Goal: Task Accomplishment & Management: Use online tool/utility

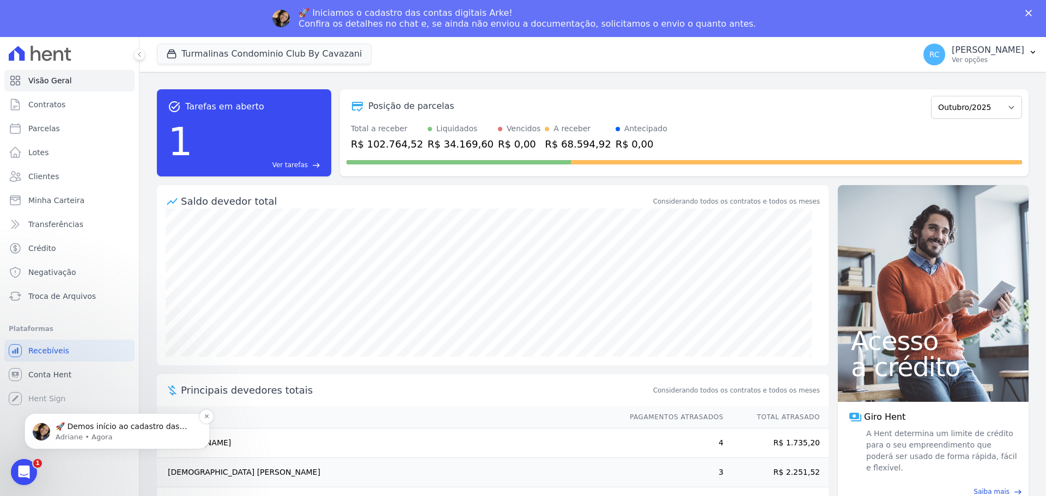
click at [113, 439] on p "Adriane • Agora" at bounding box center [126, 437] width 141 height 10
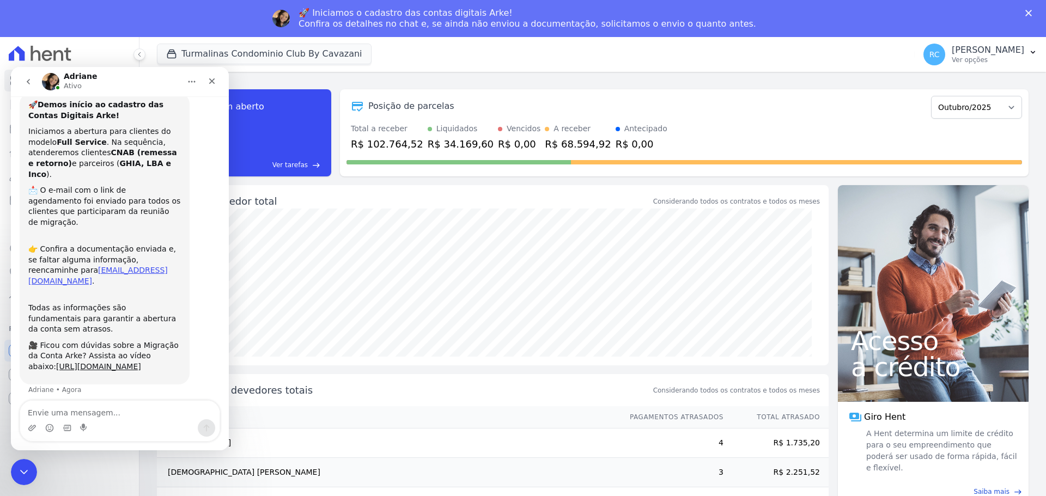
scroll to position [23, 0]
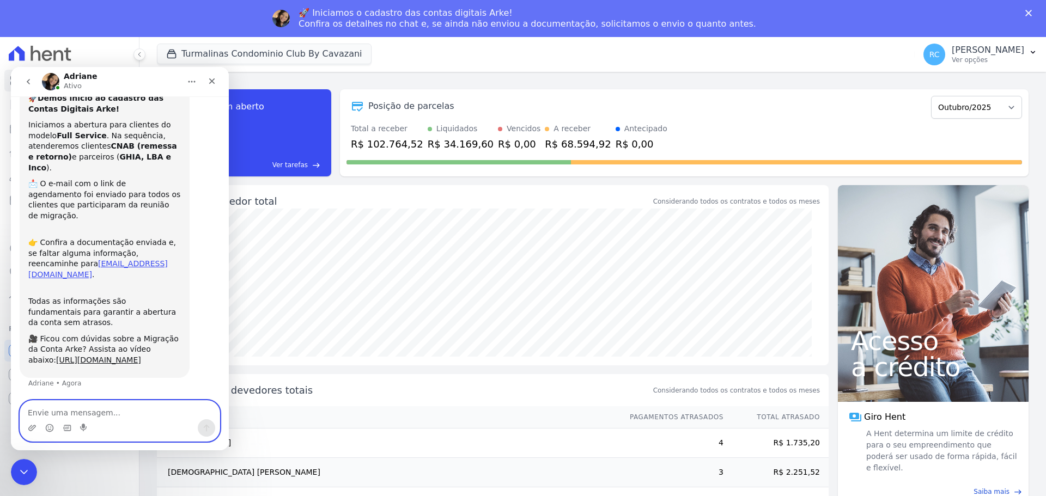
click at [85, 404] on textarea "Envie uma mensagem..." at bounding box center [119, 410] width 199 height 19
click at [88, 413] on textarea "Envie uma mensagem..." at bounding box center [119, 410] width 199 height 19
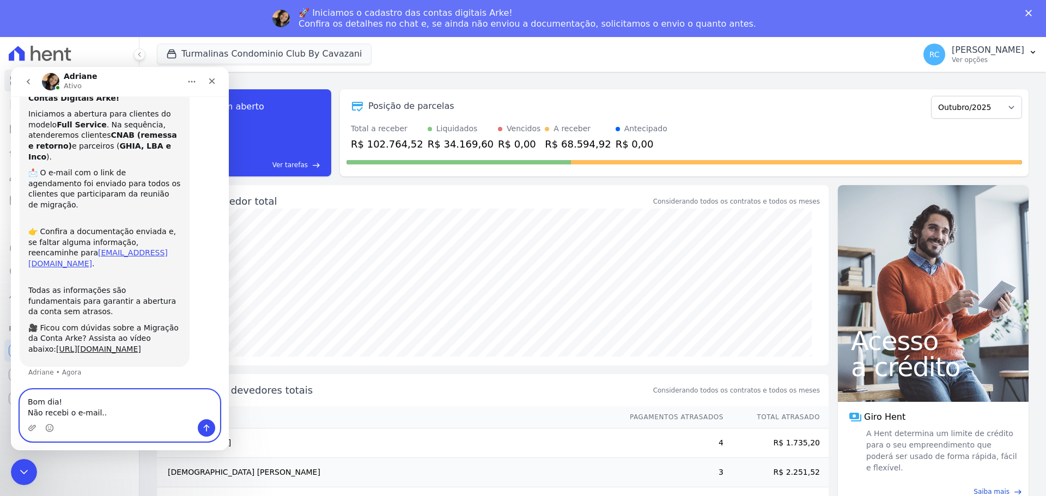
type textarea "Bom dia! Não recebi o e-mail.."
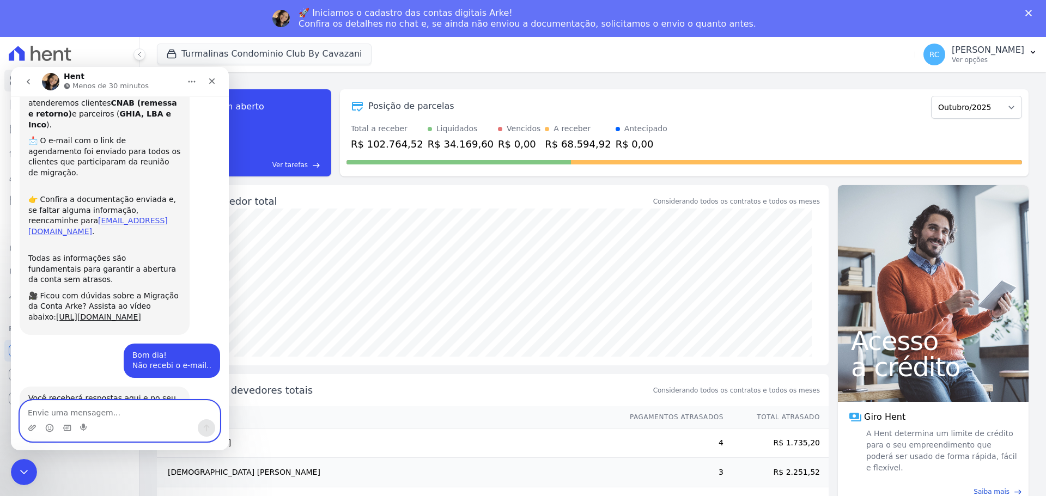
scroll to position [177, 0]
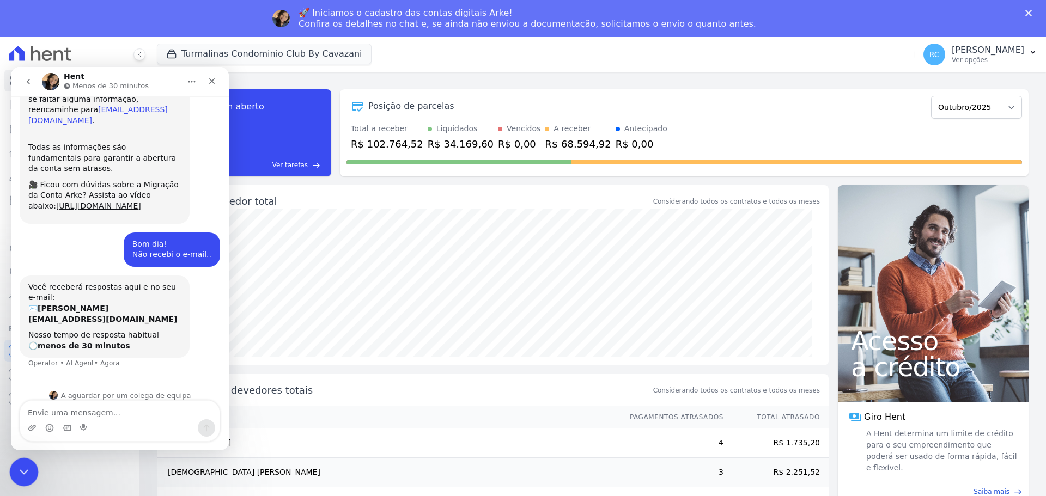
drag, startPoint x: 19, startPoint y: 468, endPoint x: 52, endPoint y: 912, distance: 445.1
click at [17, 467] on icon "Fechar mensagem da Intercom" at bounding box center [22, 470] width 13 height 13
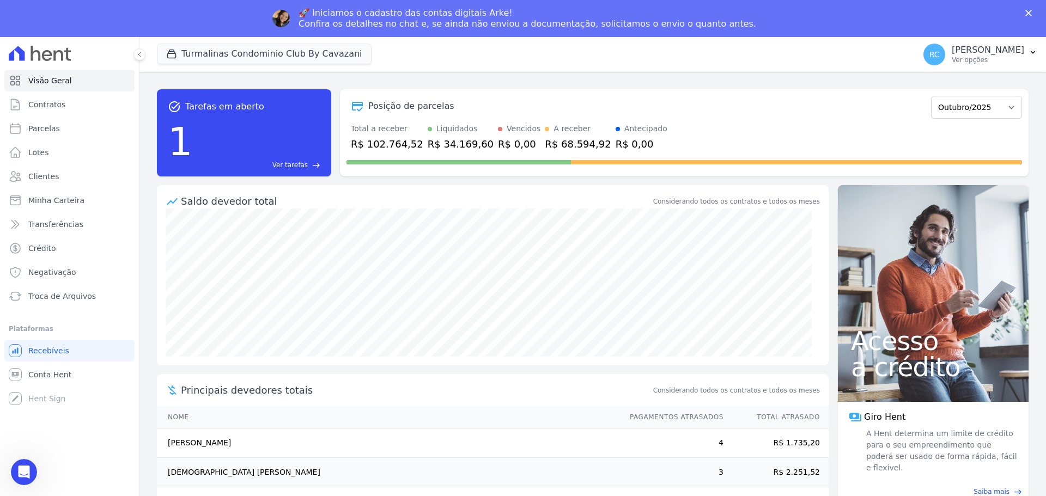
scroll to position [205, 0]
click at [75, 124] on link "Parcelas" at bounding box center [69, 129] width 130 height 22
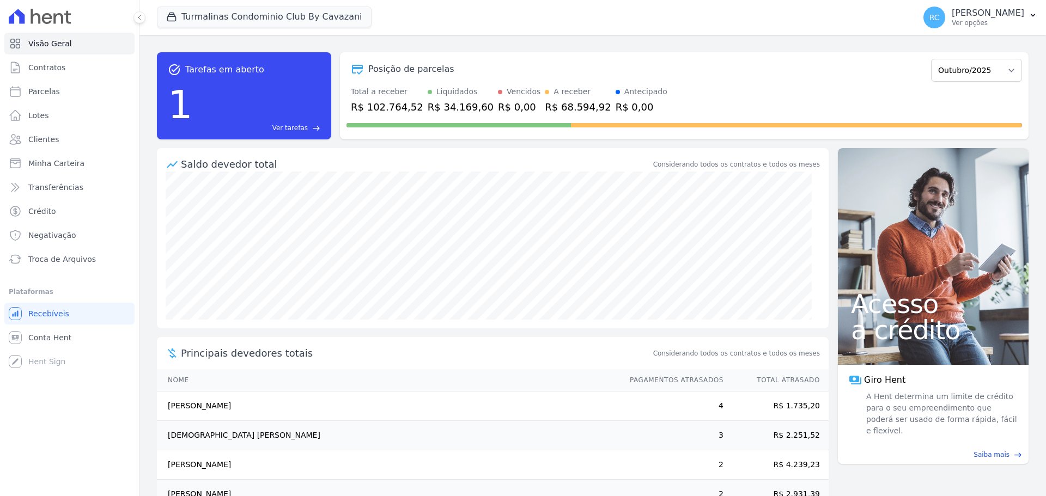
select select
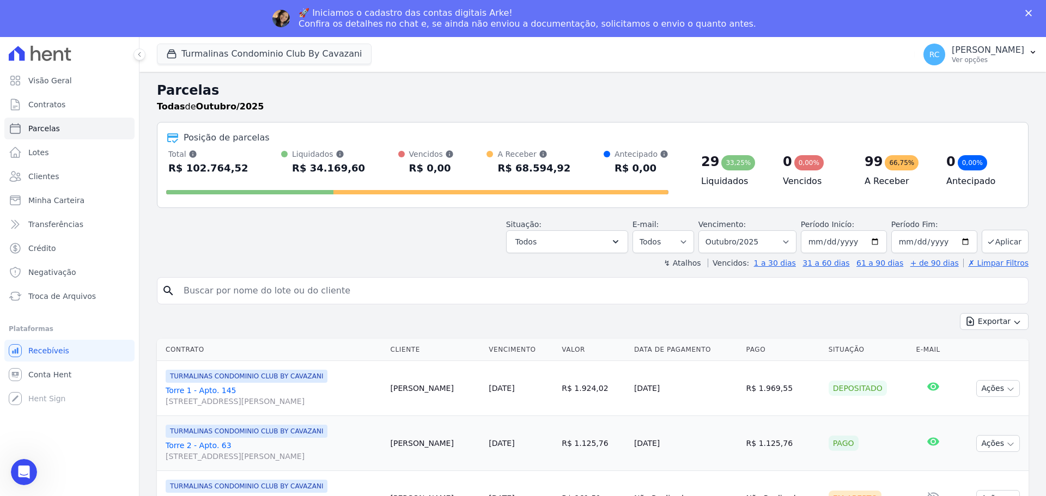
click at [276, 297] on input "search" at bounding box center [600, 291] width 846 height 22
paste input "RENATA DE FREITAS DE OLIVEIRA"
type input "RENATA DE FREITAS DE OLIVEIRA"
select select
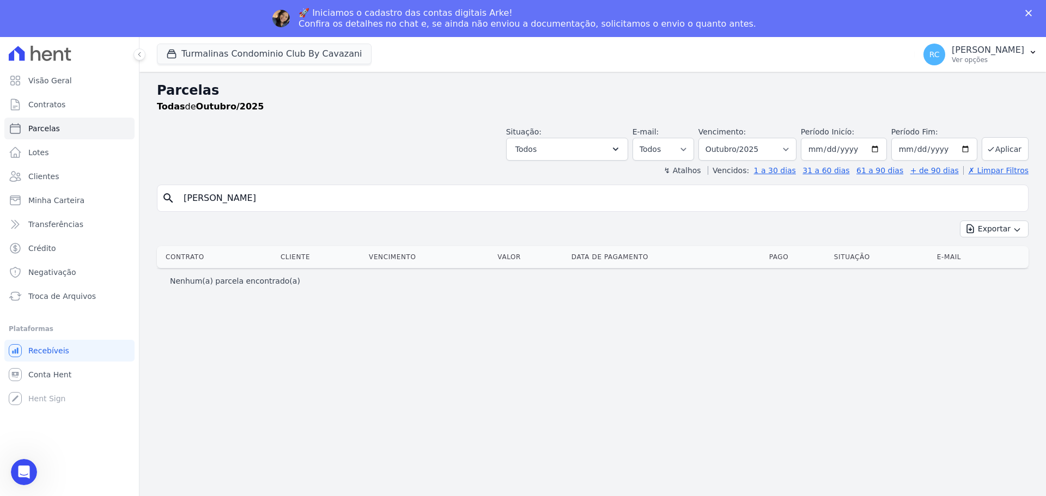
click at [1028, 15] on icon "Fechar" at bounding box center [1028, 13] width 7 height 7
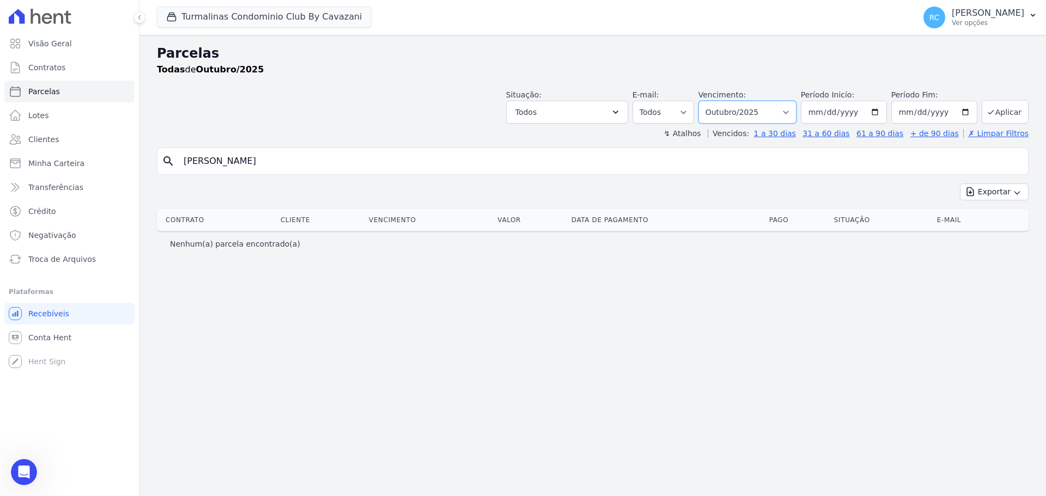
click at [764, 112] on select "Filtrar por período ──────── Todos os meses Agosto/2024 Setembro/2024 Outubro/2…" at bounding box center [747, 112] width 98 height 23
drag, startPoint x: 324, startPoint y: 9, endPoint x: 272, endPoint y: 31, distance: 56.6
click at [322, 10] on button "Turmalinas Condominio Club By Cavazani" at bounding box center [264, 17] width 215 height 21
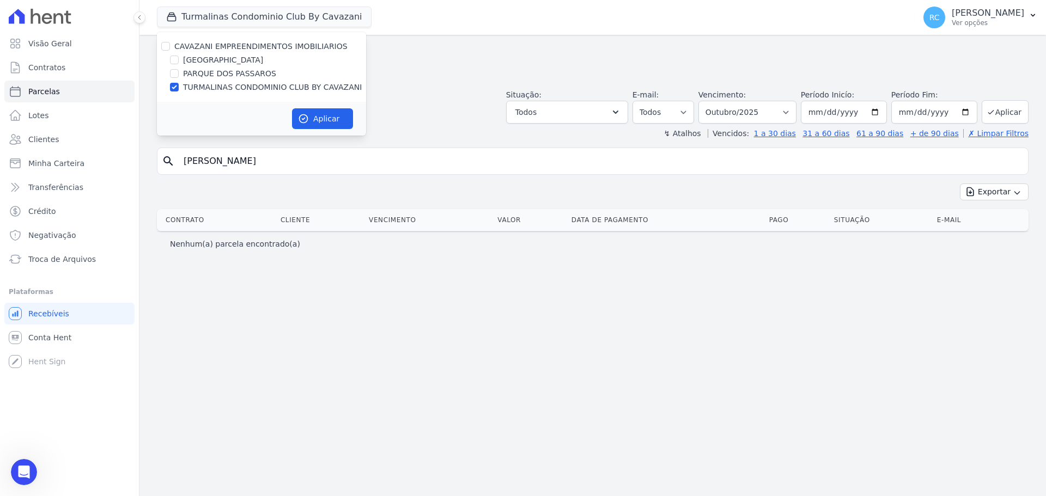
click at [169, 50] on div "CAVAZANI EMPREENDIMENTOS IMOBILIARIOS" at bounding box center [261, 46] width 209 height 11
click at [166, 46] on input "CAVAZANI EMPREENDIMENTOS IMOBILIARIOS" at bounding box center [165, 46] width 9 height 9
checkbox input "true"
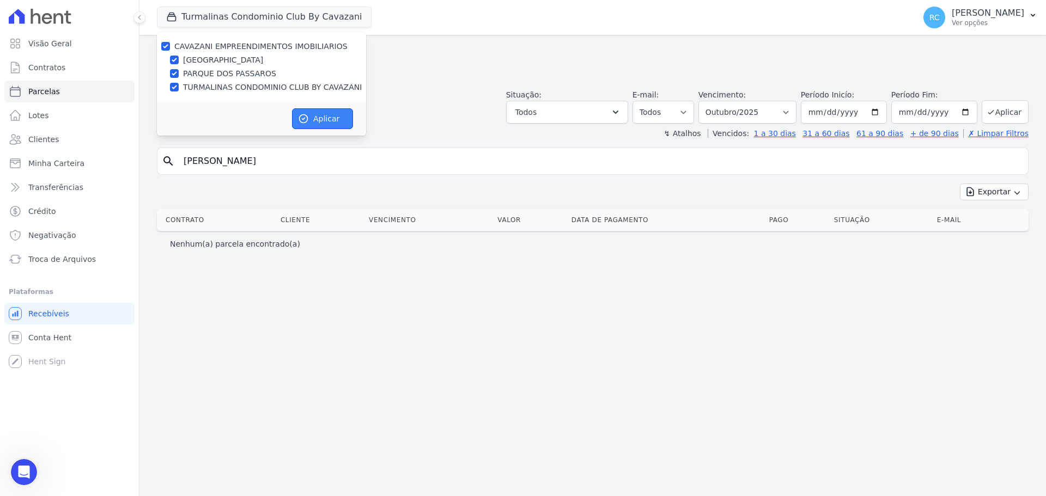
click at [320, 124] on button "Aplicar" at bounding box center [322, 118] width 61 height 21
select select
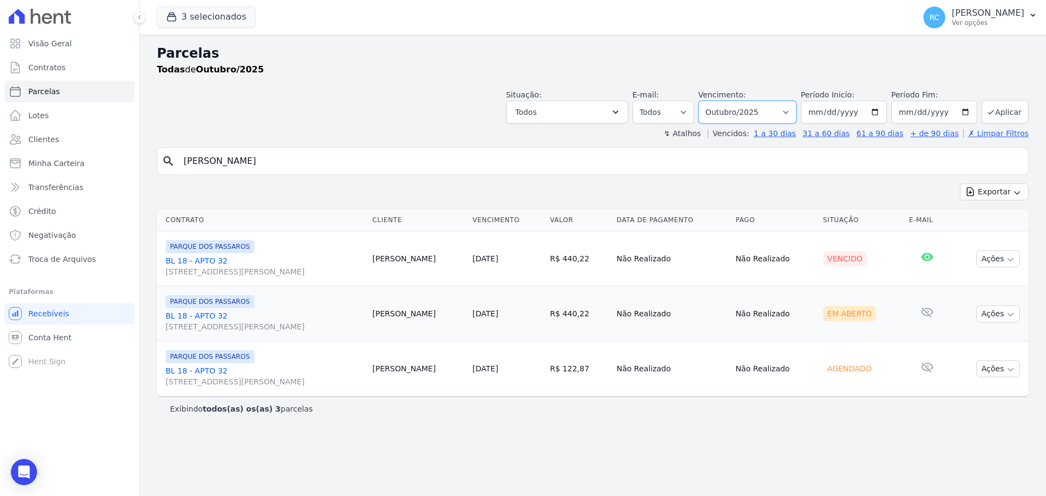
click at [781, 113] on select "Filtrar por período ──────── Todos os meses Dezembro/2021 Janeiro/2022 Fevereir…" at bounding box center [747, 112] width 98 height 23
select select "all"
click at [713, 101] on select "Filtrar por período ──────── Todos os meses Dezembro/2021 Janeiro/2022 Fevereir…" at bounding box center [747, 112] width 98 height 23
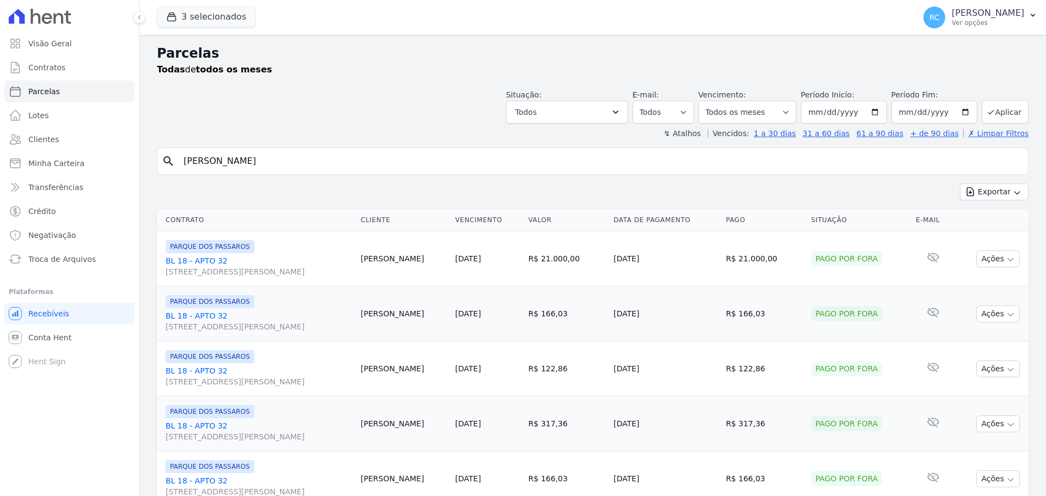
select select
click at [354, 157] on input "RENATA DE FREITAS DE OLIVEIRA" at bounding box center [600, 161] width 846 height 22
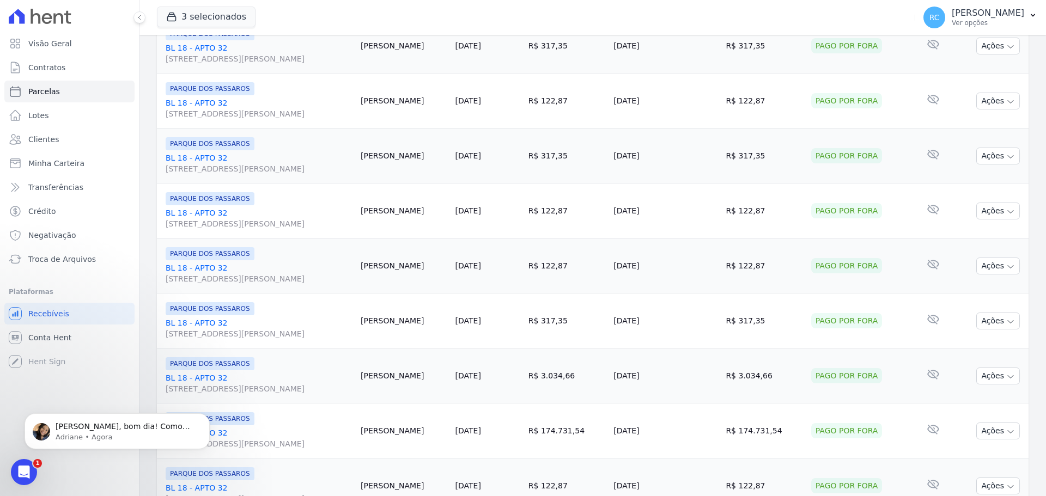
click at [518, 261] on td "20/07/2024" at bounding box center [487, 266] width 73 height 55
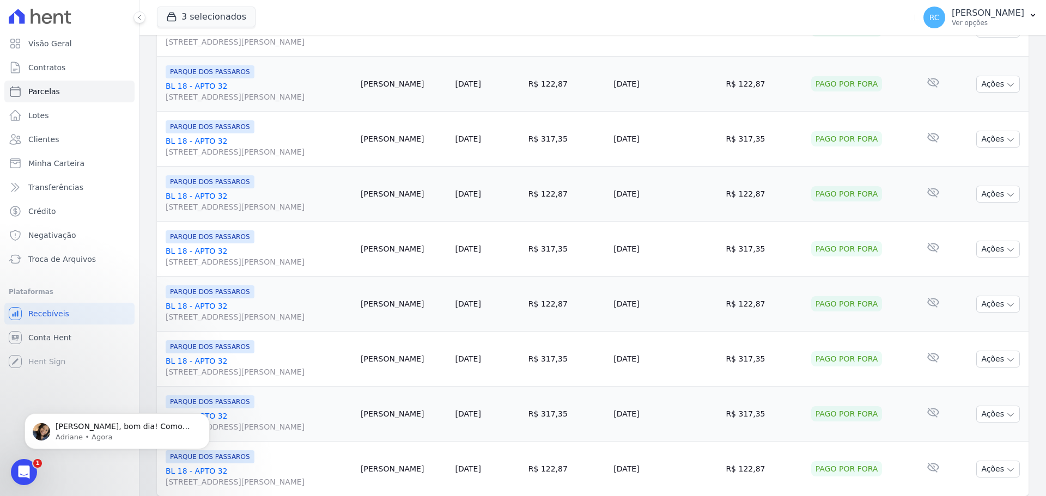
scroll to position [1158, 0]
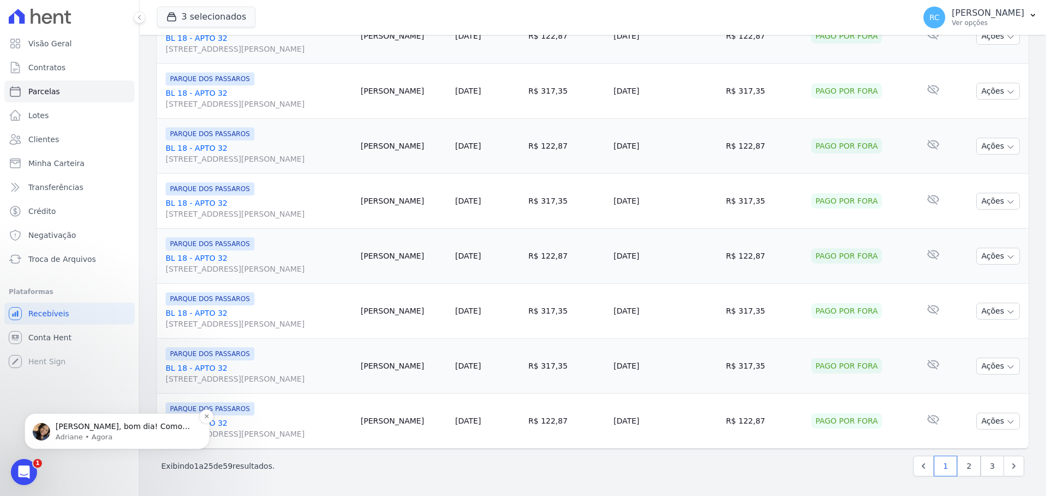
click at [105, 433] on p "Adriane • Agora" at bounding box center [126, 437] width 141 height 10
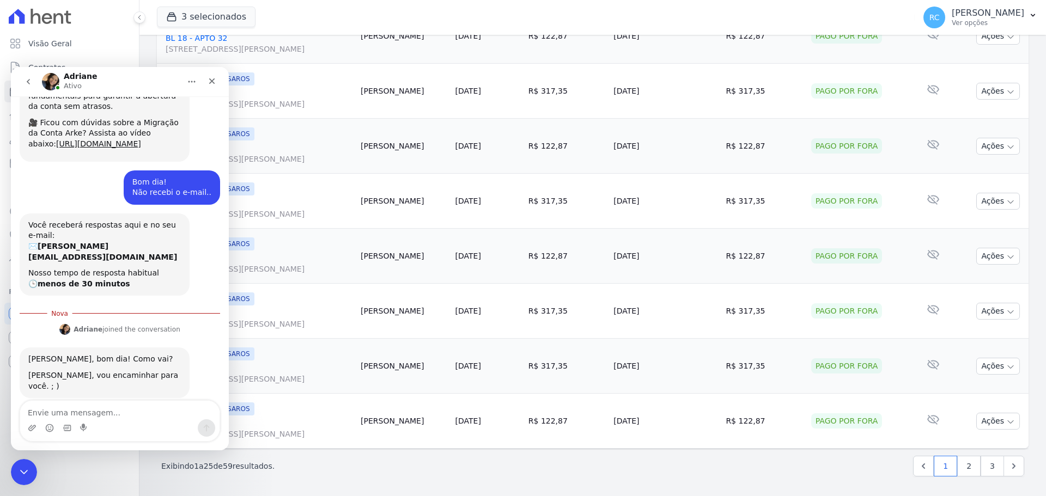
scroll to position [238, 0]
click at [124, 408] on textarea "Envie uma mensagem..." at bounding box center [119, 410] width 199 height 19
click at [111, 405] on textarea "Envie uma mensagem..." at bounding box center [119, 410] width 199 height 19
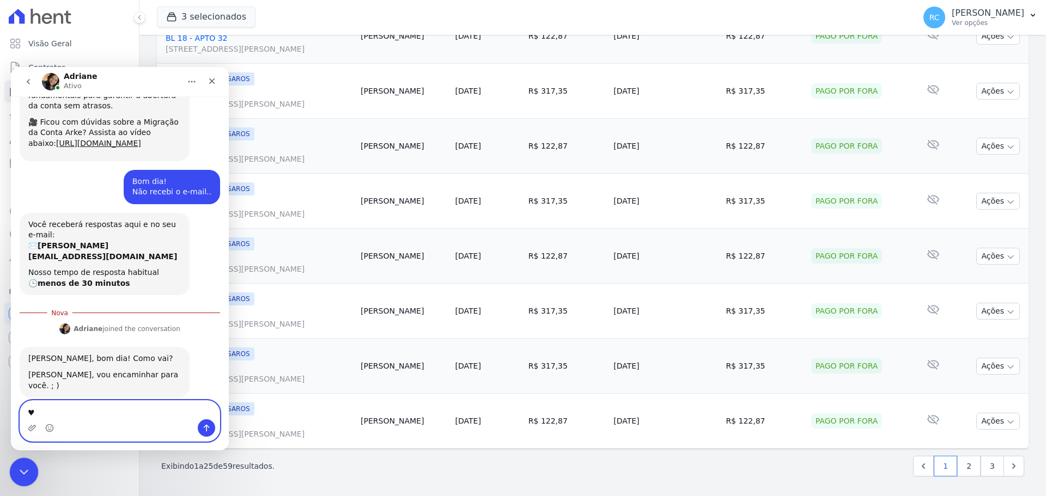
type textarea "♥"
click at [20, 468] on icon "Fechar mensagem da Intercom" at bounding box center [22, 470] width 13 height 13
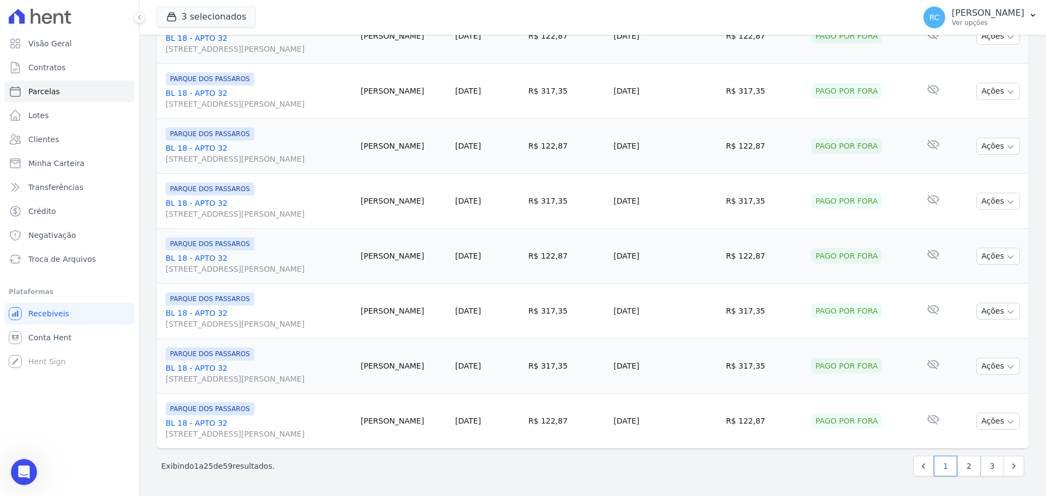
scroll to position [220, 0]
click at [960, 466] on link "2" at bounding box center [968, 466] width 23 height 21
select select
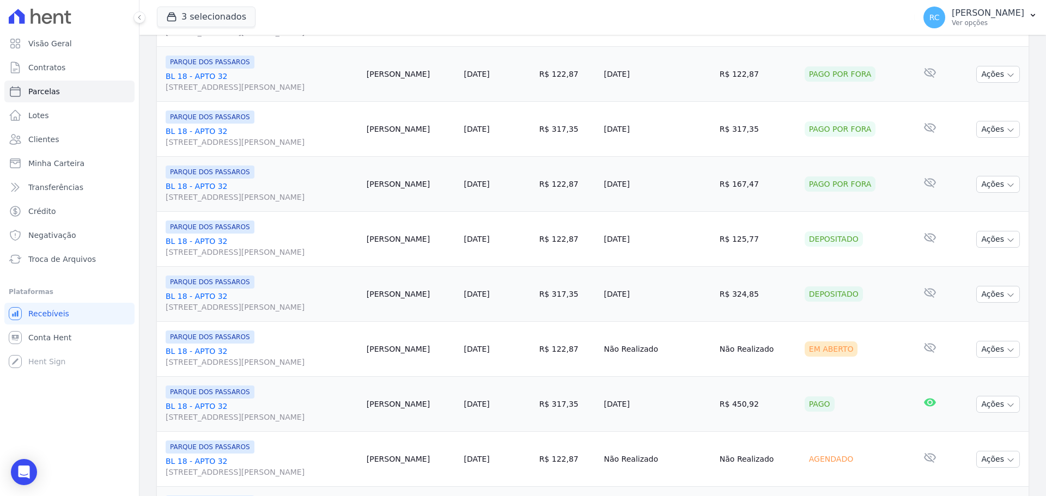
scroll to position [871, 0]
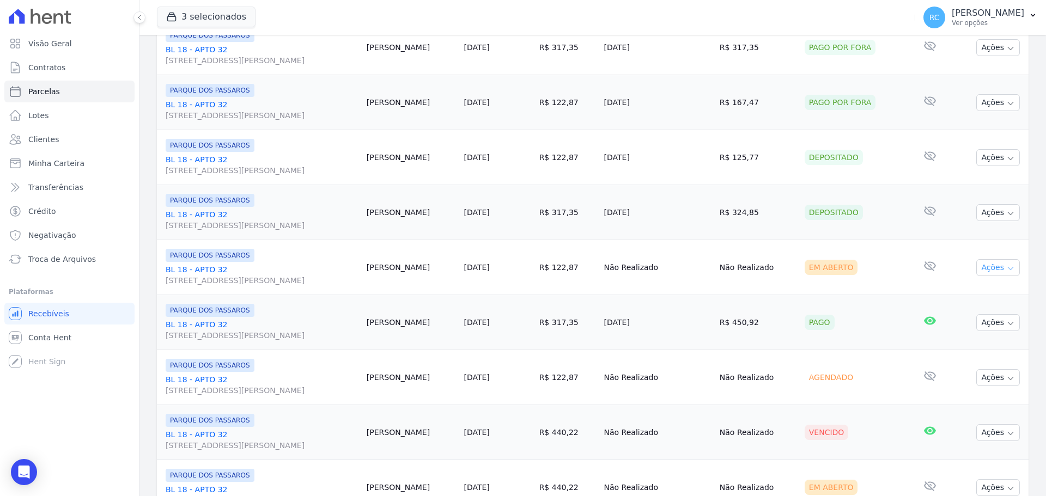
click at [995, 266] on button "Ações" at bounding box center [998, 267] width 44 height 17
click at [956, 357] on link "Liquidação Manual" at bounding box center [993, 353] width 105 height 20
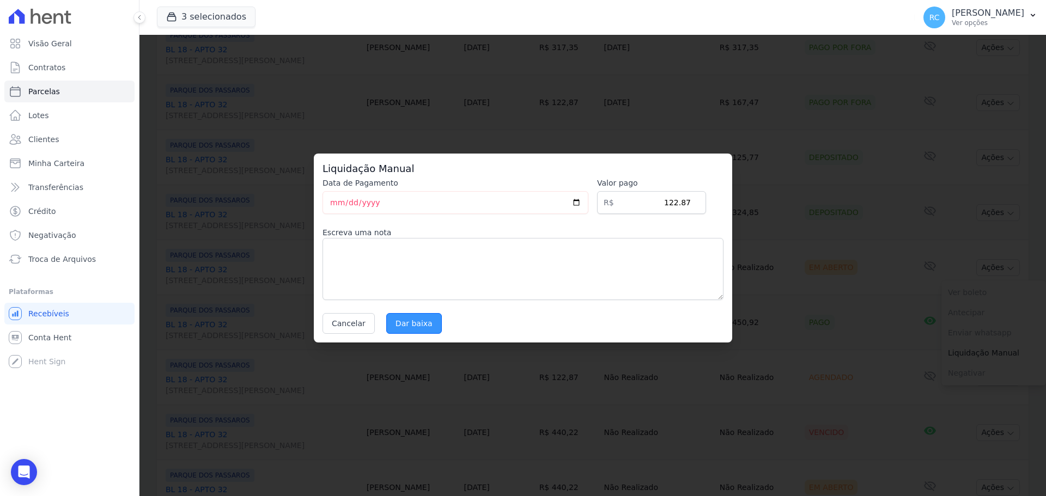
click at [414, 314] on div "Data de Pagamento 2025-10-08 Valor pago R$ 122.87 Escreva uma nota Cancelar Dar…" at bounding box center [522, 256] width 401 height 156
click at [413, 324] on input "Dar baixa" at bounding box center [414, 323] width 56 height 21
select select
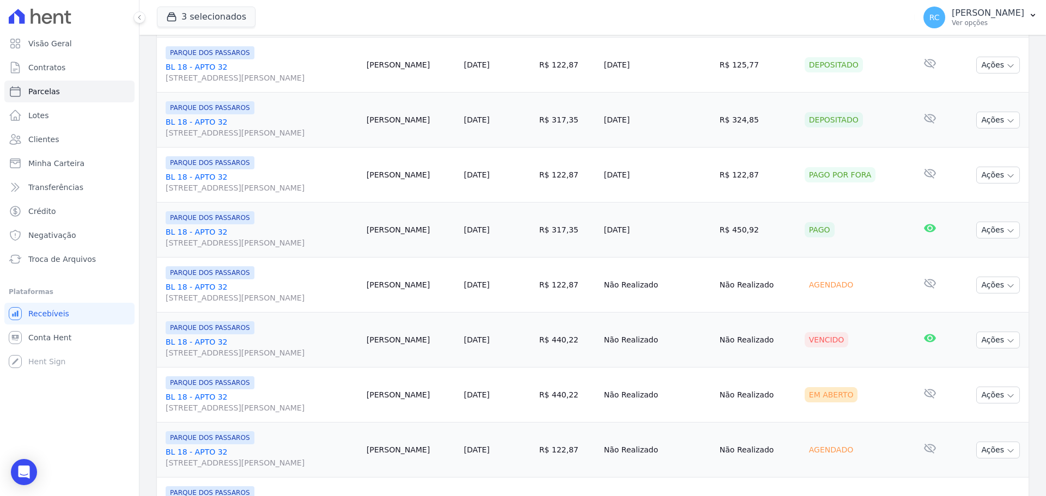
scroll to position [980, 0]
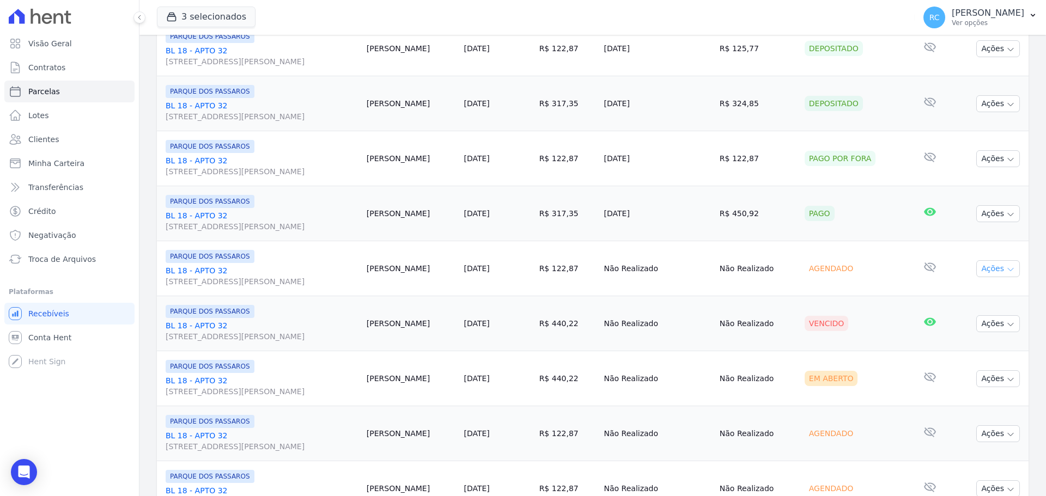
click at [990, 270] on button "Ações" at bounding box center [998, 268] width 44 height 17
click at [848, 327] on div "Vencido" at bounding box center [853, 323] width 99 height 15
click at [976, 329] on button "Ações" at bounding box center [998, 323] width 44 height 17
click at [952, 350] on link "Ver boleto" at bounding box center [993, 349] width 105 height 20
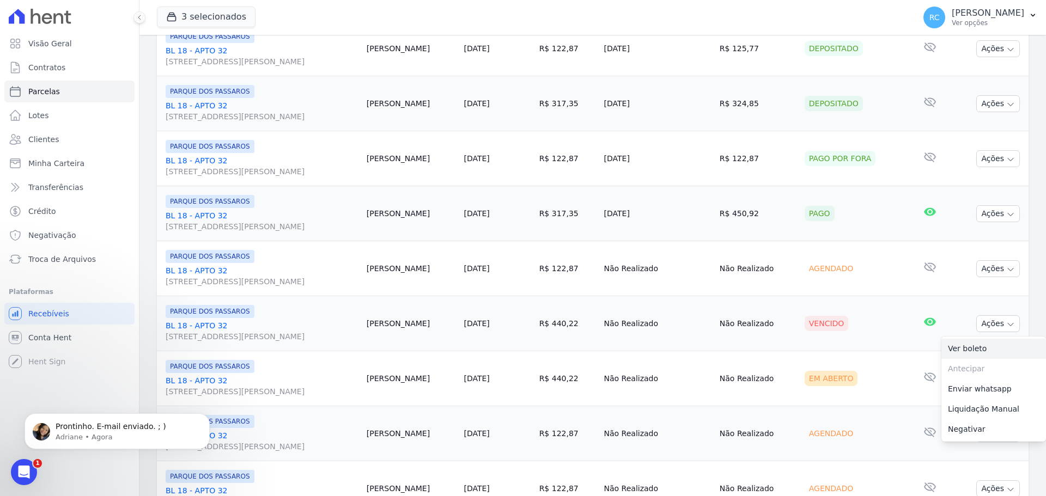
scroll to position [0, 0]
click at [108, 438] on p "Adriane • Agora" at bounding box center [126, 437] width 141 height 10
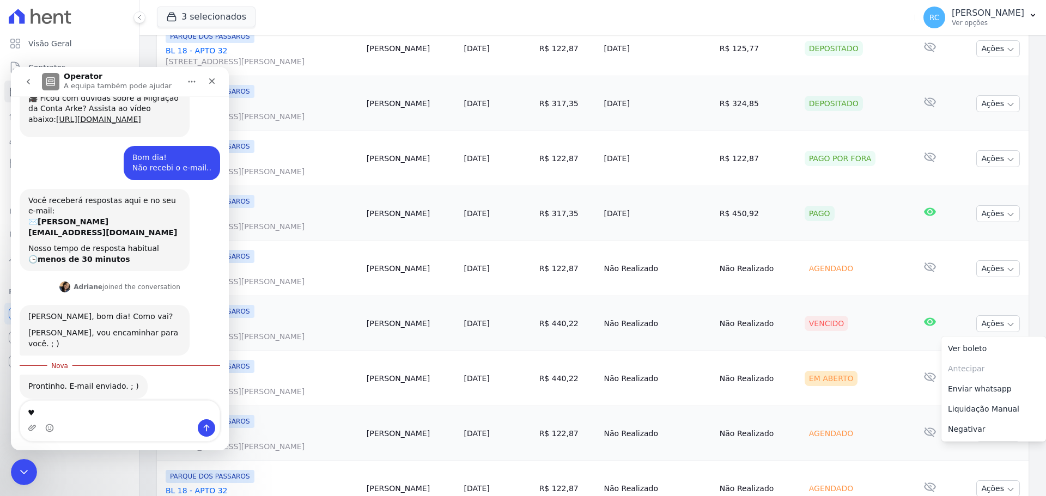
scroll to position [263, 0]
drag, startPoint x: 81, startPoint y: 411, endPoint x: 108, endPoint y: 406, distance: 27.7
click at [81, 411] on textarea "♥" at bounding box center [119, 410] width 199 height 19
click at [111, 406] on textarea "♥" at bounding box center [119, 410] width 199 height 19
click at [136, 403] on textarea "♥" at bounding box center [119, 410] width 199 height 19
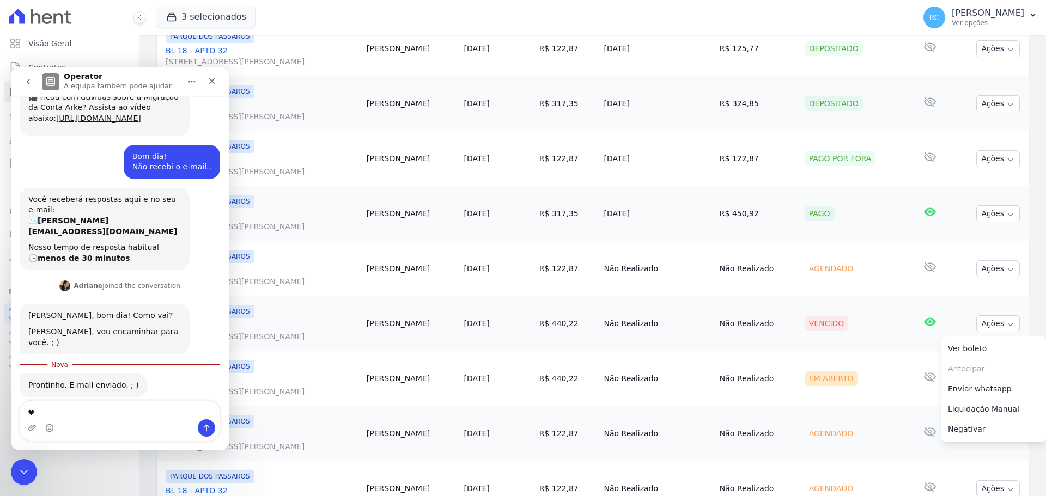
drag, startPoint x: 110, startPoint y: 405, endPoint x: 78, endPoint y: 410, distance: 32.5
click at [106, 406] on textarea "♥" at bounding box center [119, 410] width 199 height 19
drag, startPoint x: 78, startPoint y: 410, endPoint x: 11, endPoint y: 486, distance: 101.9
click at [11, 419] on html "Operator A equipa também pode ajudar 🚀 Demos início ao cadastro das Contas Digi…" at bounding box center [120, 258] width 218 height 383
click at [30, 466] on div "Fechar mensagem da Intercom" at bounding box center [22, 470] width 26 height 26
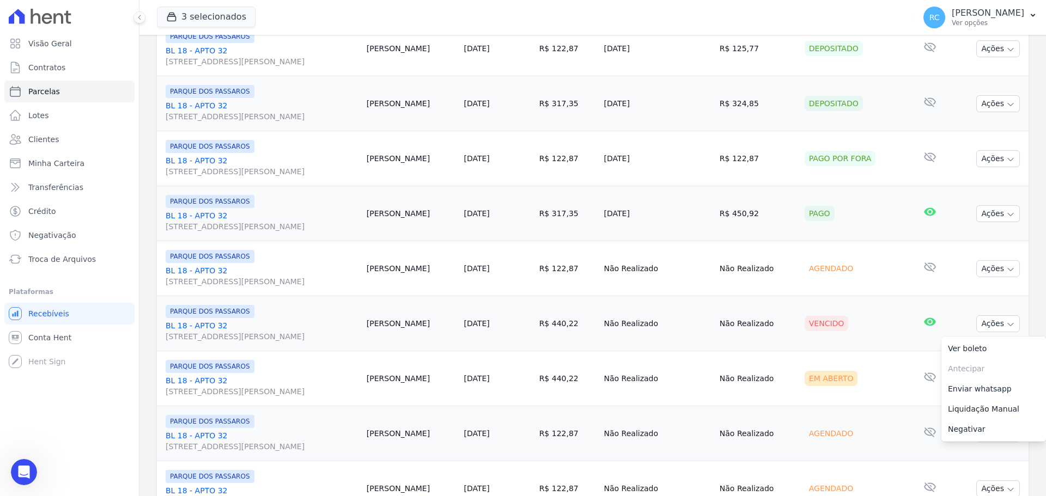
scroll to position [245, 0]
click at [30, 465] on div "Abrir mensagem da Intercom" at bounding box center [22, 471] width 36 height 36
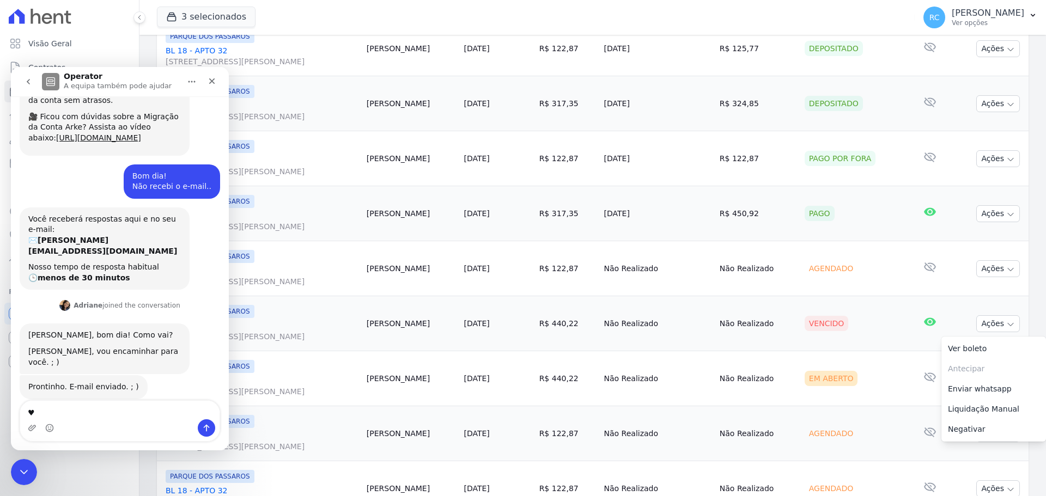
click at [94, 415] on textarea "♥" at bounding box center [119, 410] width 199 height 19
type textarea "Estou bem, e você?"
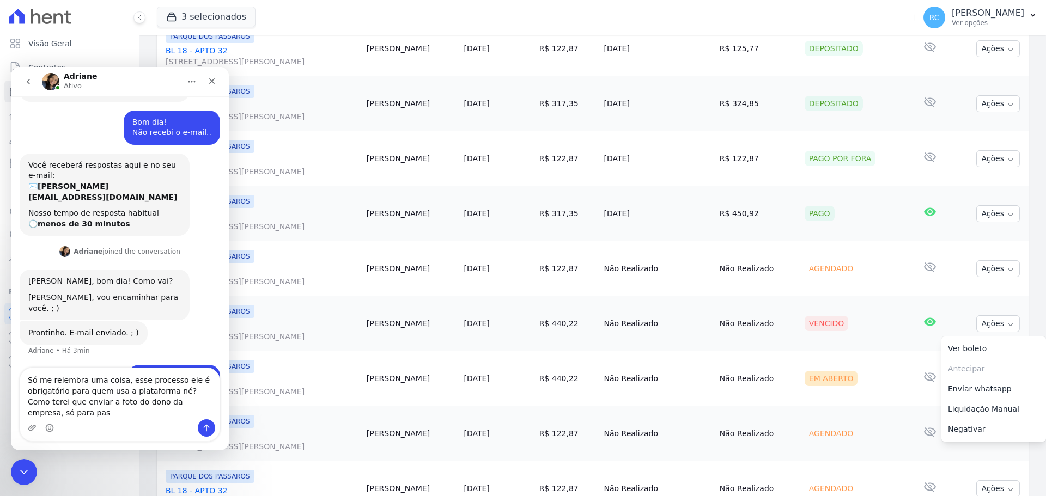
scroll to position [310, 0]
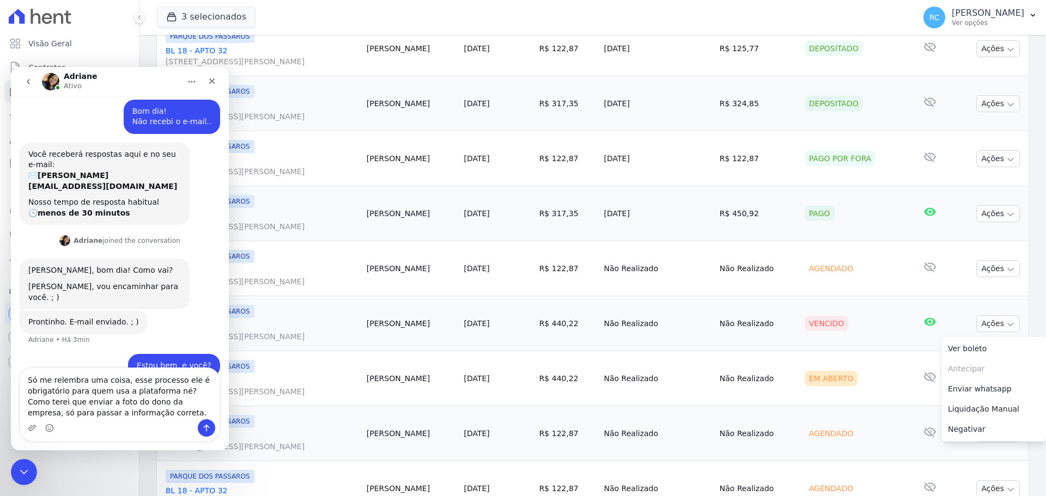
type textarea "Só me relembra uma coisa, esse processo ele é obrigatório para quem usa a plata…"
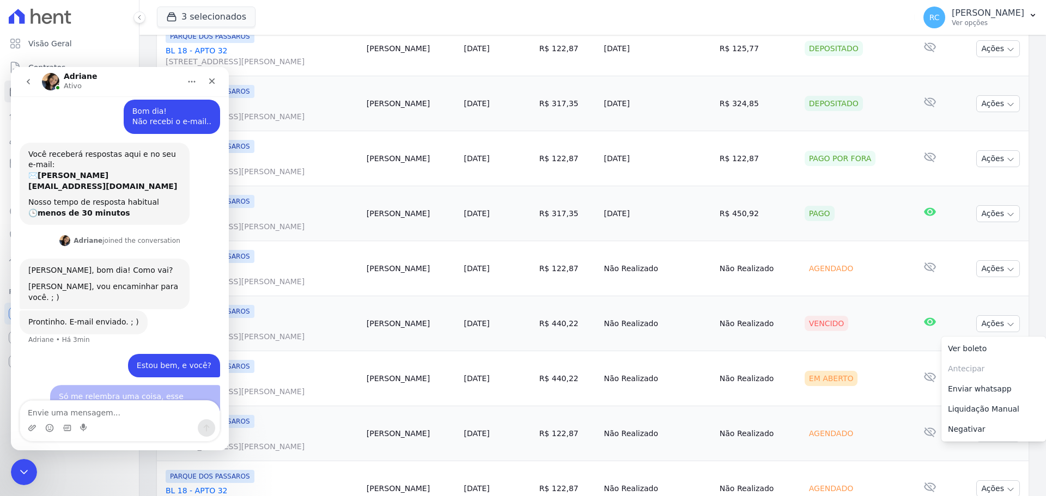
scroll to position [345, 0]
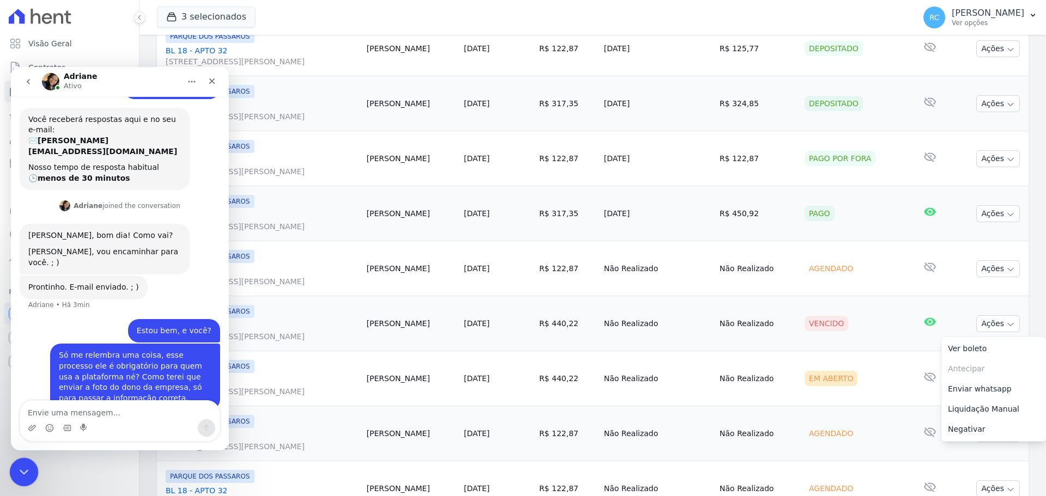
drag, startPoint x: 21, startPoint y: 474, endPoint x: 309, endPoint y: 744, distance: 394.9
click at [21, 475] on icon "Fechar mensagem da Intercom" at bounding box center [22, 470] width 13 height 13
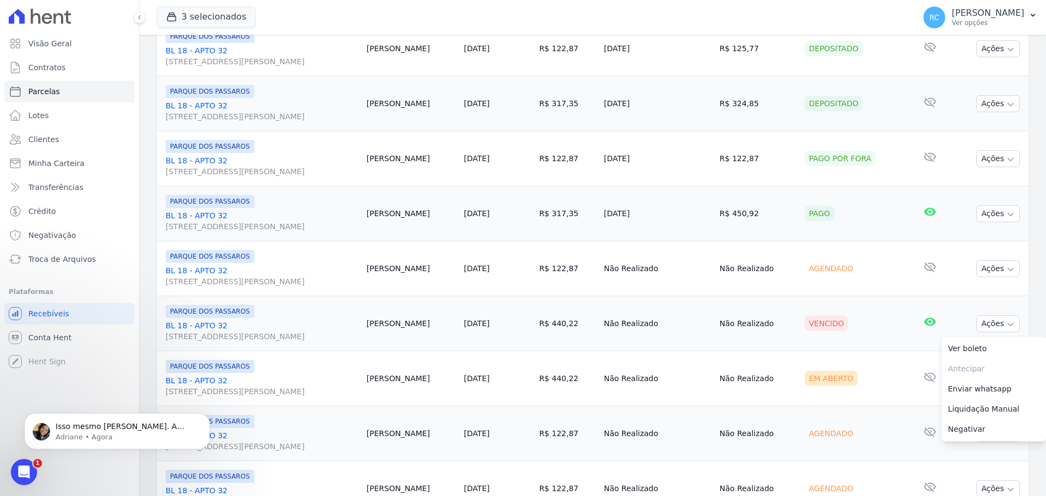
scroll to position [473, 0]
click at [15, 468] on icon "Abrir mensagem da Intercom" at bounding box center [23, 471] width 18 height 18
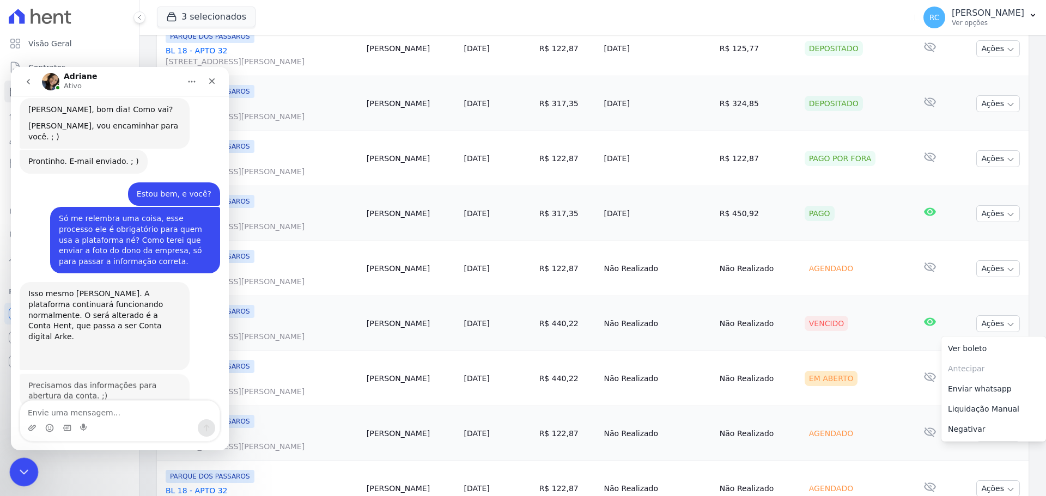
scroll to position [466, 0]
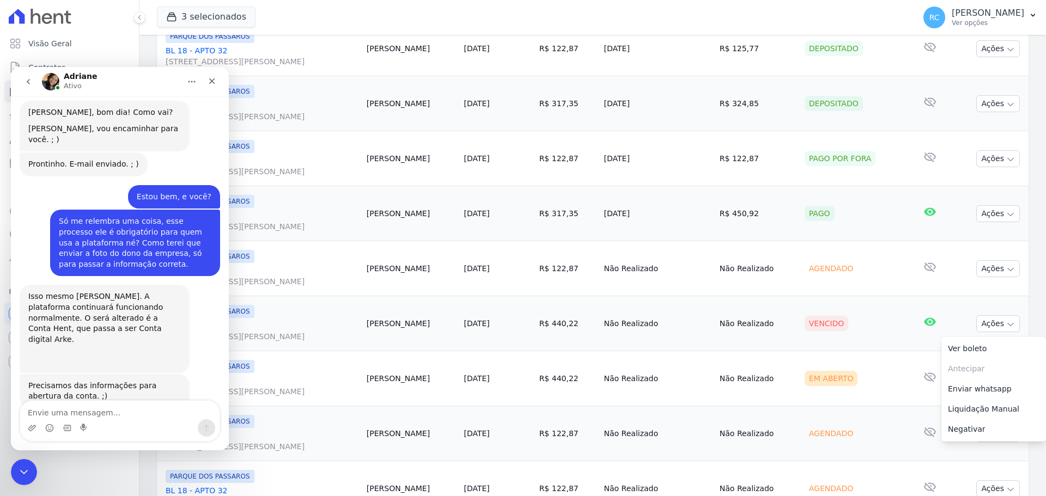
click at [97, 411] on textarea "Envie uma mensagem..." at bounding box center [119, 410] width 199 height 19
type textarea "Cin"
click at [107, 413] on textarea "Envie uma mensagem..." at bounding box center [119, 410] width 199 height 19
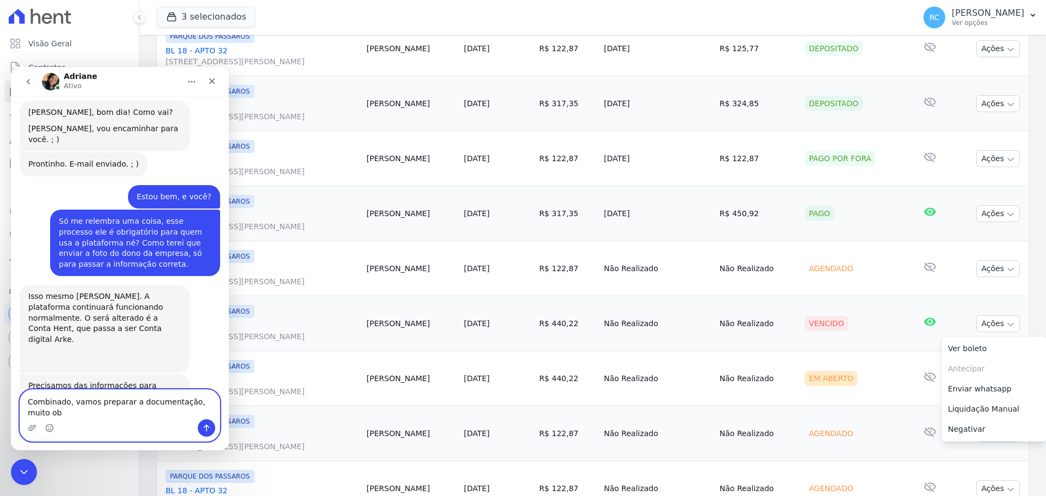
scroll to position [477, 0]
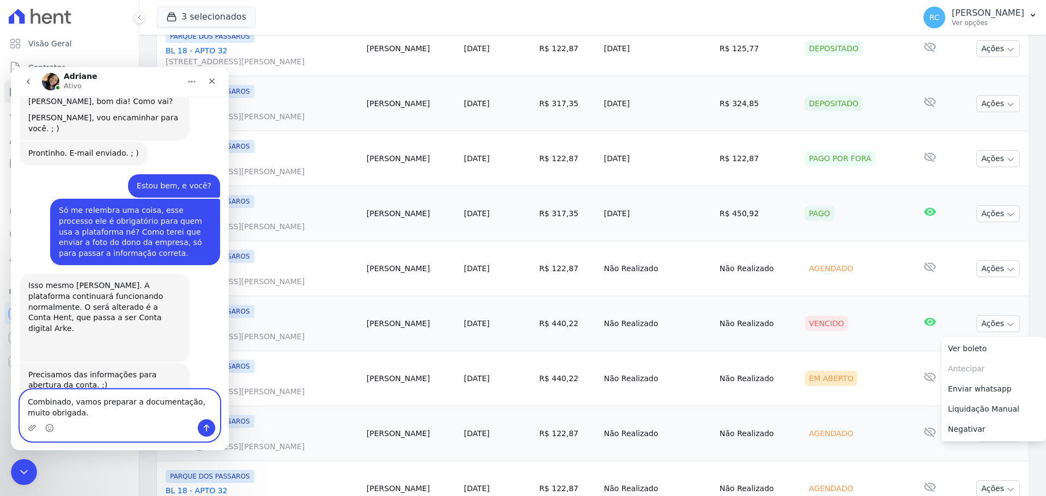
type textarea "Combinado, vamos preparar a documentação, muito obrigada."
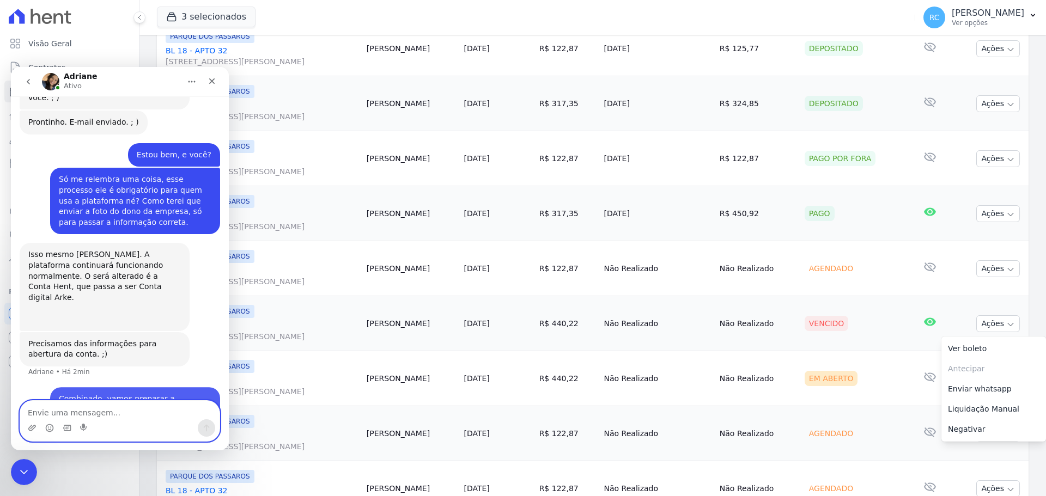
scroll to position [509, 0]
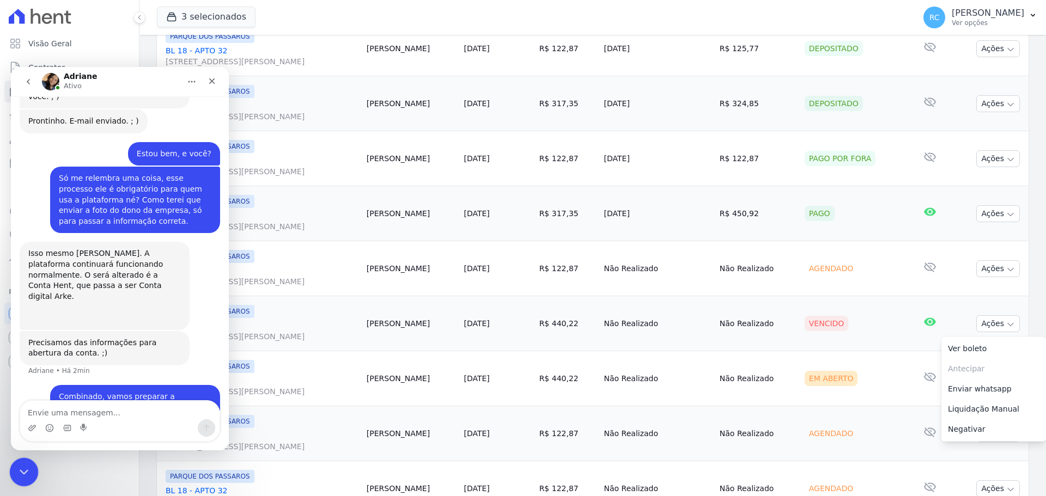
click at [17, 467] on icon "Fechar mensagem da Intercom" at bounding box center [22, 470] width 13 height 13
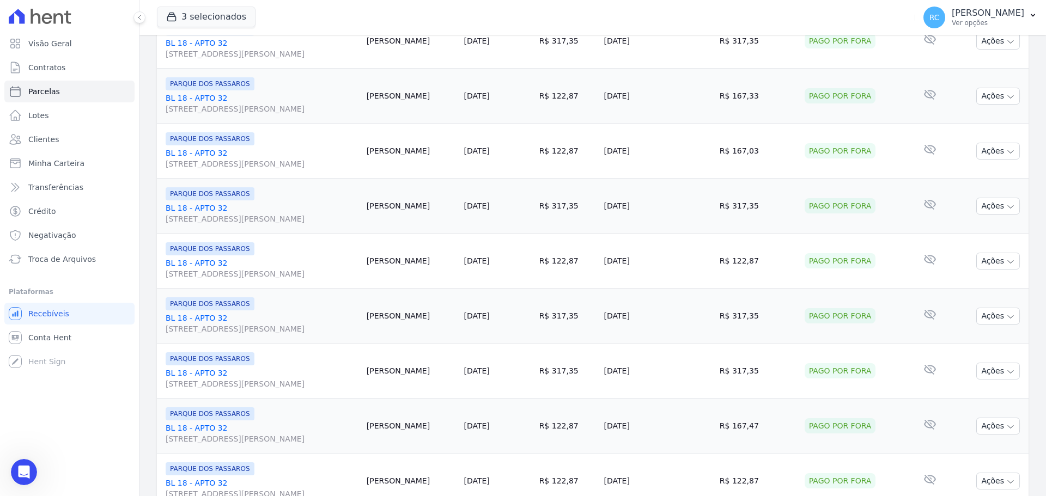
scroll to position [0, 0]
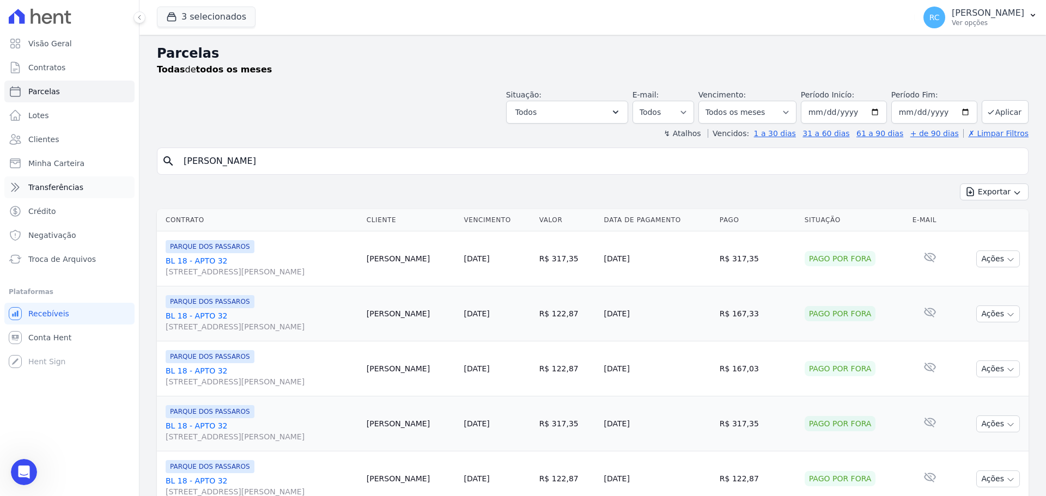
drag, startPoint x: 365, startPoint y: 164, endPoint x: 81, endPoint y: 182, distance: 285.4
click at [81, 182] on div "Visão Geral Contratos Parcelas Lotes Clientes Minha Carteira Transferências Cré…" at bounding box center [523, 248] width 1046 height 496
type input "lucas souza de"
select select
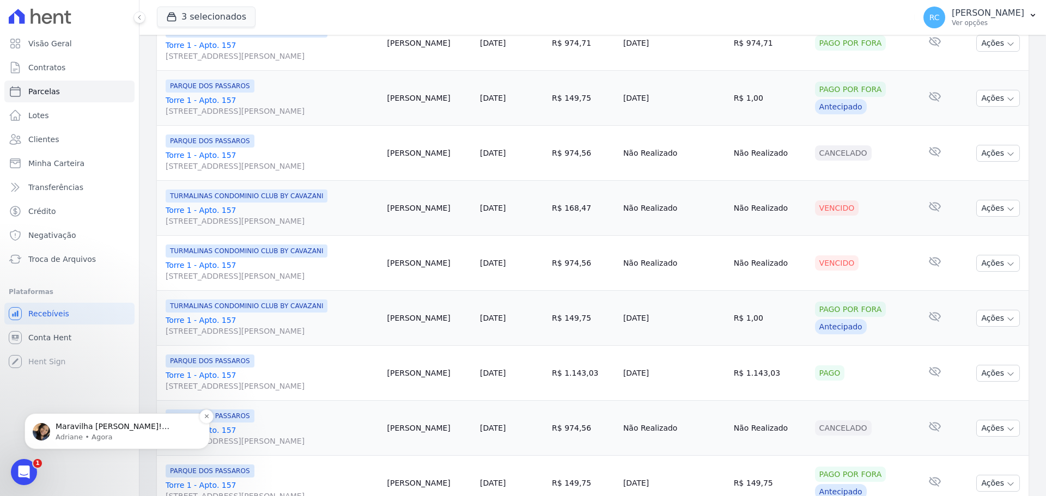
click at [92, 437] on p "Adriane • Agora" at bounding box center [126, 437] width 141 height 10
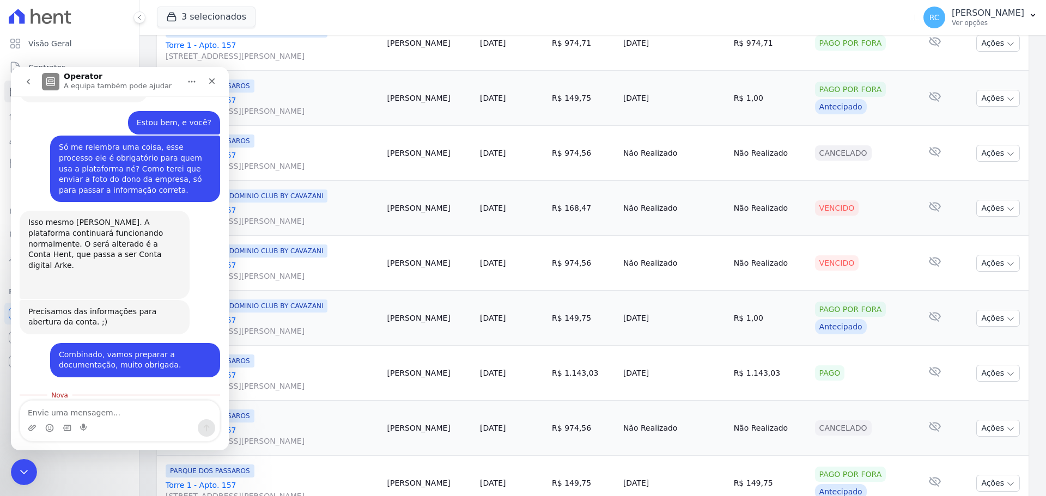
scroll to position [570, 0]
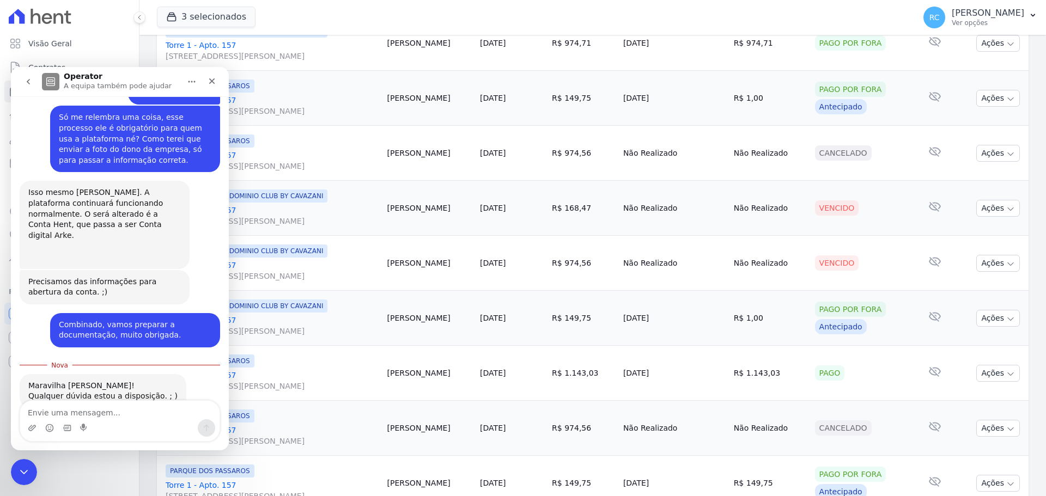
click at [76, 413] on textarea "Envie uma mensagem..." at bounding box center [119, 410] width 199 height 19
click at [80, 406] on textarea "Envie uma mensagem..." at bounding box center [119, 410] width 199 height 19
click at [82, 404] on textarea "Envie uma mensagem..." at bounding box center [119, 410] width 199 height 19
drag, startPoint x: 18, startPoint y: 931, endPoint x: 17, endPoint y: 472, distance: 459.6
click at [16, 472] on icon "Fechar mensagem da Intercom" at bounding box center [22, 470] width 13 height 13
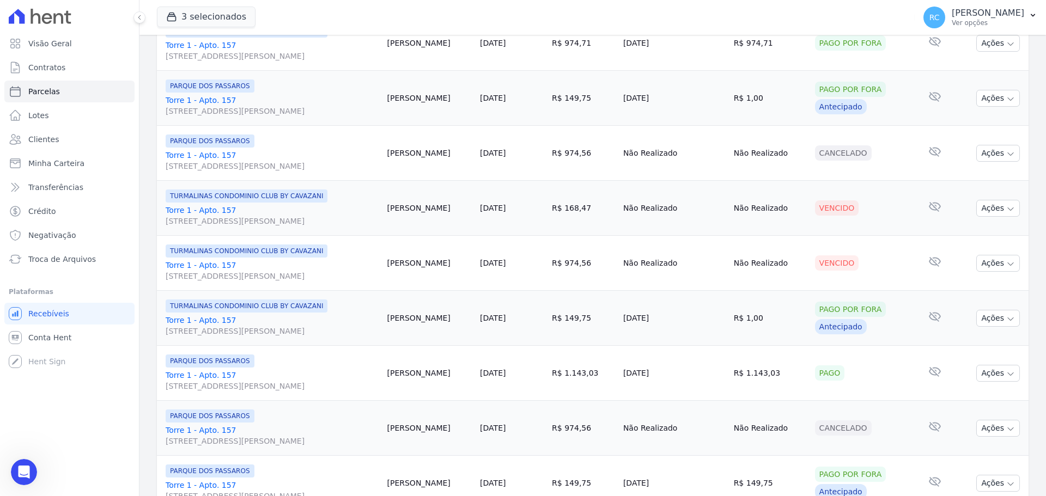
scroll to position [552, 0]
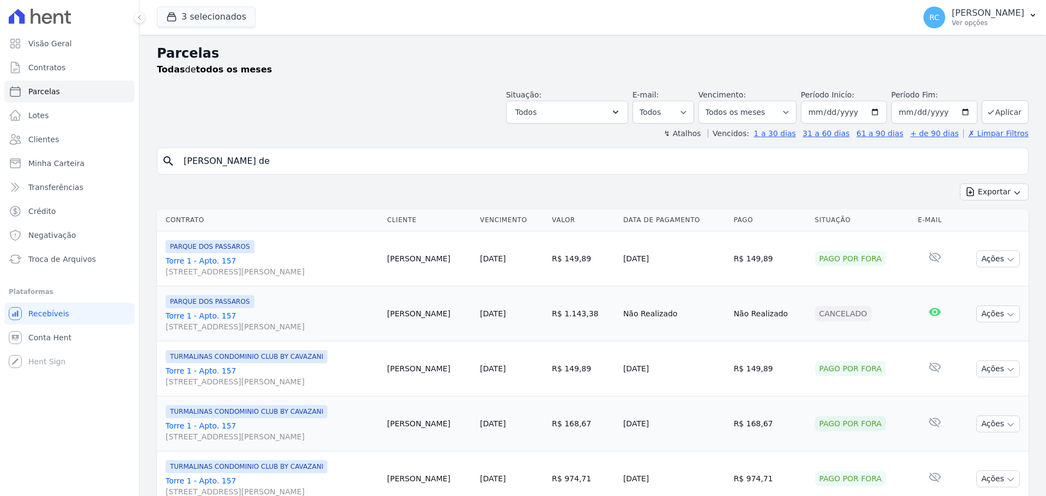
select select
drag, startPoint x: 174, startPoint y: 166, endPoint x: 147, endPoint y: 12, distance: 156.4
click at [15, 137] on div "Visão Geral Contratos [GEOGRAPHIC_DATA] Lotes Clientes Minha Carteira Transferê…" at bounding box center [523, 248] width 1046 height 496
click at [17, 475] on div "Open Intercom Messenger" at bounding box center [24, 472] width 29 height 29
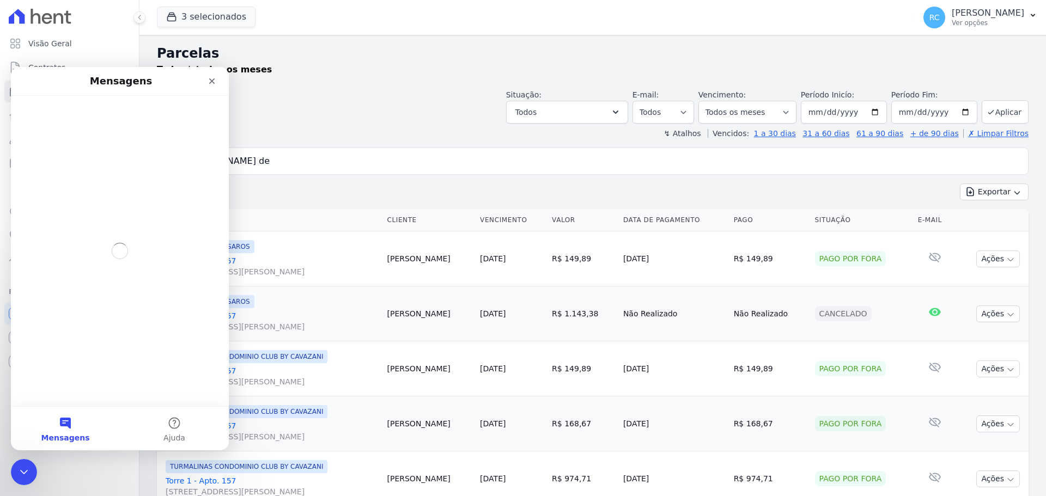
click at [352, 188] on div "Exportar Exportar PDF Exportar CSV" at bounding box center [592, 197] width 871 height 26
click at [216, 78] on icon "Fechar" at bounding box center [211, 81] width 9 height 9
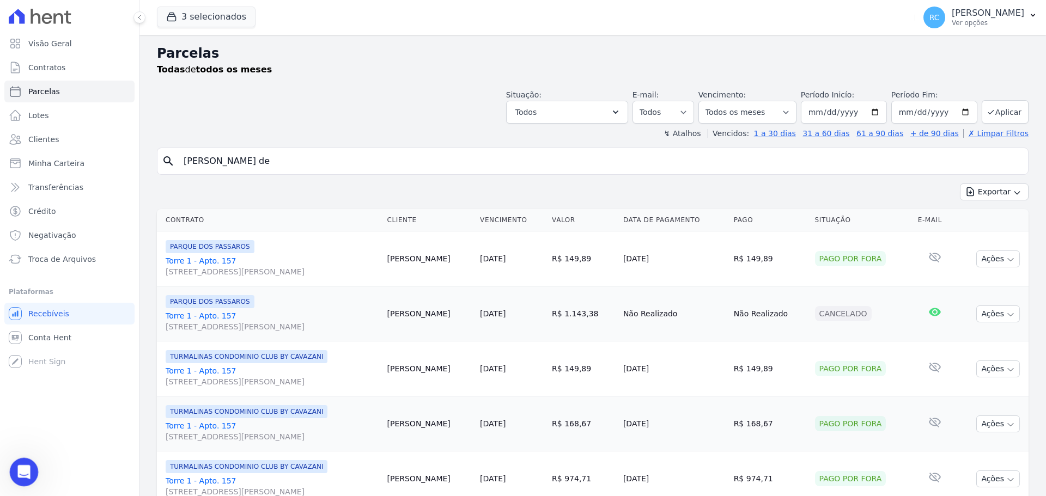
click at [25, 469] on icon "Abrir mensagem da Intercom" at bounding box center [23, 471] width 18 height 18
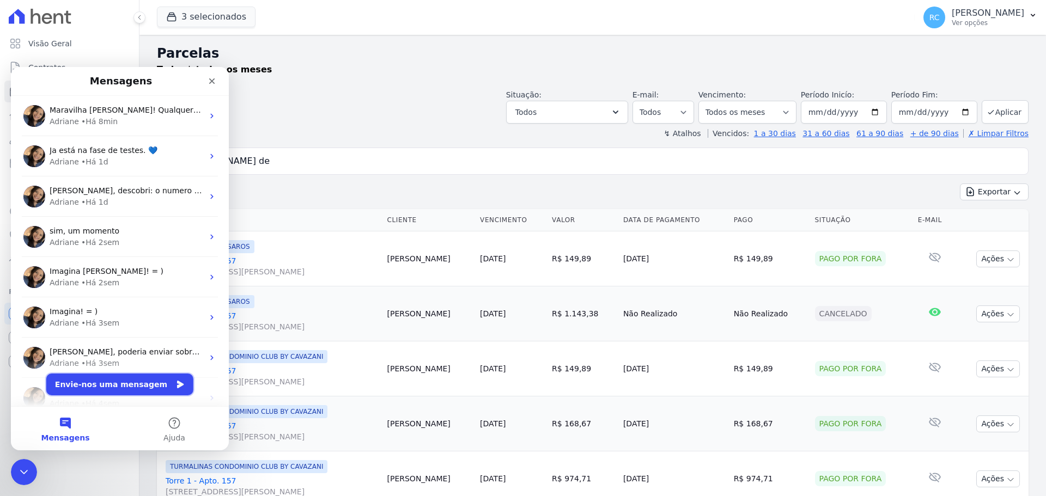
click at [103, 377] on button "Envie-nos uma mensagem" at bounding box center [119, 385] width 147 height 22
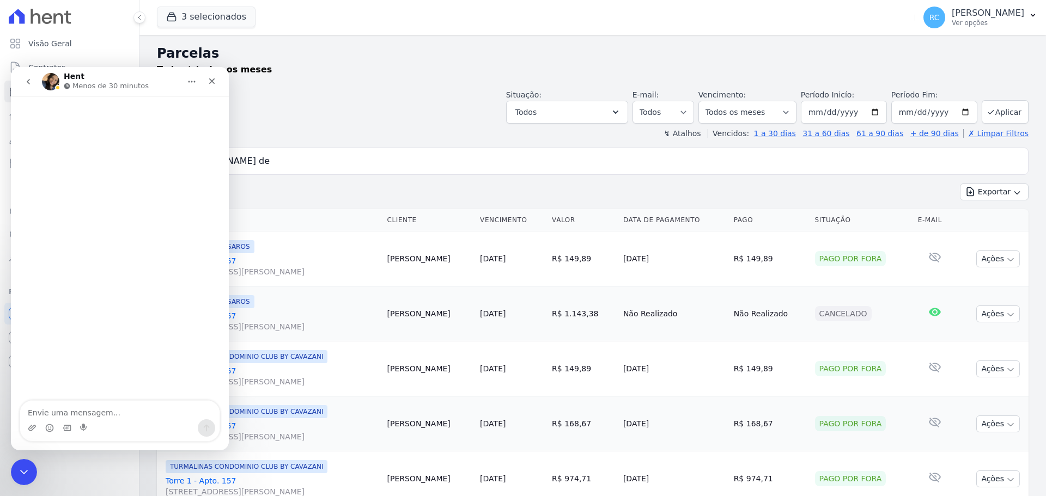
click at [26, 82] on icon "go back" at bounding box center [28, 81] width 9 height 9
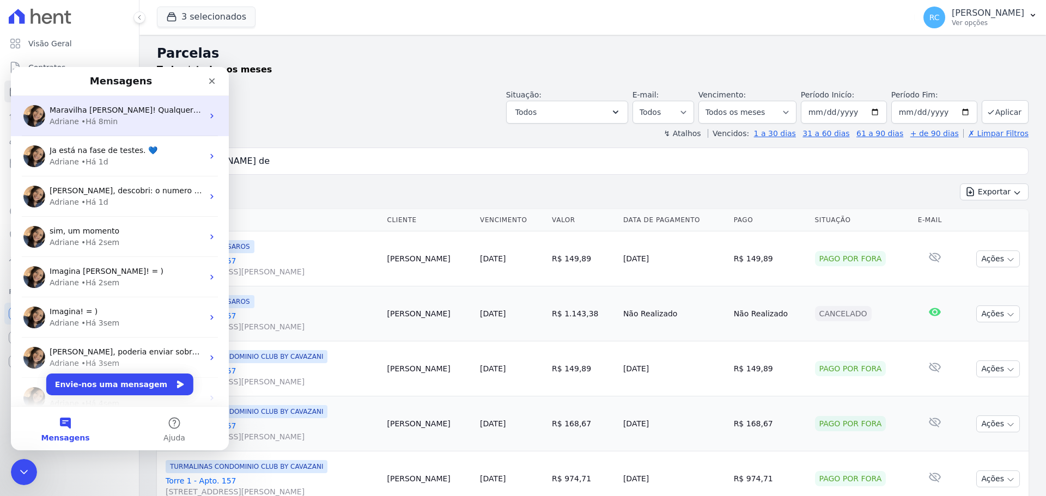
click at [129, 112] on span "Maravilha Raquel! Qualquer dúvida estou a disposição. ; )" at bounding box center [179, 110] width 258 height 9
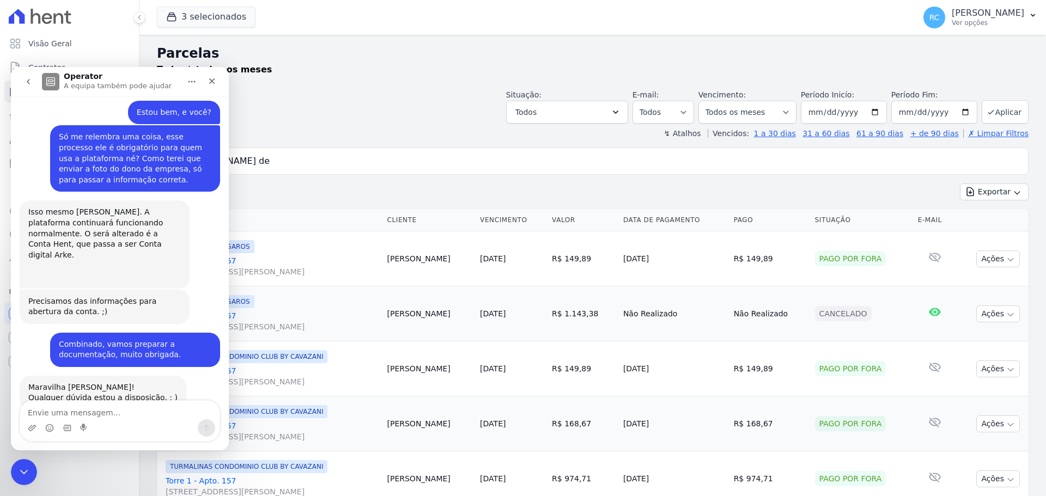
click at [91, 414] on textarea "Envie uma mensagem..." at bounding box center [119, 410] width 199 height 19
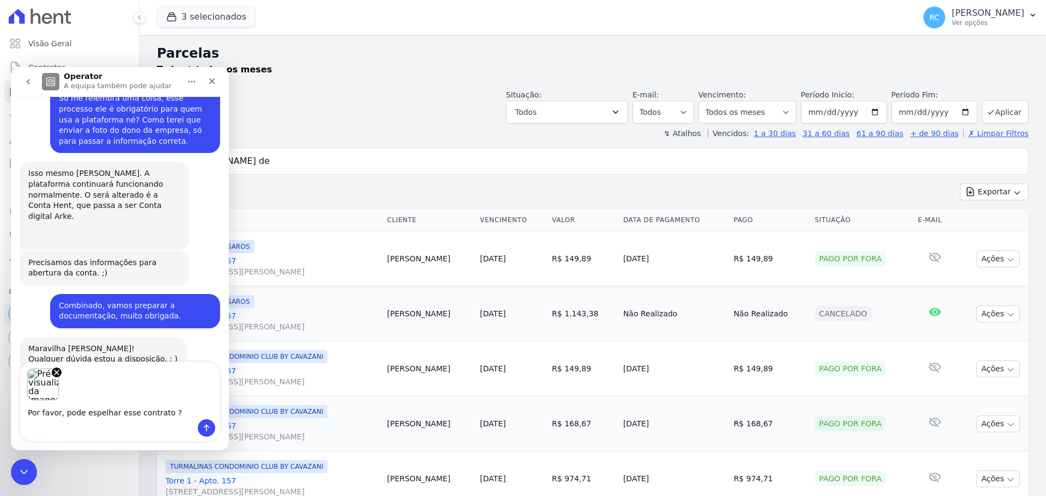
scroll to position [602, 0]
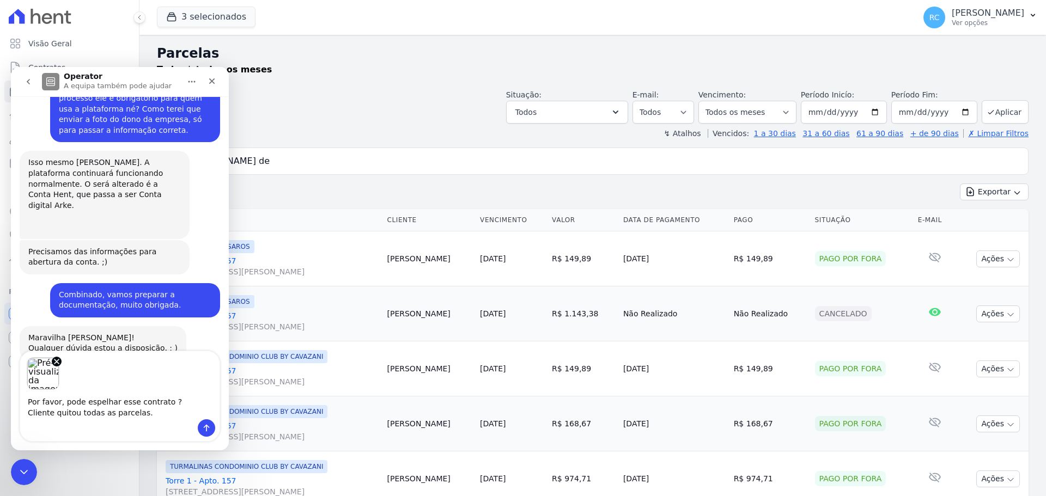
type textarea "Por favor, pode espelhar esse contrato ? Cliente quitou todas as parcelas."
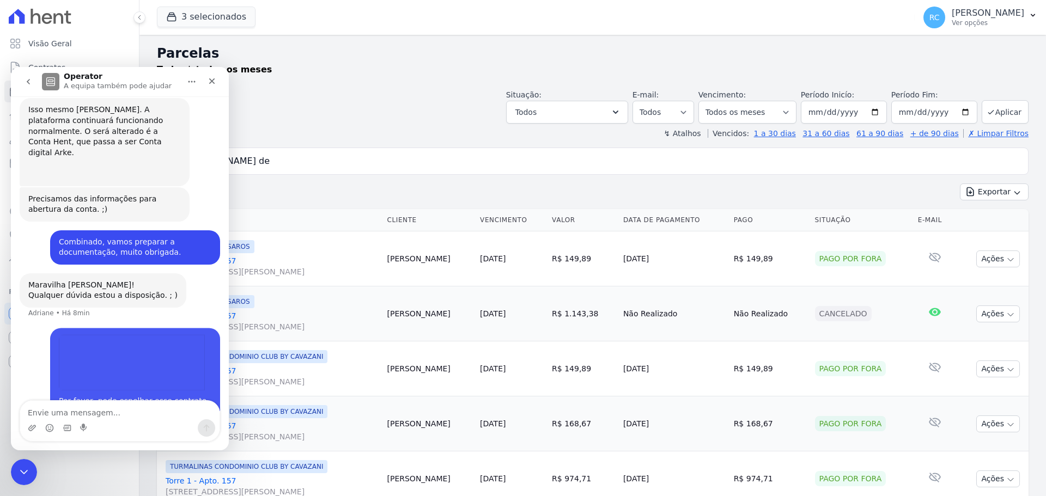
scroll to position [657, 0]
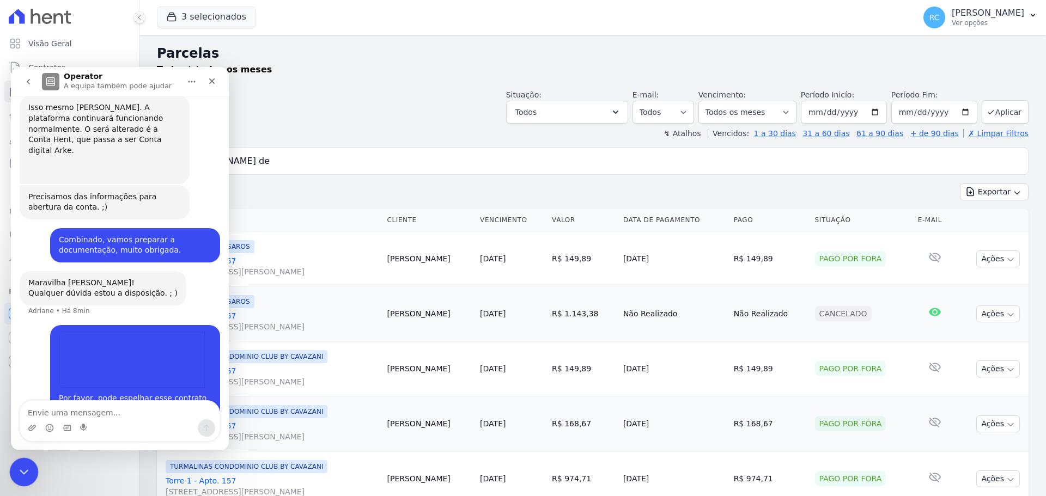
click at [33, 472] on div "Fechar mensagem da Intercom" at bounding box center [22, 470] width 26 height 26
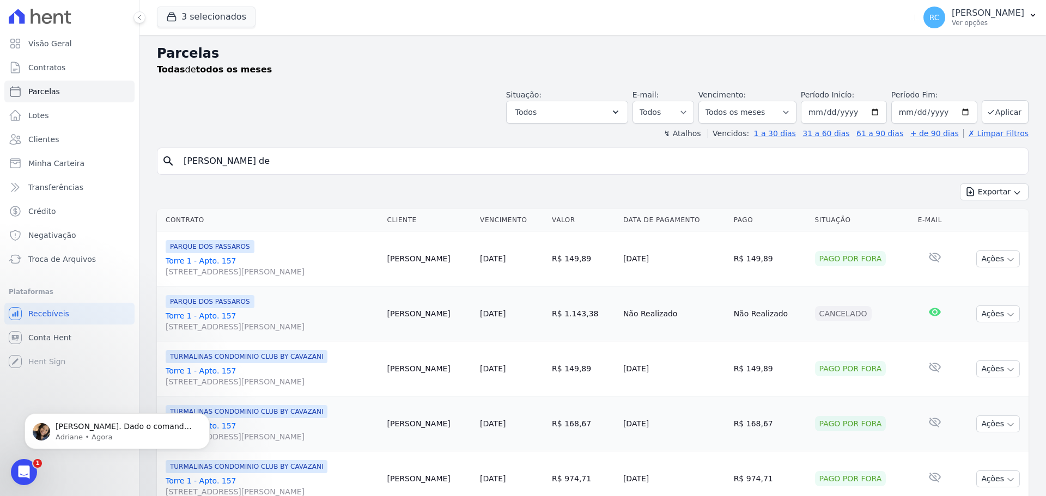
scroll to position [700, 0]
drag, startPoint x: 313, startPoint y: 146, endPoint x: 306, endPoint y: 157, distance: 12.5
click at [302, 165] on input "lucas souza de" at bounding box center [600, 161] width 846 height 22
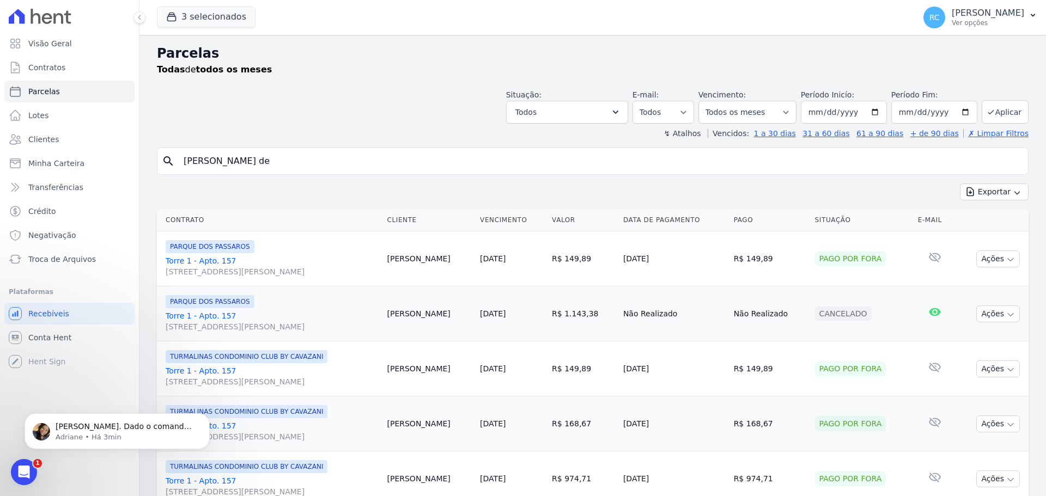
select select
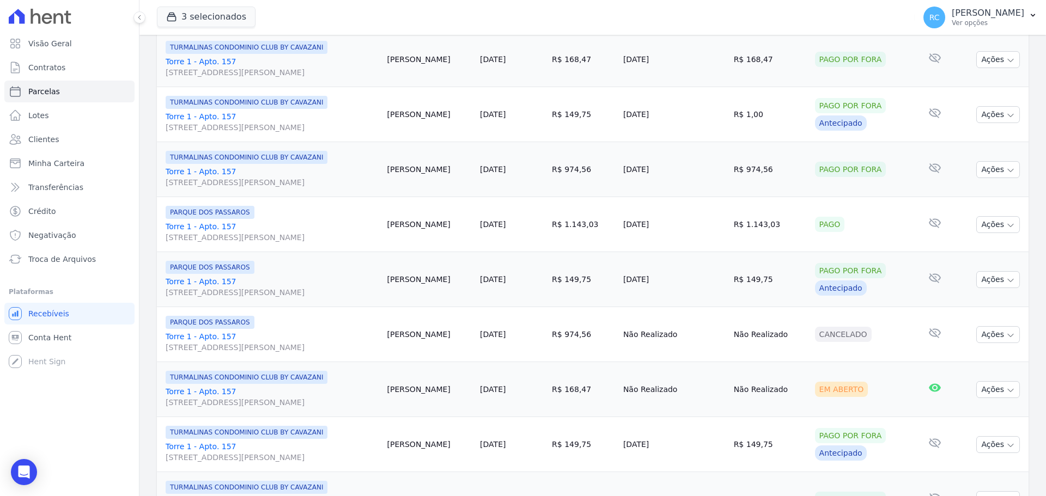
scroll to position [708, 0]
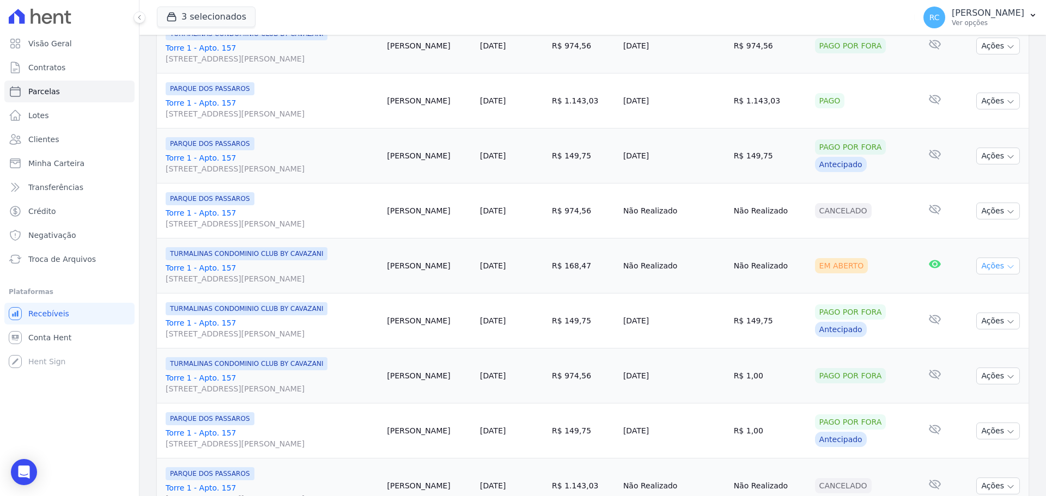
click at [997, 270] on button "Ações" at bounding box center [998, 266] width 44 height 17
click at [955, 347] on link "Liquidação Manual" at bounding box center [993, 351] width 105 height 20
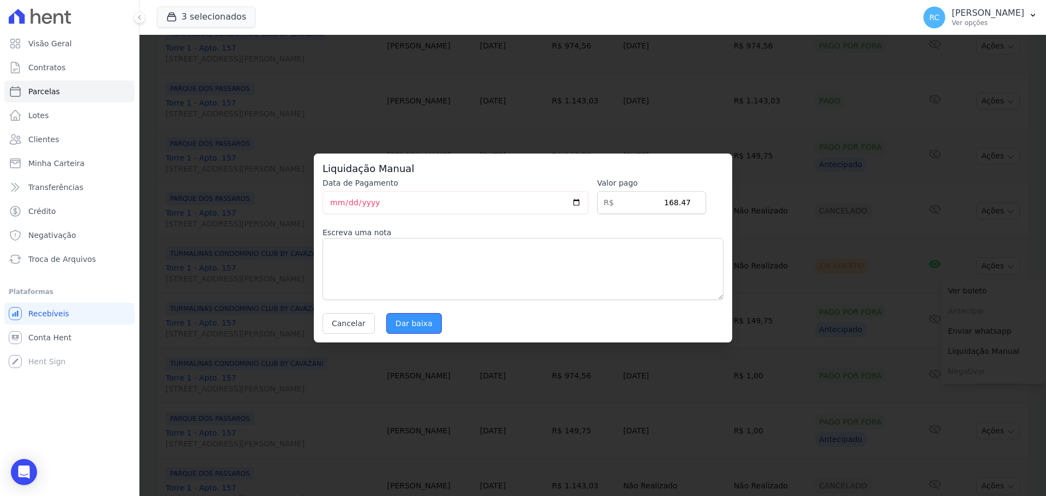
click at [405, 316] on input "Dar baixa" at bounding box center [414, 323] width 56 height 21
select select
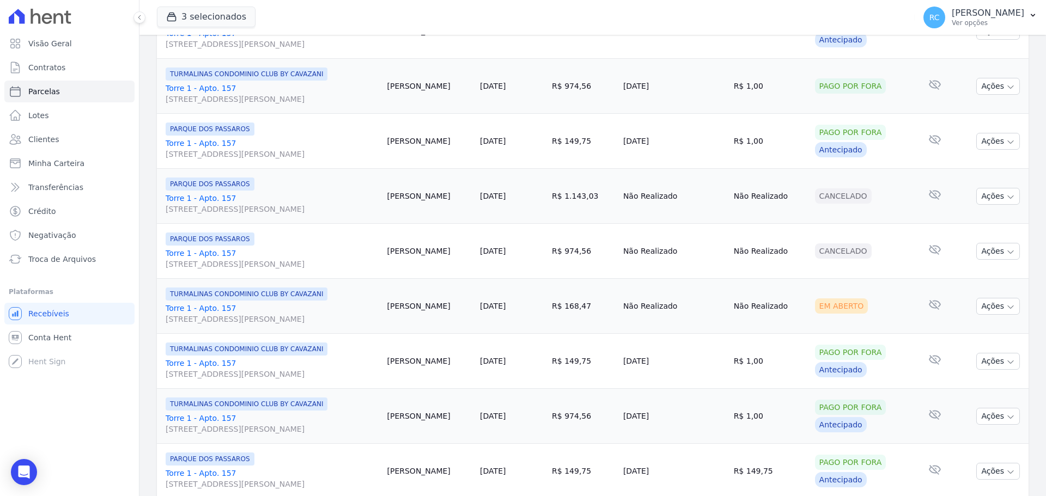
scroll to position [1035, 0]
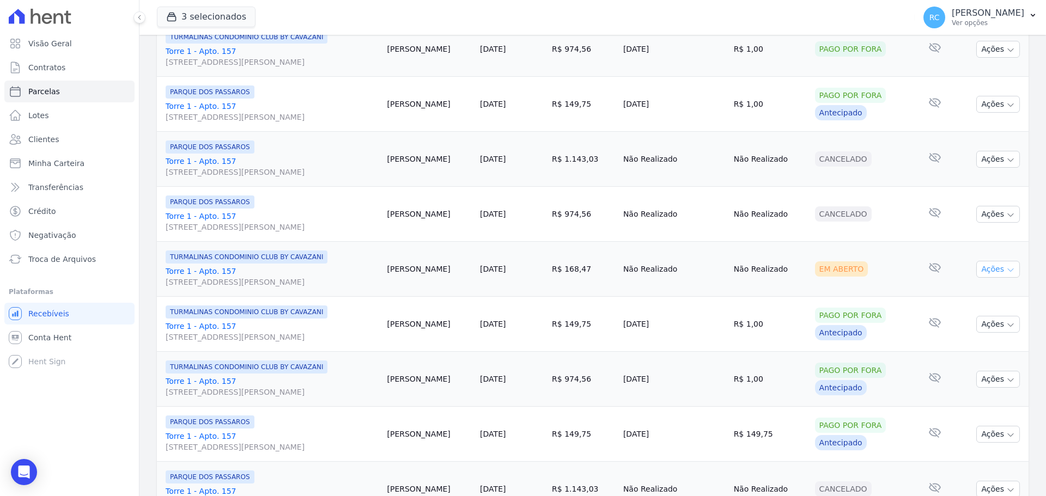
click at [983, 266] on button "Ações" at bounding box center [998, 269] width 44 height 17
click at [958, 361] on link "Liquidação Manual" at bounding box center [993, 355] width 105 height 20
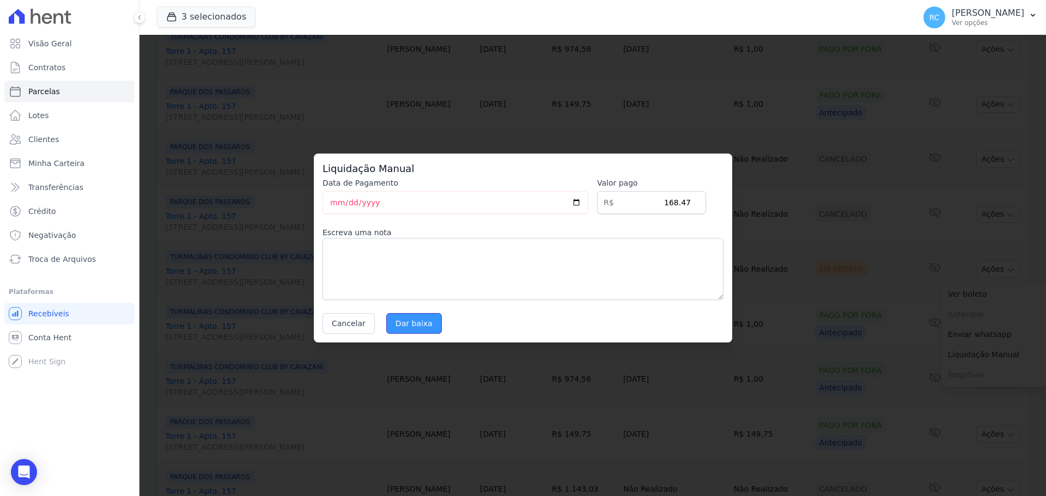
click at [404, 316] on input "Dar baixa" at bounding box center [414, 323] width 56 height 21
select select
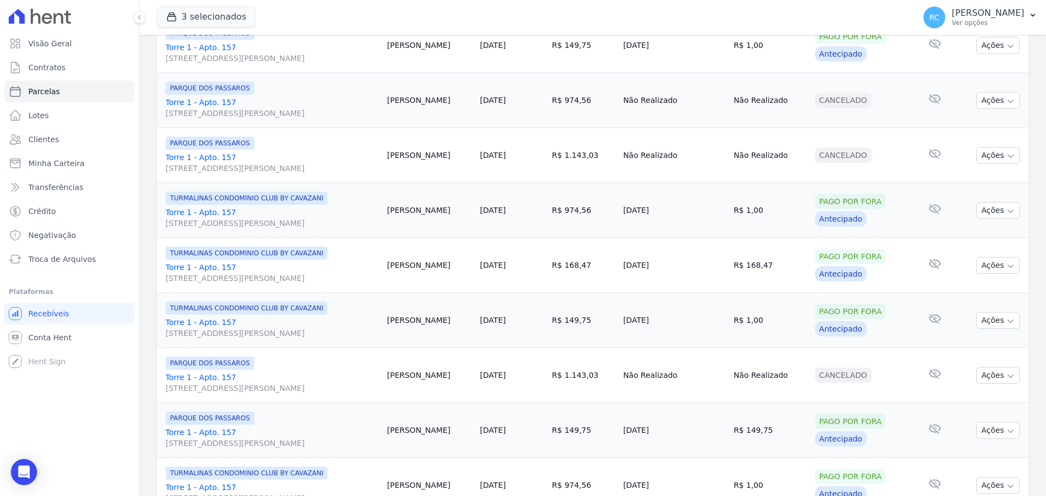
scroll to position [1158, 0]
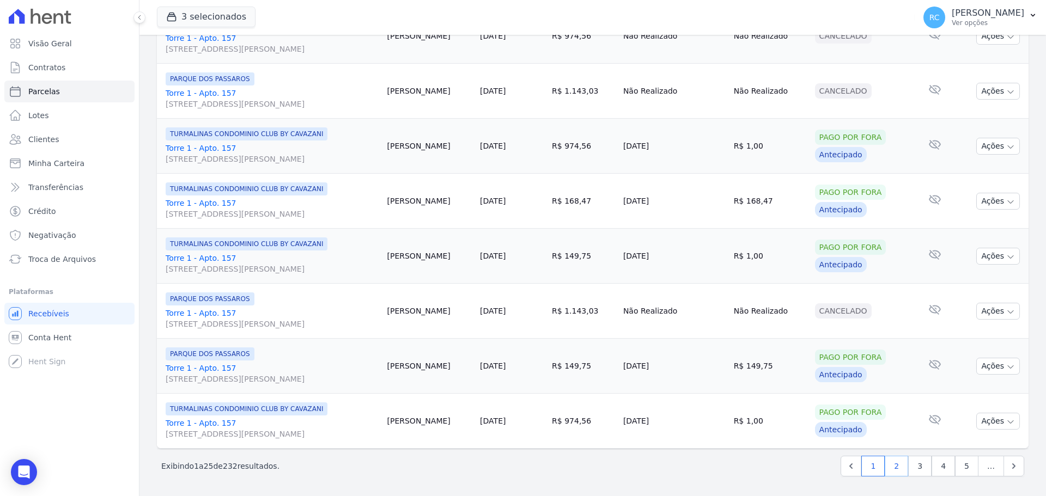
click at [884, 467] on link "2" at bounding box center [895, 466] width 23 height 21
select select
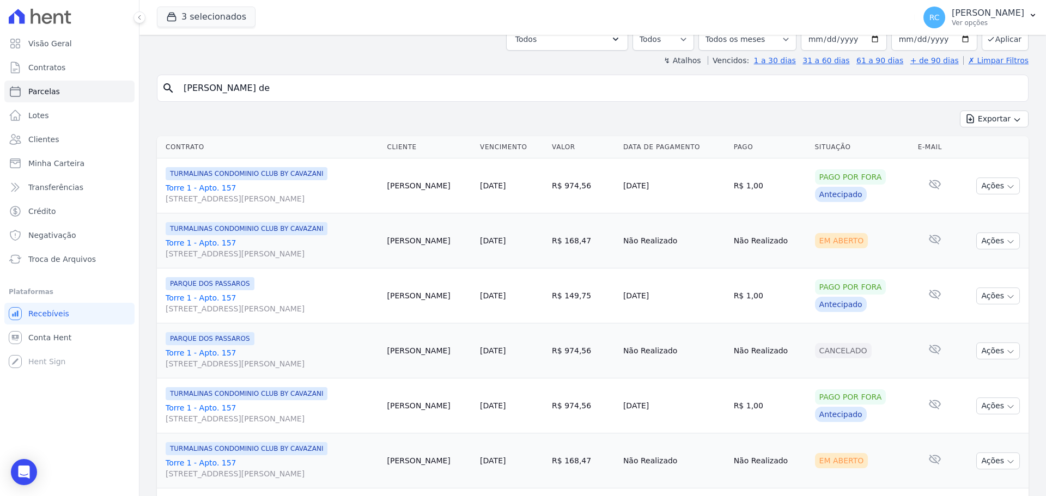
scroll to position [14, 0]
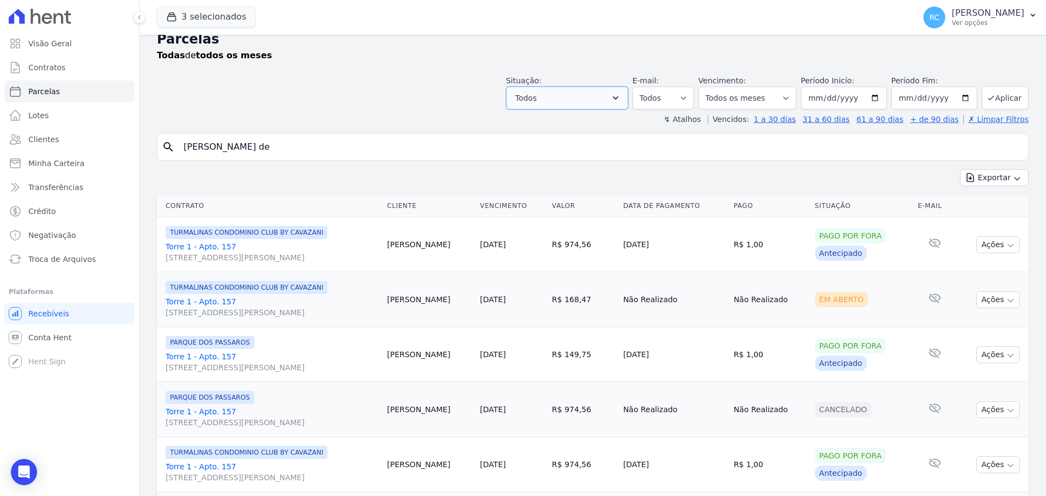
click at [587, 96] on button "Todos" at bounding box center [567, 98] width 122 height 23
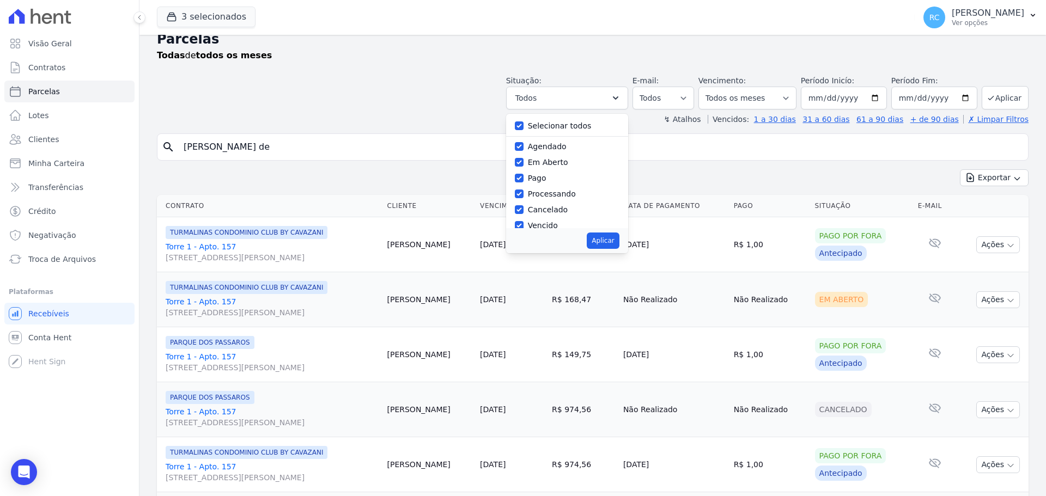
click at [558, 124] on label "Selecionar todos" at bounding box center [560, 125] width 64 height 9
click at [523, 124] on input "Selecionar todos" at bounding box center [519, 125] width 9 height 9
checkbox input "false"
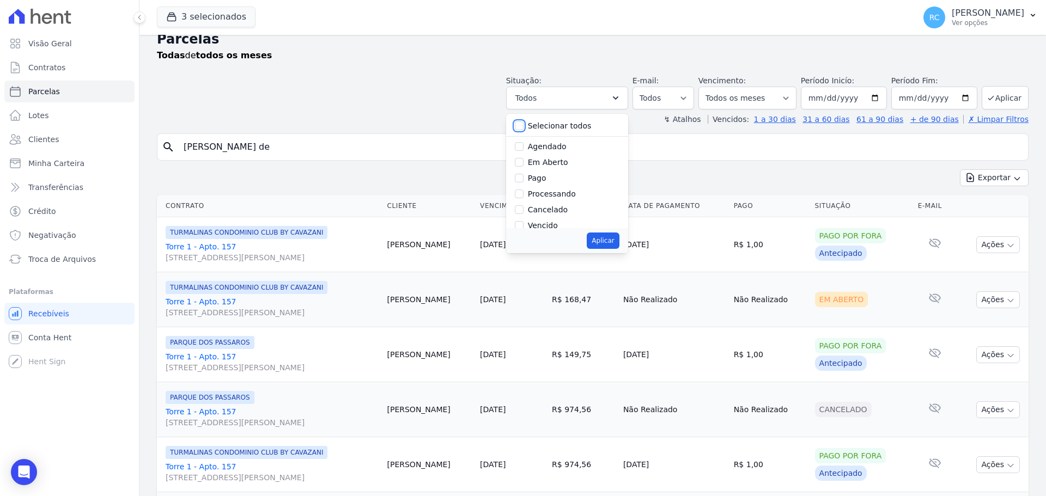
checkbox input "false"
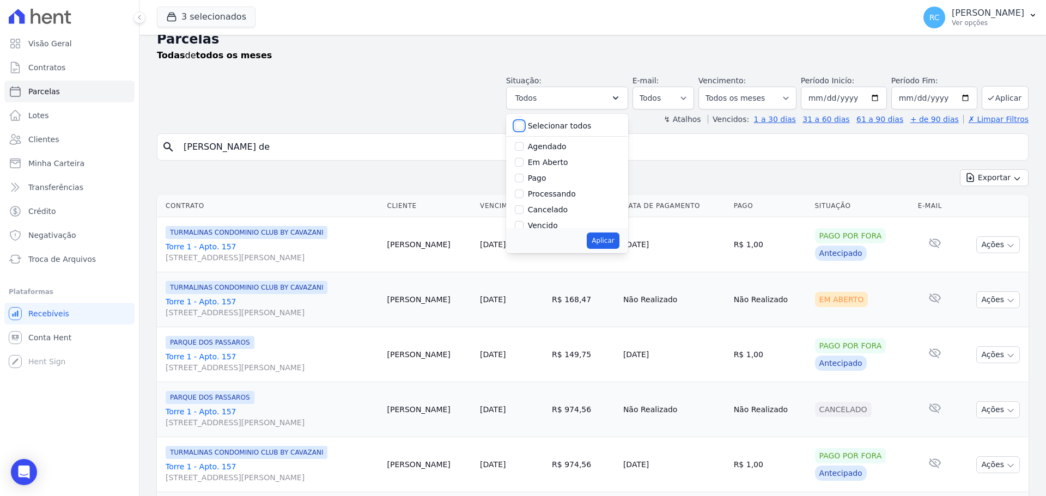
checkbox input "false"
click at [551, 145] on label "Agendado" at bounding box center [547, 146] width 39 height 9
click at [523, 145] on input "Agendado" at bounding box center [519, 146] width 9 height 9
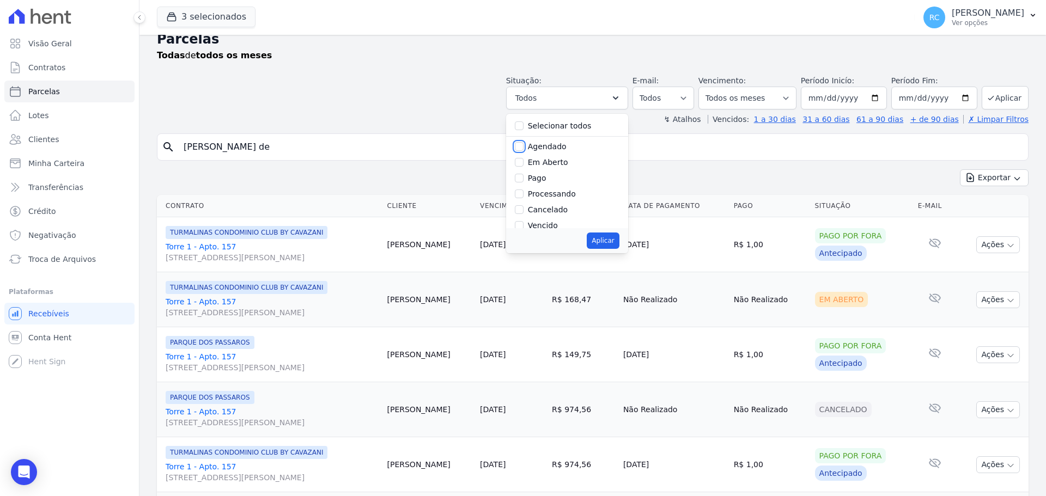
checkbox input "true"
click at [561, 165] on label "Em Aberto" at bounding box center [548, 162] width 40 height 9
click at [523, 165] on input "Em Aberto" at bounding box center [519, 162] width 9 height 9
checkbox input "true"
click at [566, 185] on label "Cancelado" at bounding box center [548, 189] width 40 height 9
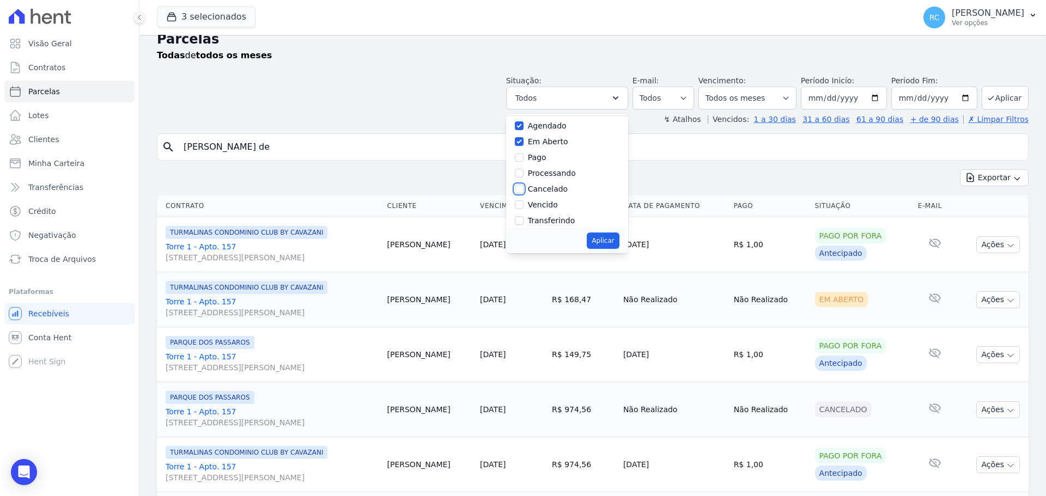
click at [523, 185] on input "Cancelado" at bounding box center [519, 189] width 9 height 9
click at [545, 209] on label "Cancelado" at bounding box center [548, 209] width 40 height 9
click at [523, 209] on input "Cancelado" at bounding box center [519, 209] width 9 height 9
checkbox input "false"
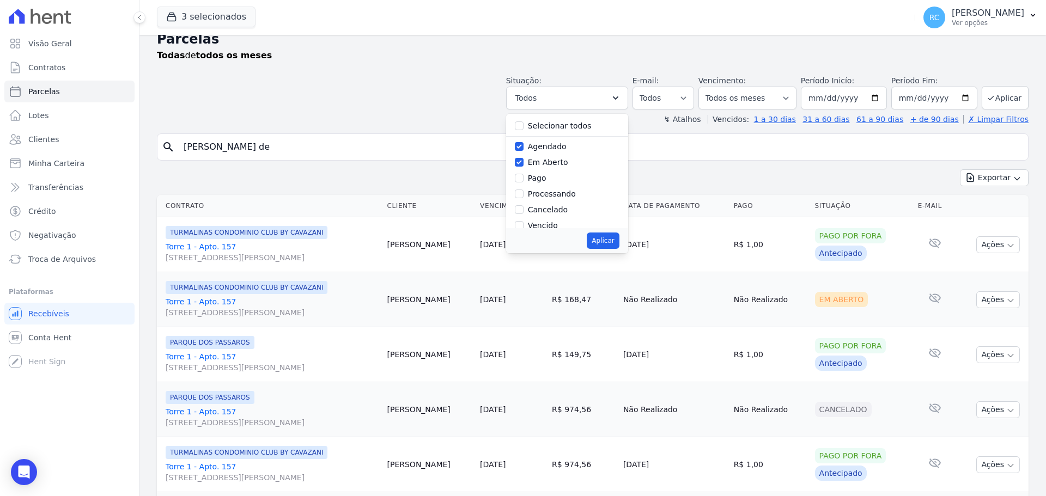
click at [546, 197] on label "Processando" at bounding box center [552, 194] width 48 height 9
click at [523, 197] on input "Processando" at bounding box center [519, 194] width 9 height 9
checkbox input "true"
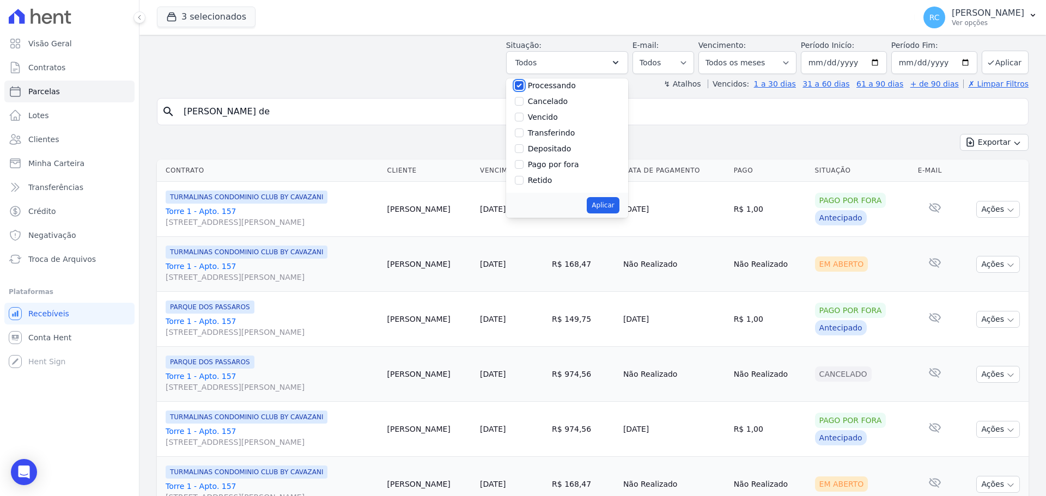
scroll to position [69, 0]
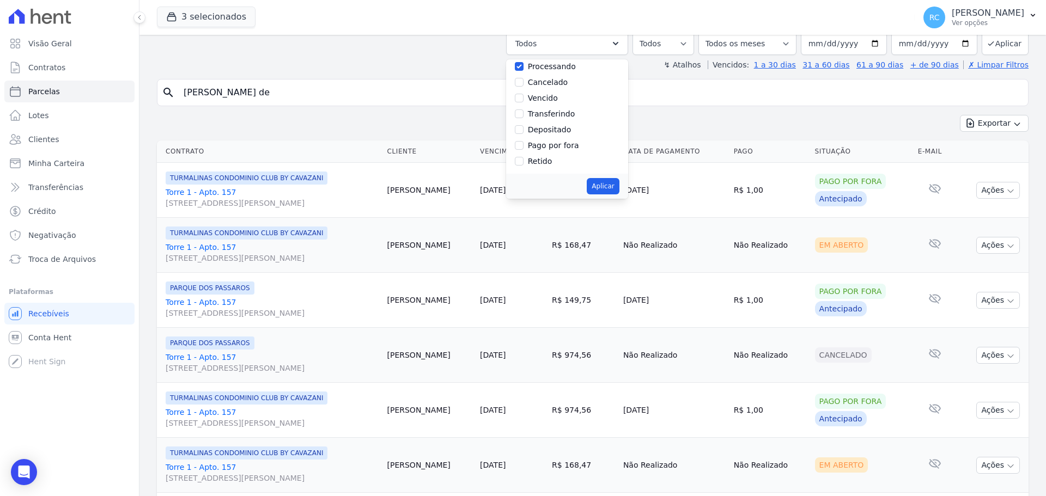
click at [543, 96] on label "Vencido" at bounding box center [543, 98] width 30 height 9
click at [523, 96] on input "Vencido" at bounding box center [519, 98] width 9 height 9
checkbox input "true"
click at [610, 186] on button "Aplicar" at bounding box center [603, 186] width 32 height 16
select select "scheduled"
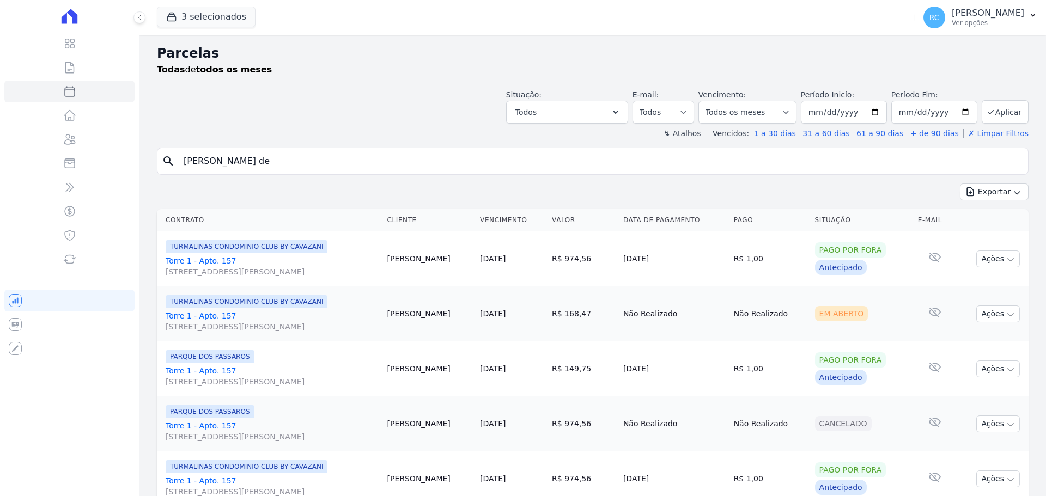
select select
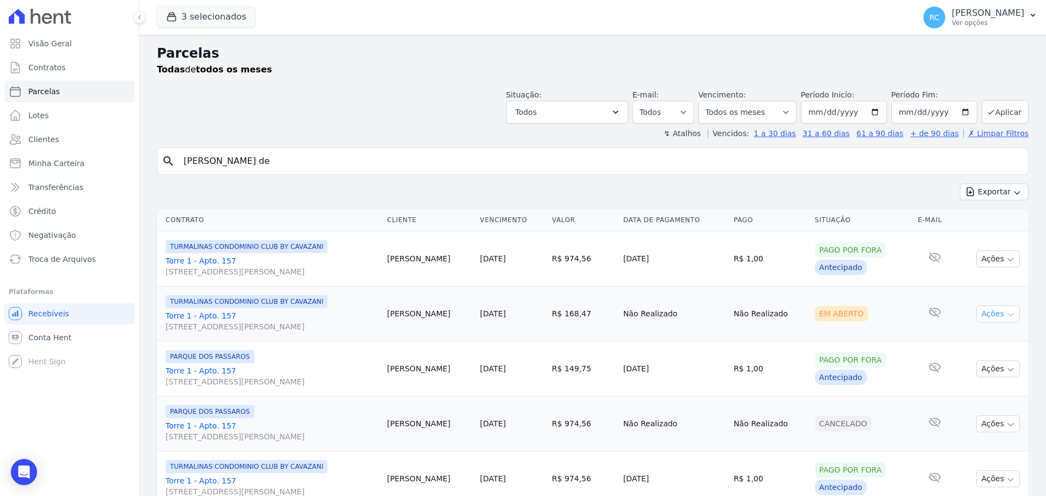
click at [989, 312] on button "Ações" at bounding box center [998, 314] width 44 height 17
drag, startPoint x: 977, startPoint y: 398, endPoint x: 649, endPoint y: 332, distance: 334.4
click at [977, 398] on link "Liquidação Manual" at bounding box center [993, 399] width 105 height 20
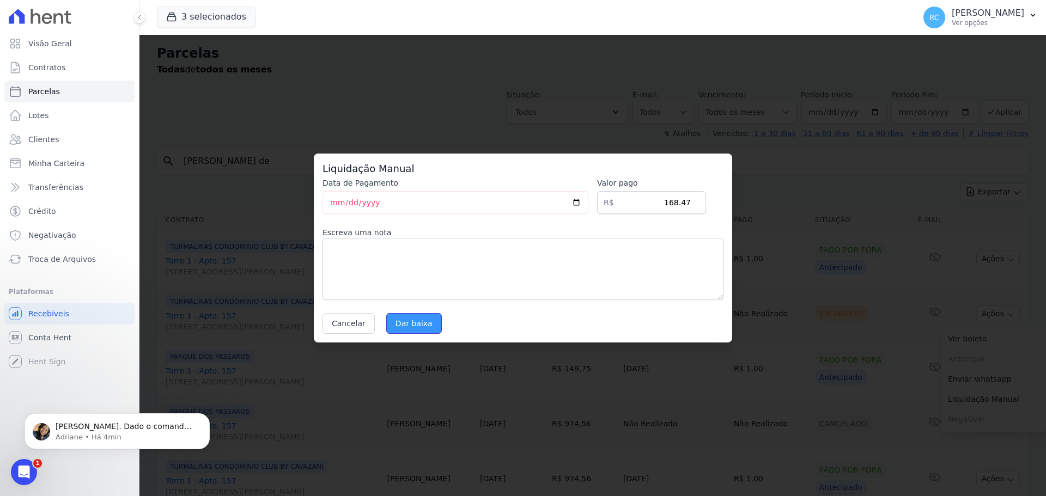
click at [397, 329] on input "Dar baixa" at bounding box center [414, 323] width 56 height 21
select select
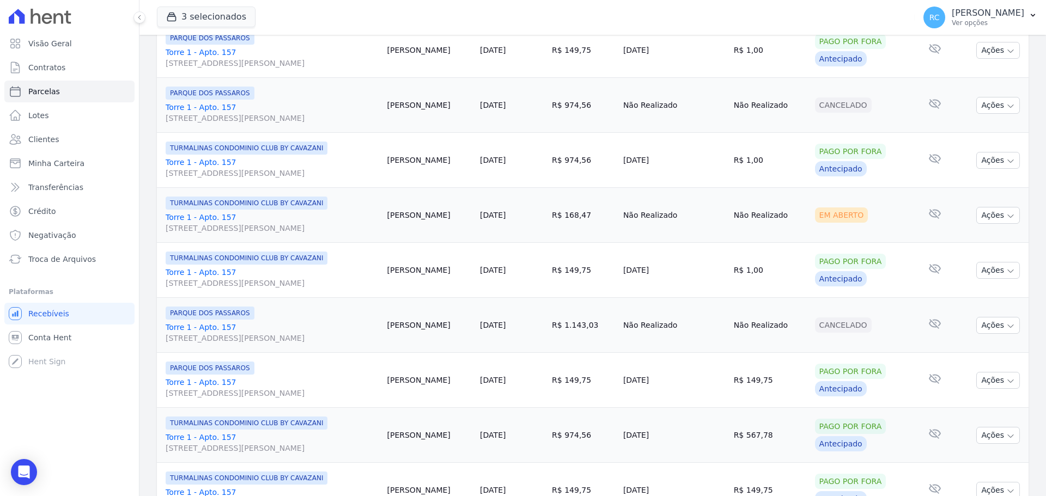
scroll to position [327, 0]
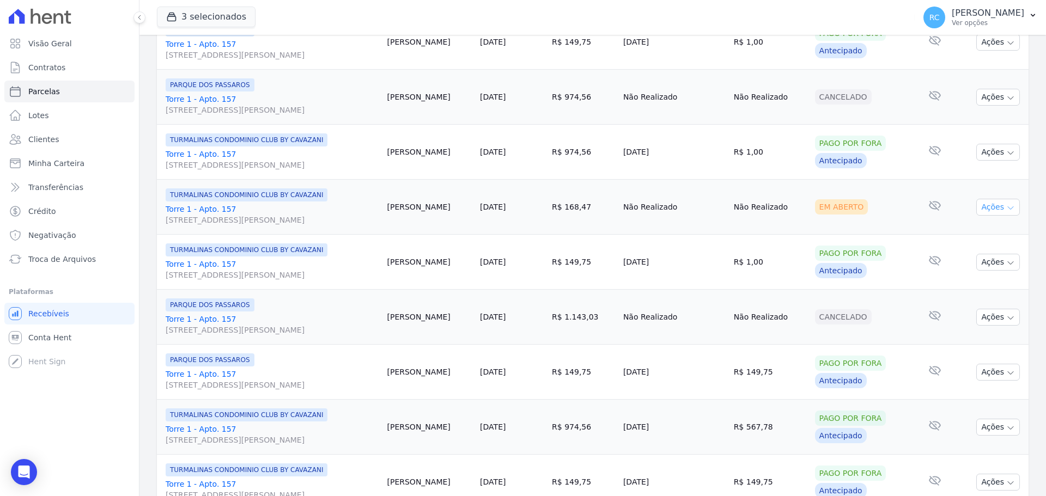
click at [986, 211] on button "Ações" at bounding box center [998, 207] width 44 height 17
click at [952, 294] on link "Liquidação Manual" at bounding box center [993, 293] width 105 height 20
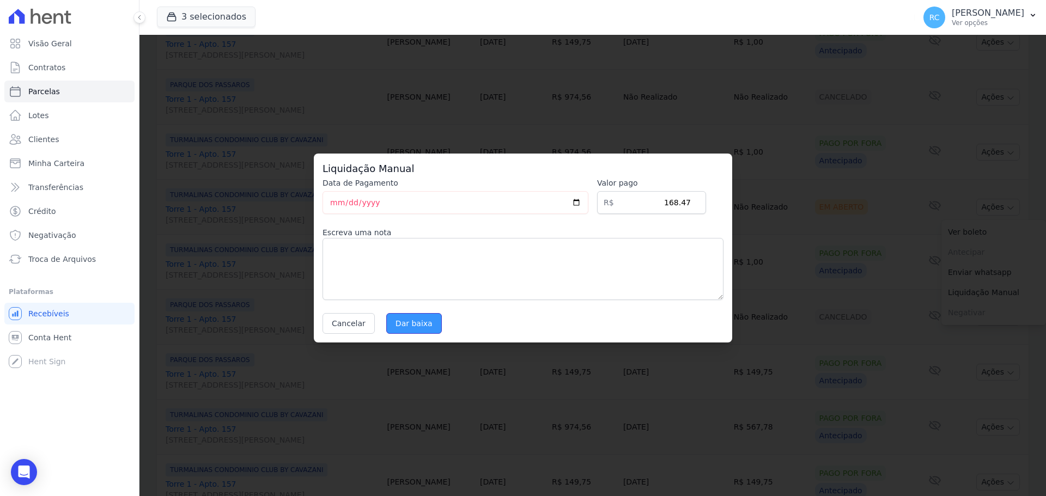
click at [386, 319] on input "Dar baixa" at bounding box center [414, 323] width 56 height 21
select select
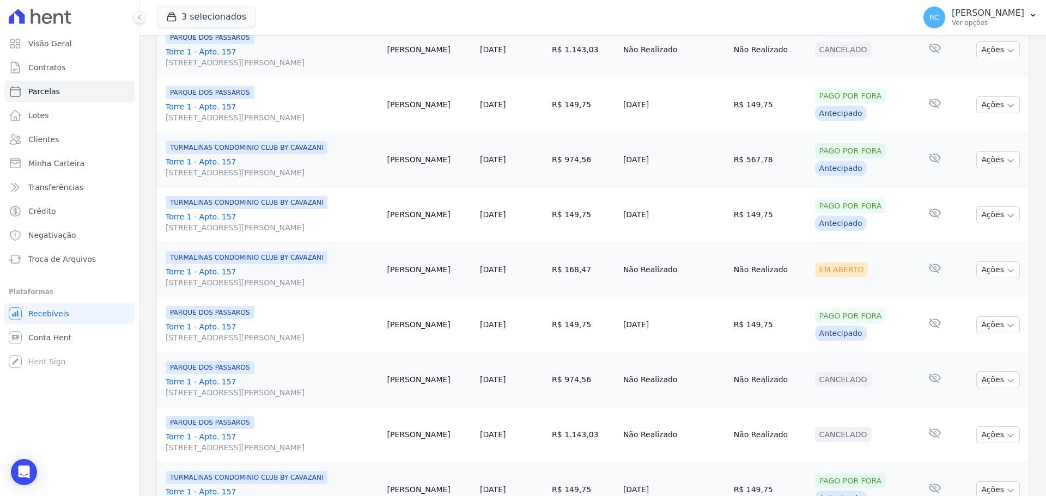
scroll to position [599, 0]
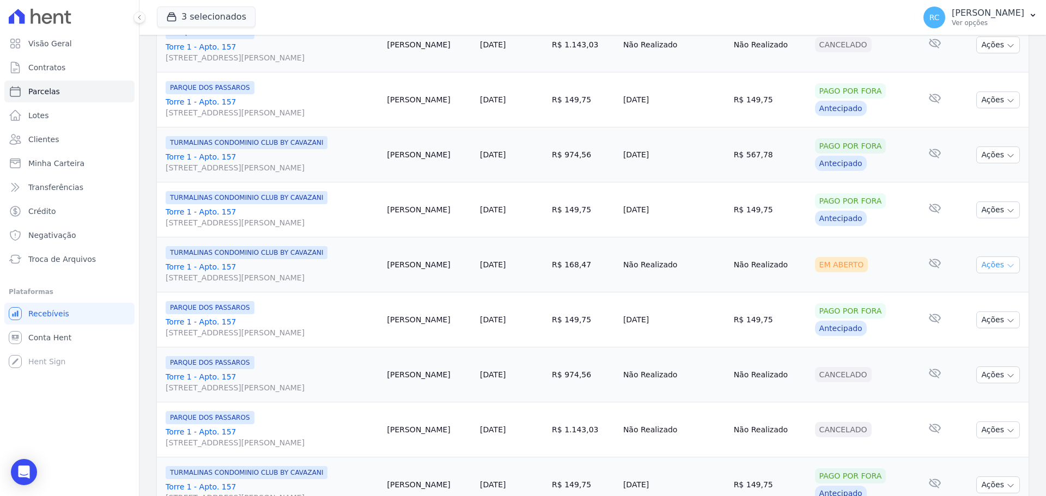
click at [987, 268] on button "Ações" at bounding box center [998, 264] width 44 height 17
click at [993, 347] on link "Liquidação Manual" at bounding box center [993, 350] width 105 height 20
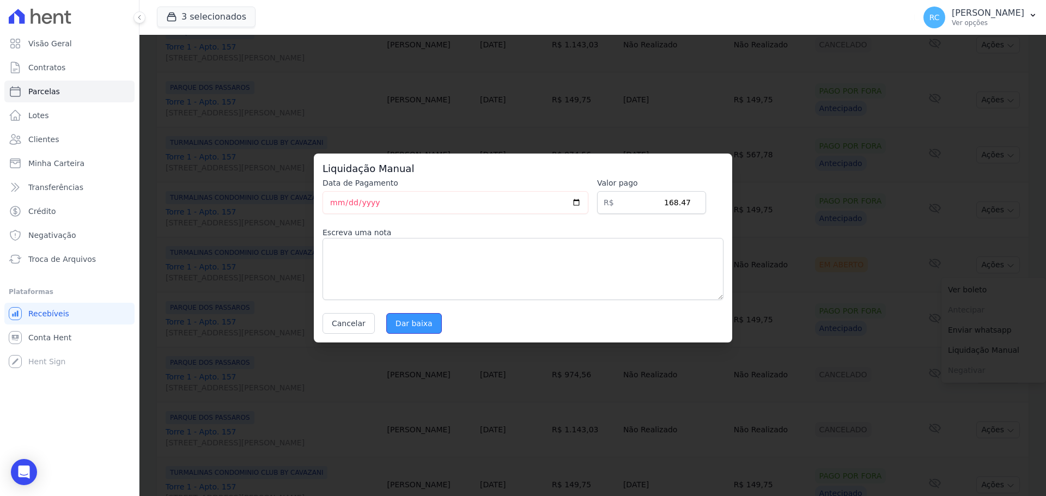
click at [408, 321] on input "Dar baixa" at bounding box center [414, 323] width 56 height 21
select select
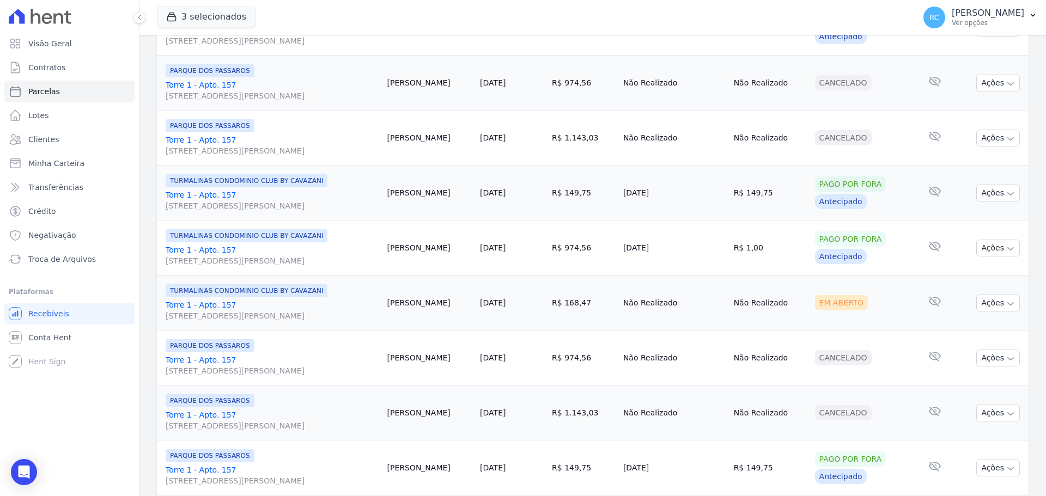
scroll to position [926, 0]
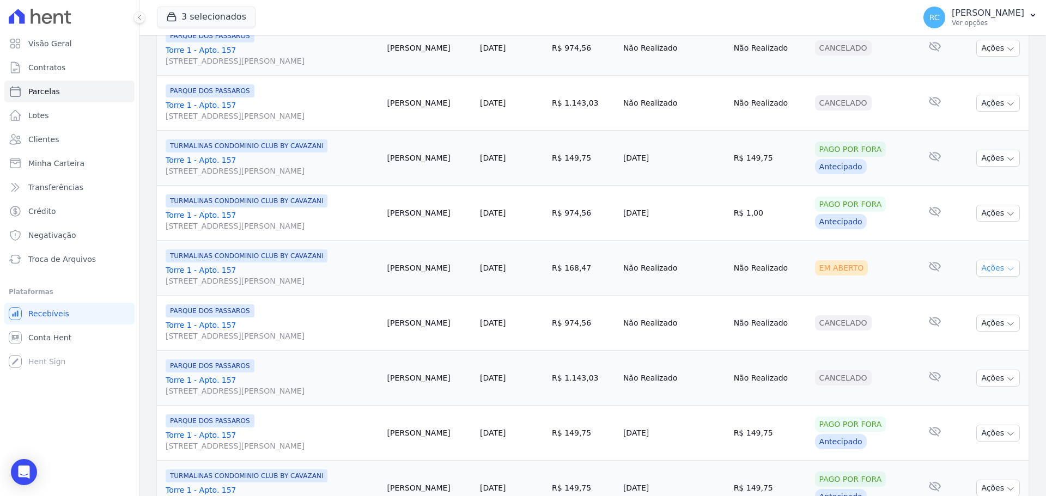
drag, startPoint x: 967, startPoint y: 273, endPoint x: 974, endPoint y: 269, distance: 8.8
click at [970, 272] on td "Ações Ver boleto Antecipar Antecipação não disponível Enviar whatsapp Registrar…" at bounding box center [991, 268] width 73 height 55
click at [976, 269] on button "Ações" at bounding box center [998, 268] width 44 height 17
click at [943, 352] on link "Liquidação Manual" at bounding box center [993, 354] width 105 height 20
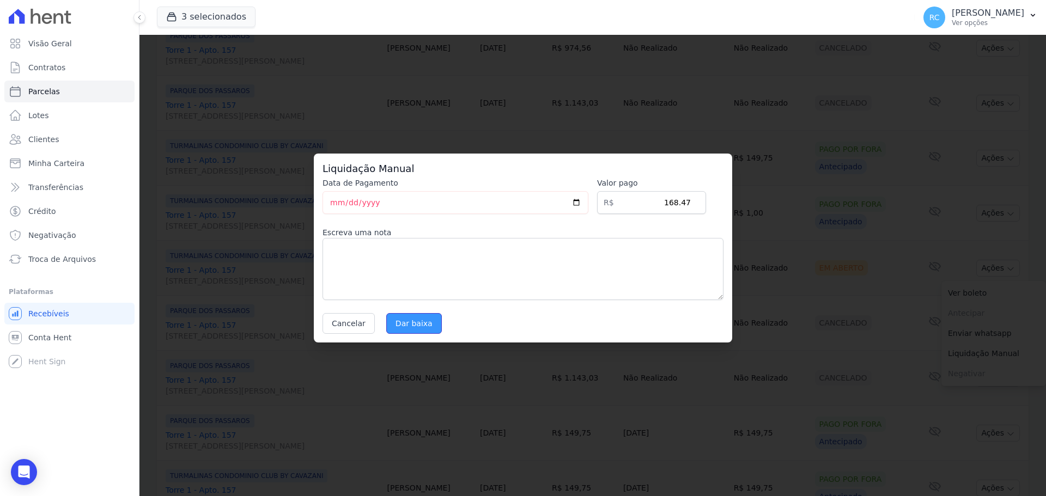
click at [394, 323] on input "Dar baixa" at bounding box center [414, 323] width 56 height 21
select select
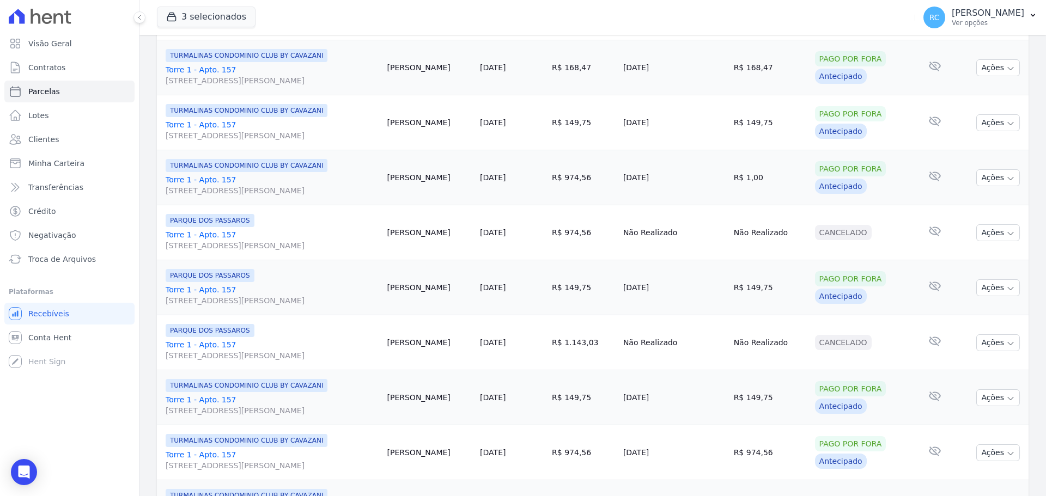
scroll to position [1158, 0]
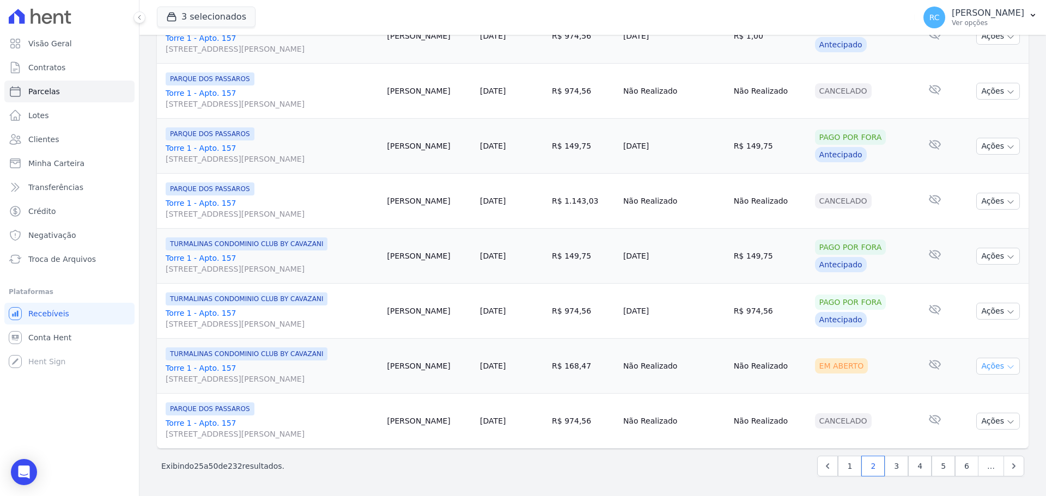
click at [990, 363] on button "Ações" at bounding box center [998, 366] width 44 height 17
click at [957, 452] on link "Liquidação Manual" at bounding box center [993, 452] width 105 height 20
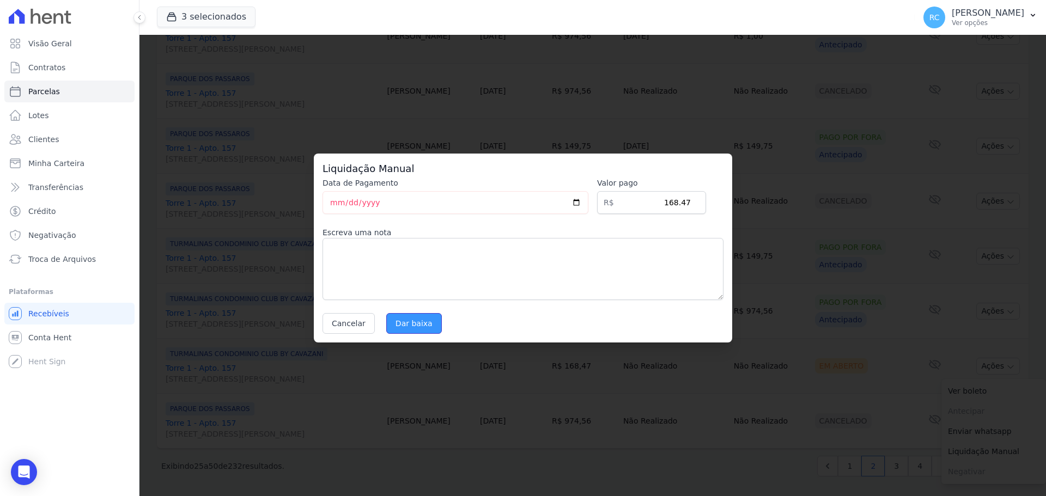
click at [403, 323] on input "Dar baixa" at bounding box center [414, 323] width 56 height 21
select select
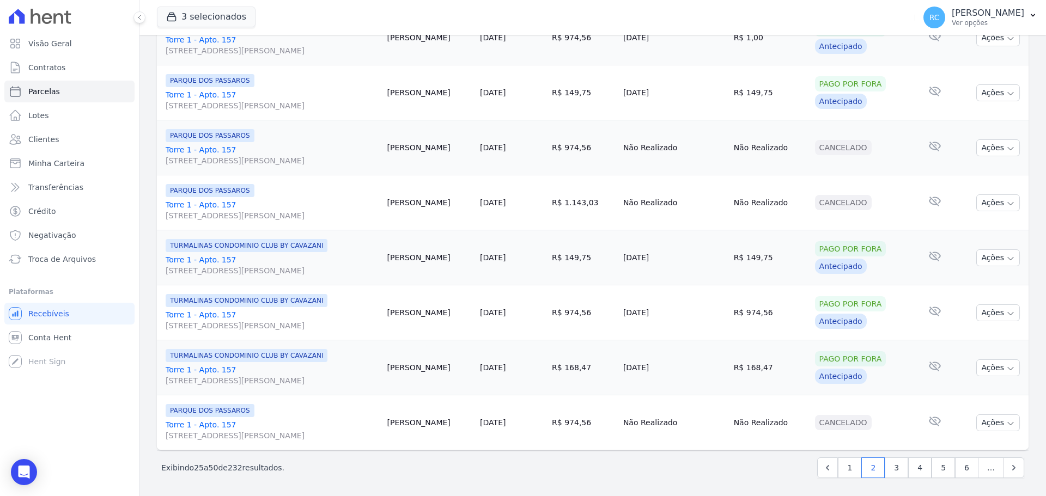
scroll to position [1158, 0]
click at [894, 463] on link "3" at bounding box center [895, 466] width 23 height 21
select select
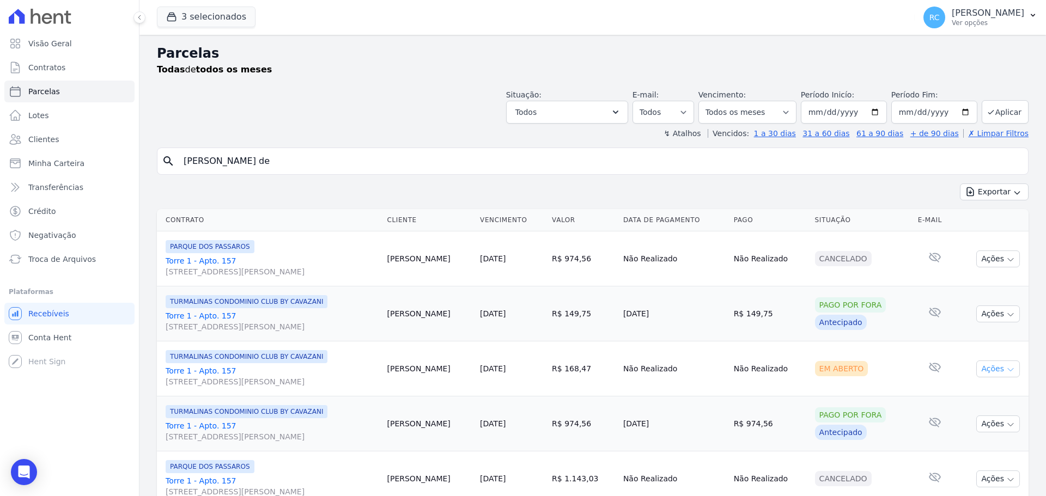
click at [985, 368] on button "Ações" at bounding box center [998, 369] width 44 height 17
click at [962, 455] on link "Liquidação Manual" at bounding box center [993, 454] width 105 height 20
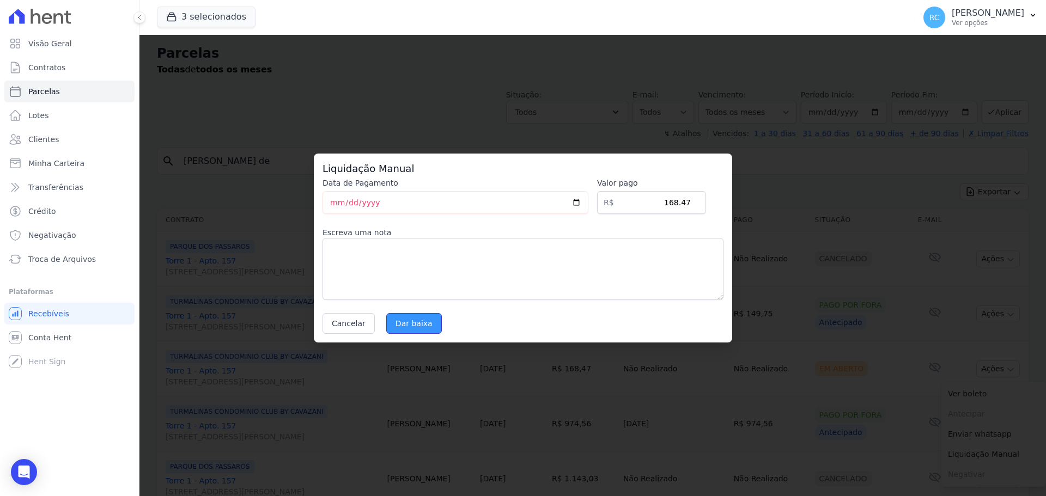
click at [420, 317] on input "Dar baixa" at bounding box center [414, 323] width 56 height 21
select select
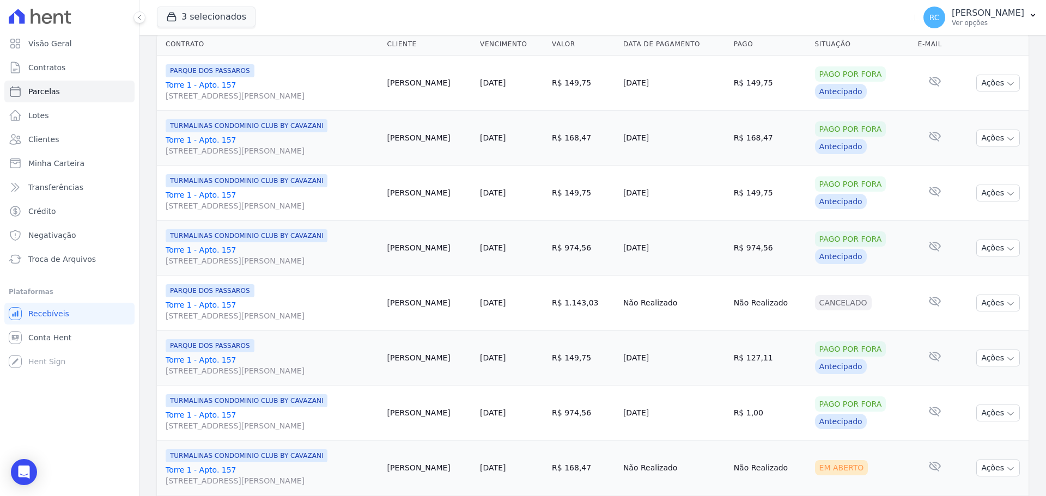
scroll to position [327, 0]
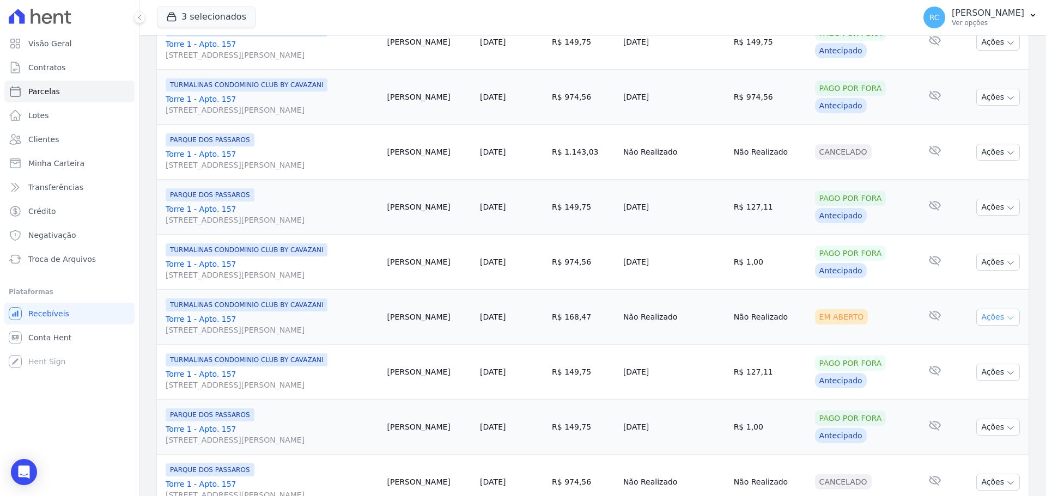
click at [994, 314] on button "Ações" at bounding box center [998, 317] width 44 height 17
click at [963, 399] on link "Liquidação Manual" at bounding box center [993, 403] width 105 height 20
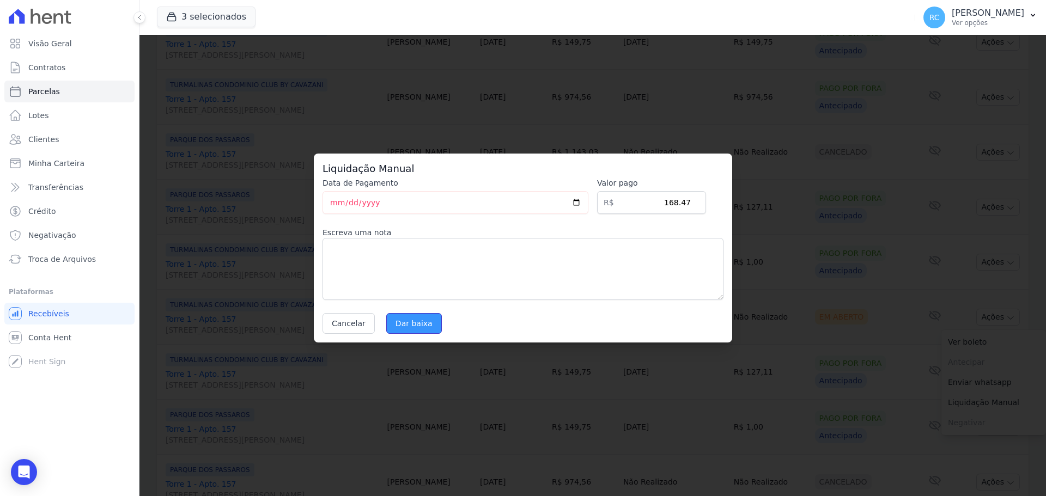
click at [404, 319] on input "Dar baixa" at bounding box center [414, 323] width 56 height 21
select select
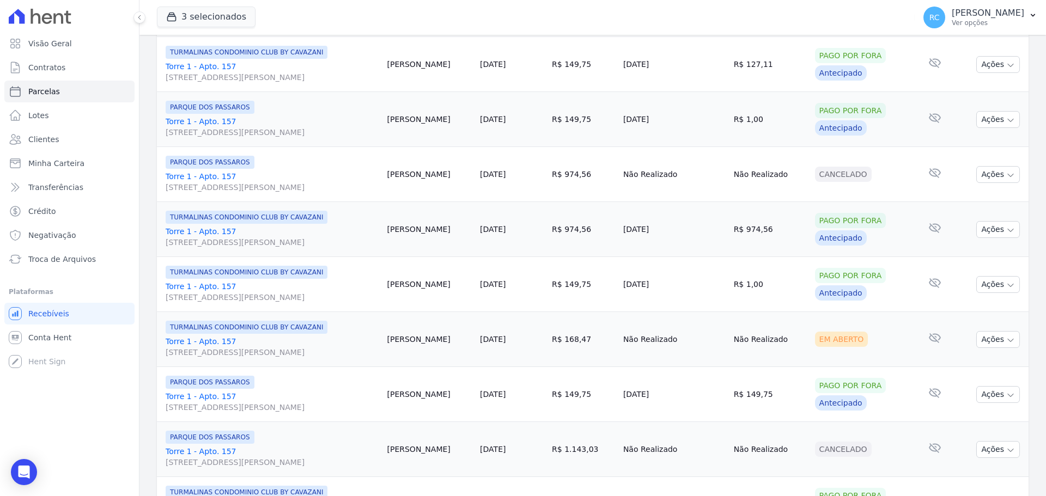
scroll to position [654, 0]
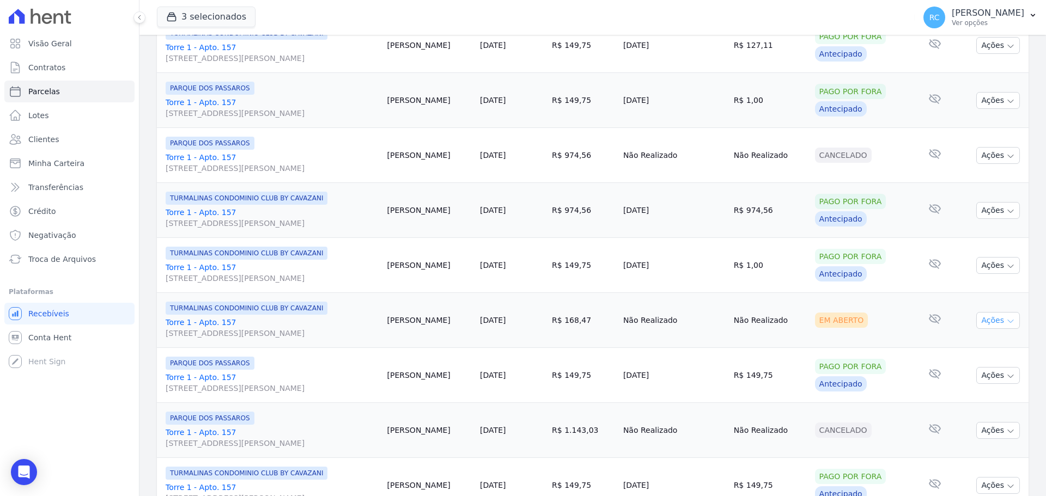
click at [984, 320] on button "Ações" at bounding box center [998, 320] width 44 height 17
click at [974, 408] on link "Liquidação Manual" at bounding box center [993, 406] width 105 height 20
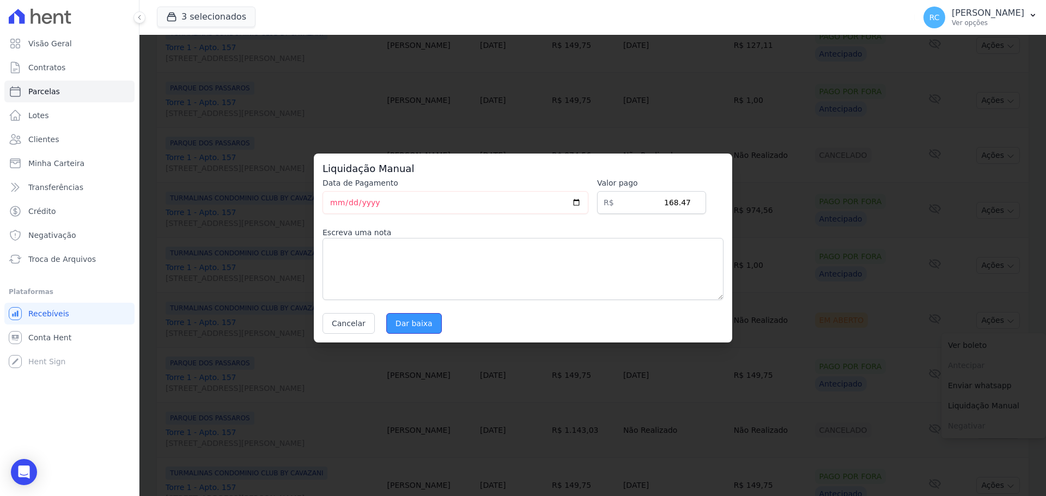
click at [415, 325] on input "Dar baixa" at bounding box center [414, 323] width 56 height 21
select select
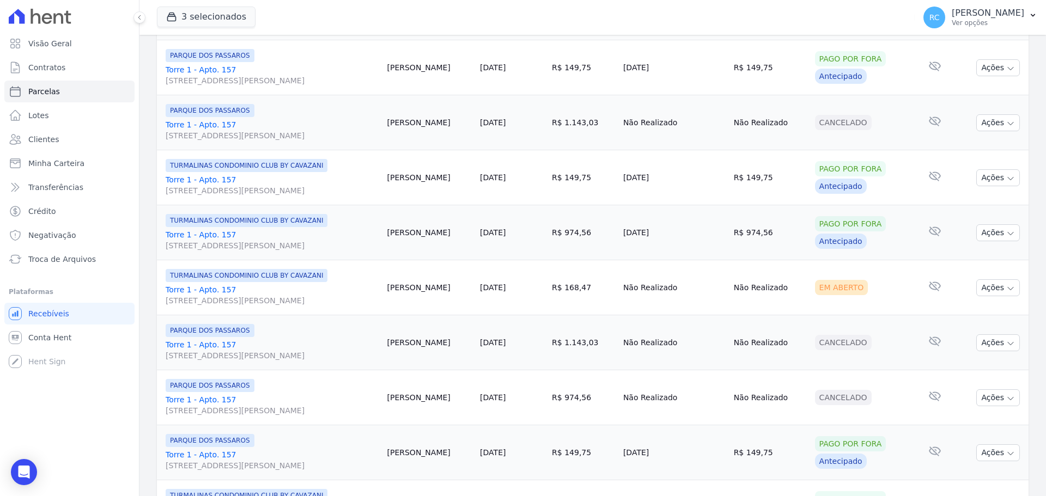
scroll to position [980, 0]
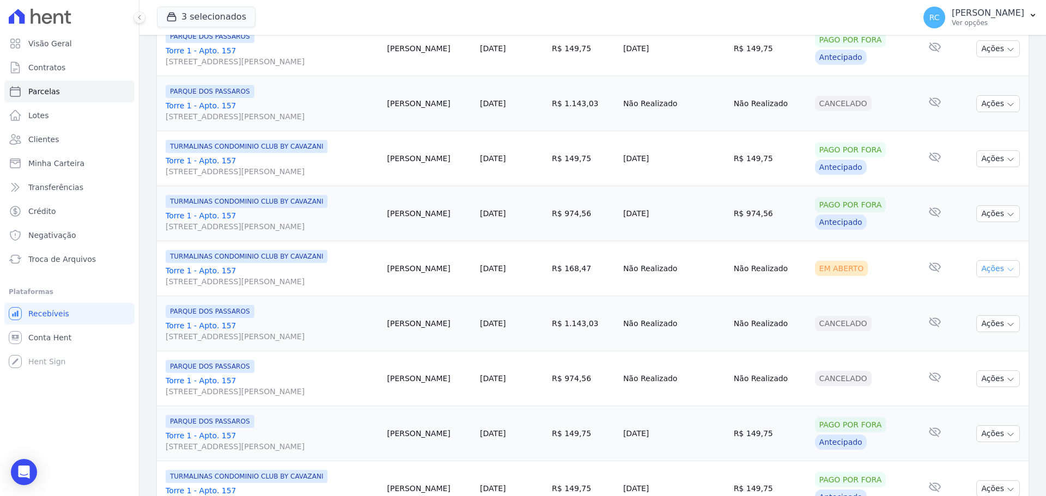
click at [994, 270] on button "Ações" at bounding box center [998, 268] width 44 height 17
click at [956, 352] on link "Liquidação Manual" at bounding box center [993, 354] width 105 height 20
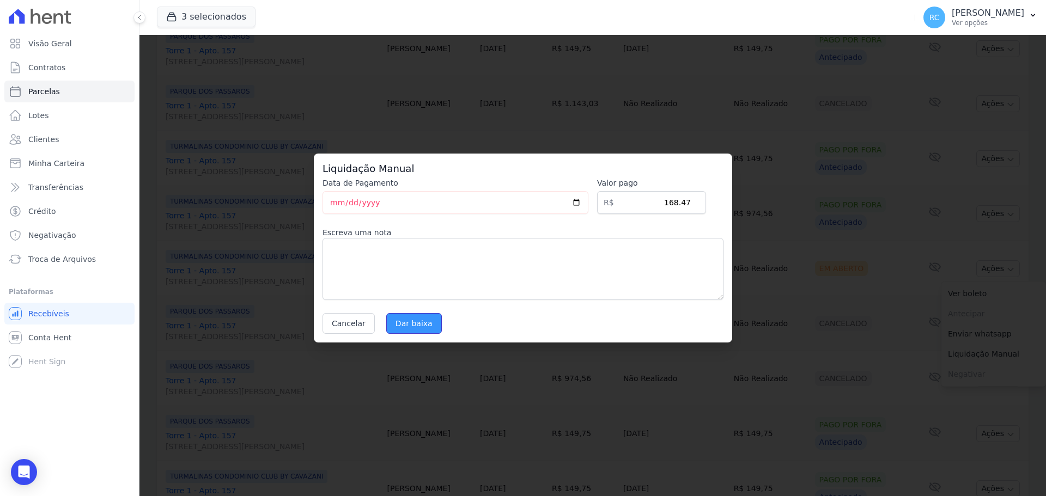
click at [418, 326] on input "Dar baixa" at bounding box center [414, 323] width 56 height 21
select select
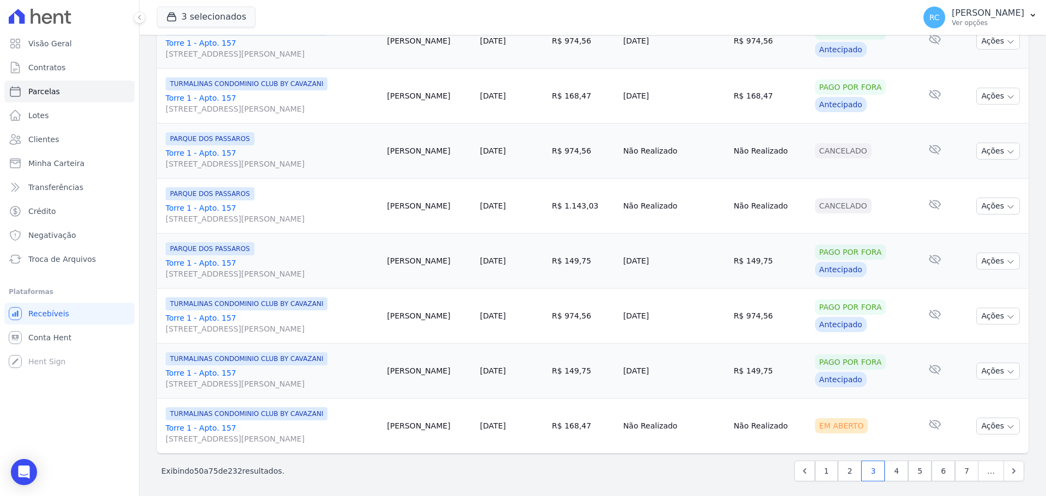
scroll to position [1158, 0]
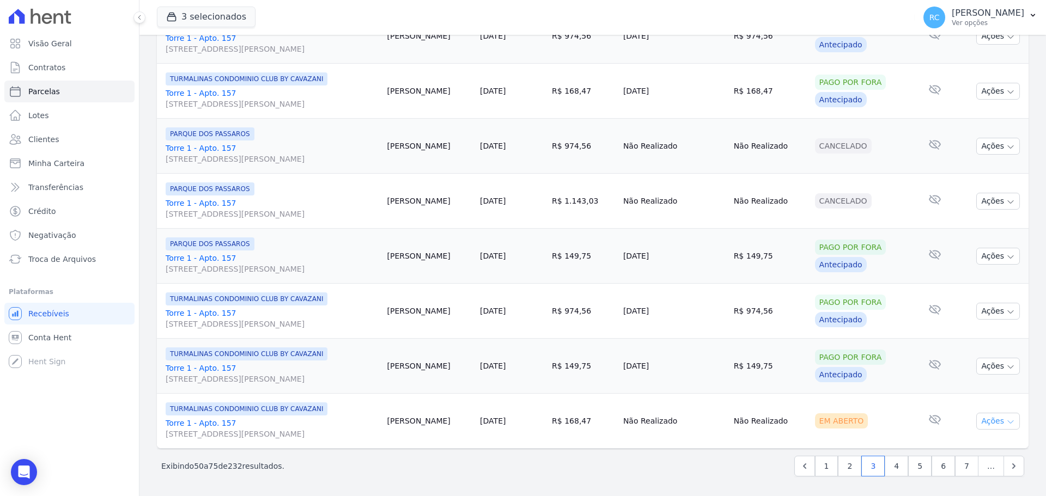
click at [996, 423] on button "Ações" at bounding box center [998, 421] width 44 height 17
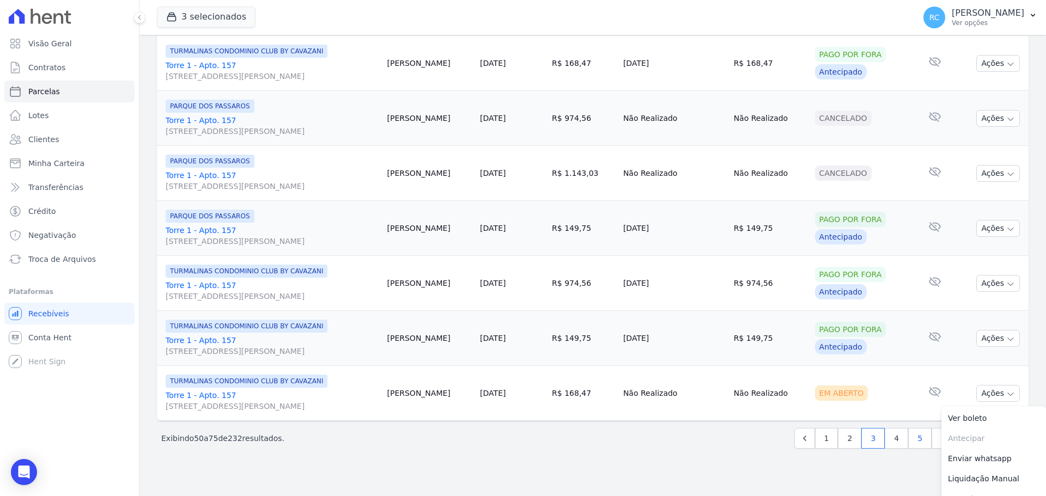
scroll to position [1201, 0]
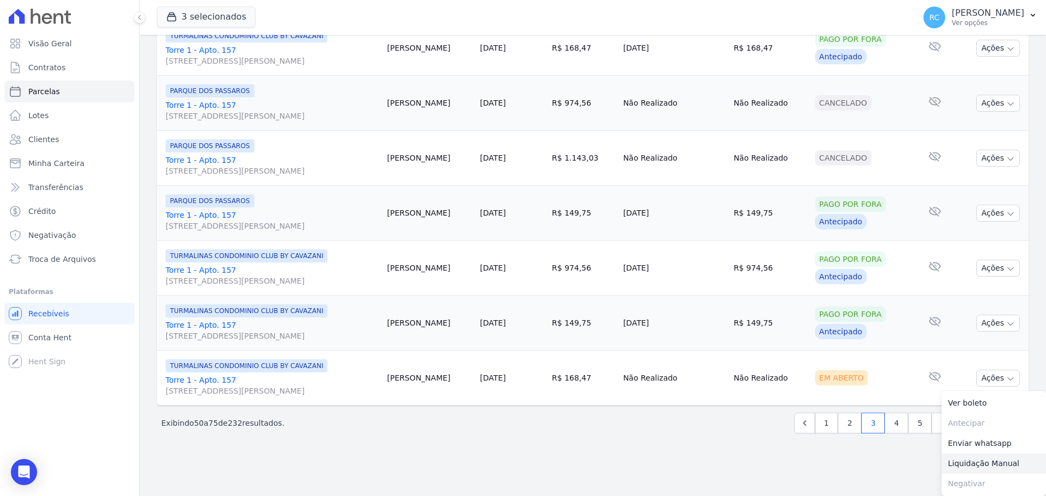
click at [988, 464] on link "Liquidação Manual" at bounding box center [993, 464] width 105 height 20
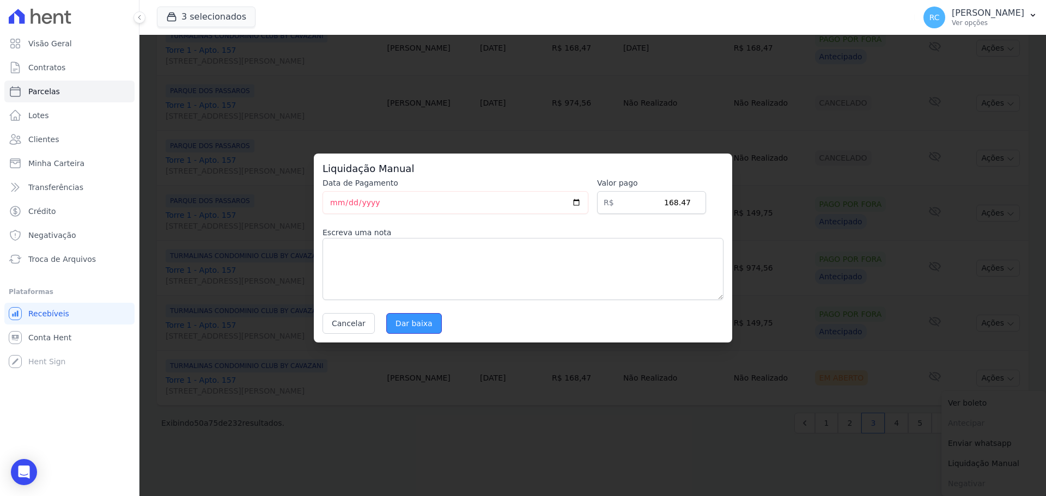
click at [418, 316] on input "Dar baixa" at bounding box center [414, 323] width 56 height 21
select select
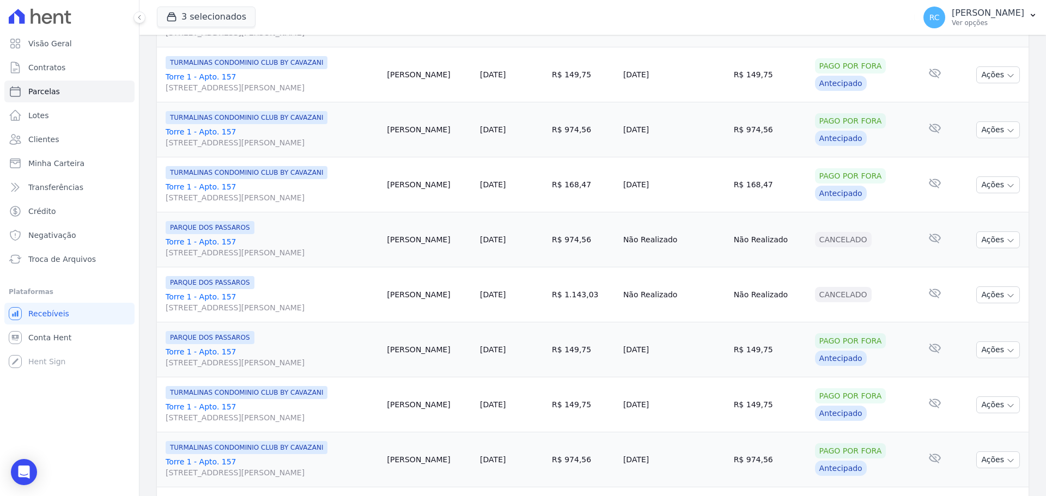
scroll to position [1158, 0]
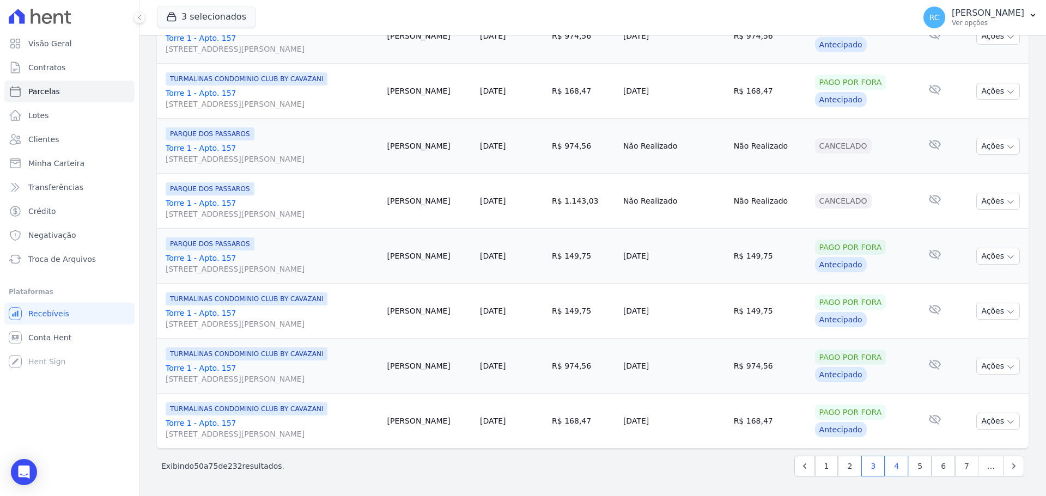
click at [895, 469] on link "4" at bounding box center [895, 466] width 23 height 21
select select
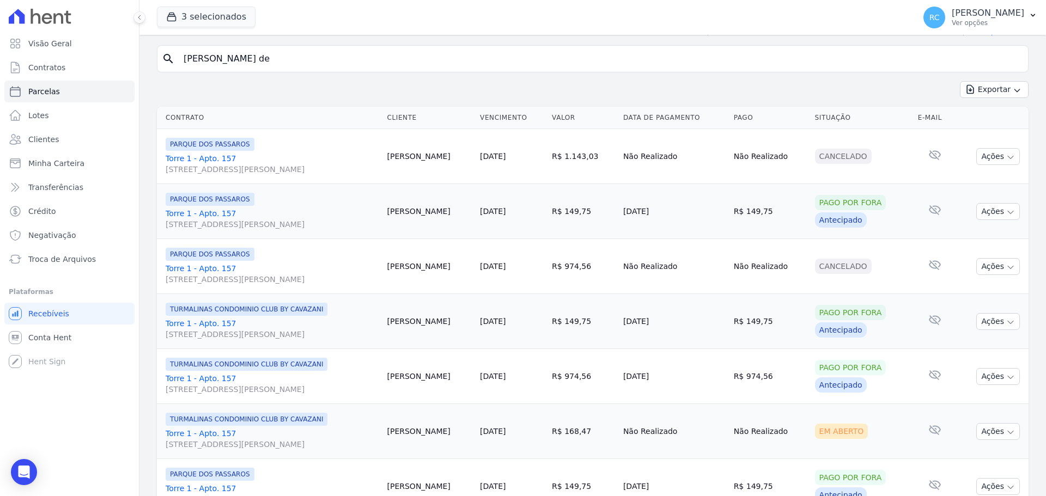
scroll to position [327, 0]
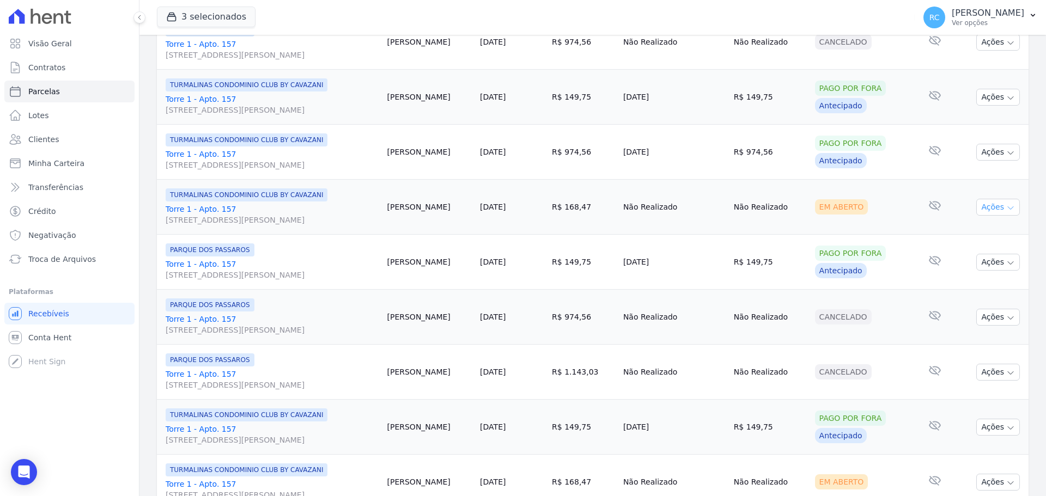
click at [989, 211] on button "Ações" at bounding box center [998, 207] width 44 height 17
click at [951, 294] on link "Liquidação Manual" at bounding box center [993, 293] width 105 height 20
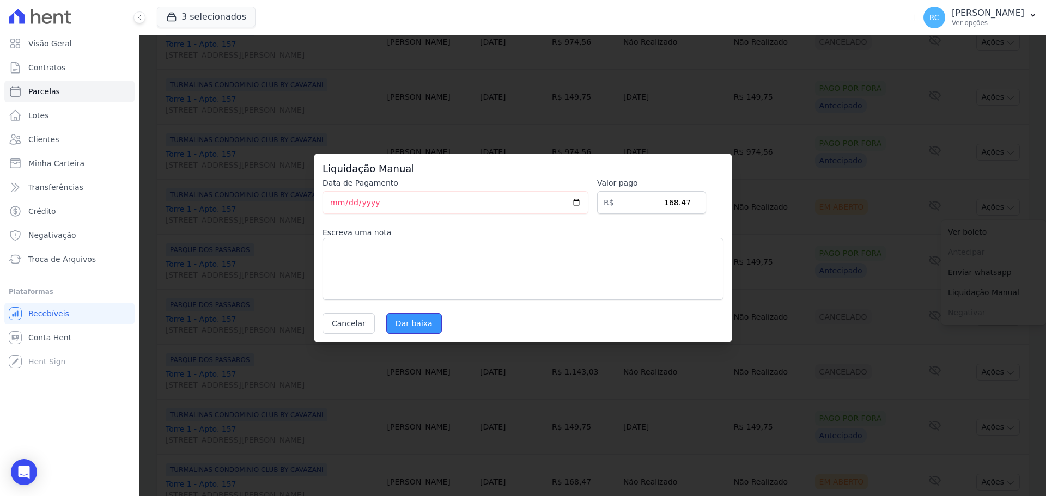
click at [386, 321] on input "Dar baixa" at bounding box center [414, 323] width 56 height 21
select select
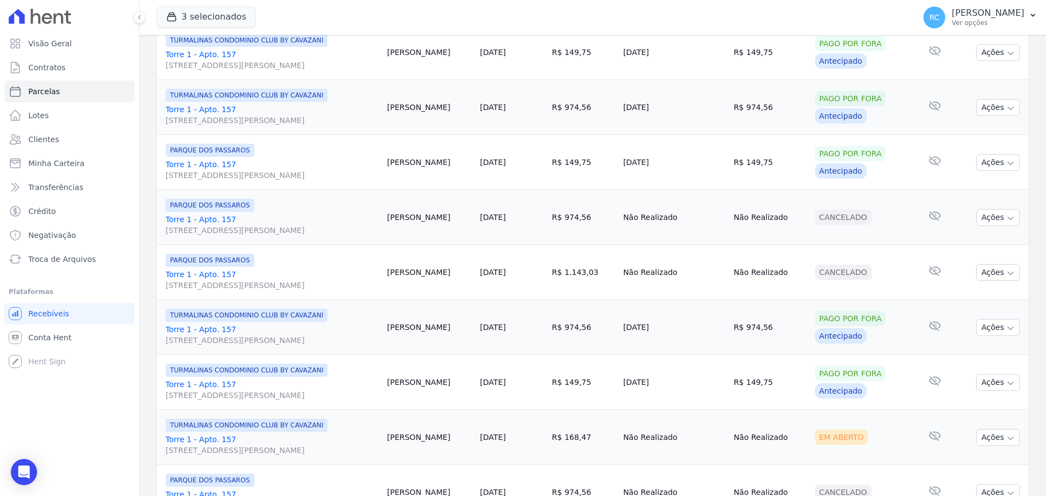
scroll to position [654, 0]
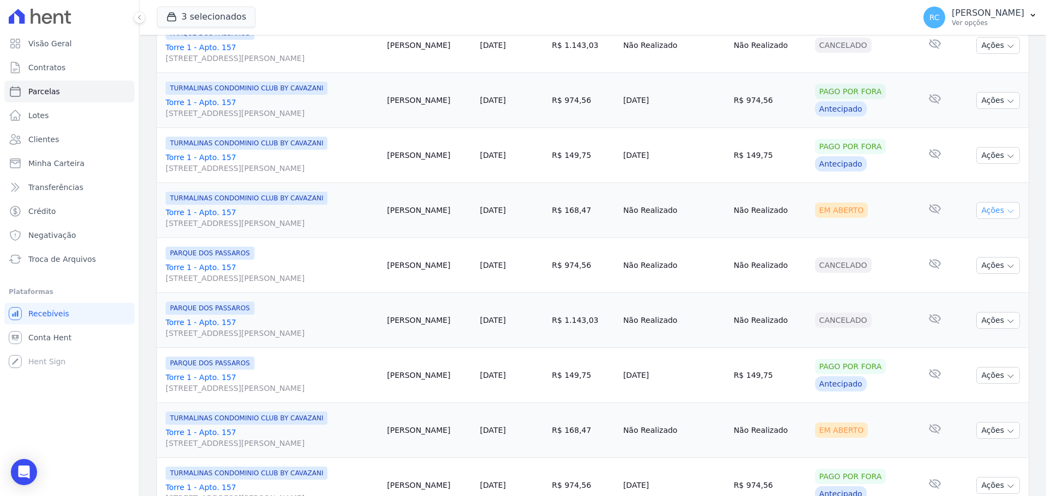
click at [997, 208] on button "Ações" at bounding box center [998, 210] width 44 height 17
click at [959, 293] on link "Liquidação Manual" at bounding box center [993, 296] width 105 height 20
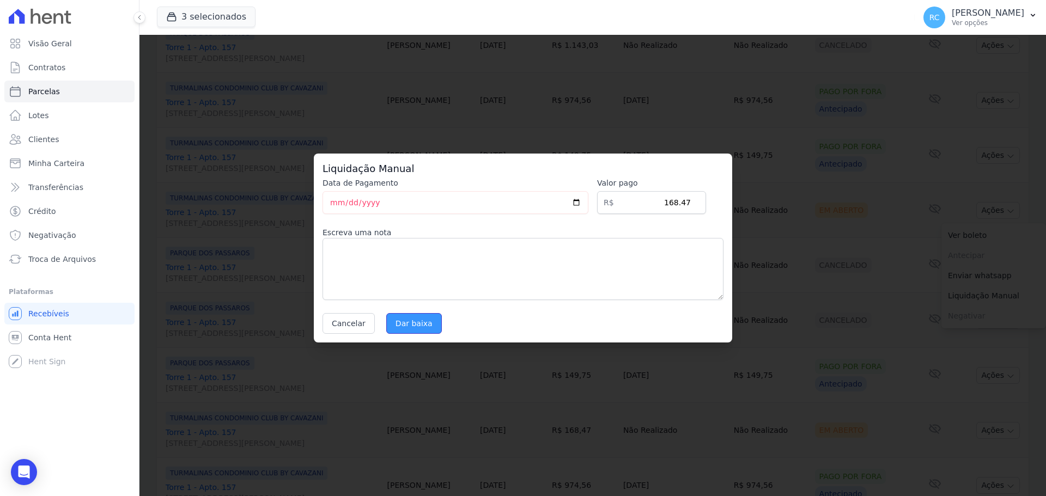
click at [419, 314] on input "Dar baixa" at bounding box center [414, 323] width 56 height 21
select select
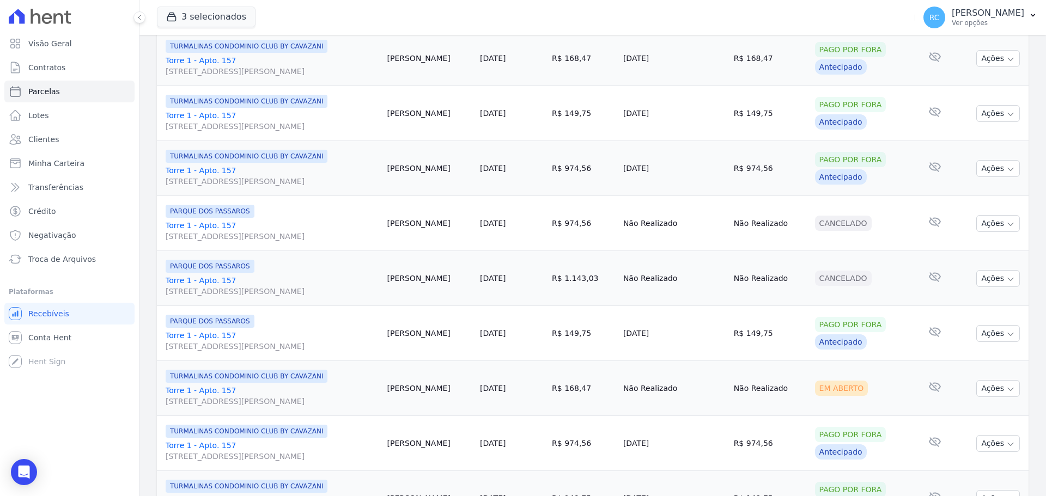
scroll to position [871, 0]
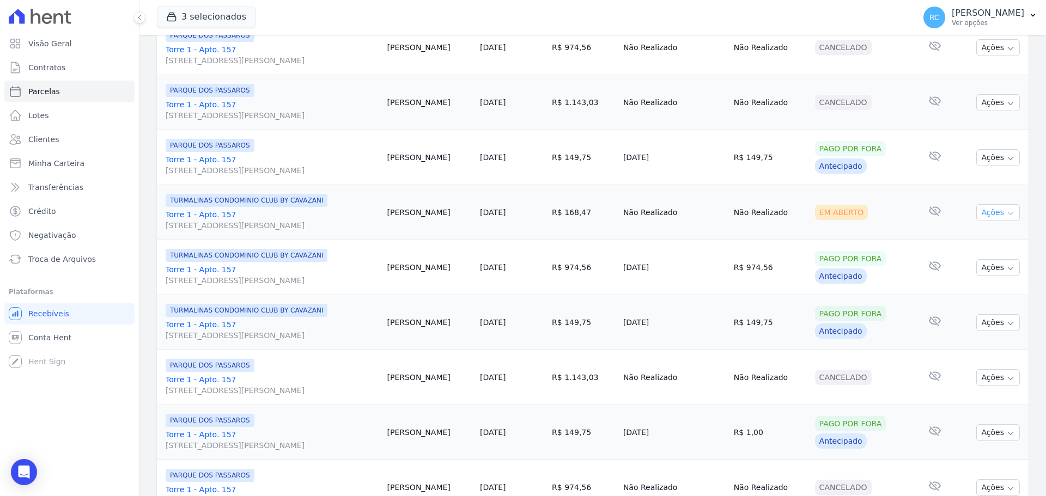
click at [991, 217] on button "Ações" at bounding box center [998, 212] width 44 height 17
click at [948, 294] on link "Liquidação Manual" at bounding box center [993, 298] width 105 height 20
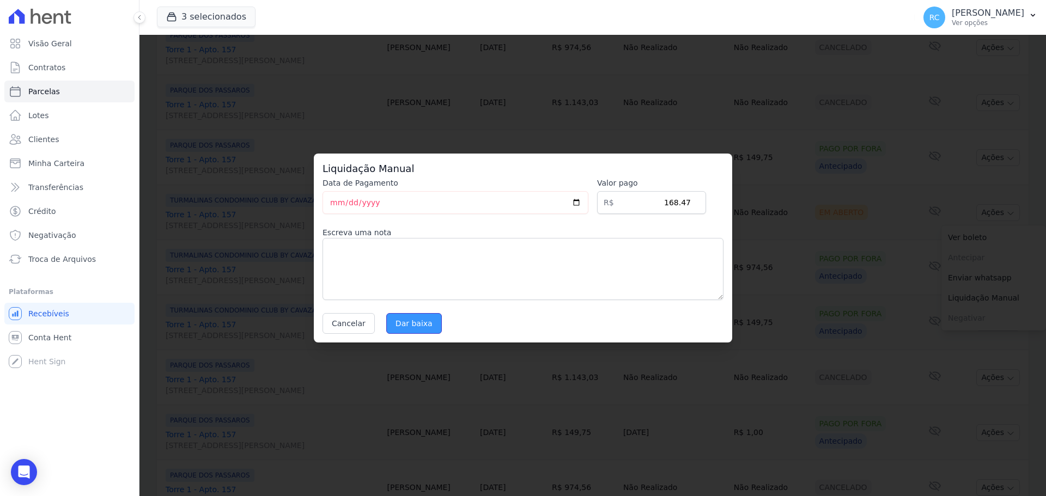
click at [413, 322] on input "Dar baixa" at bounding box center [414, 323] width 56 height 21
select select
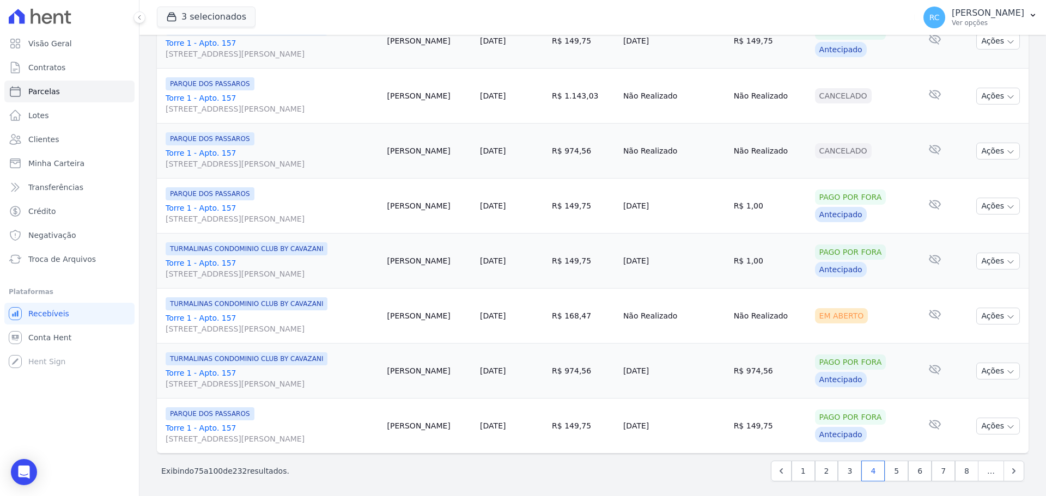
scroll to position [1158, 0]
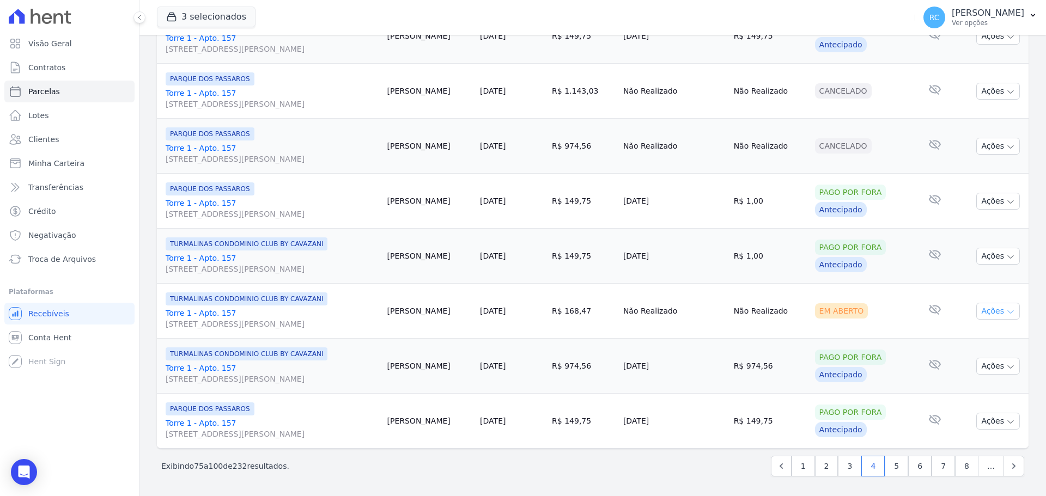
click at [991, 312] on button "Ações" at bounding box center [998, 311] width 44 height 17
click at [944, 396] on link "Liquidação Manual" at bounding box center [993, 397] width 105 height 20
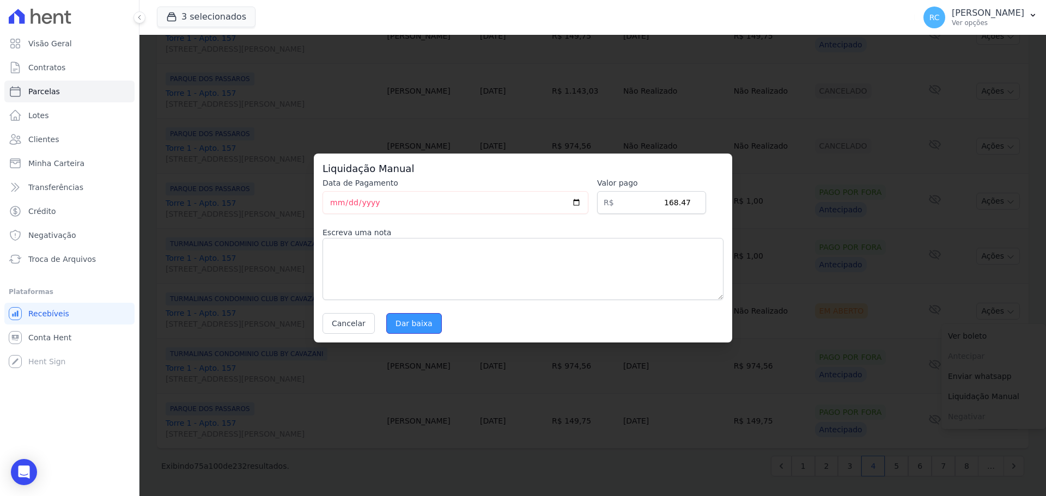
click at [402, 322] on input "Dar baixa" at bounding box center [414, 323] width 56 height 21
select select
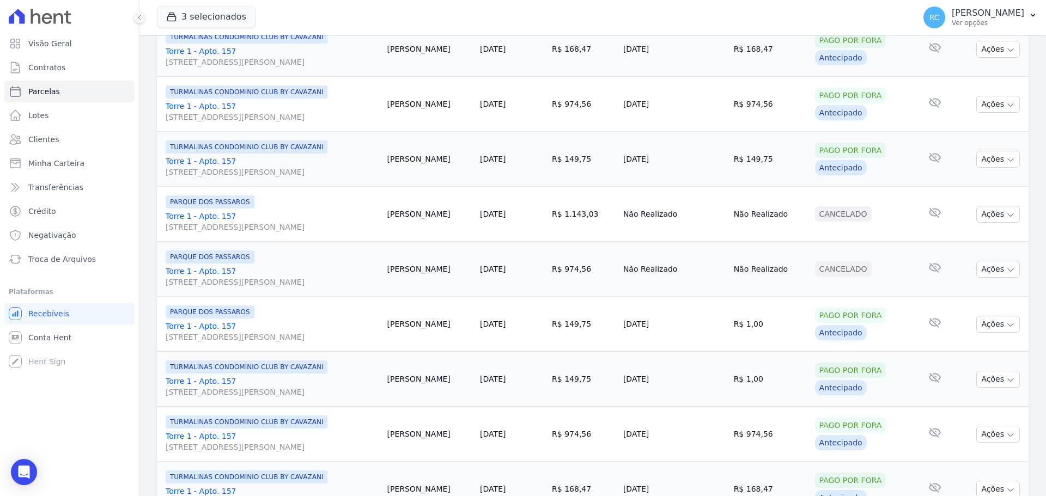
scroll to position [1158, 0]
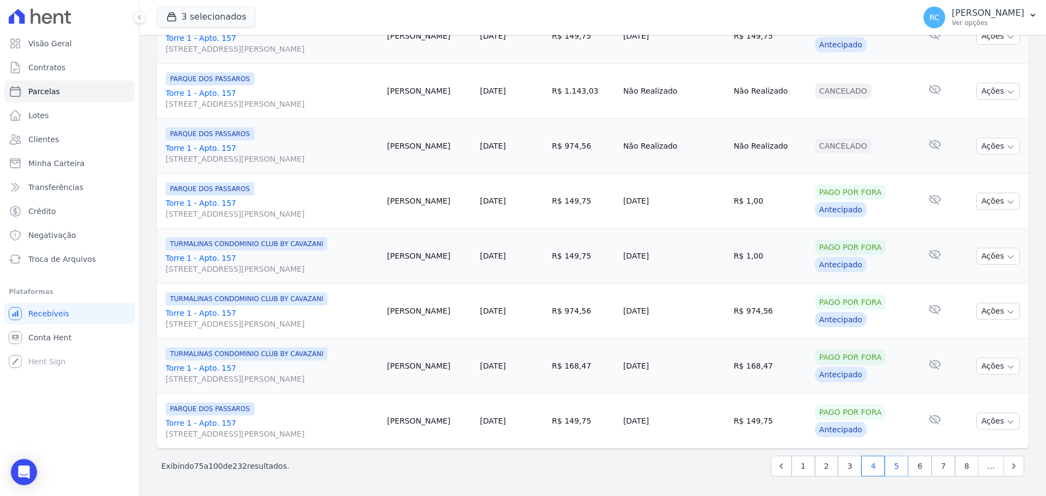
click at [890, 466] on link "5" at bounding box center [895, 466] width 23 height 21
select select
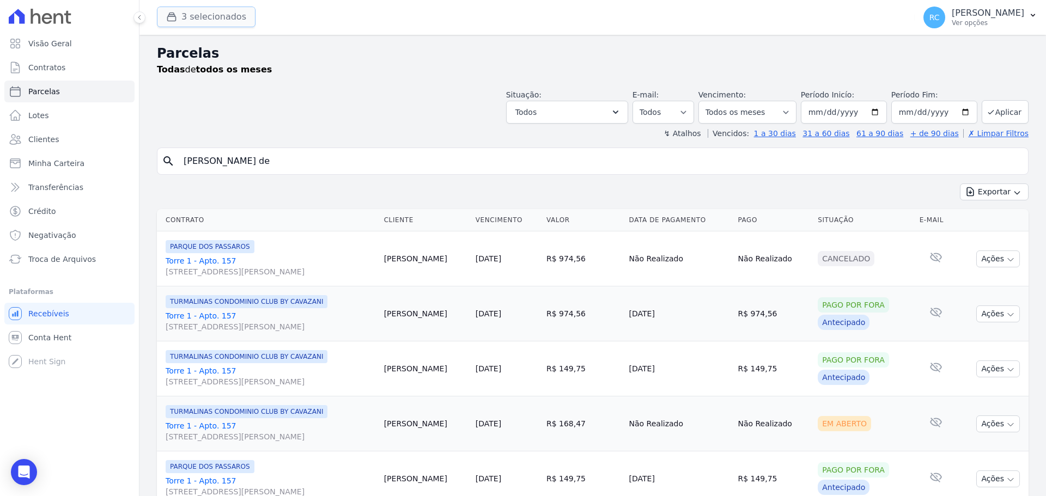
click at [217, 26] on button "3 selecionados" at bounding box center [206, 17] width 99 height 21
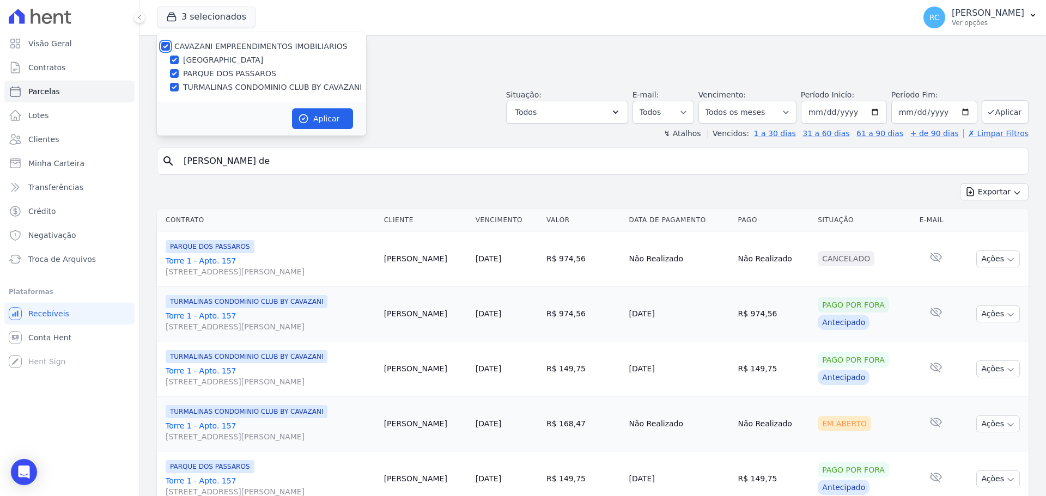
click at [163, 48] on input "CAVAZANI EMPREENDIMENTOS IMOBILIARIOS" at bounding box center [165, 46] width 9 height 9
checkbox input "false"
click at [179, 85] on div "TURMALINAS CONDOMINIO CLUB BY CAVAZANI" at bounding box center [261, 87] width 209 height 11
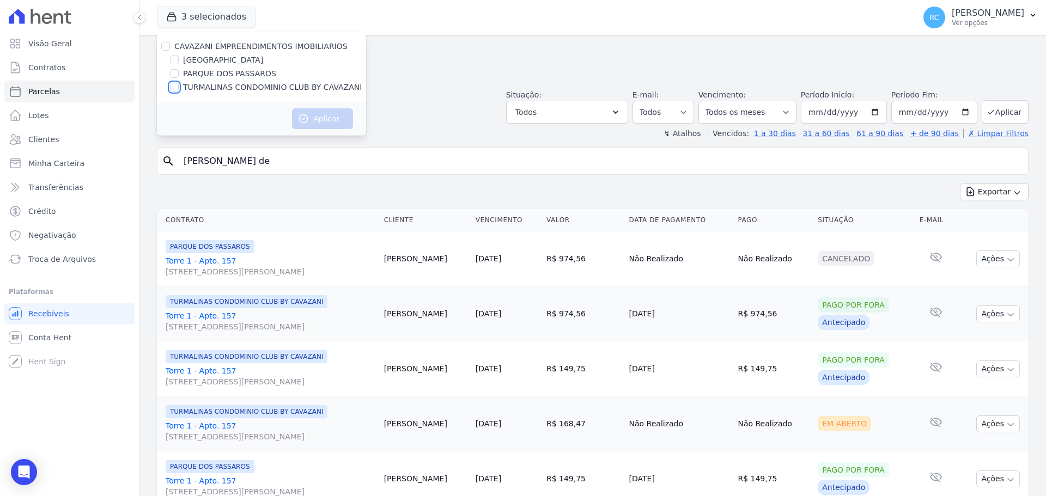
click at [175, 88] on input "TURMALINAS CONDOMINIO CLUB BY CAVAZANI" at bounding box center [174, 87] width 9 height 9
checkbox input "true"
click at [327, 118] on button "Aplicar" at bounding box center [322, 118] width 61 height 21
select select
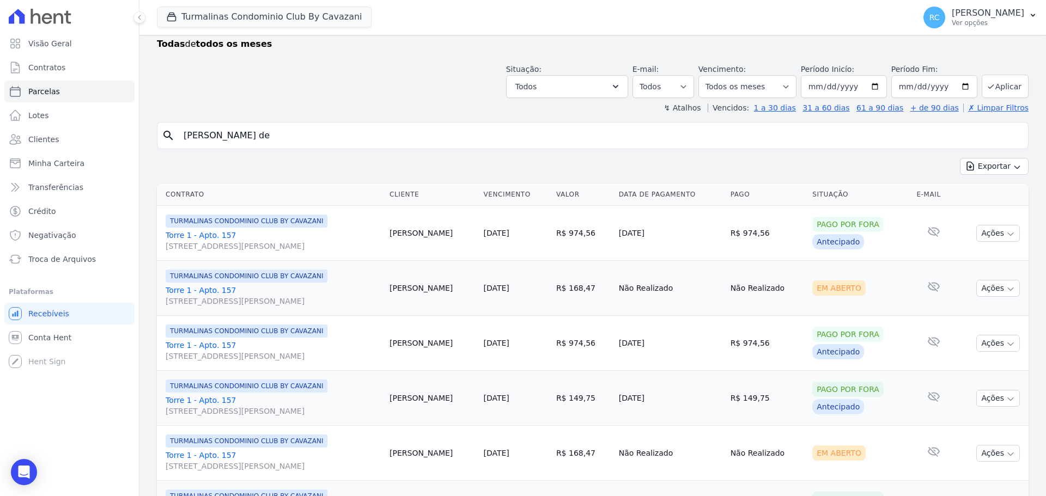
scroll to position [13, 0]
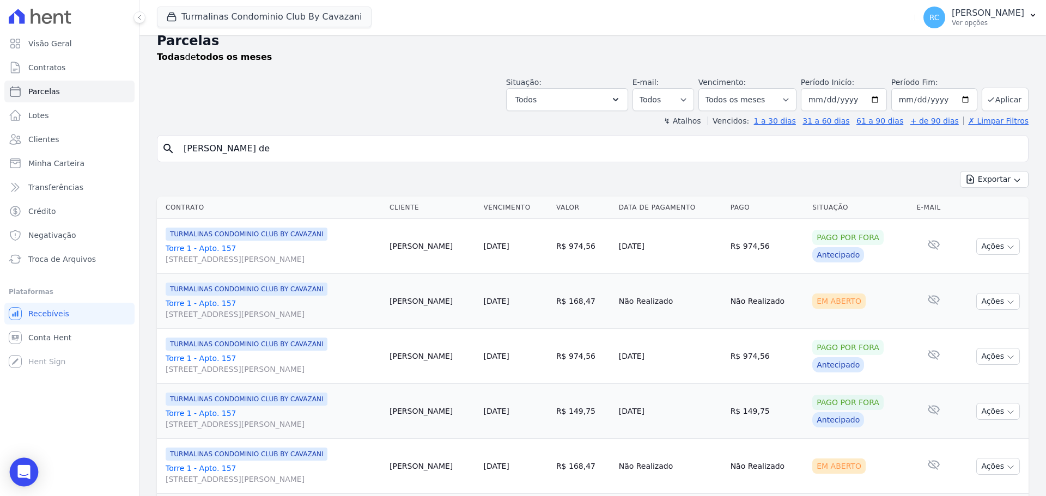
click at [15, 473] on div "Open Intercom Messenger" at bounding box center [24, 472] width 29 height 29
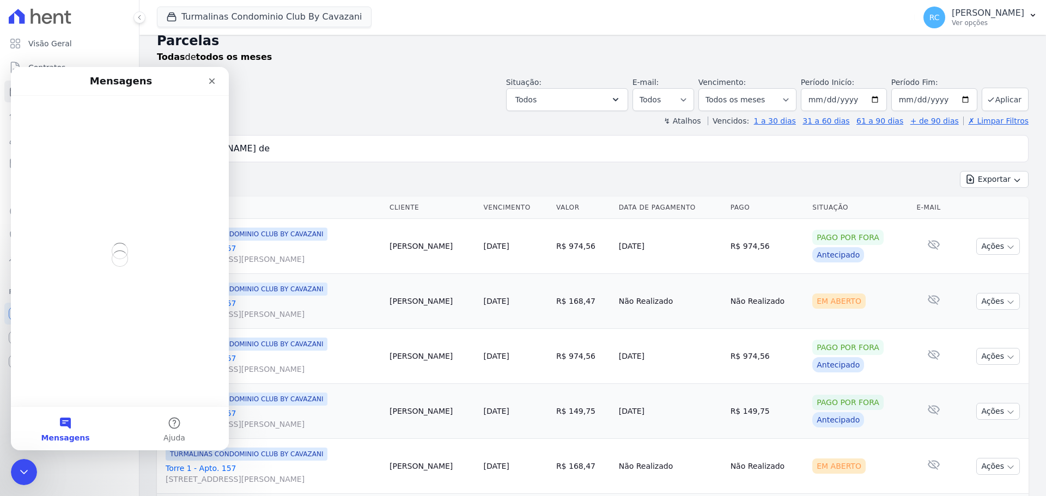
scroll to position [0, 0]
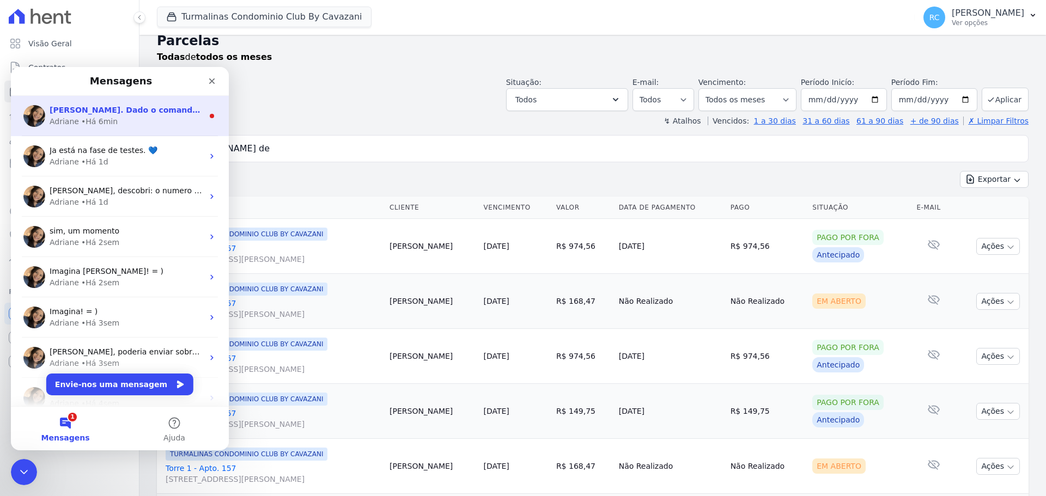
click at [155, 112] on span "Prontinho Raquel. Dado o comando para espelhamento. ; )" at bounding box center [174, 110] width 249 height 9
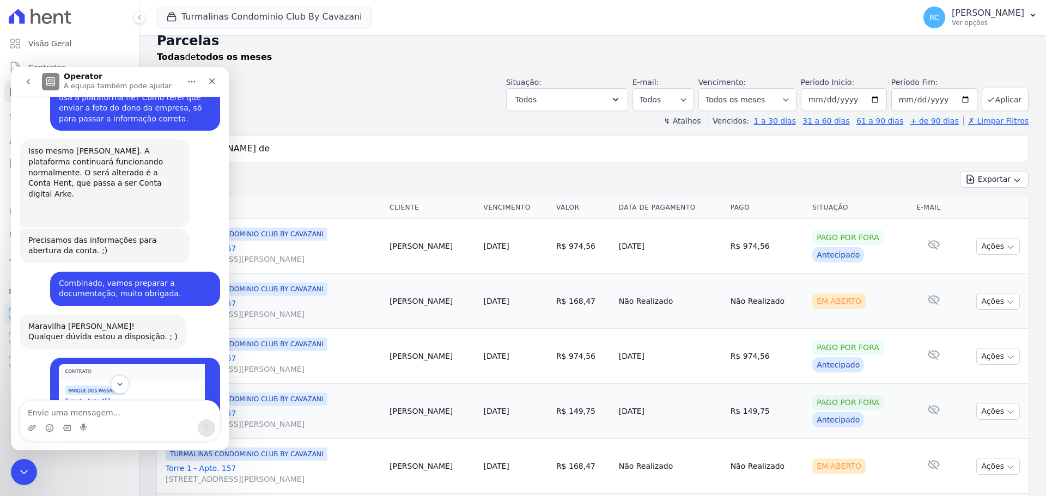
scroll to position [700, 0]
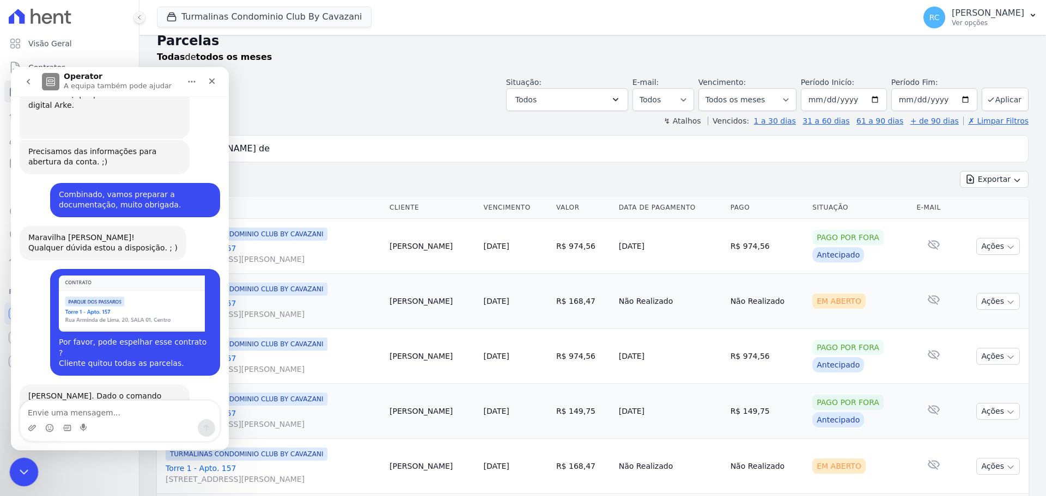
click at [16, 468] on icon "Fechar mensagem da Intercom" at bounding box center [22, 470] width 13 height 13
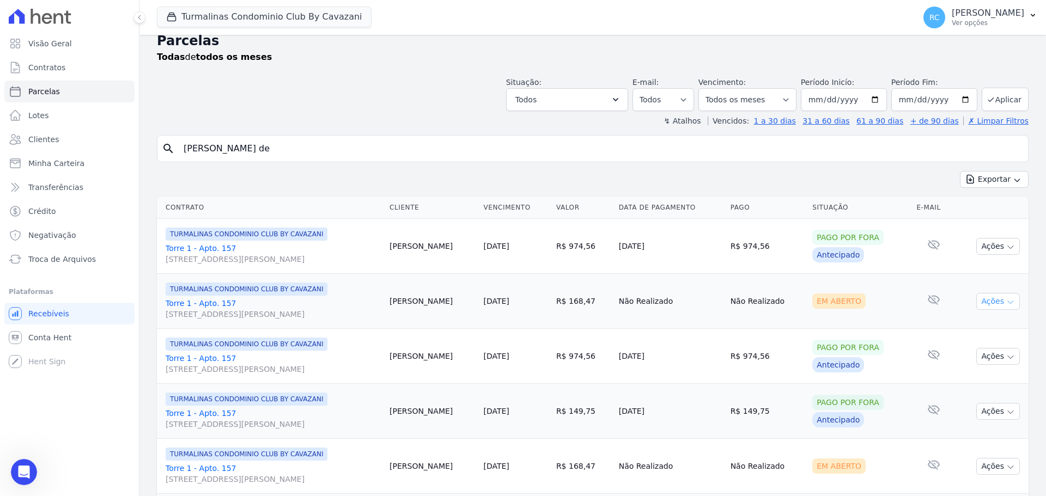
click at [984, 305] on button "Ações" at bounding box center [998, 301] width 44 height 17
click at [948, 391] on link "Liquidação Manual" at bounding box center [993, 387] width 105 height 20
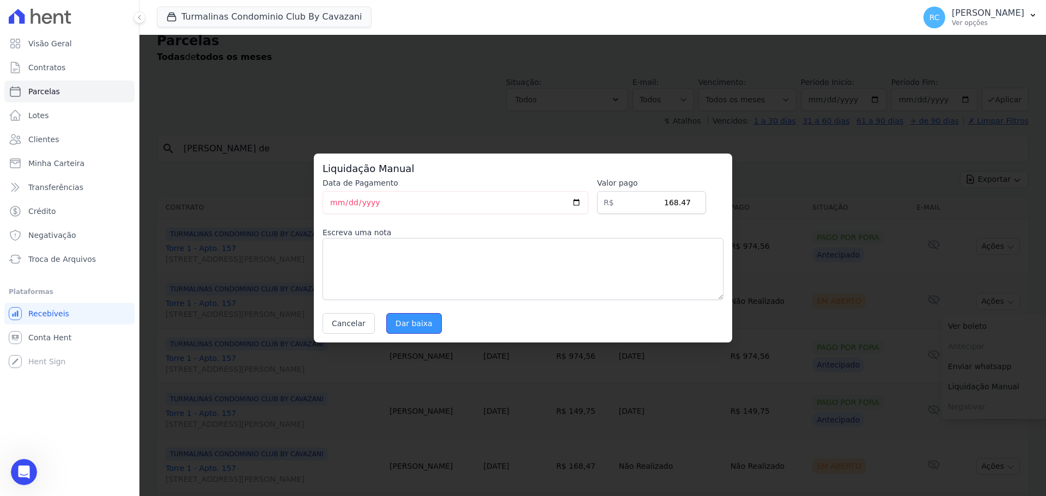
click at [398, 328] on input "Dar baixa" at bounding box center [414, 323] width 56 height 21
select select
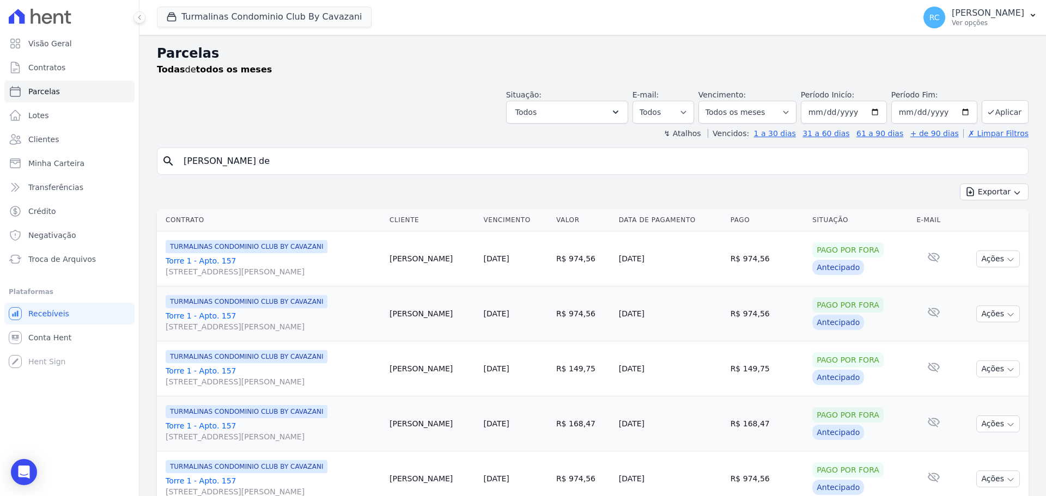
scroll to position [327, 0]
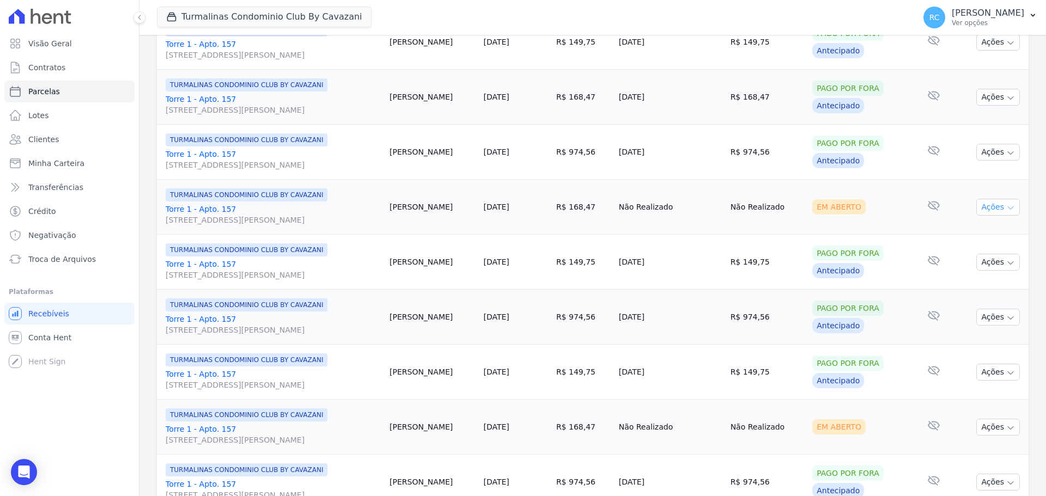
click at [984, 207] on button "Ações" at bounding box center [998, 207] width 44 height 17
click at [991, 287] on link "Liquidação Manual" at bounding box center [993, 293] width 105 height 20
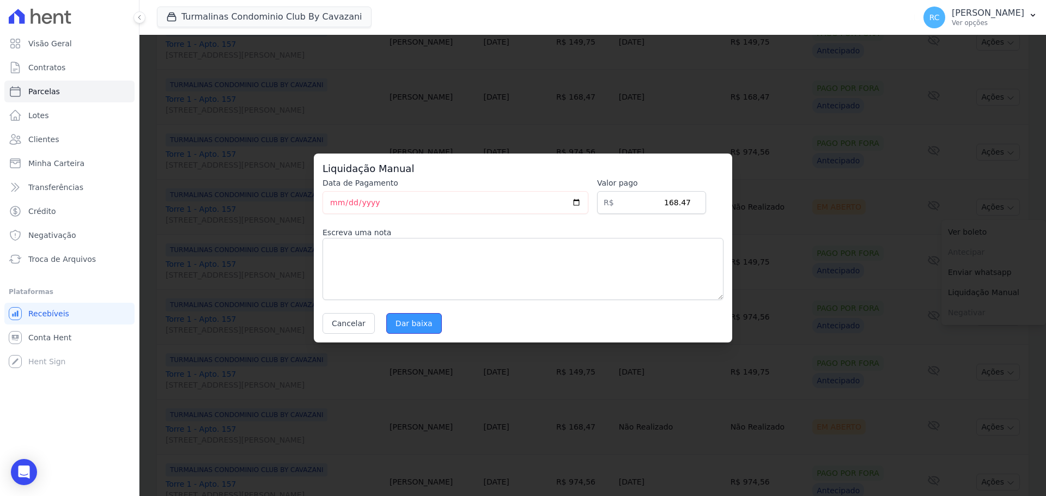
click at [414, 322] on input "Dar baixa" at bounding box center [414, 323] width 56 height 21
select select
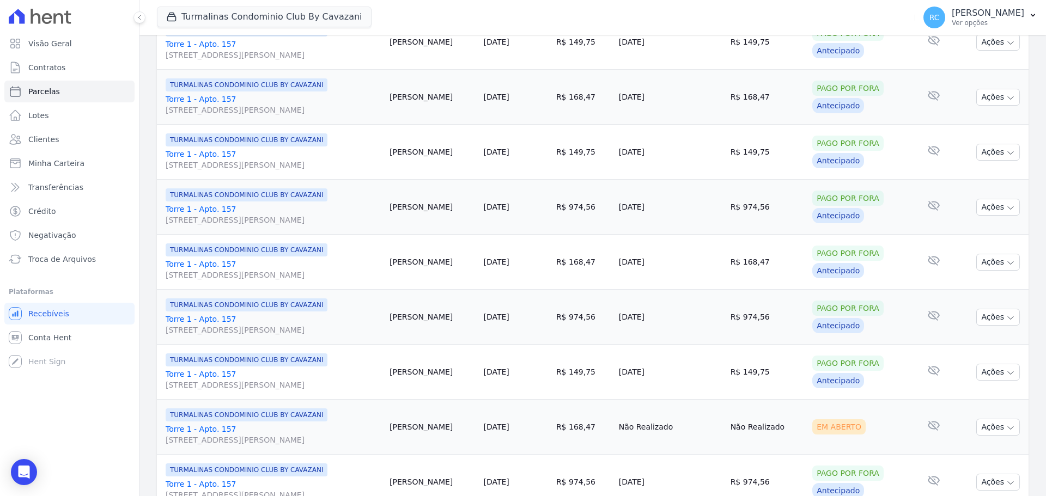
scroll to position [490, 0]
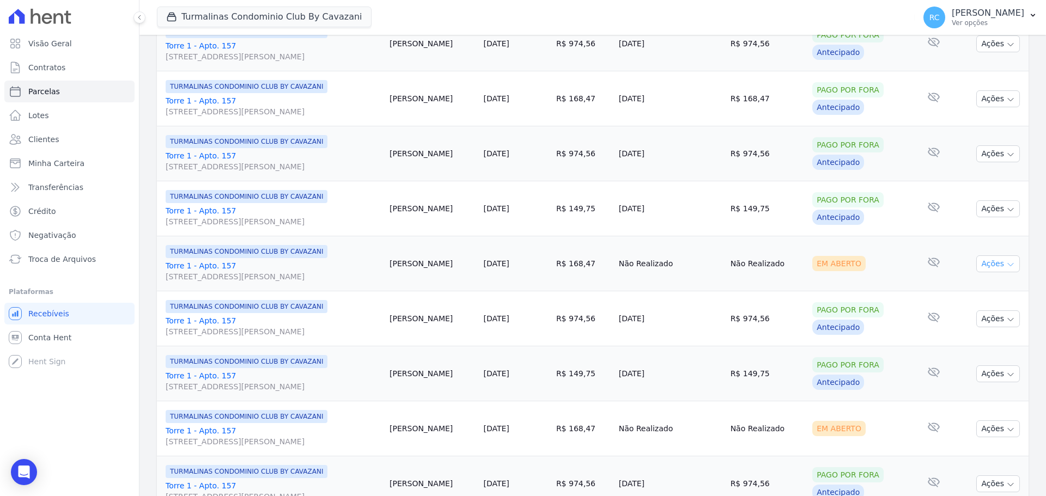
click at [987, 263] on button "Ações" at bounding box center [998, 263] width 44 height 17
click at [954, 350] on link "Liquidação Manual" at bounding box center [993, 349] width 105 height 20
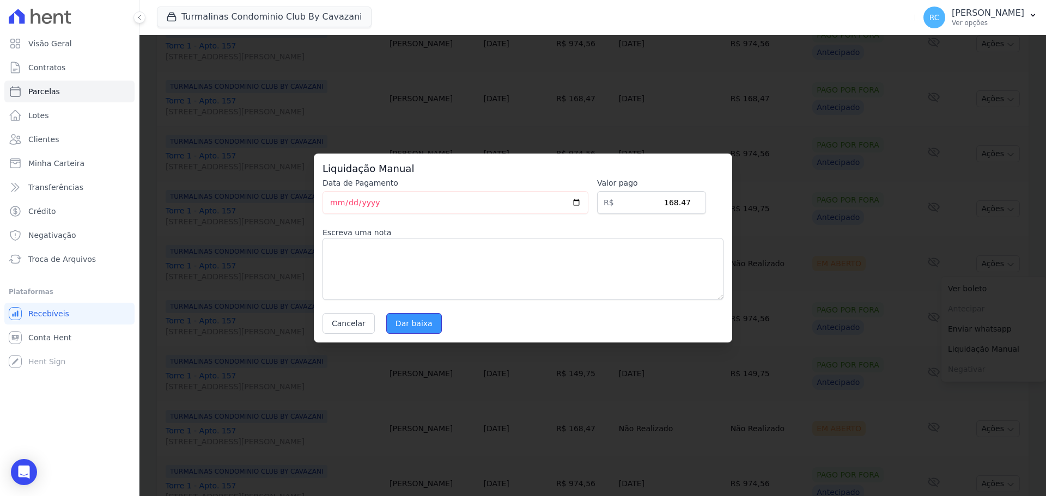
click at [408, 317] on input "Dar baixa" at bounding box center [414, 323] width 56 height 21
select select
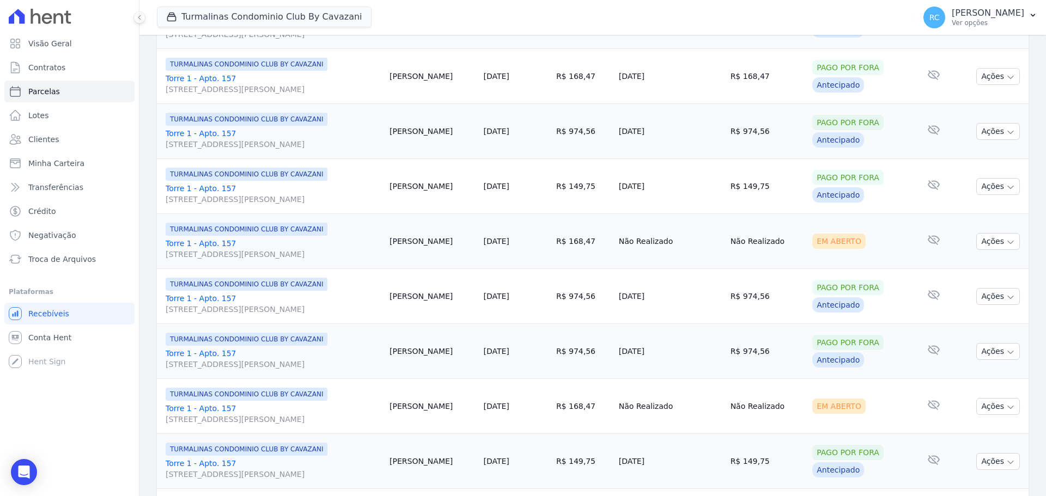
scroll to position [654, 0]
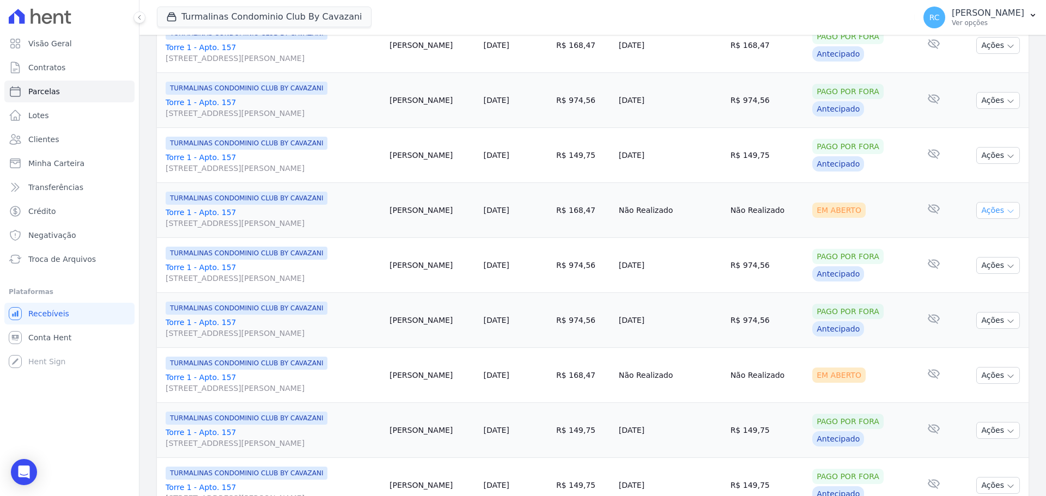
click at [976, 210] on button "Ações" at bounding box center [998, 210] width 44 height 17
click at [990, 289] on link "Liquidação Manual" at bounding box center [993, 296] width 105 height 20
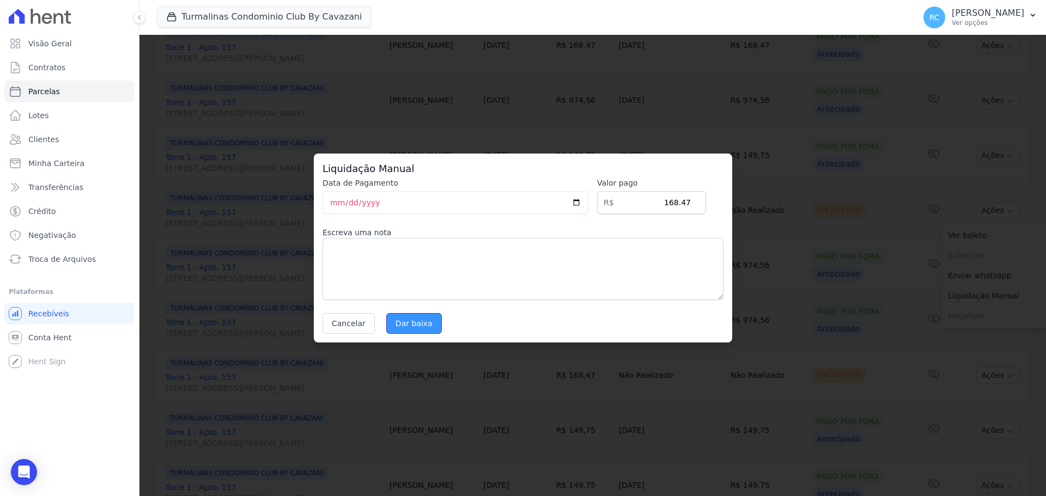
click at [412, 321] on input "Dar baixa" at bounding box center [414, 323] width 56 height 21
select select
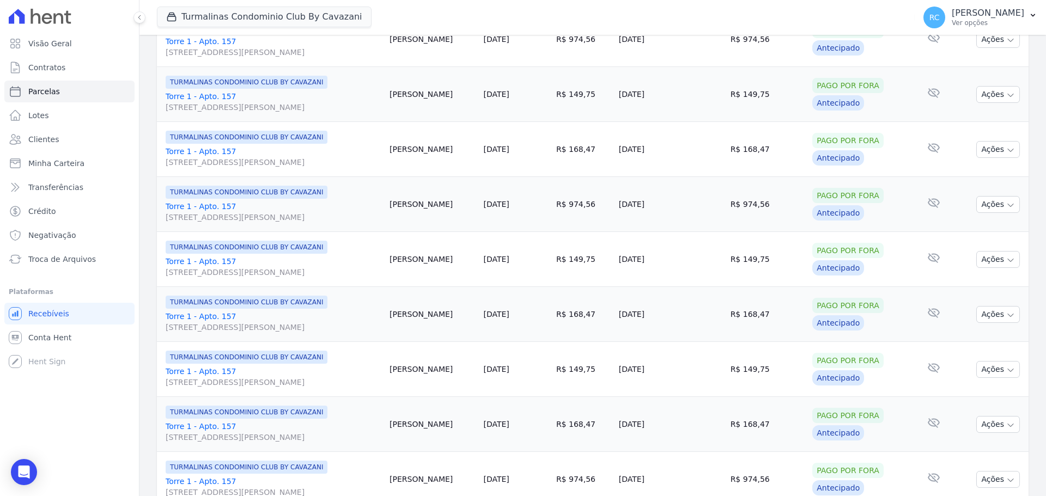
scroll to position [654, 0]
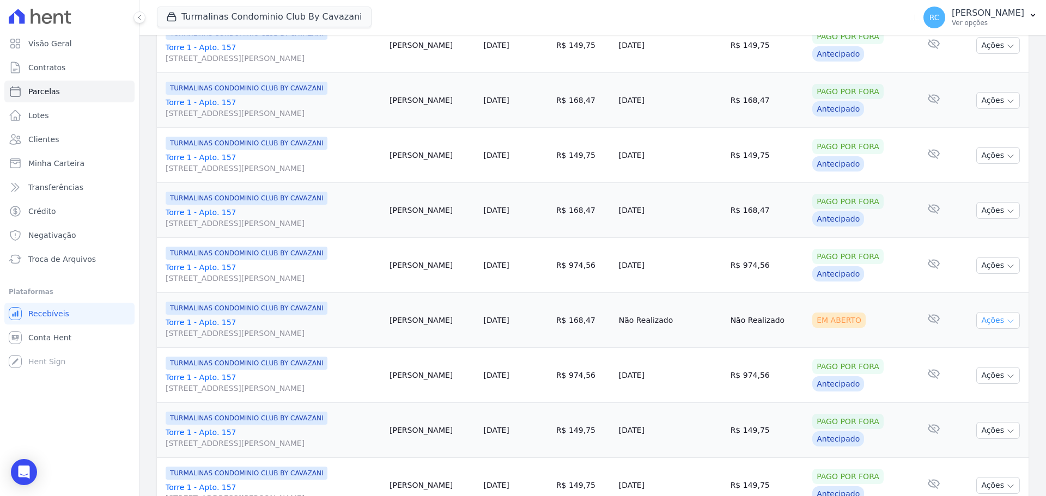
click at [981, 321] on button "Ações" at bounding box center [998, 320] width 44 height 17
click at [988, 403] on link "Liquidação Manual" at bounding box center [993, 406] width 105 height 20
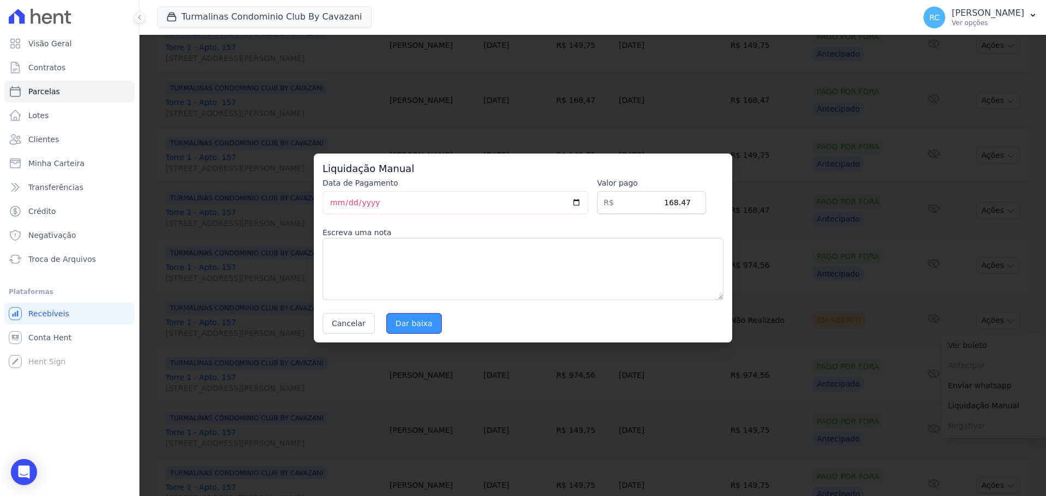
click at [413, 316] on input "Dar baixa" at bounding box center [414, 323] width 56 height 21
select select
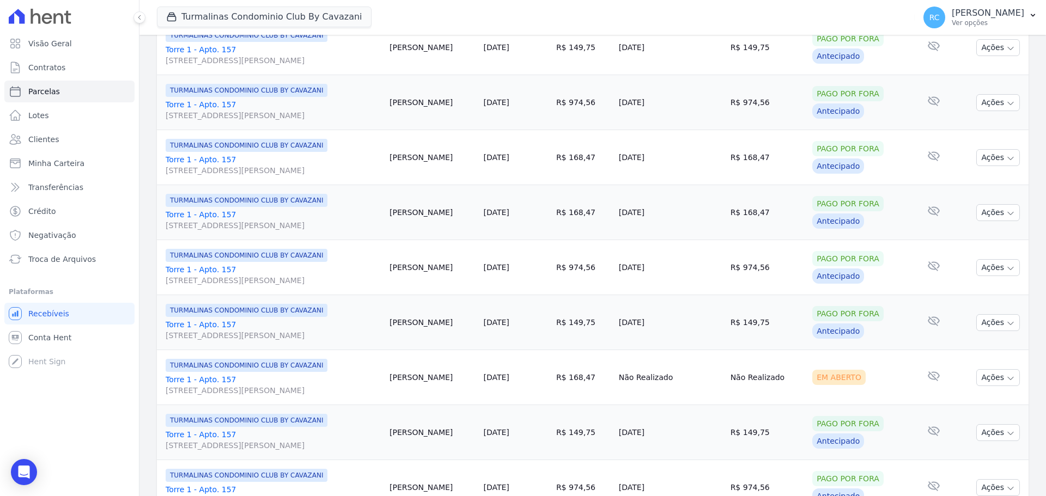
scroll to position [926, 0]
click at [985, 215] on button "Ações" at bounding box center [998, 213] width 44 height 17
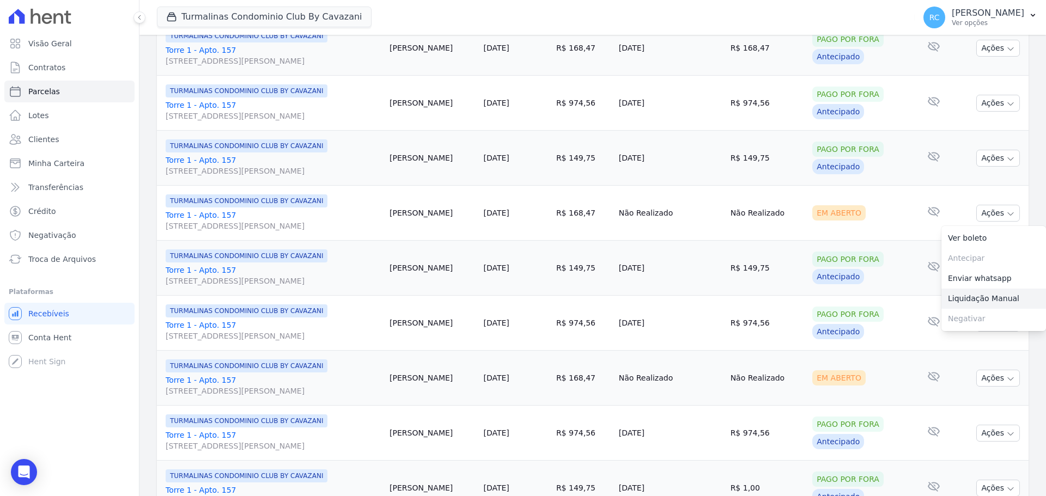
click at [997, 295] on link "Liquidação Manual" at bounding box center [993, 299] width 105 height 20
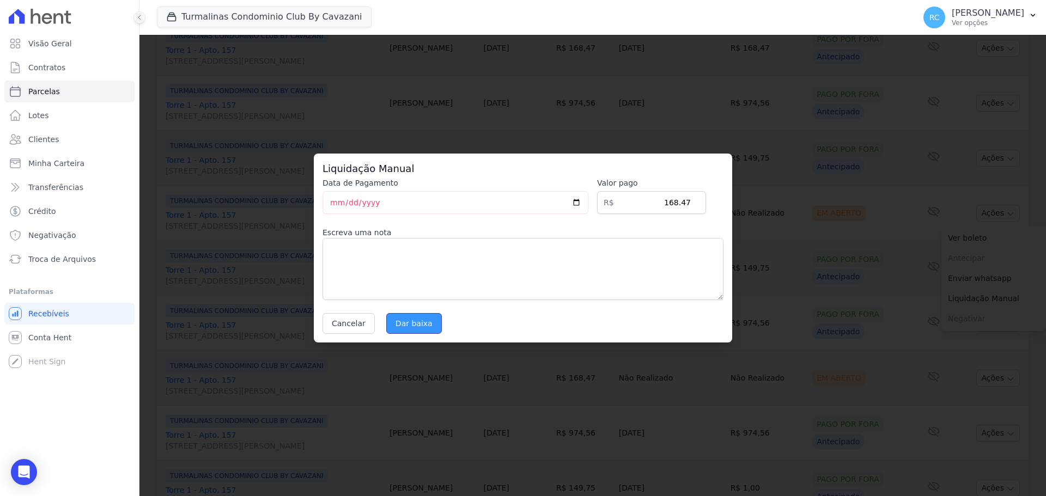
click at [414, 321] on input "Dar baixa" at bounding box center [414, 323] width 56 height 21
select select
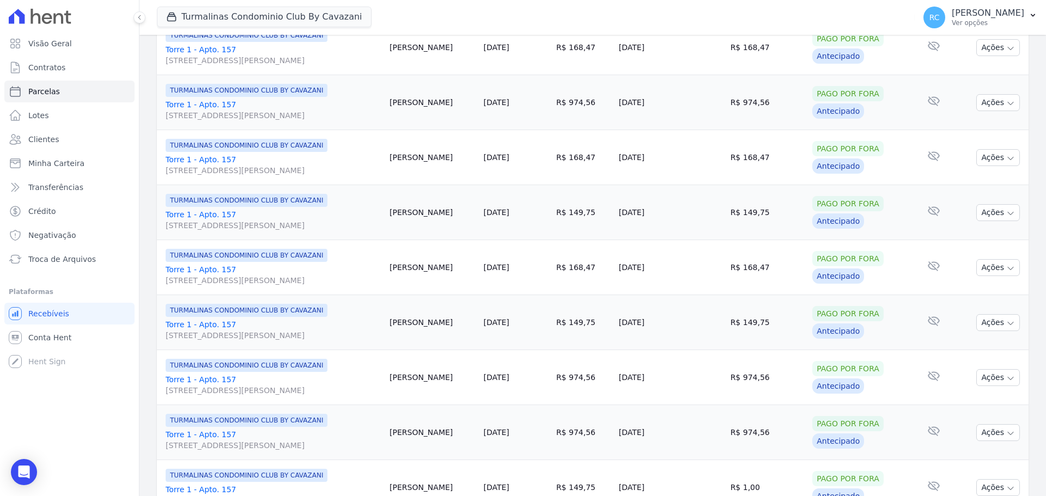
scroll to position [993, 0]
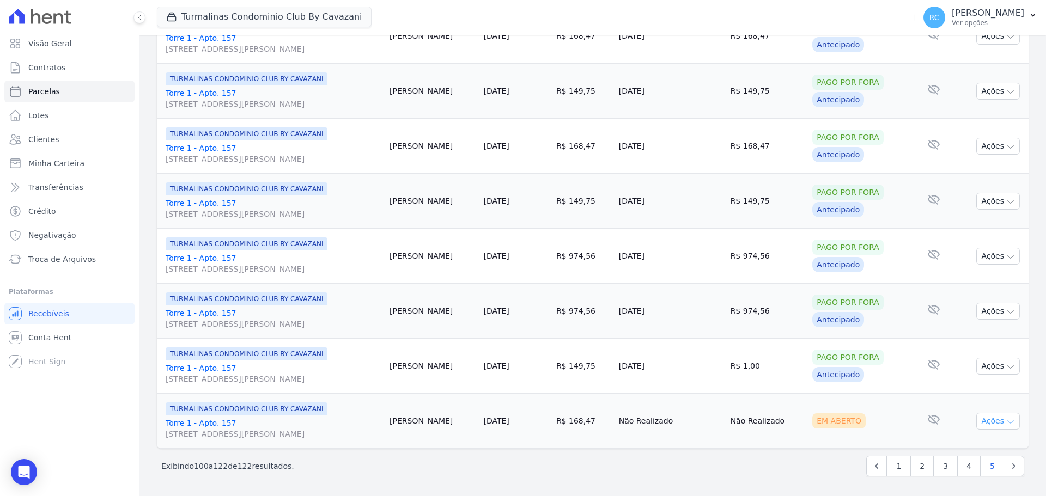
click at [992, 423] on button "Ações" at bounding box center [998, 421] width 44 height 17
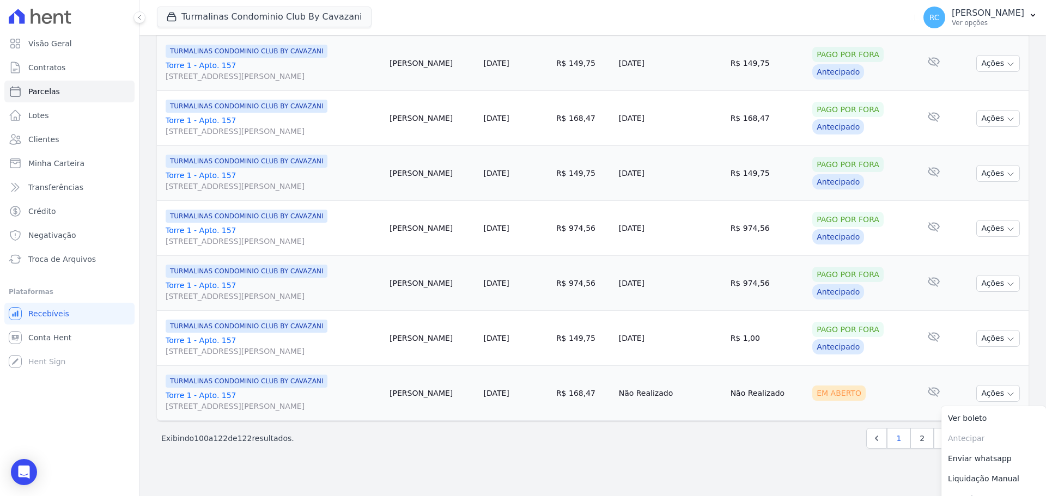
scroll to position [1036, 0]
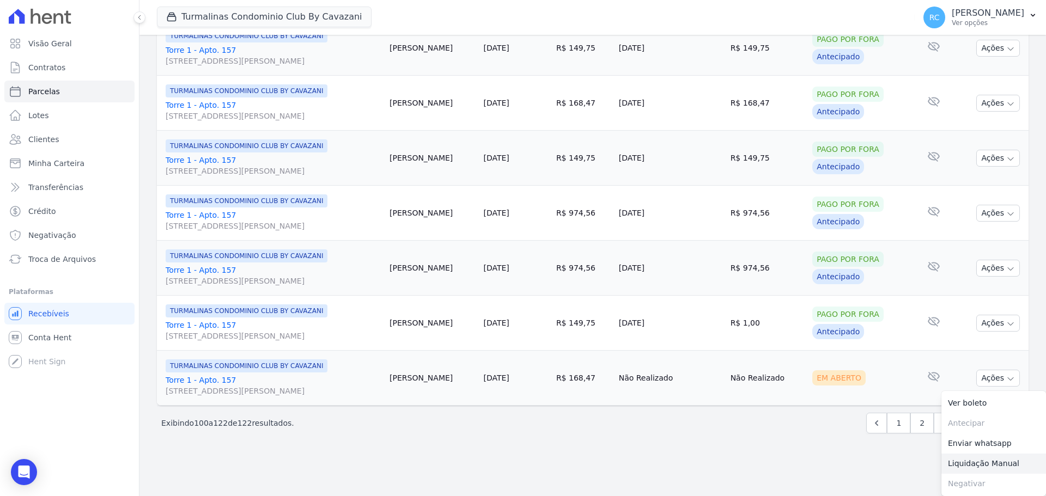
click at [990, 462] on link "Liquidação Manual" at bounding box center [993, 464] width 105 height 20
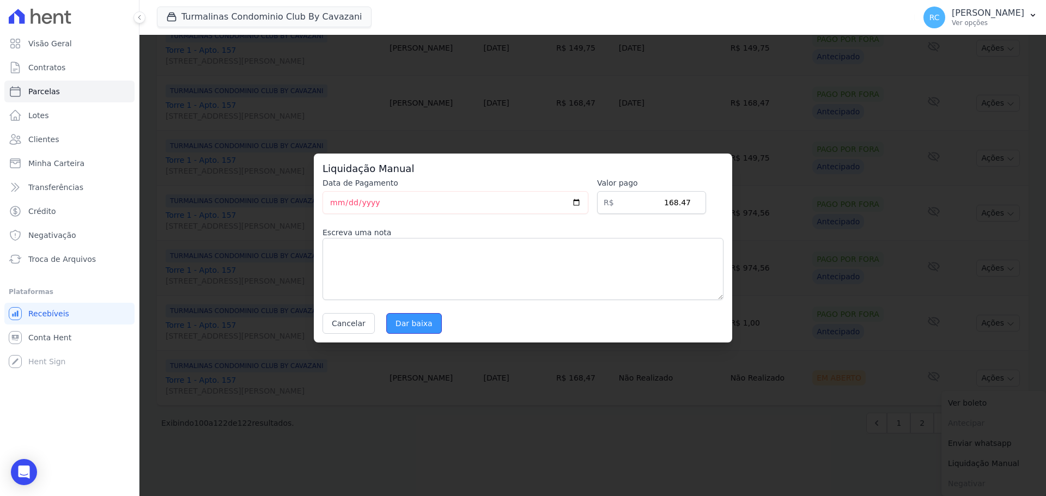
click at [423, 326] on input "Dar baixa" at bounding box center [414, 323] width 56 height 21
select select
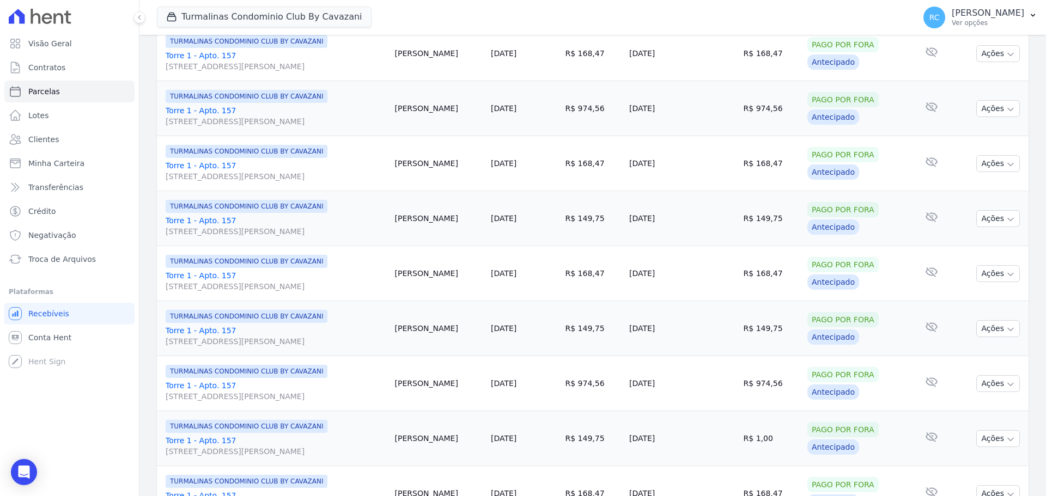
scroll to position [993, 0]
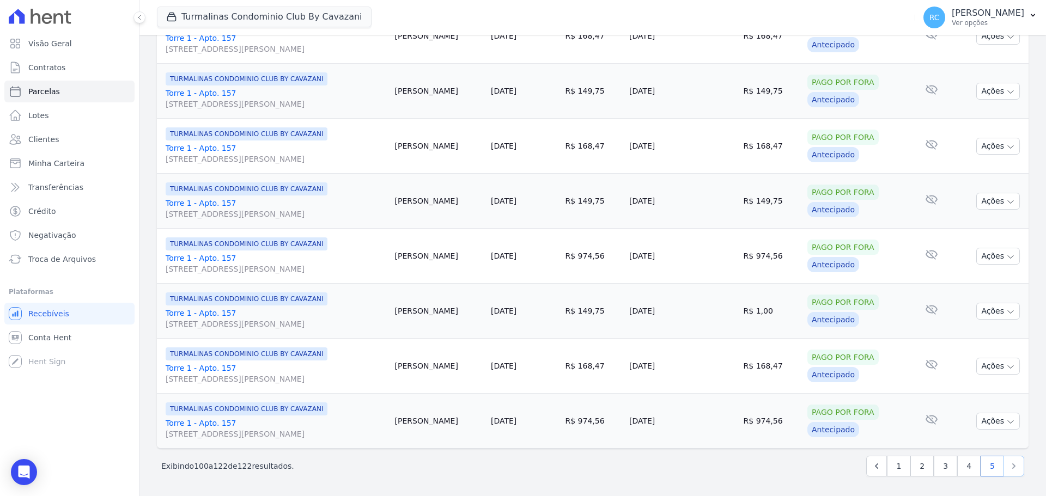
click at [1008, 464] on icon "Next" at bounding box center [1013, 466] width 11 height 11
select select
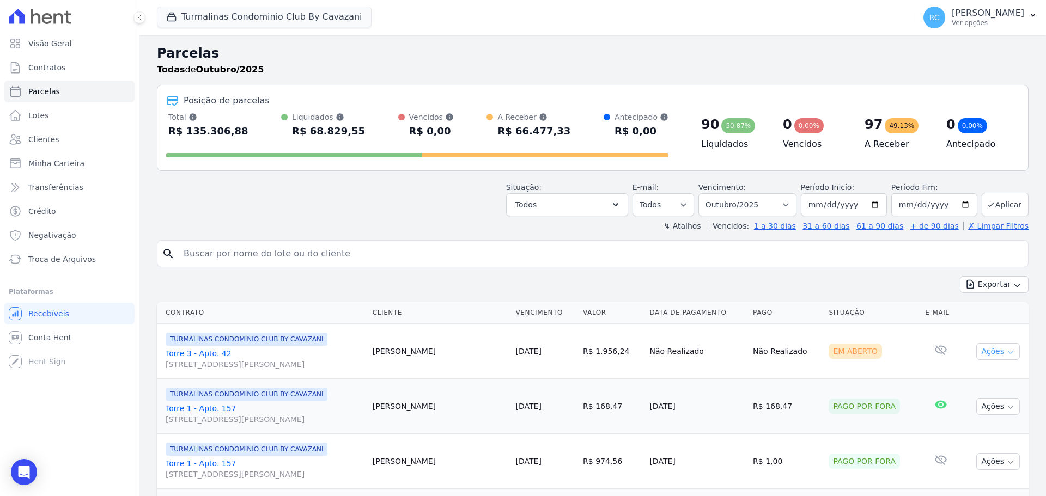
click at [980, 349] on button "Ações" at bounding box center [998, 351] width 44 height 17
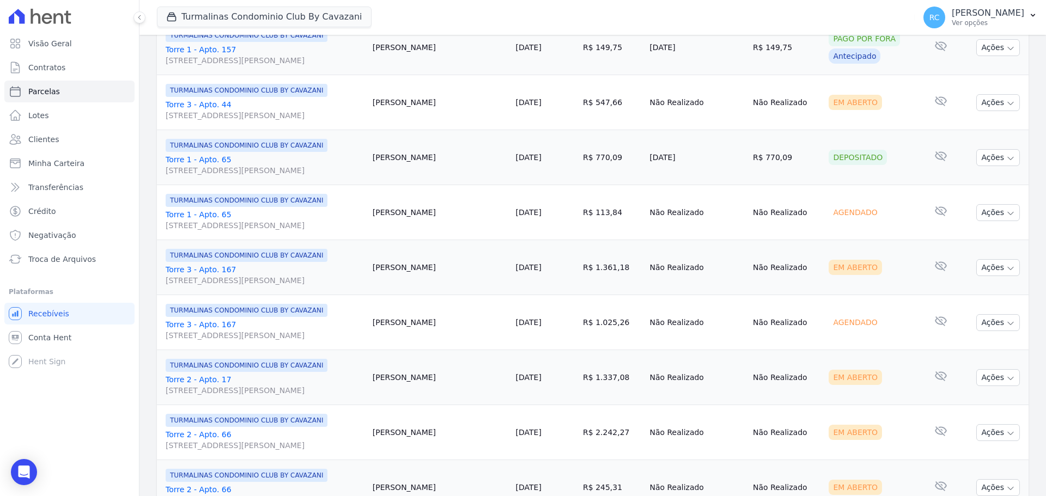
scroll to position [216, 0]
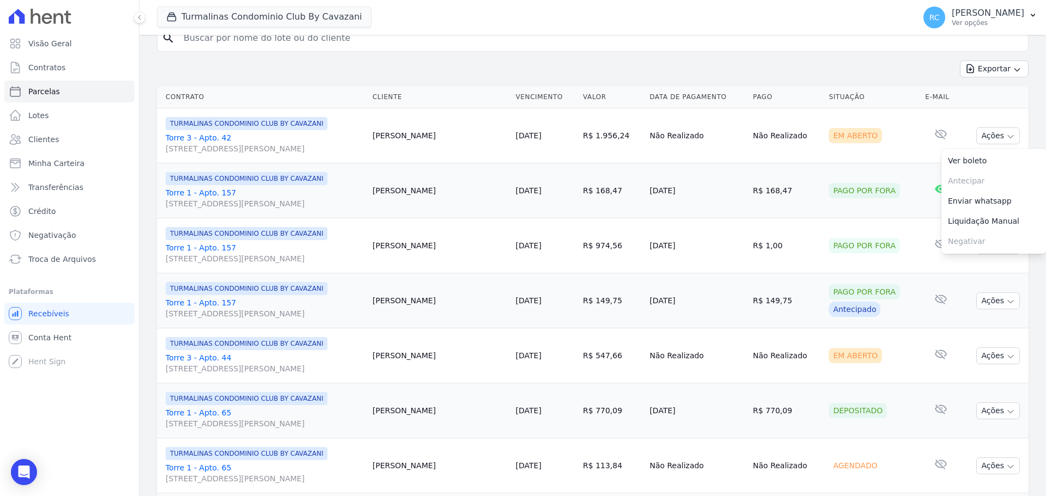
drag, startPoint x: 416, startPoint y: 192, endPoint x: 380, endPoint y: 187, distance: 36.8
click at [380, 187] on td "Lucas Sá" at bounding box center [439, 190] width 143 height 55
copy td "Lucas Sá"
click at [322, 43] on input "search" at bounding box center [600, 38] width 846 height 22
paste input "Lucas Sá"
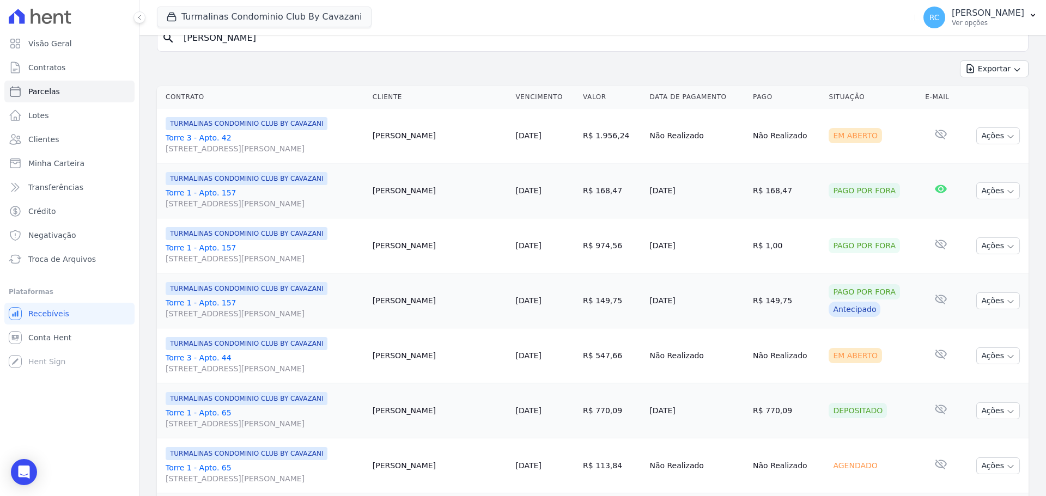
scroll to position [213, 0]
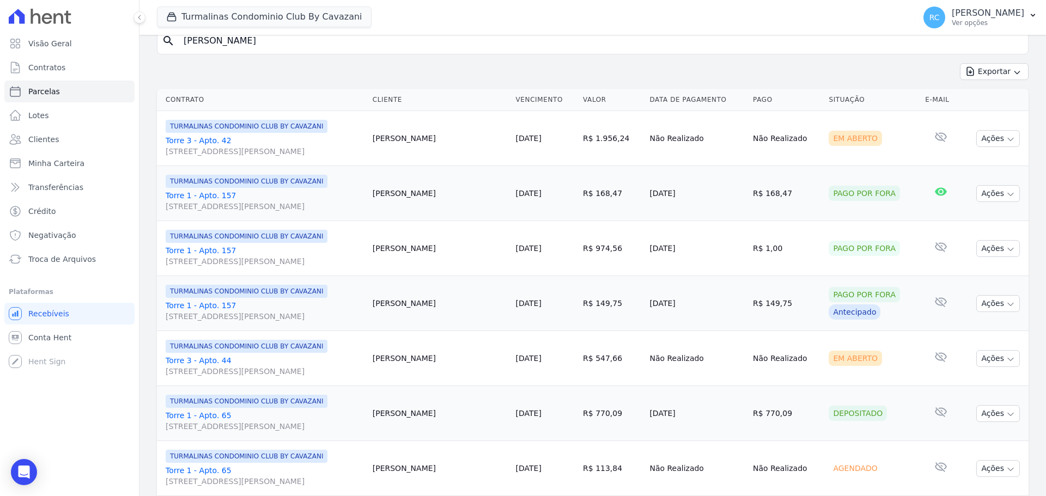
type input "Lucas Sá"
select select
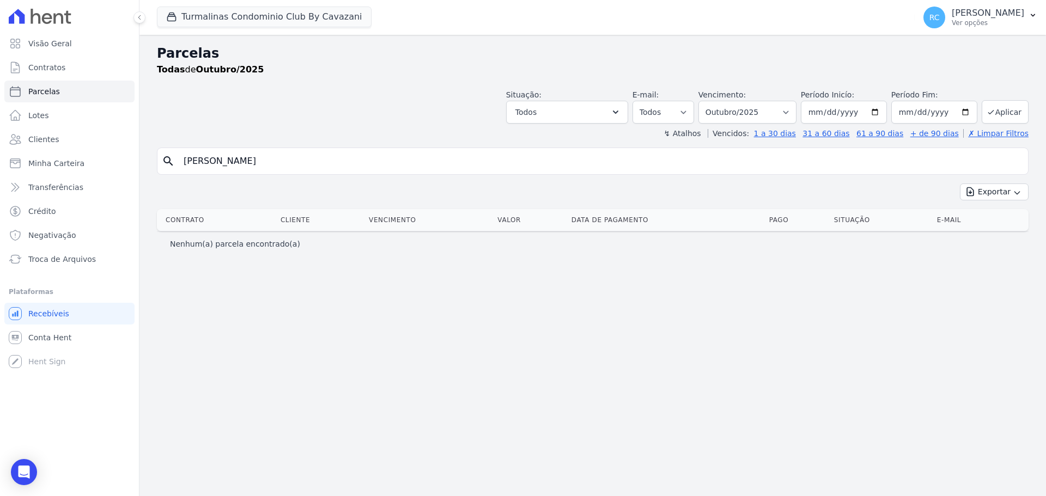
click at [278, 162] on input "Lucas Sá" at bounding box center [600, 161] width 846 height 22
type input "Lucas S"
select select
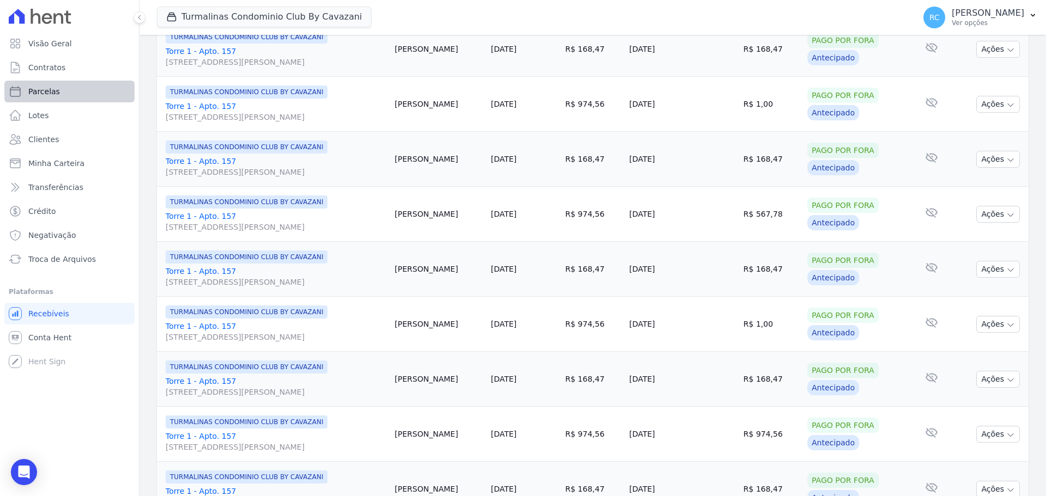
scroll to position [450, 0]
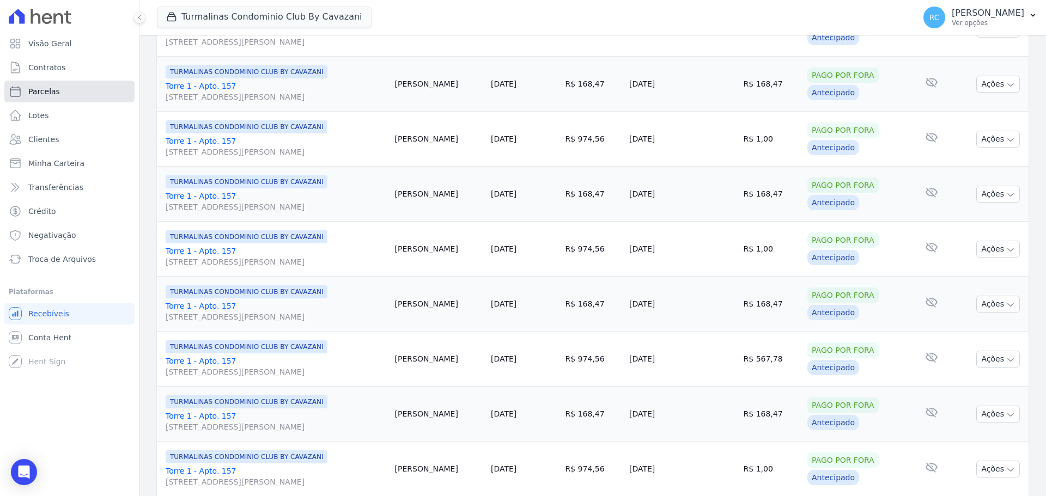
click at [88, 97] on link "Parcelas" at bounding box center [69, 92] width 130 height 22
select select
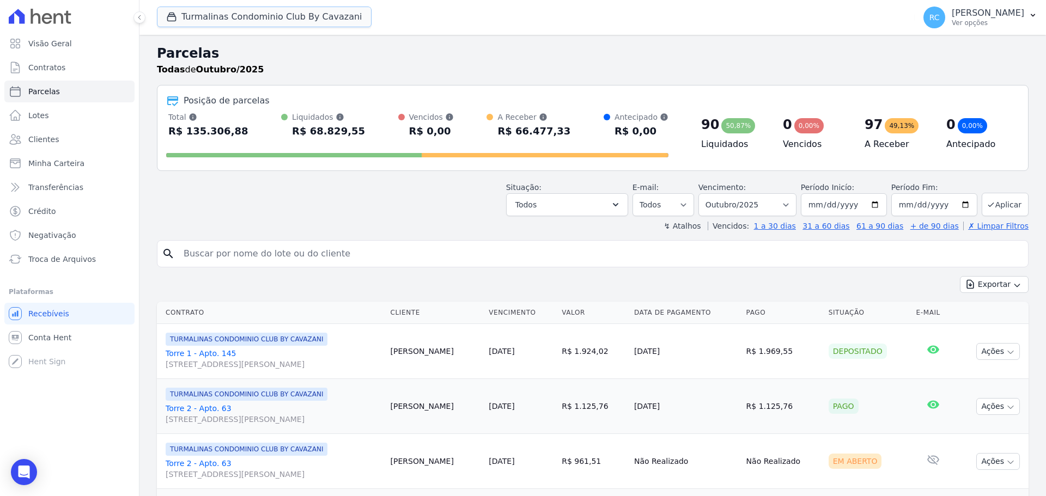
click at [209, 13] on button "Turmalinas Condominio Club By Cavazani" at bounding box center [264, 17] width 215 height 21
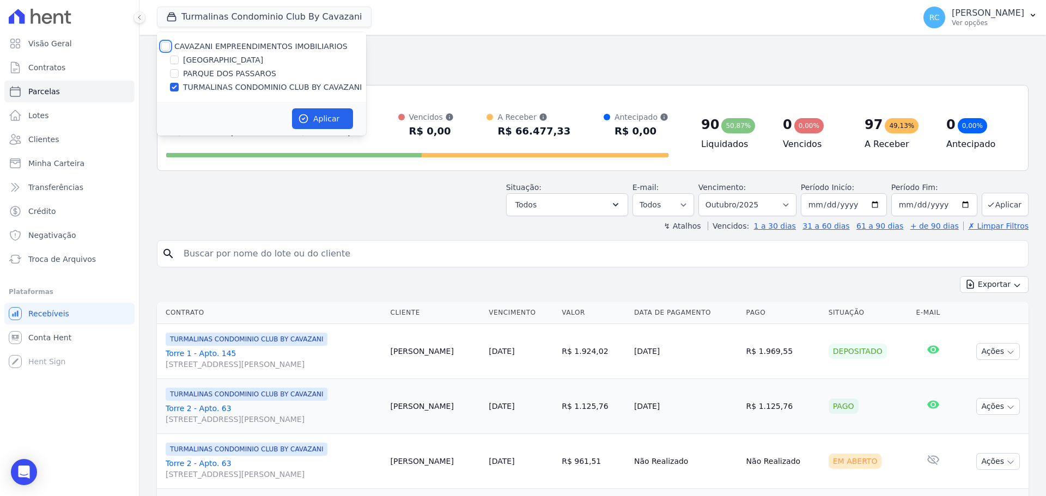
drag, startPoint x: 161, startPoint y: 47, endPoint x: 172, endPoint y: 56, distance: 14.3
click at [162, 47] on input "CAVAZANI EMPREENDIMENTOS IMOBILIARIOS" at bounding box center [165, 46] width 9 height 9
checkbox input "true"
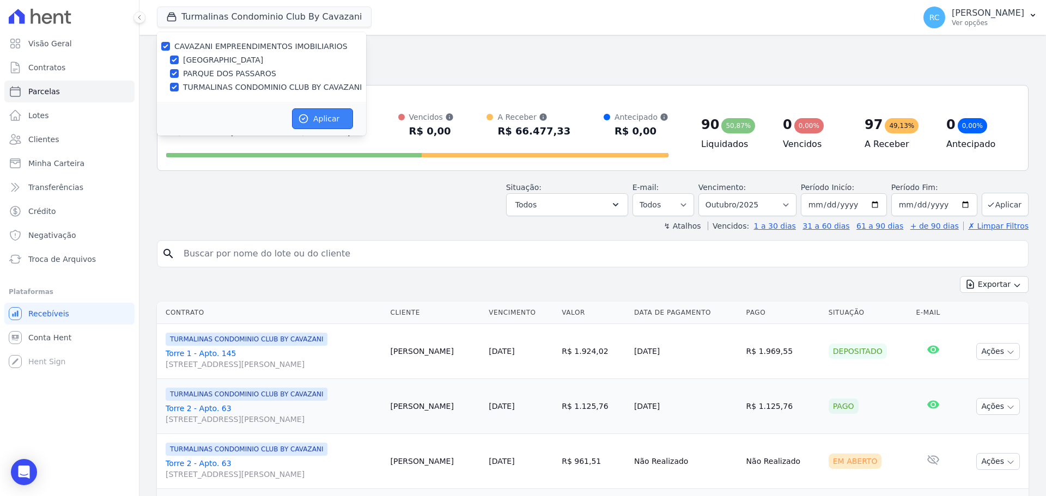
click at [313, 119] on button "Aplicar" at bounding box center [322, 118] width 61 height 21
select select
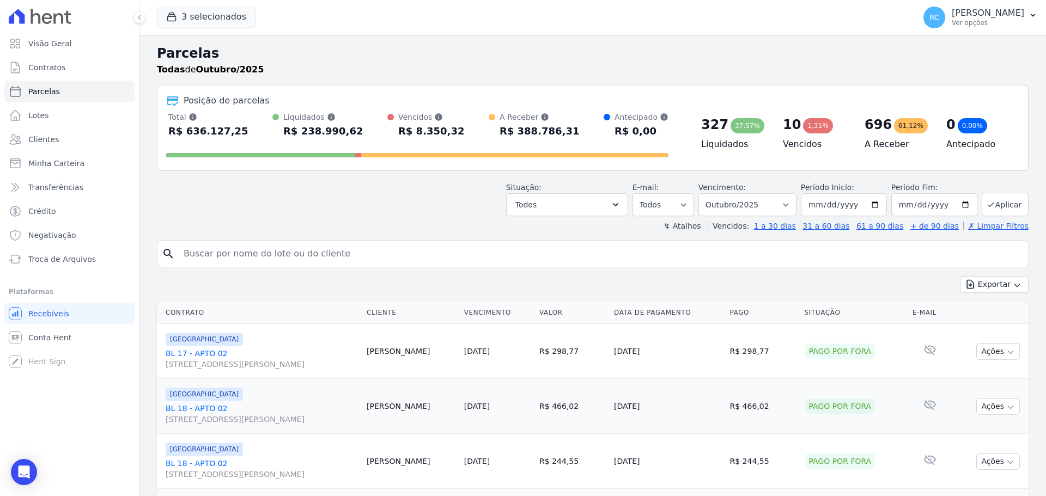
click at [240, 260] on input "search" at bounding box center [600, 254] width 846 height 22
paste input "[PERSON_NAME]"
type input "[PERSON_NAME]"
select select
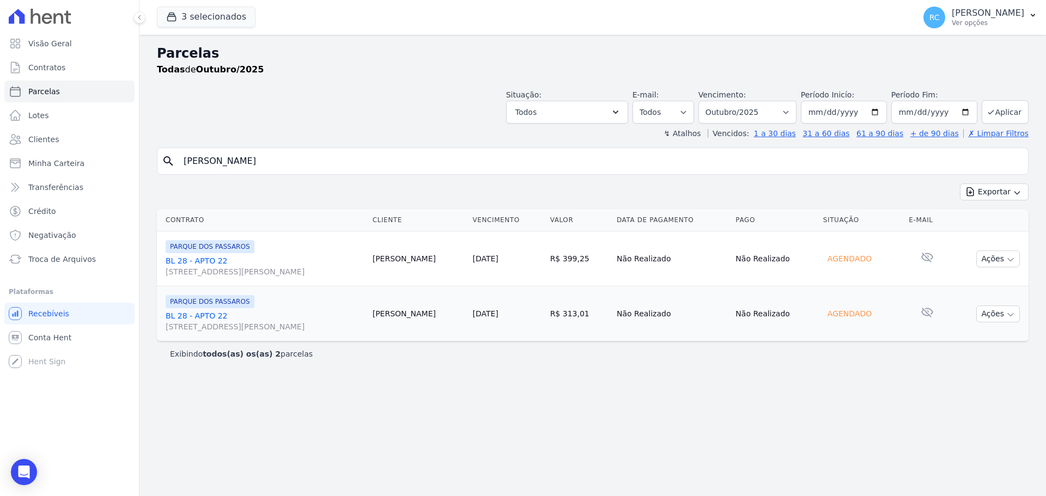
drag, startPoint x: 858, startPoint y: 262, endPoint x: 851, endPoint y: 263, distance: 7.1
click at [851, 263] on div "Agendado" at bounding box center [849, 258] width 53 height 15
drag, startPoint x: 318, startPoint y: 162, endPoint x: 264, endPoint y: 120, distance: 69.1
click at [5, 196] on div "Visão Geral Contratos [GEOGRAPHIC_DATA] Lotes Clientes Minha Carteira Transferê…" at bounding box center [523, 248] width 1046 height 496
paste input "[PERSON_NAME]"
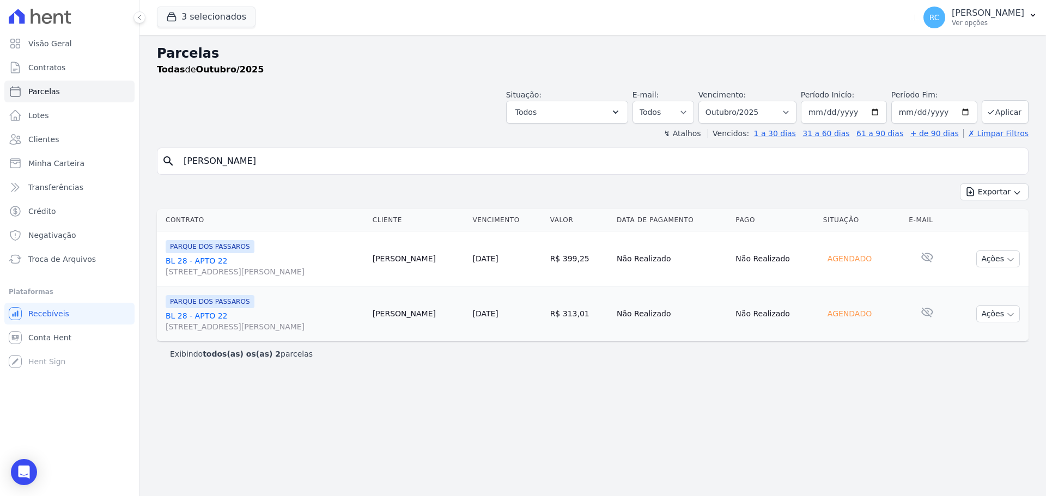
type input "[PERSON_NAME] [PERSON_NAME]"
select select
click at [369, 155] on input "[PERSON_NAME] [PERSON_NAME]" at bounding box center [600, 161] width 846 height 22
click at [990, 315] on button "Ações" at bounding box center [998, 314] width 44 height 17
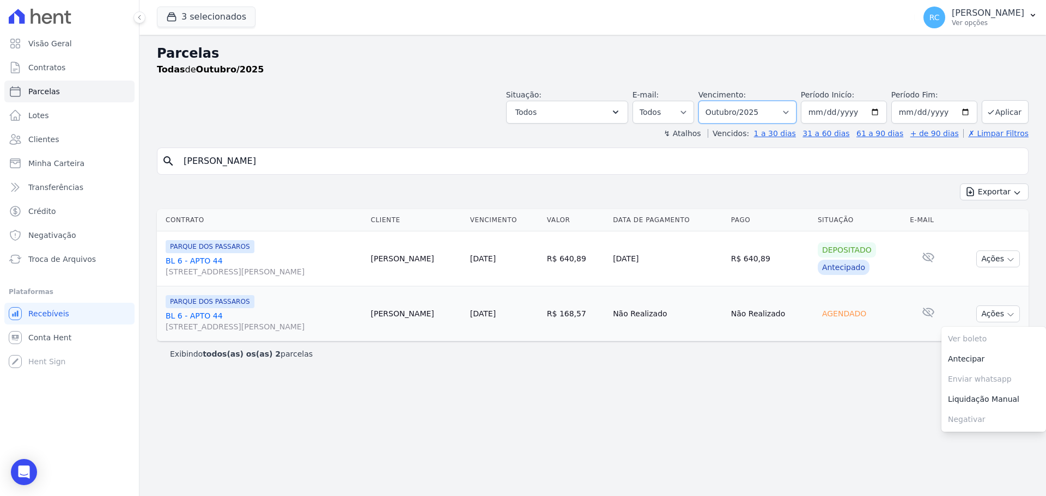
click at [777, 114] on select "Filtrar por período ──────── Todos os meses Dezembro/2021 Janeiro/2022 Fevereir…" at bounding box center [747, 112] width 98 height 23
select select "all"
click at [713, 101] on select "Filtrar por período ──────── Todos os meses Dezembro/2021 Janeiro/2022 Fevereir…" at bounding box center [747, 112] width 98 height 23
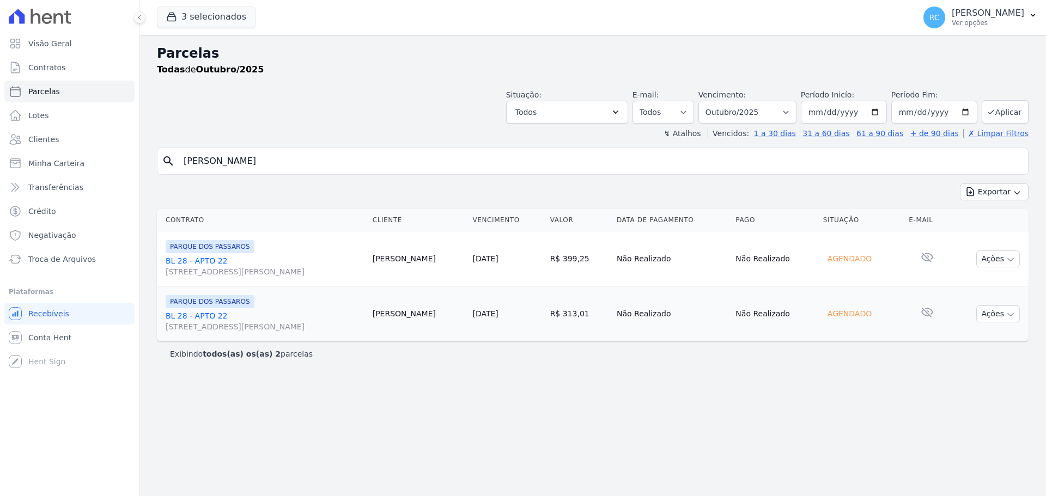
select select
click at [63, 337] on span "Conta Hent" at bounding box center [49, 337] width 43 height 11
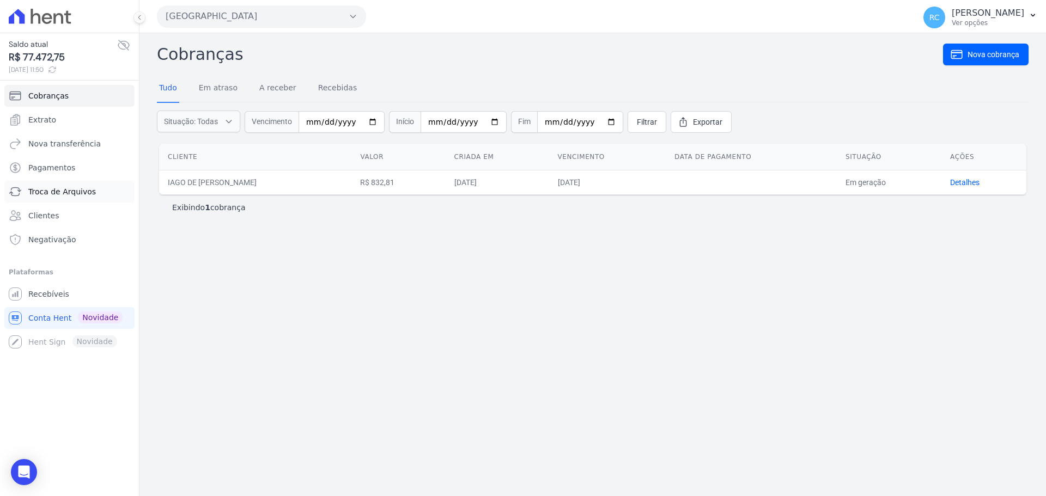
click at [74, 198] on link "Troca de Arquivos" at bounding box center [69, 192] width 130 height 22
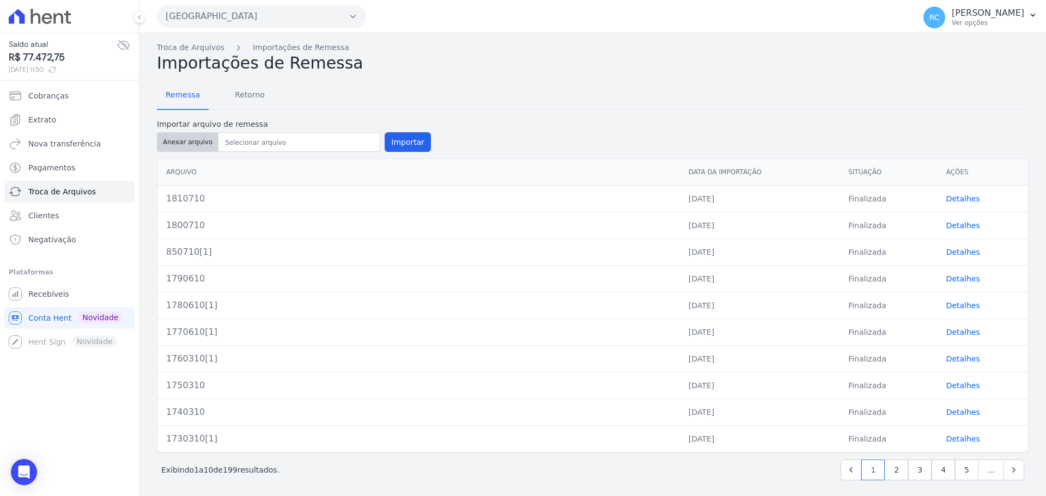
click at [186, 139] on button "Anexar arquivo" at bounding box center [188, 142] width 62 height 20
type input "1820810"
click at [407, 137] on button "Importar" at bounding box center [407, 142] width 46 height 20
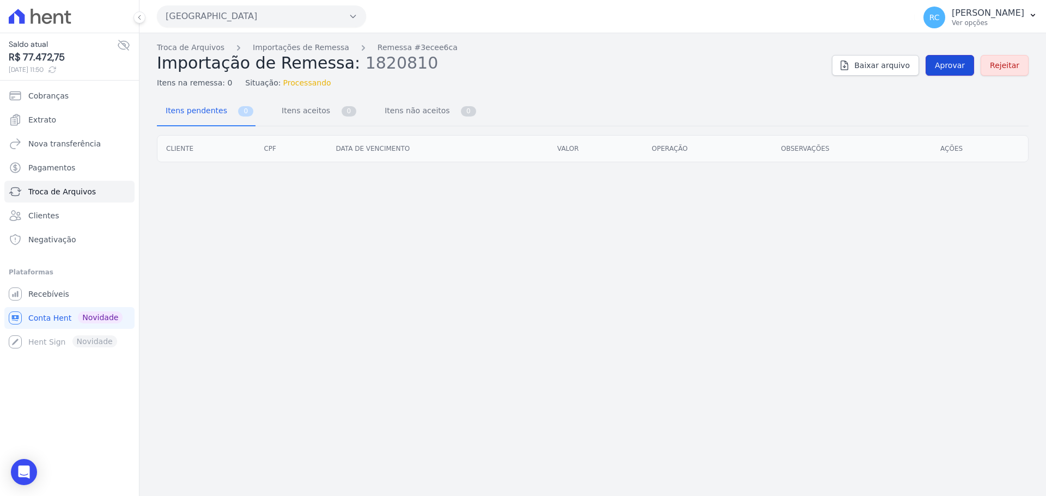
click at [952, 63] on span "Aprovar" at bounding box center [950, 65] width 30 height 11
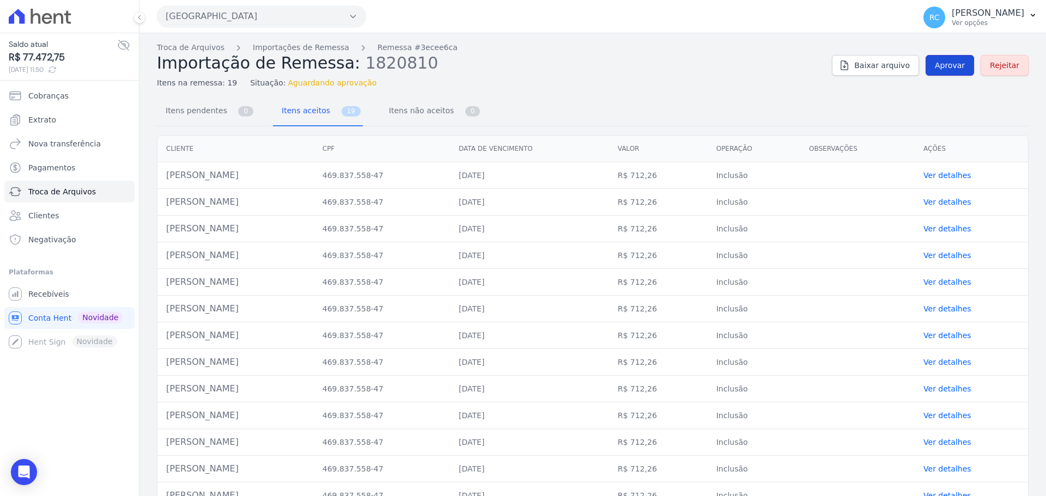
click at [956, 57] on link "Aprovar" at bounding box center [949, 65] width 48 height 21
click at [955, 62] on span "Aprovar" at bounding box center [950, 65] width 30 height 11
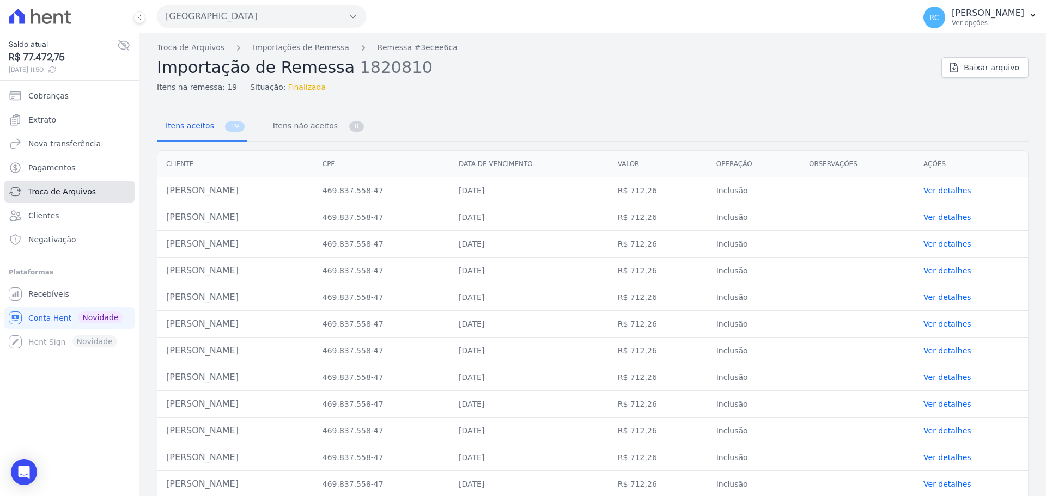
click at [74, 192] on span "Troca de Arquivos" at bounding box center [62, 191] width 68 height 11
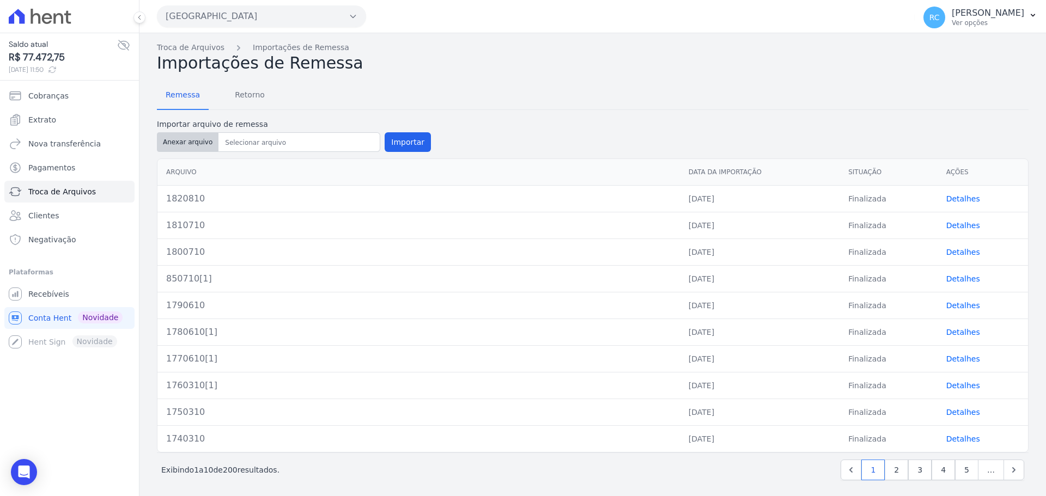
click at [182, 144] on button "Anexar arquivo" at bounding box center [188, 142] width 62 height 20
type input "1830810"
click at [407, 139] on button "Importar" at bounding box center [407, 142] width 46 height 20
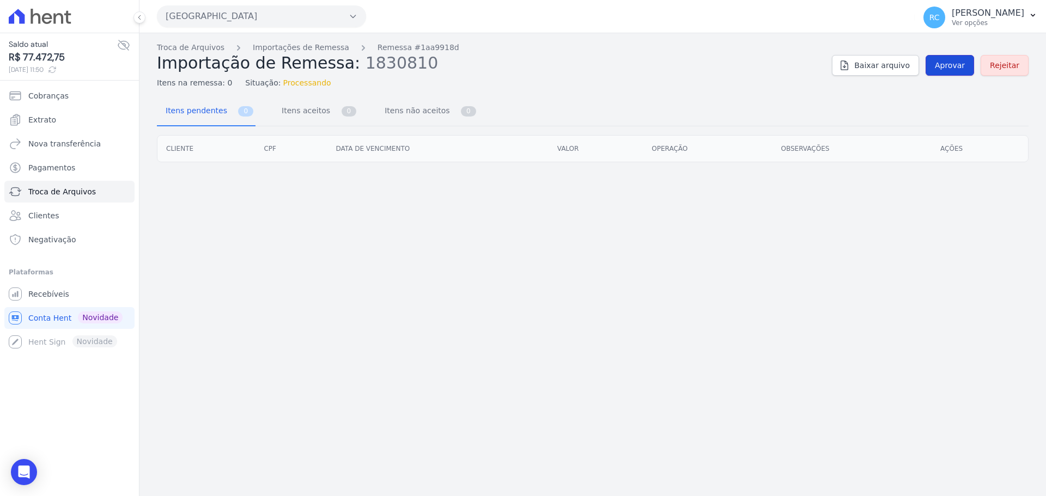
click at [942, 64] on span "Aprovar" at bounding box center [950, 65] width 30 height 11
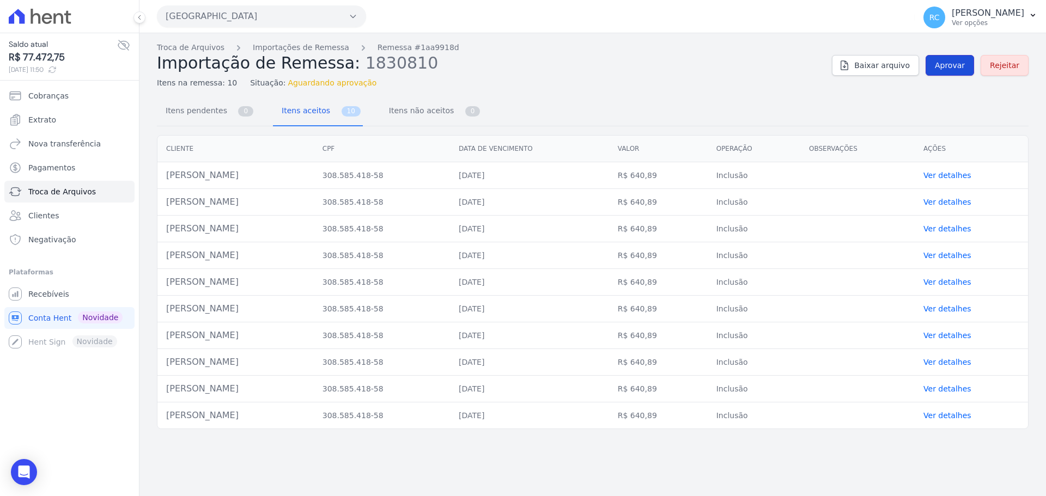
click at [950, 56] on link "Aprovar" at bounding box center [949, 65] width 48 height 21
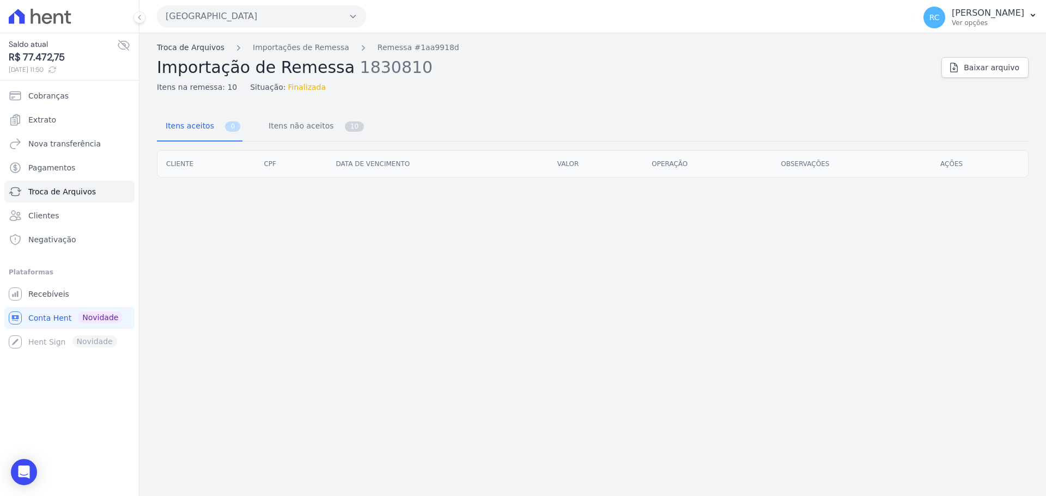
click at [189, 50] on link "Troca de Arquivos" at bounding box center [191, 47] width 68 height 11
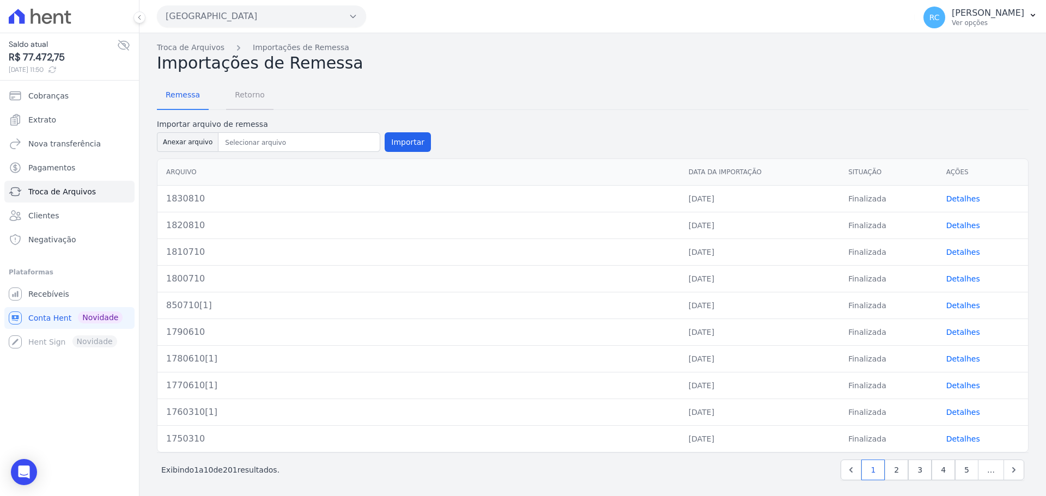
click at [257, 95] on span "Retorno" at bounding box center [249, 95] width 43 height 22
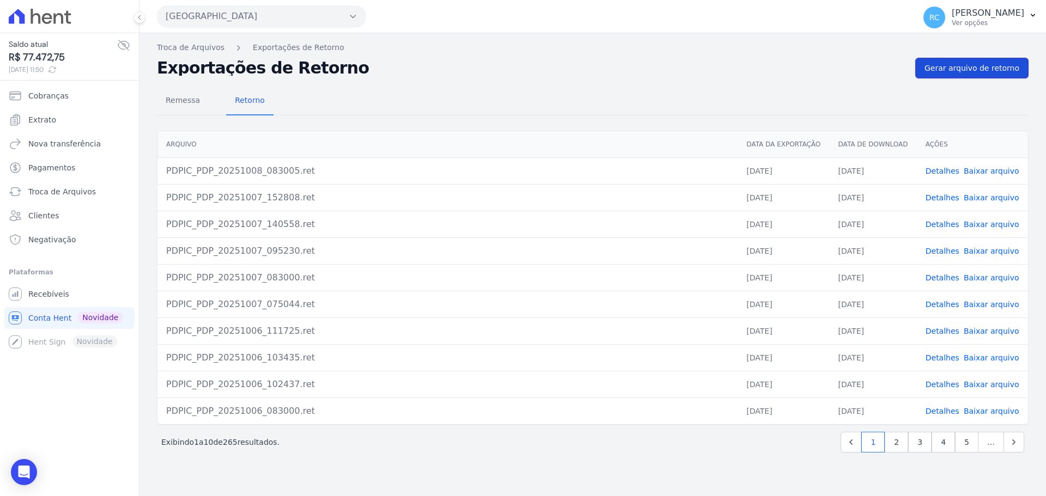
click at [954, 70] on span "Gerar arquivo de retorno" at bounding box center [971, 68] width 95 height 11
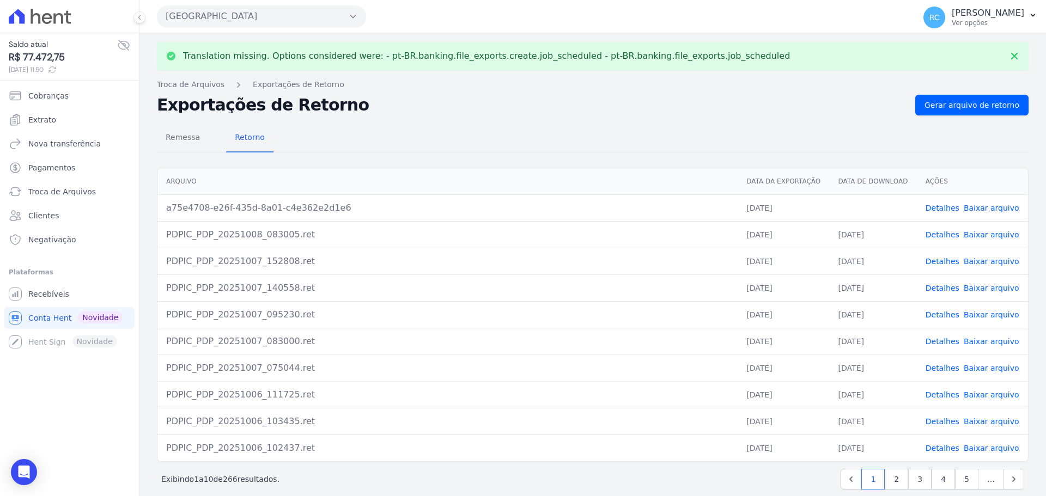
click at [933, 205] on link "Detalhes" at bounding box center [942, 208] width 34 height 9
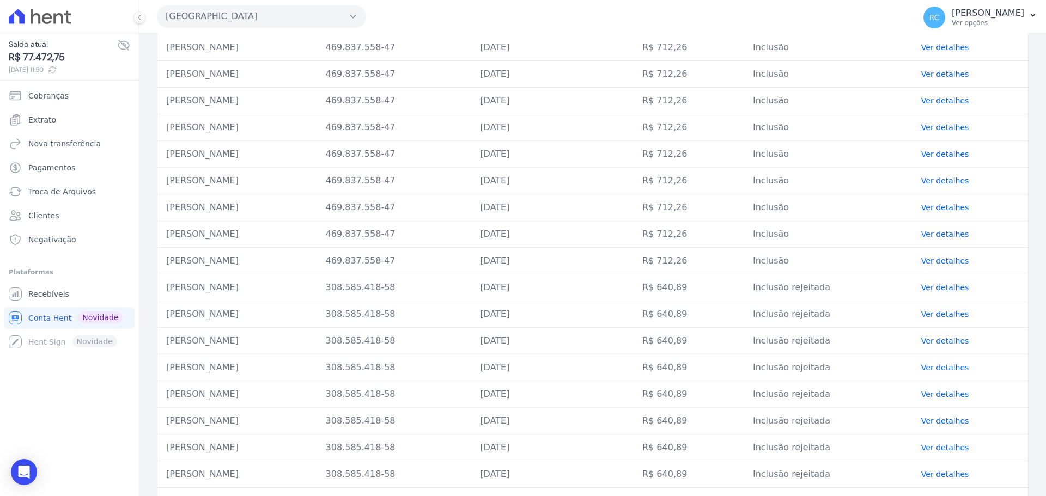
scroll to position [429, 0]
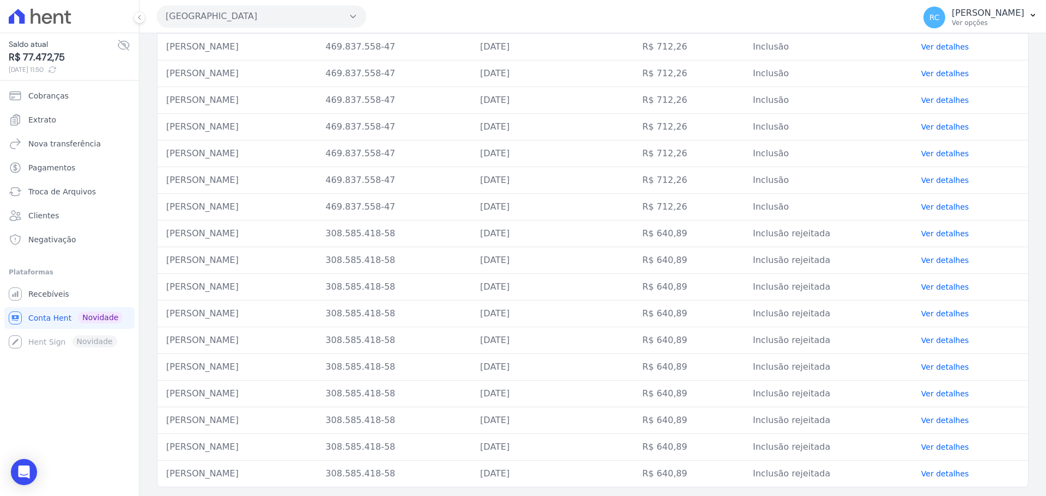
click at [943, 261] on link "Ver detalhes" at bounding box center [945, 260] width 48 height 9
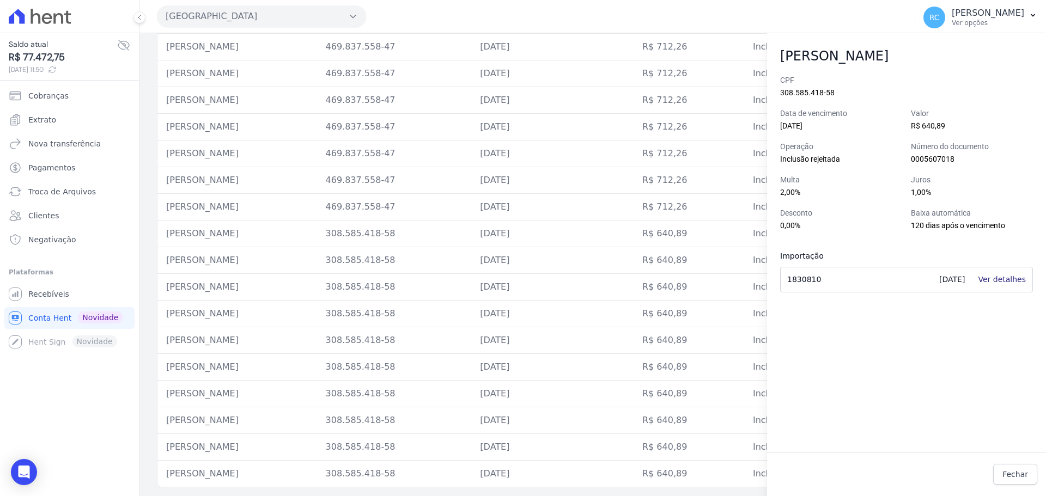
click at [998, 280] on link "Ver detalhes" at bounding box center [1002, 279] width 48 height 9
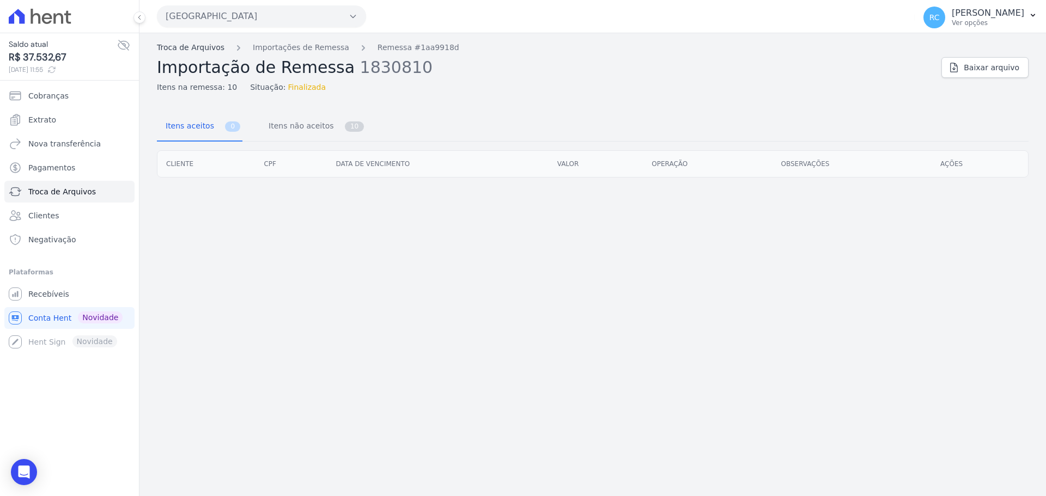
click at [189, 48] on link "Troca de Arquivos" at bounding box center [191, 47] width 68 height 11
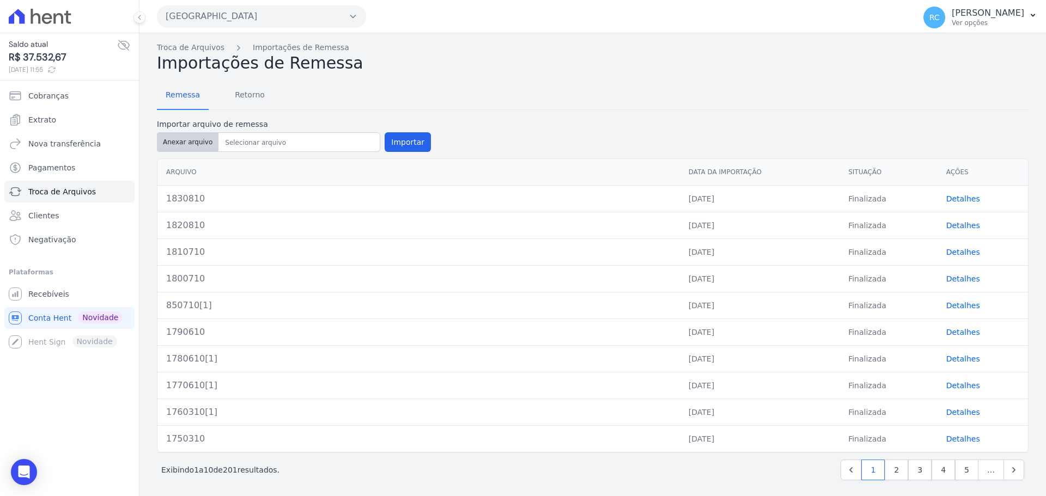
click at [169, 141] on button "Anexar arquivo" at bounding box center [188, 142] width 62 height 20
type input "1840810"
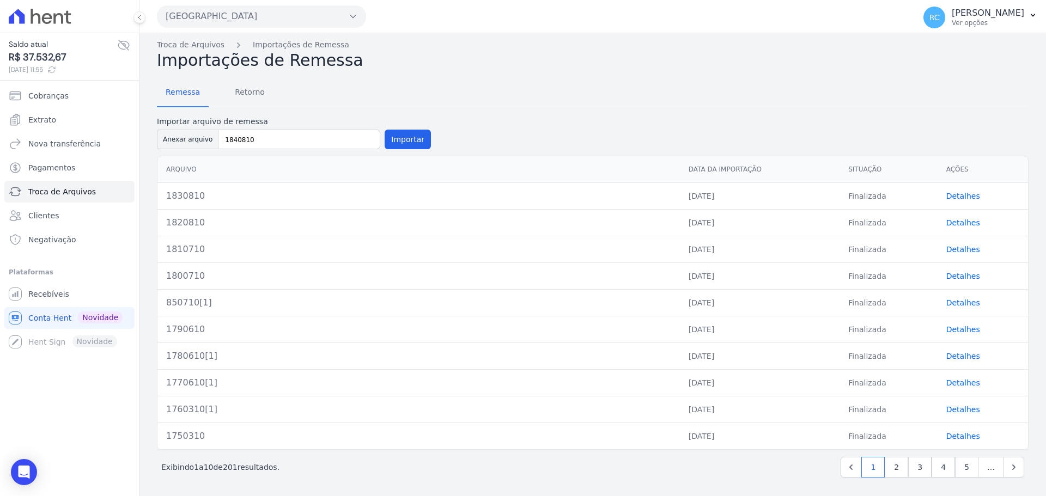
scroll to position [4, 0]
click at [407, 137] on button "Importar" at bounding box center [407, 139] width 46 height 20
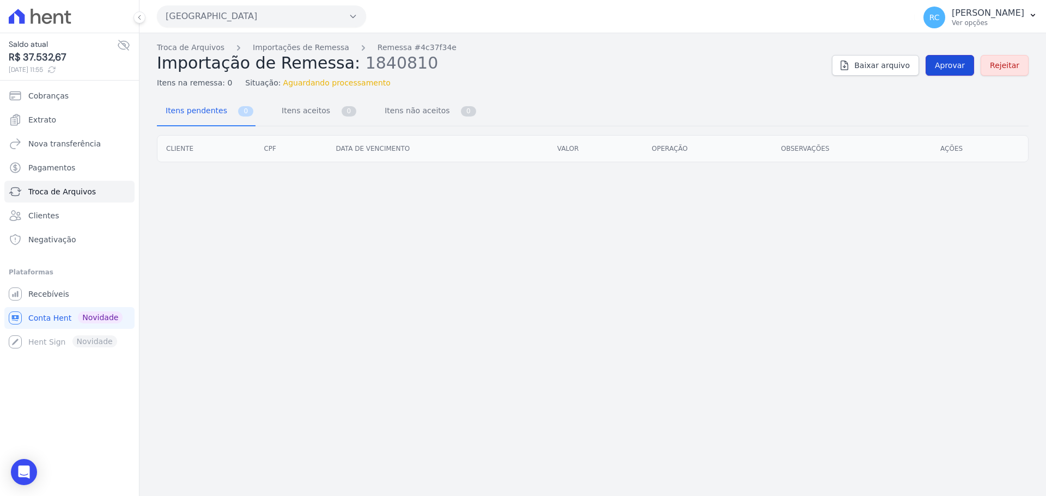
click at [943, 56] on link "Aprovar" at bounding box center [949, 65] width 48 height 21
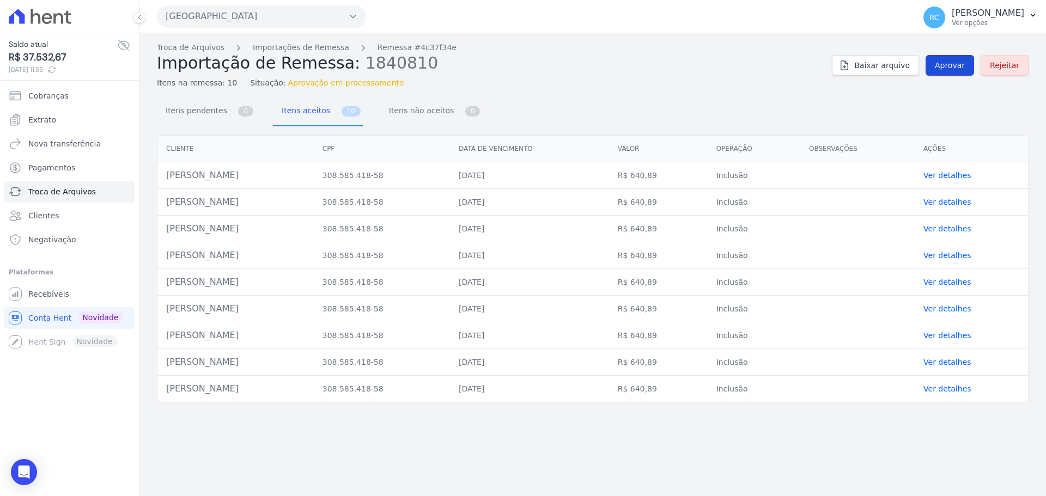
click at [957, 63] on span "Aprovar" at bounding box center [950, 65] width 30 height 11
click at [421, 112] on span "Itens não aceitos" at bounding box center [415, 111] width 74 height 22
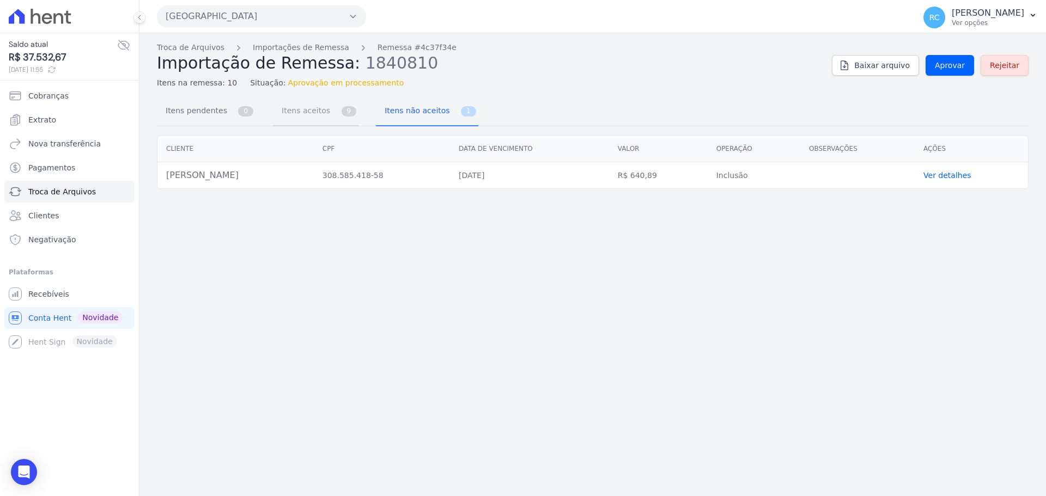
click at [278, 115] on span "Itens aceitos" at bounding box center [303, 111] width 57 height 22
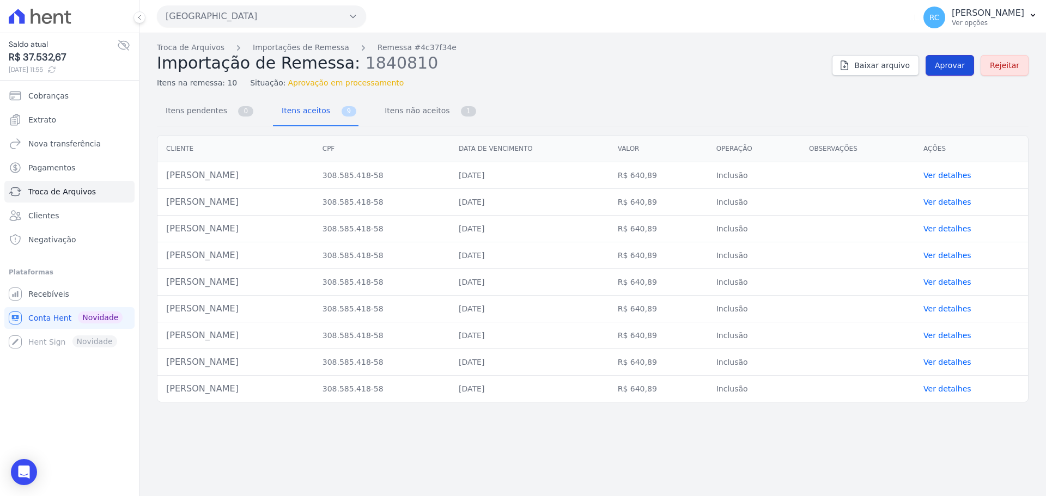
click at [956, 66] on span "Aprovar" at bounding box center [950, 65] width 30 height 11
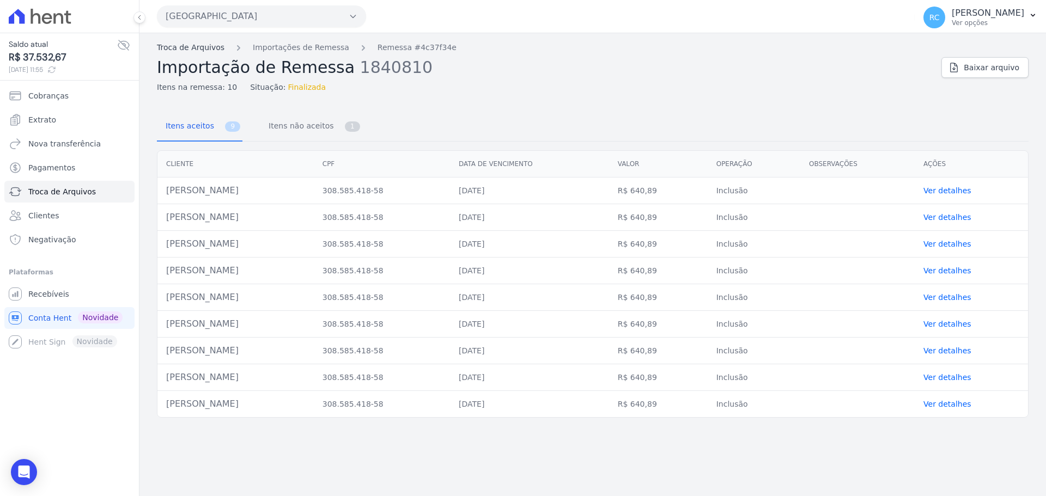
click at [188, 47] on link "Troca de Arquivos" at bounding box center [191, 47] width 68 height 11
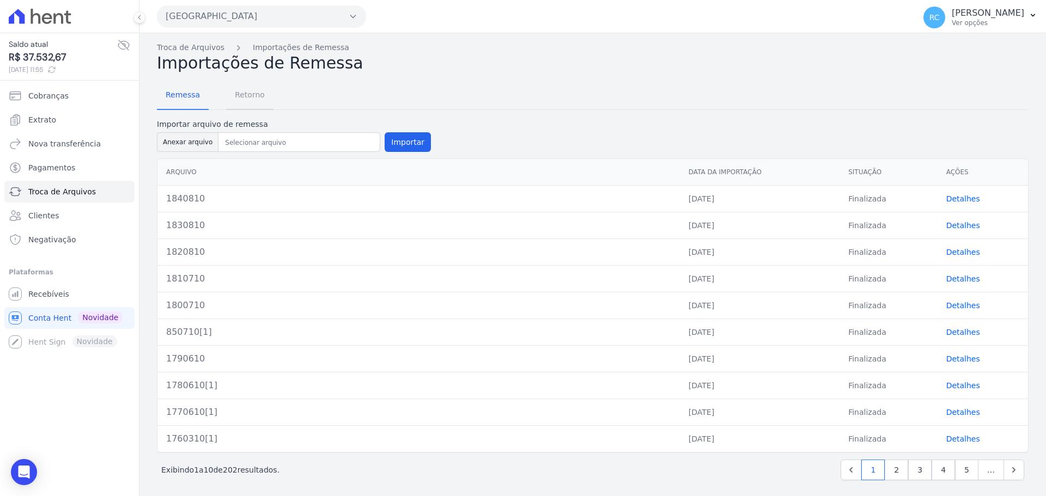
click at [243, 97] on span "Retorno" at bounding box center [249, 95] width 43 height 22
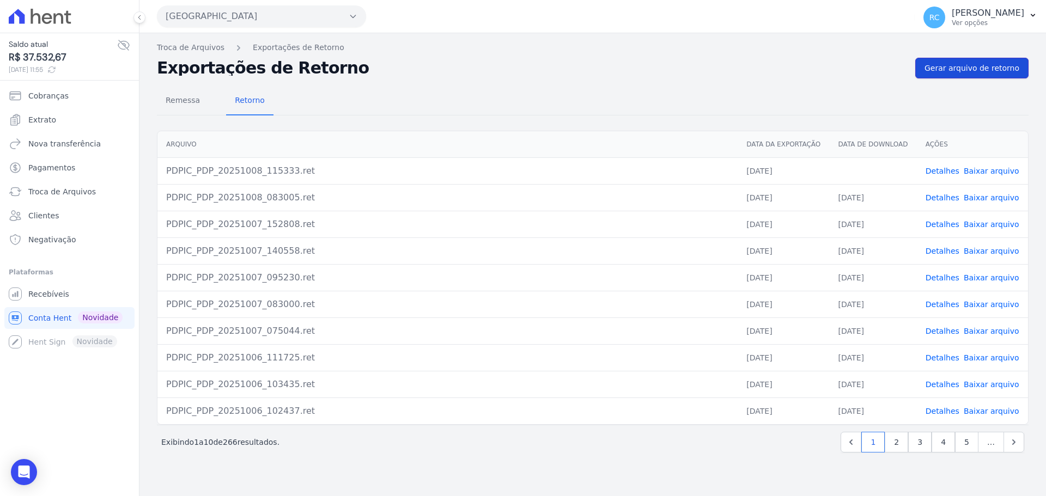
click at [962, 72] on span "Gerar arquivo de retorno" at bounding box center [971, 68] width 95 height 11
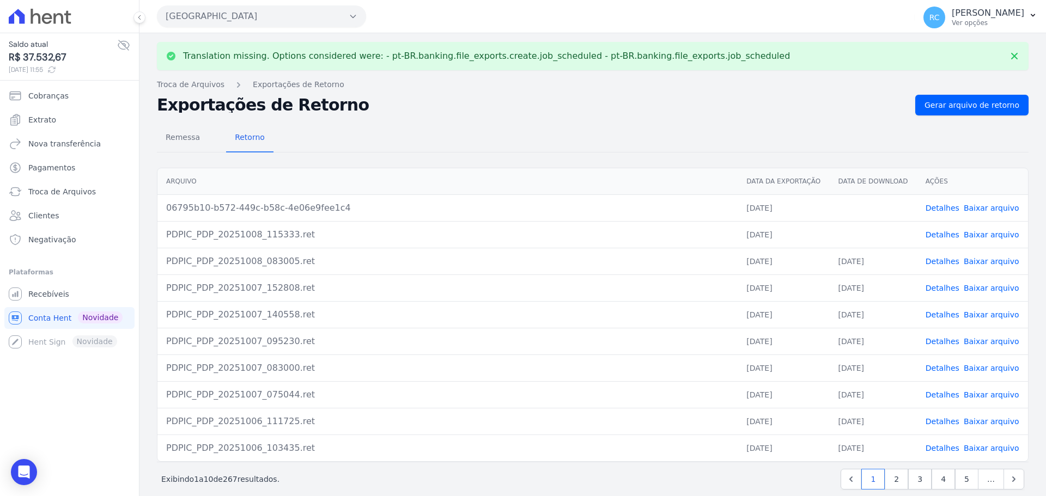
click at [969, 211] on link "Baixar arquivo" at bounding box center [991, 208] width 56 height 9
click at [974, 238] on link "Baixar arquivo" at bounding box center [991, 234] width 56 height 9
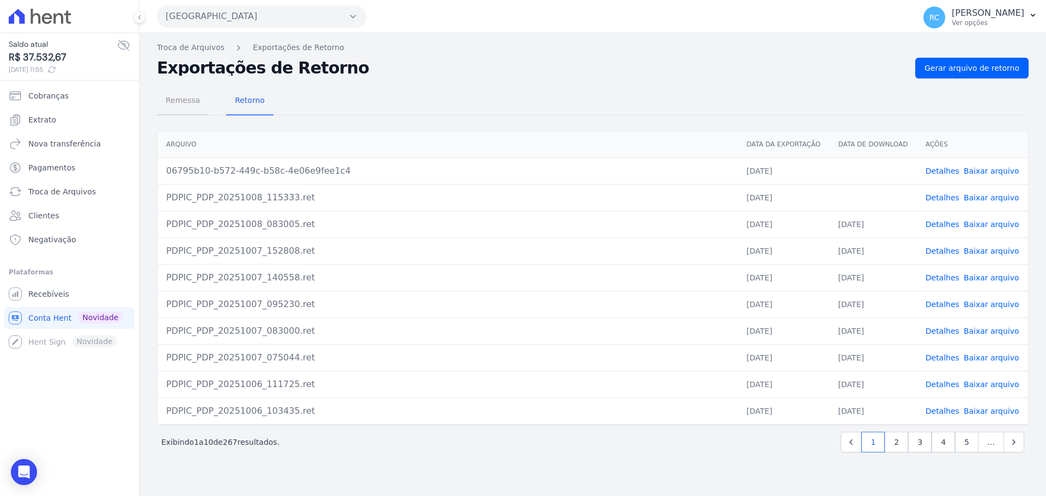
click at [169, 103] on span "Remessa" at bounding box center [182, 100] width 47 height 22
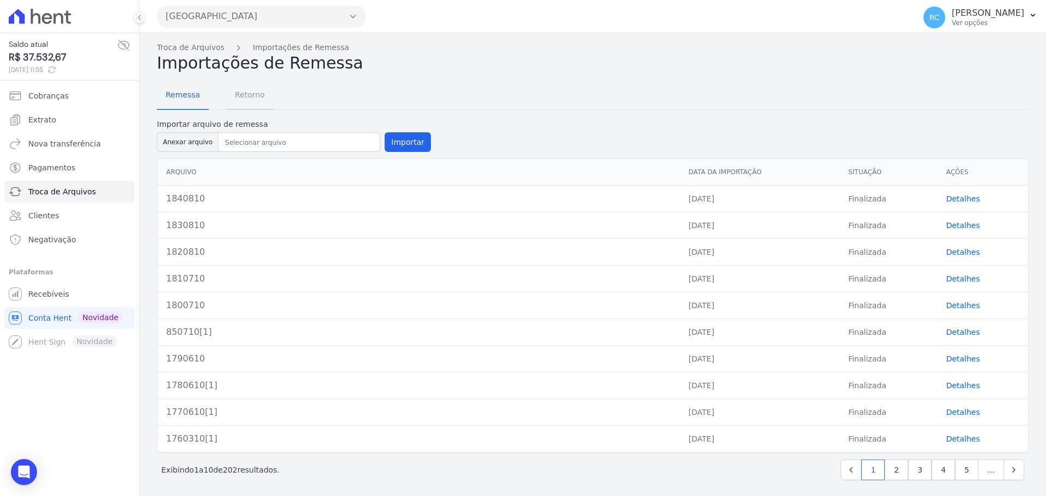
click at [242, 89] on span "Retorno" at bounding box center [249, 95] width 43 height 22
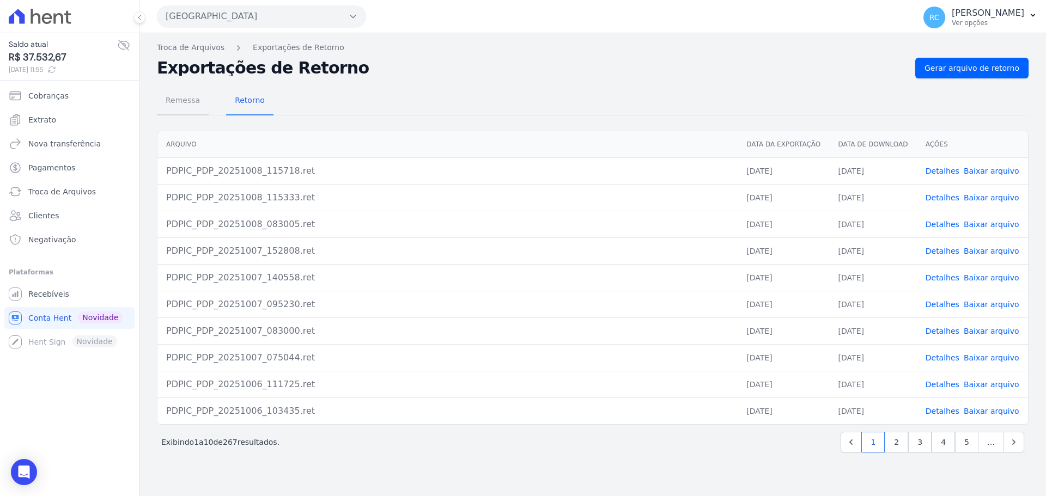
click at [190, 100] on span "Remessa" at bounding box center [182, 100] width 47 height 22
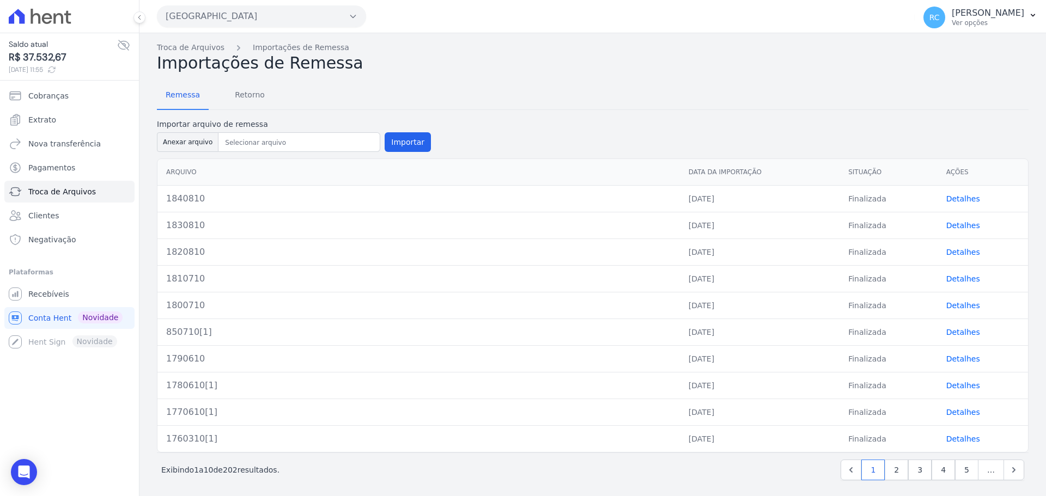
click at [951, 203] on link "Detalhes" at bounding box center [963, 198] width 34 height 9
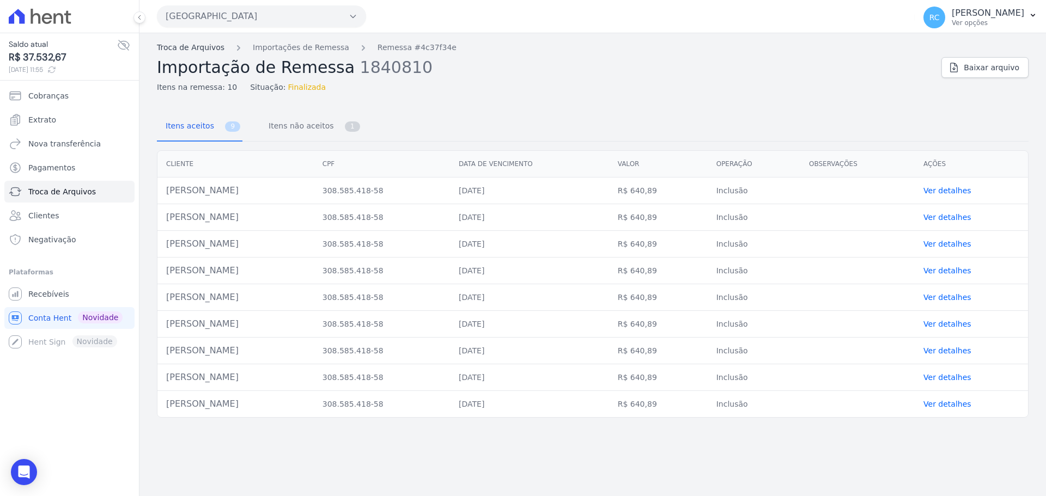
click at [183, 45] on link "Troca de Arquivos" at bounding box center [191, 47] width 68 height 11
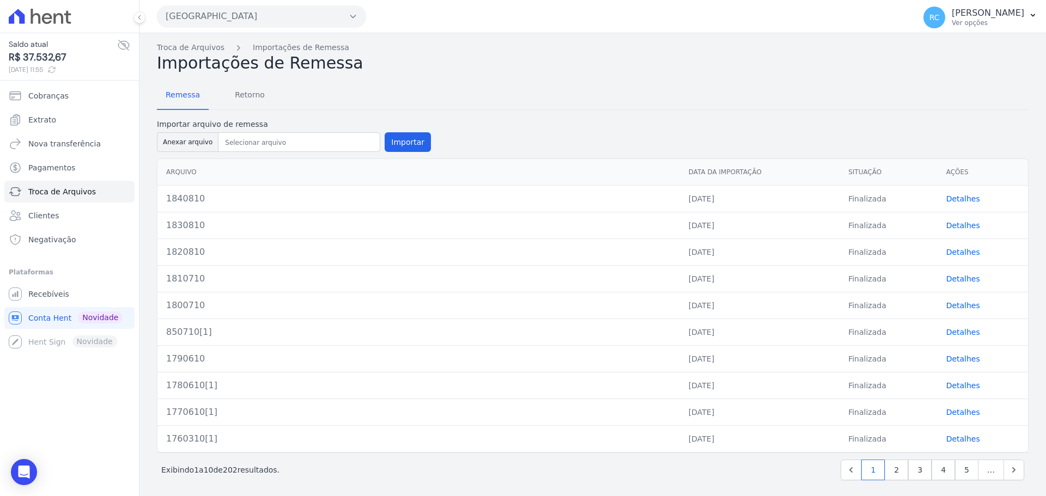
click at [961, 225] on link "Detalhes" at bounding box center [963, 225] width 34 height 9
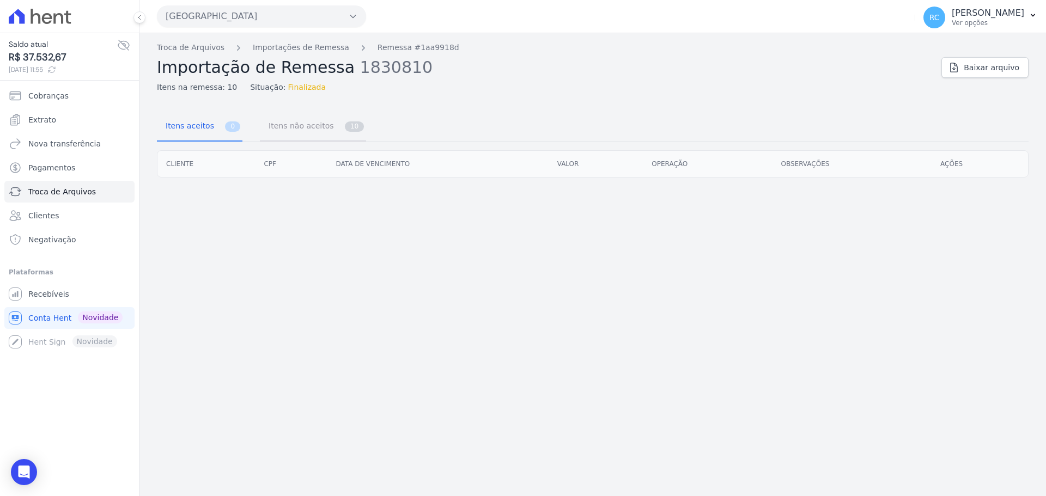
click at [283, 124] on span "Itens não aceitos" at bounding box center [299, 126] width 74 height 22
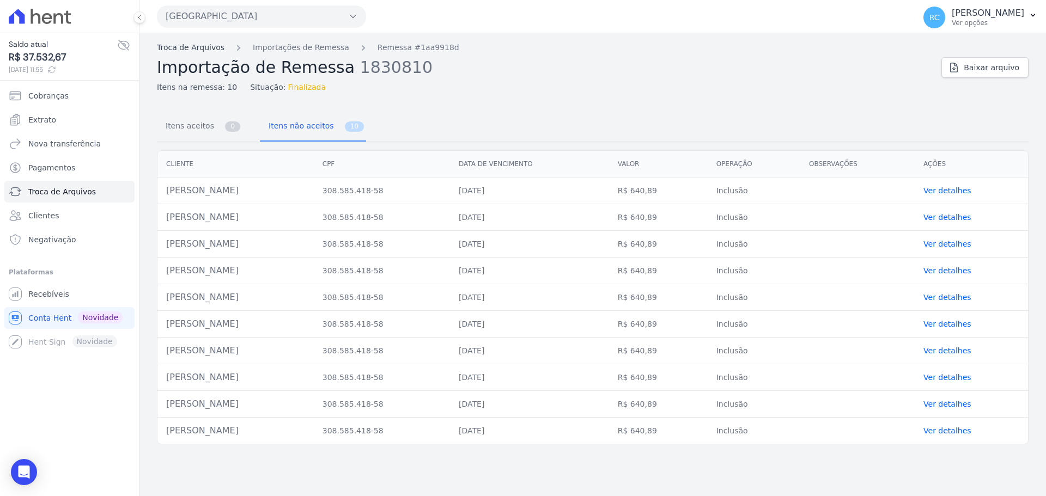
click at [194, 44] on link "Troca de Arquivos" at bounding box center [191, 47] width 68 height 11
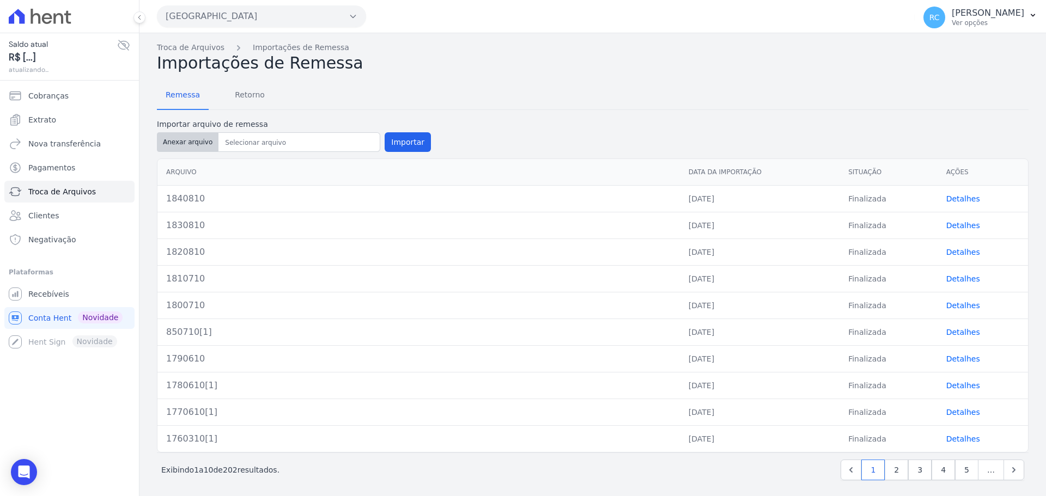
click at [181, 138] on button "Anexar arquivo" at bounding box center [188, 142] width 62 height 20
type input "1850810"
click at [402, 142] on button "Importar" at bounding box center [407, 142] width 46 height 20
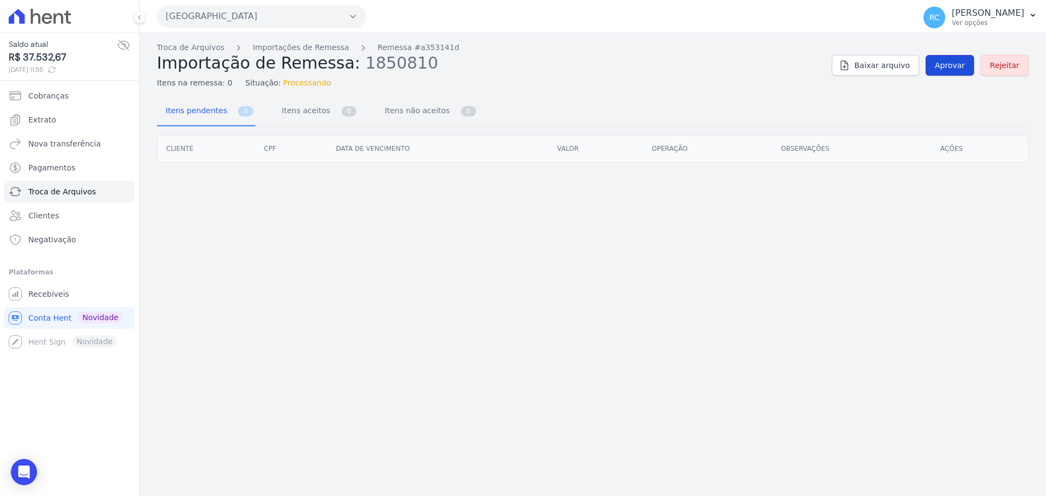
click at [952, 68] on span "Aprovar" at bounding box center [950, 65] width 30 height 11
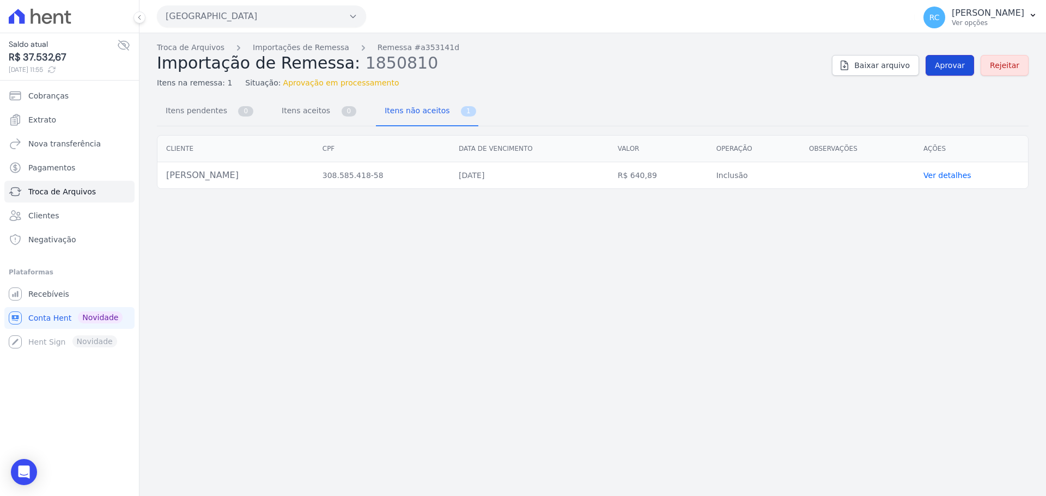
click at [949, 63] on span "Aprovar" at bounding box center [950, 65] width 30 height 11
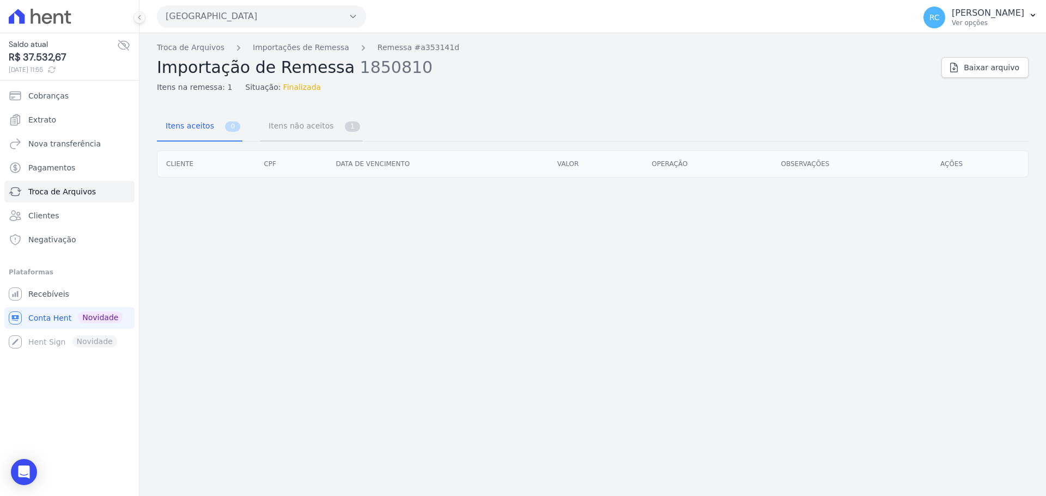
click at [304, 126] on span "Itens não aceitos" at bounding box center [299, 126] width 74 height 22
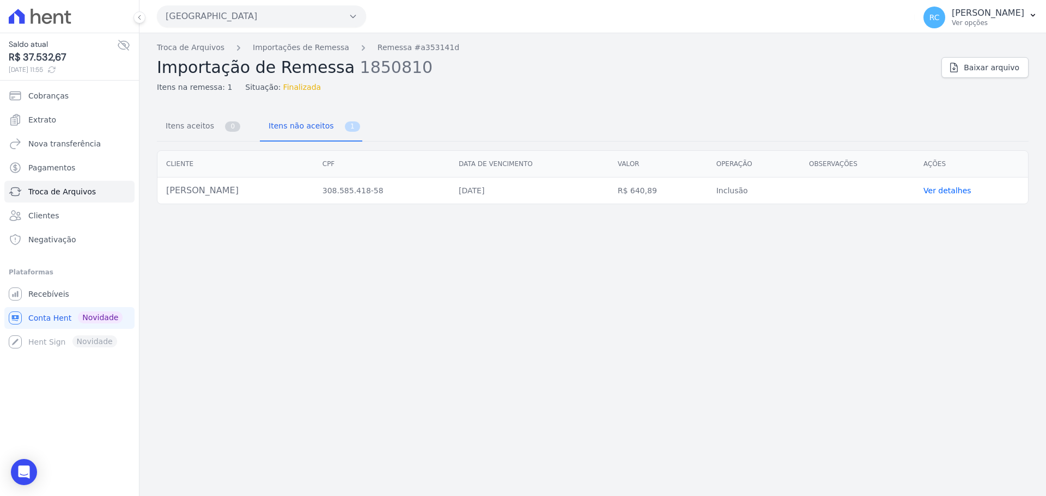
click at [944, 192] on link "Ver detalhes" at bounding box center [947, 190] width 48 height 9
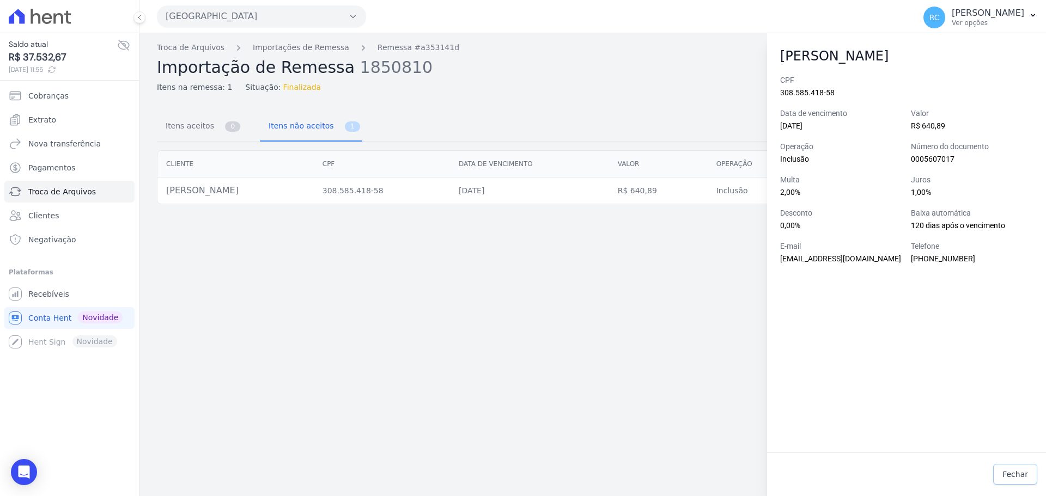
click at [1013, 475] on span "Fechar" at bounding box center [1015, 474] width 26 height 11
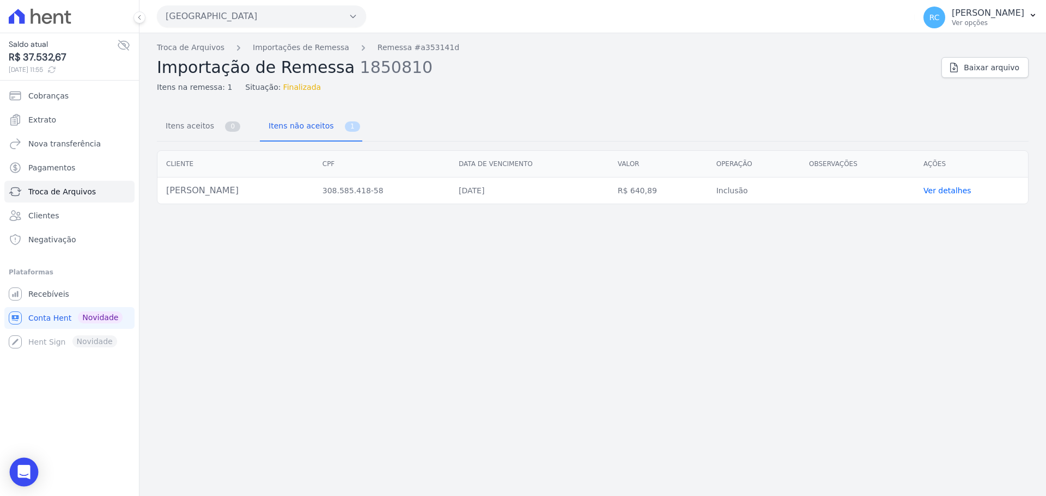
click at [23, 464] on div "Open Intercom Messenger" at bounding box center [24, 472] width 29 height 29
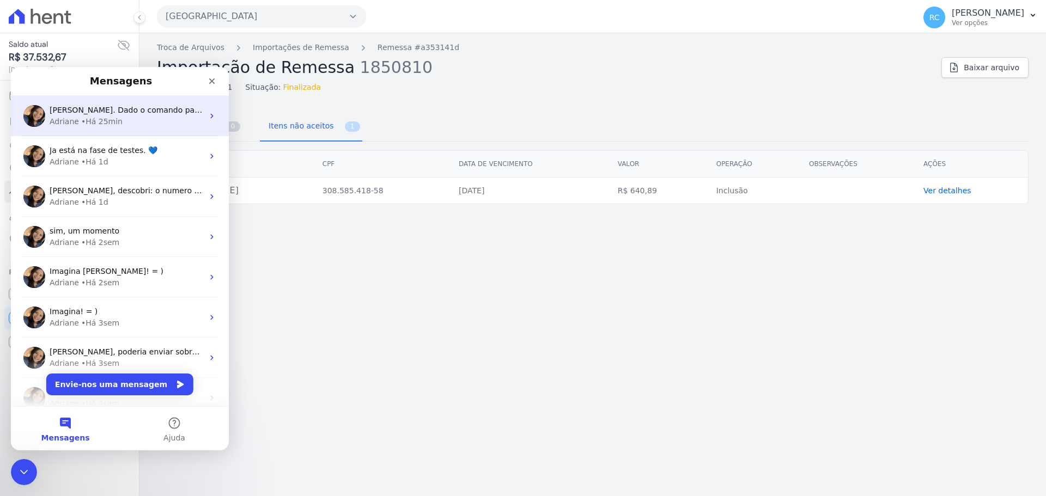
click at [137, 114] on span "Prontinho Raquel. Dado o comando para espelhamento. ; )" at bounding box center [161, 110] width 222 height 9
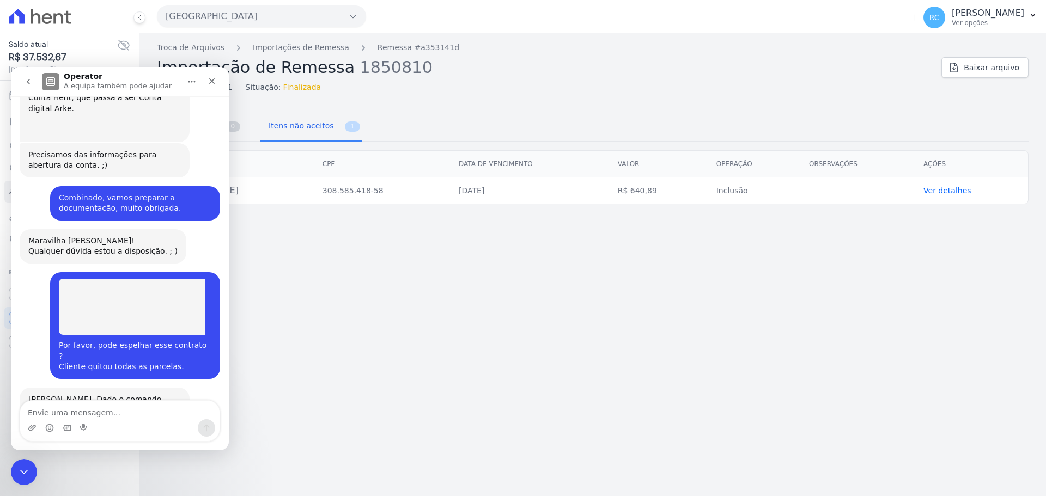
scroll to position [700, 0]
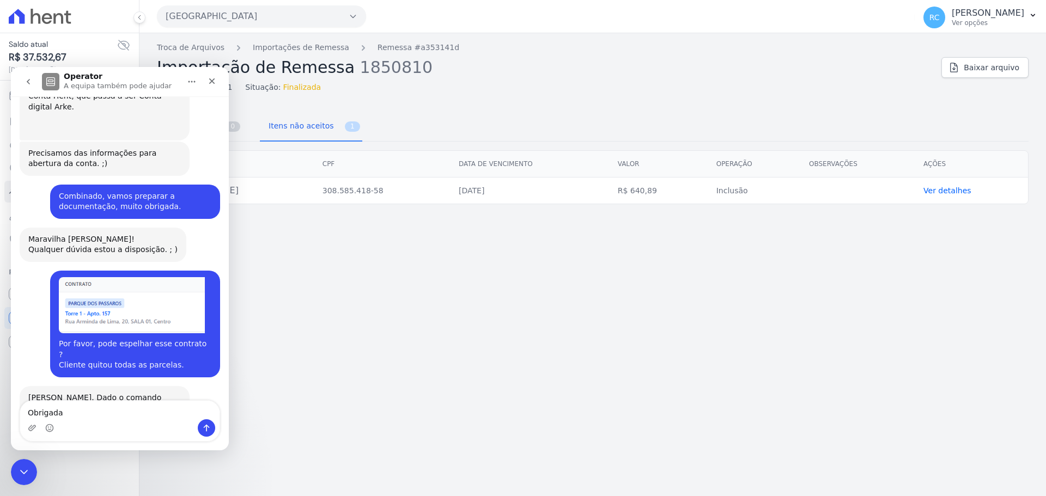
type textarea "Obrigada"
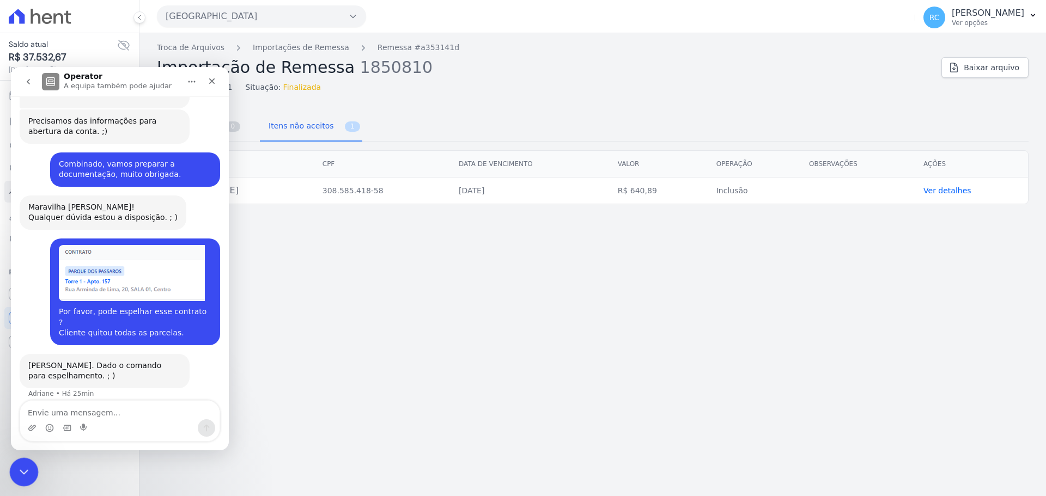
click at [35, 479] on body "Saldo atual R$ 37.532,67 08/10/2025, 11:55 Cobranças Extrato Nova transferência…" at bounding box center [523, 248] width 1046 height 496
click at [27, 475] on icon "Fechar mensagem da Intercom" at bounding box center [22, 470] width 13 height 13
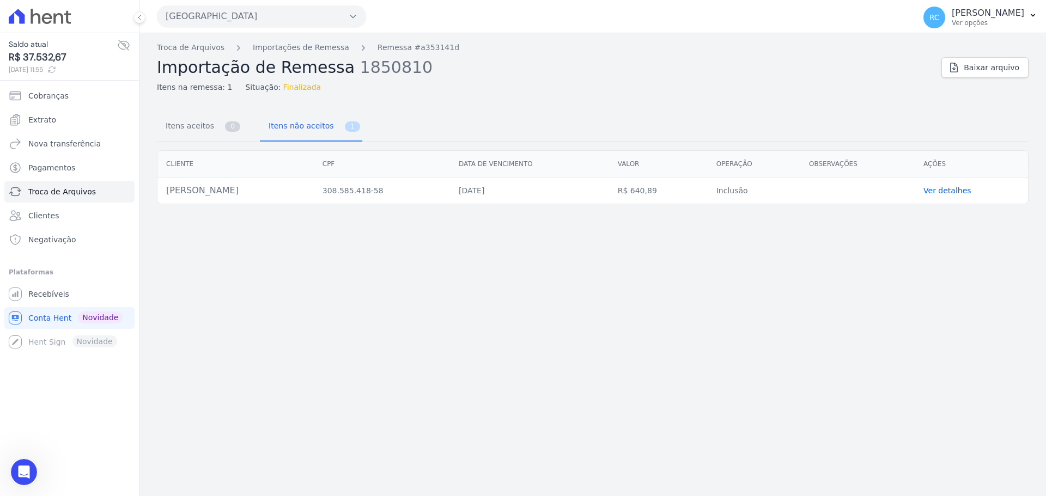
drag, startPoint x: 672, startPoint y: 197, endPoint x: 648, endPoint y: 196, distance: 24.0
click at [648, 196] on td "R$ 640,89" at bounding box center [658, 191] width 99 height 27
copy td "640,89"
click at [84, 301] on link "Recebíveis" at bounding box center [69, 294] width 130 height 22
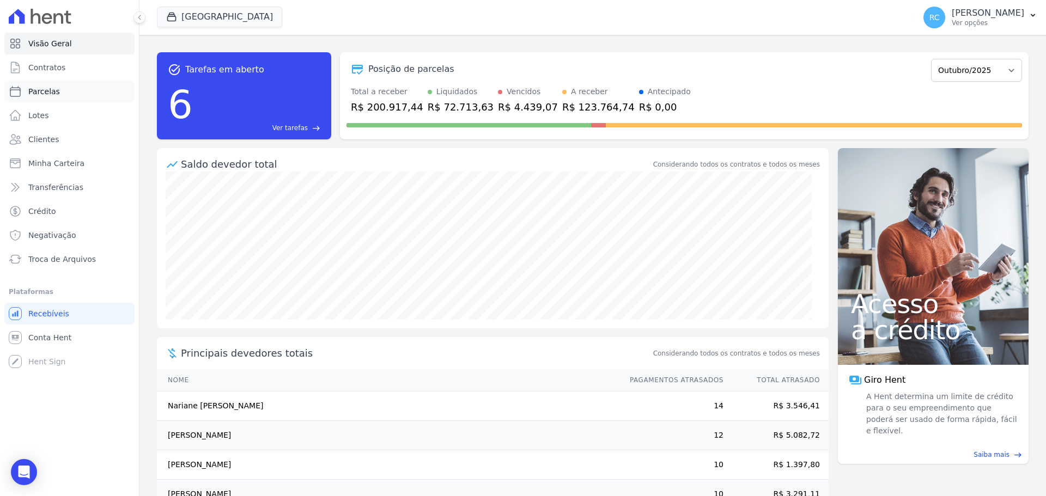
click at [78, 93] on link "Parcelas" at bounding box center [69, 92] width 130 height 22
select select
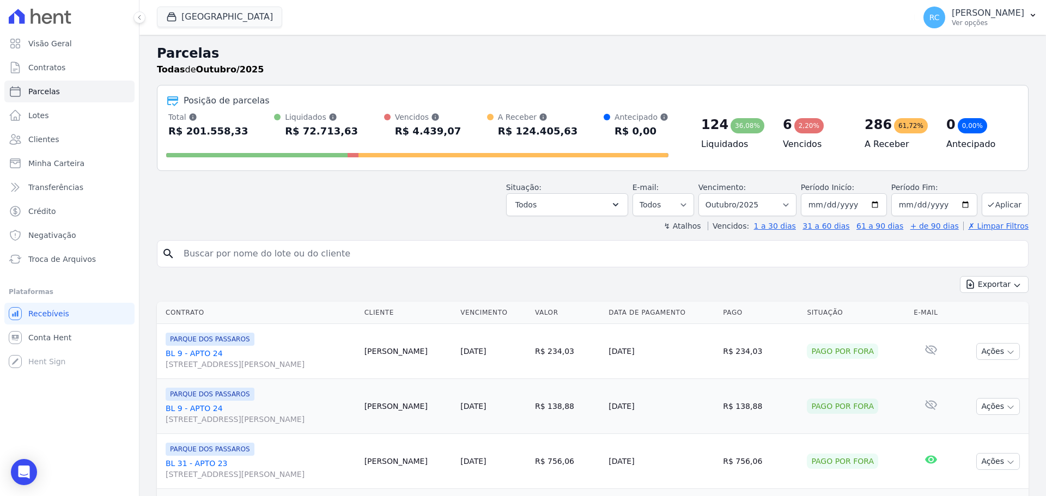
click at [256, 256] on input "search" at bounding box center [600, 254] width 846 height 22
paste input "51166811816"
type input "51166811816"
paste input "51166811816"
type input "51166811816"
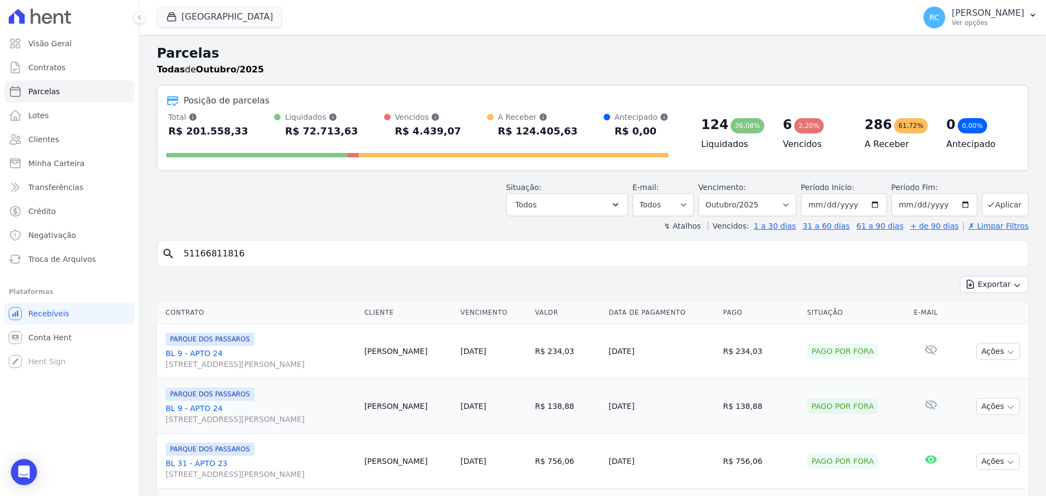
select select
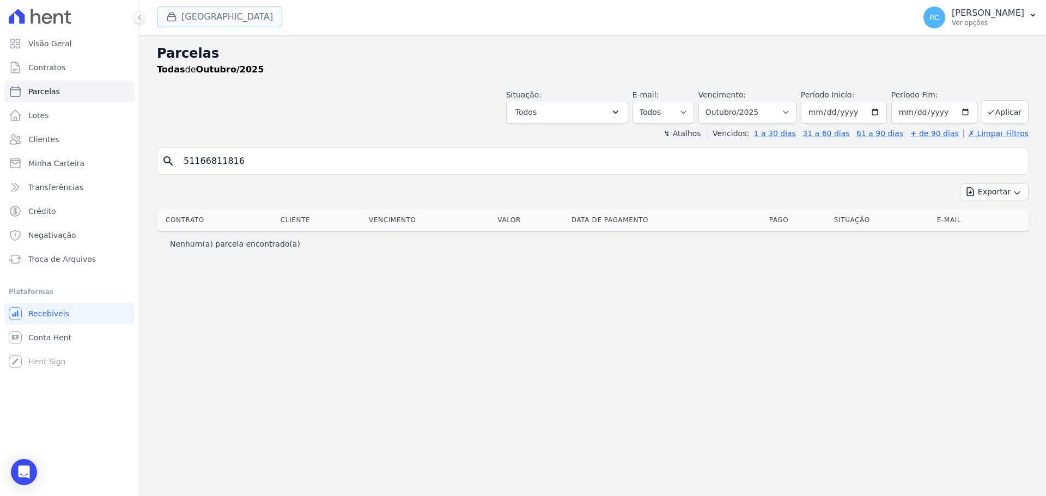
drag, startPoint x: 231, startPoint y: 9, endPoint x: 214, endPoint y: 22, distance: 22.1
click at [231, 9] on button "[GEOGRAPHIC_DATA]" at bounding box center [219, 17] width 125 height 21
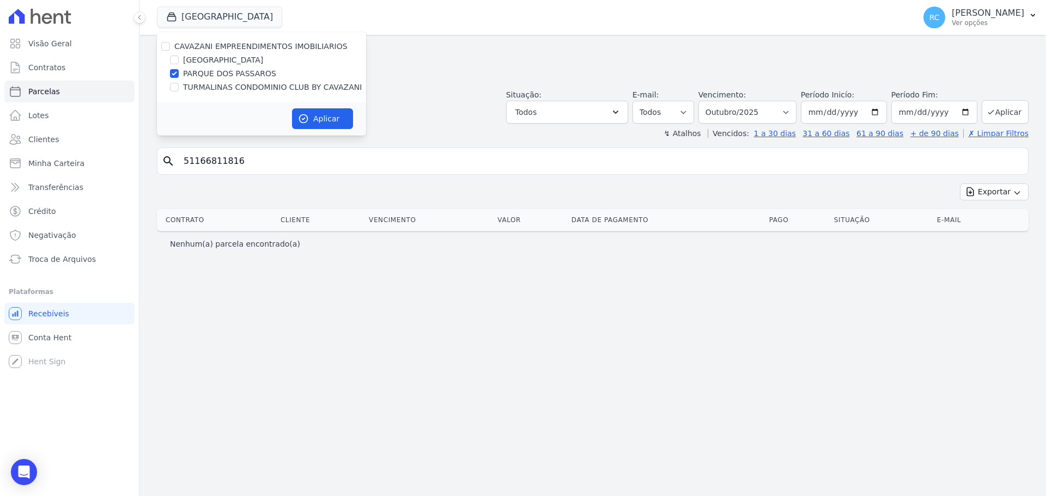
click at [161, 46] on div "CAVAZANI EMPREENDIMENTOS IMOBILIARIOS" at bounding box center [261, 46] width 209 height 11
click at [163, 47] on input "CAVAZANI EMPREENDIMENTOS IMOBILIARIOS" at bounding box center [165, 46] width 9 height 9
checkbox input "true"
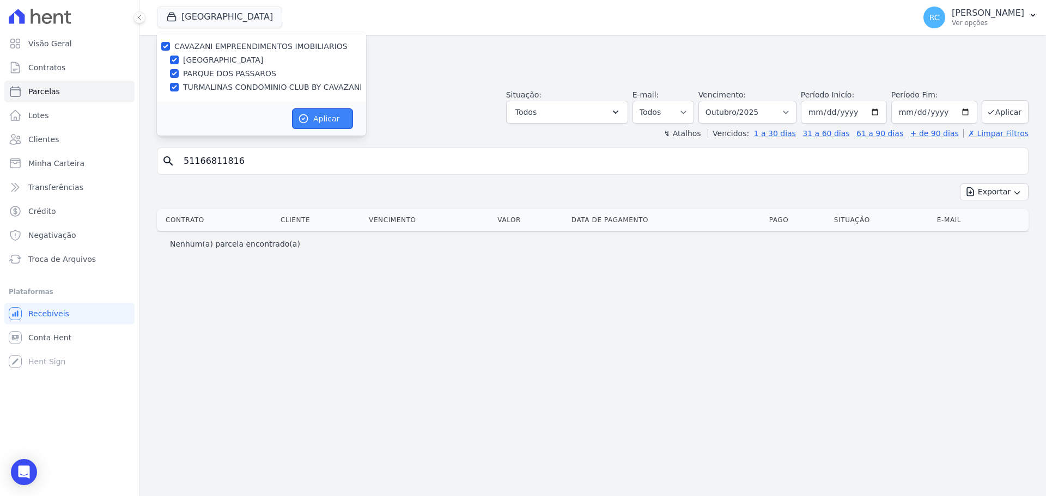
click at [337, 121] on button "Aplicar" at bounding box center [322, 118] width 61 height 21
select select
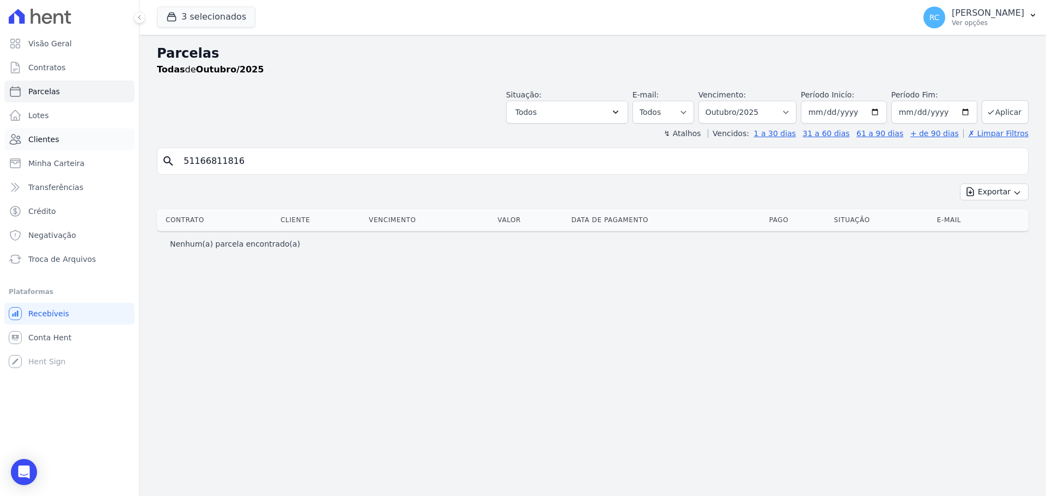
drag, startPoint x: 86, startPoint y: 169, endPoint x: 105, endPoint y: 148, distance: 28.1
click at [19, 172] on div "Visão Geral Contratos [GEOGRAPHIC_DATA] Lotes Clientes Minha Carteira Transferê…" at bounding box center [523, 248] width 1046 height 496
paste input "[PERSON_NAME] DOS [PERSON_NAME]"
type input "[PERSON_NAME] DOS [PERSON_NAME]"
select select
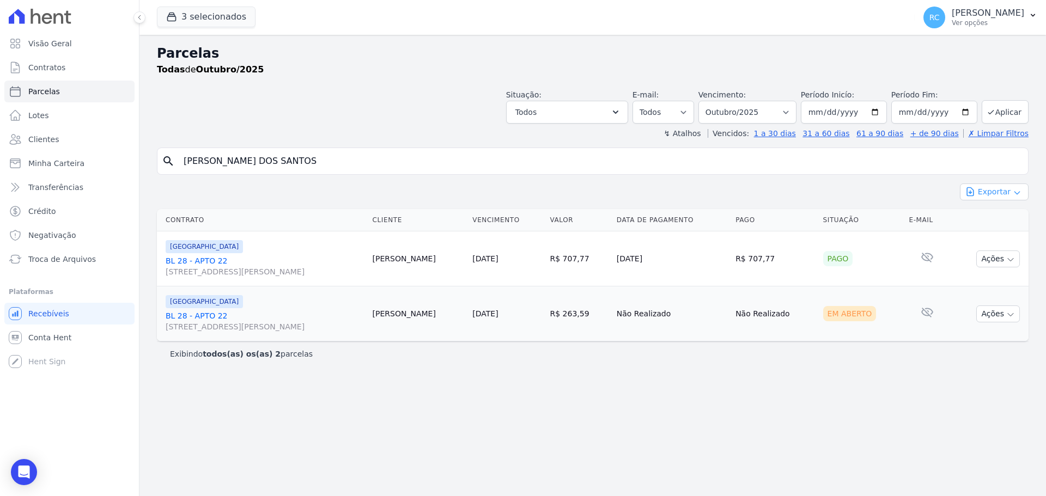
click at [995, 190] on button "Exportar" at bounding box center [994, 192] width 69 height 17
click at [839, 196] on div "Exportar Exportar PDF Exportar CSV" at bounding box center [592, 197] width 871 height 26
click at [796, 106] on select "Filtrar por período ──────── Todos os meses Dezembro/2021 Janeiro/2022 Fevereir…" at bounding box center [747, 112] width 98 height 23
select select "all"
click at [713, 101] on select "Filtrar por período ──────── Todos os meses Dezembro/2021 Janeiro/2022 Fevereir…" at bounding box center [747, 112] width 98 height 23
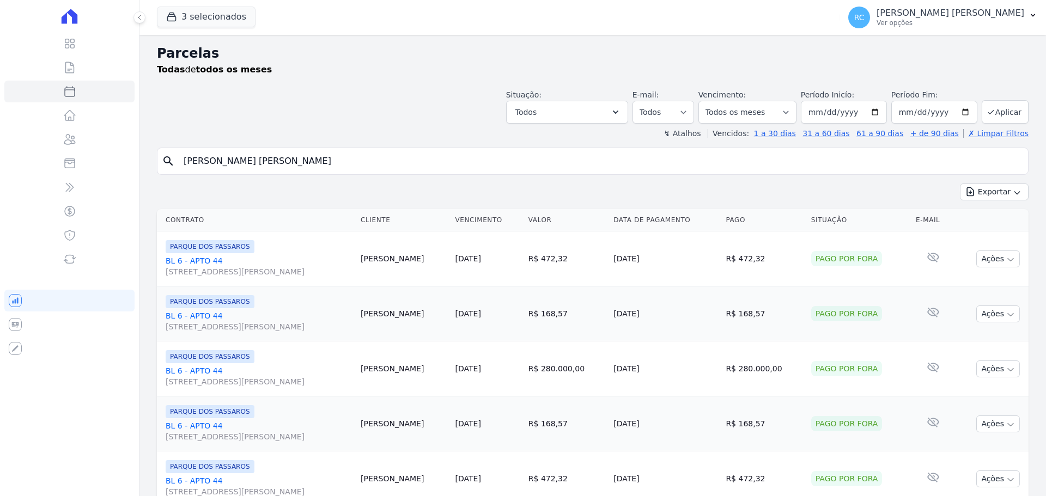
select select
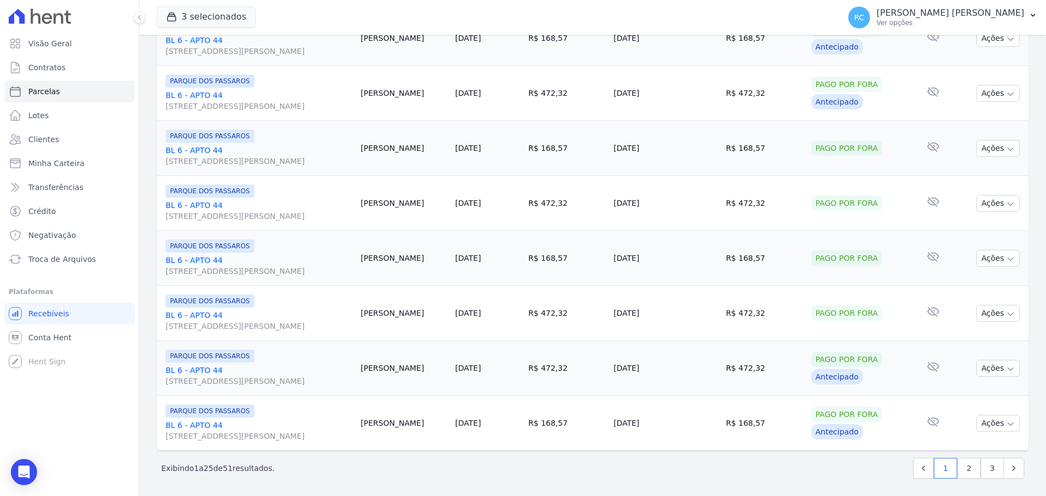
scroll to position [1158, 0]
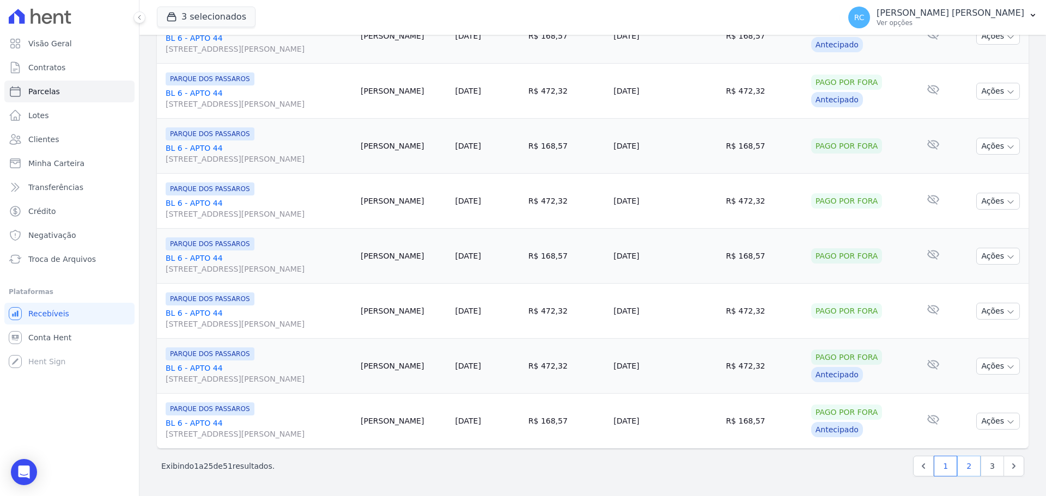
click at [957, 465] on link "2" at bounding box center [968, 466] width 23 height 21
select select
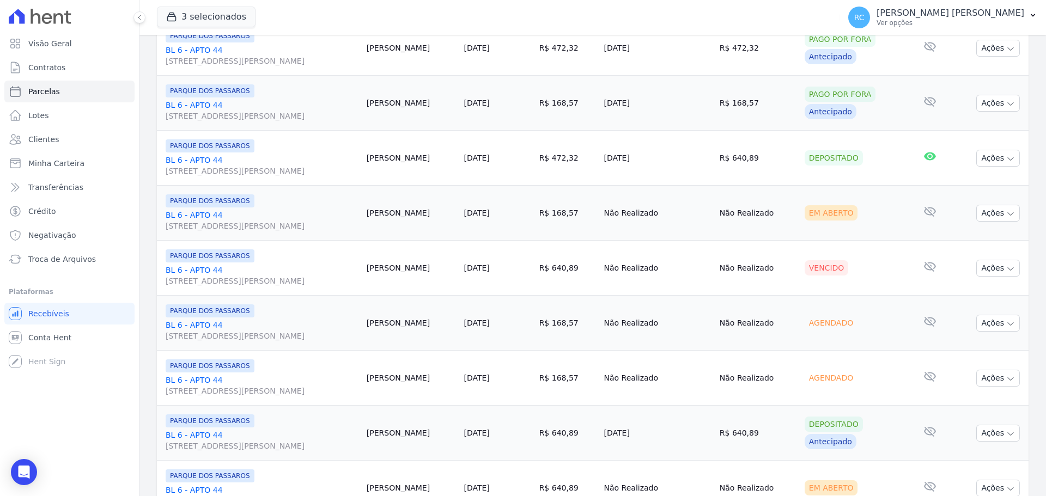
scroll to position [218, 0]
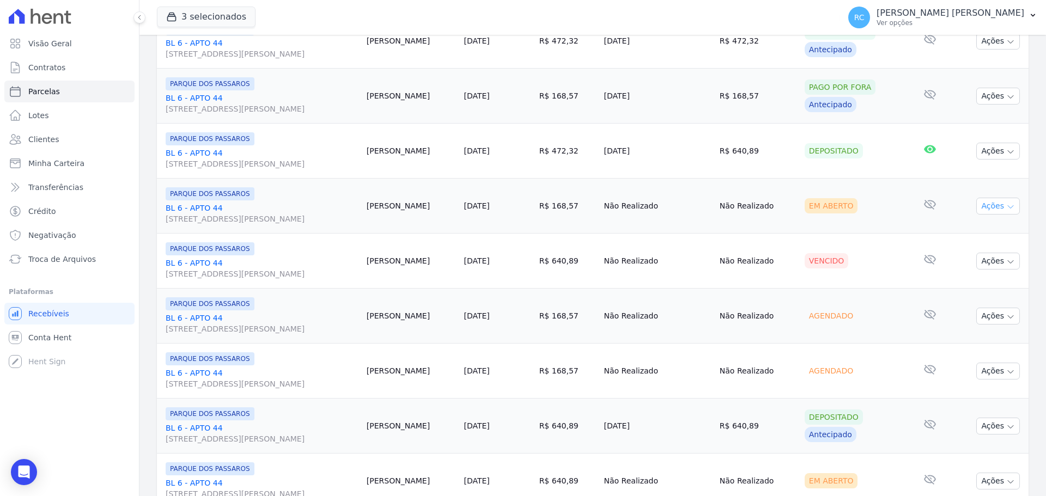
click at [1006, 207] on icon "button" at bounding box center [1010, 207] width 9 height 9
click at [965, 292] on link "Liquidação Manual" at bounding box center [993, 292] width 105 height 20
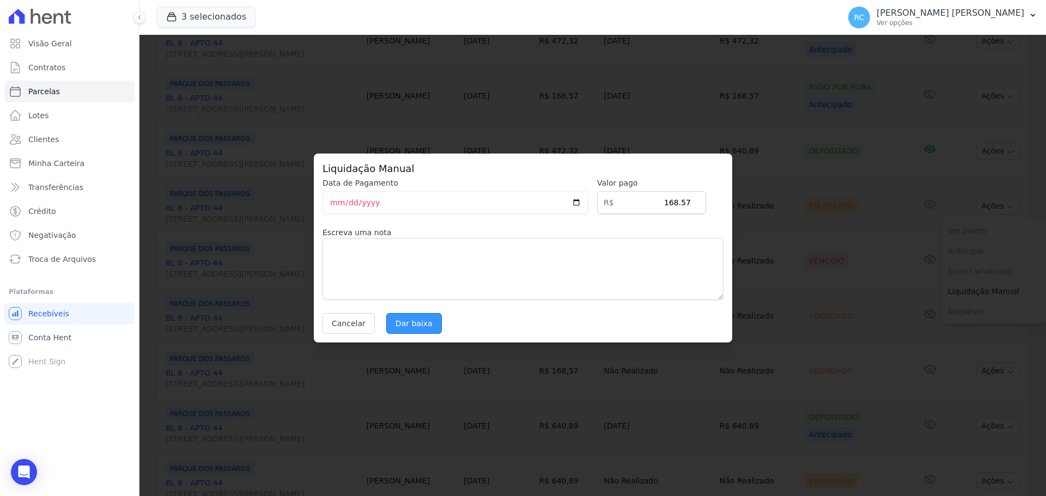
drag, startPoint x: 413, startPoint y: 336, endPoint x: 419, endPoint y: 323, distance: 13.7
click at [413, 334] on div "Liquidação Manual Data de Pagamento 2025-10-08 Valor pago R$ 168.57 Escreva uma…" at bounding box center [523, 248] width 418 height 189
click at [419, 323] on input "Dar baixa" at bounding box center [414, 323] width 56 height 21
select select
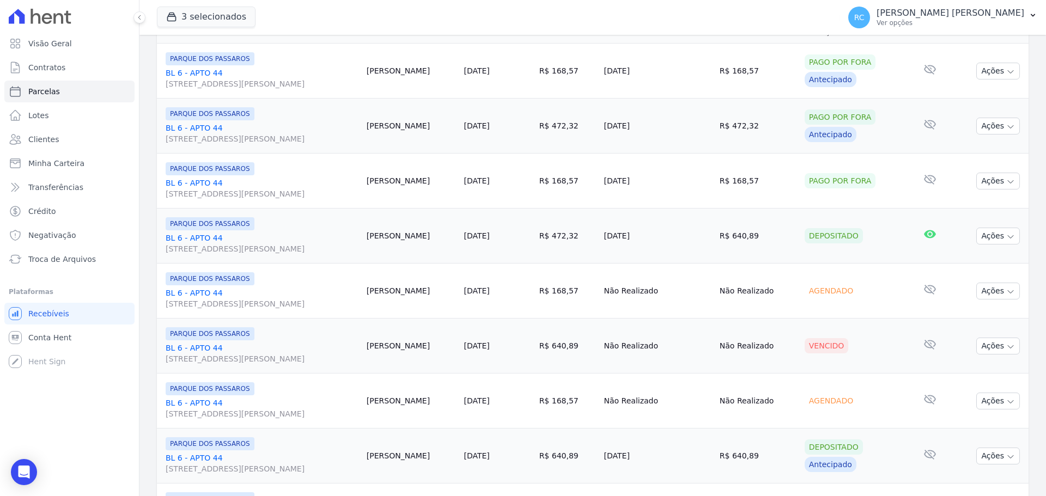
scroll to position [272, 0]
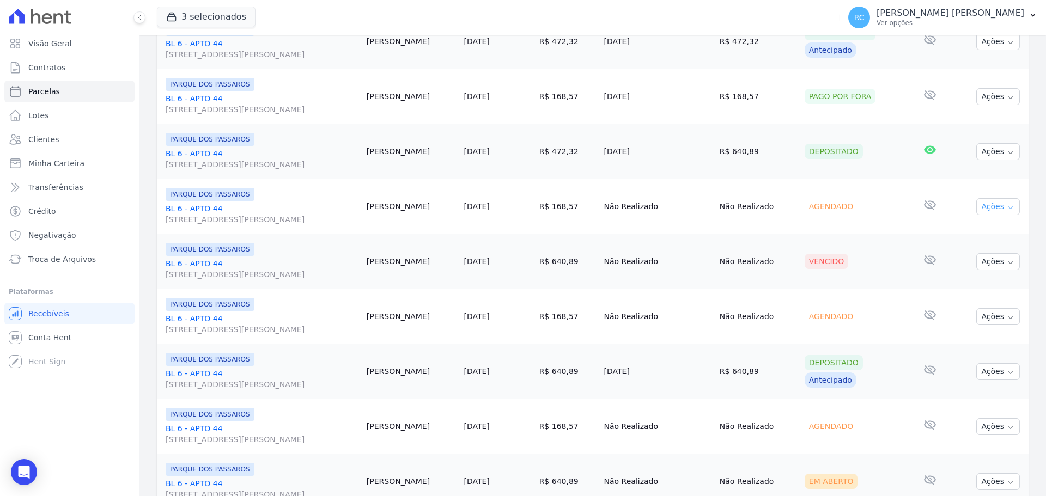
click at [997, 208] on button "Ações" at bounding box center [998, 206] width 44 height 17
click at [954, 294] on link "Liquidação Manual" at bounding box center [993, 292] width 105 height 20
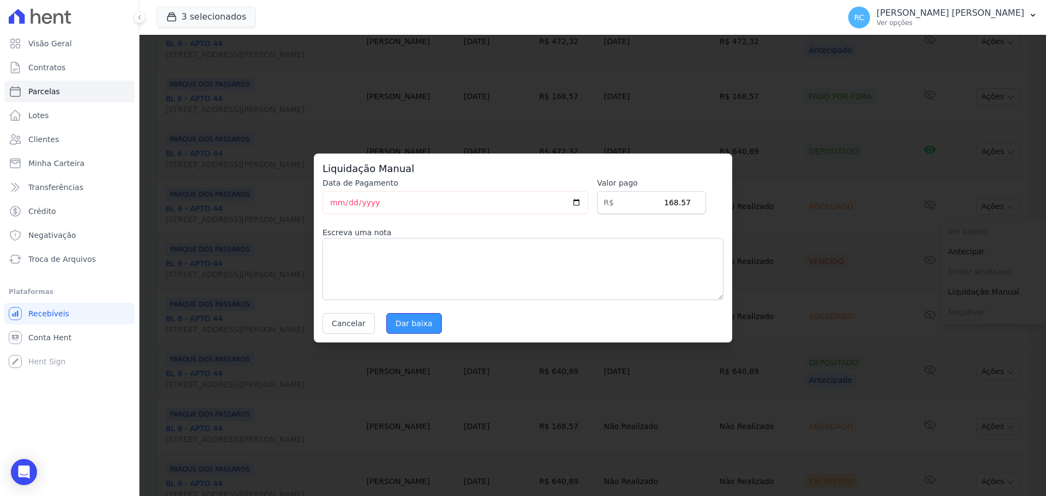
click at [408, 322] on input "Dar baixa" at bounding box center [414, 323] width 56 height 21
select select
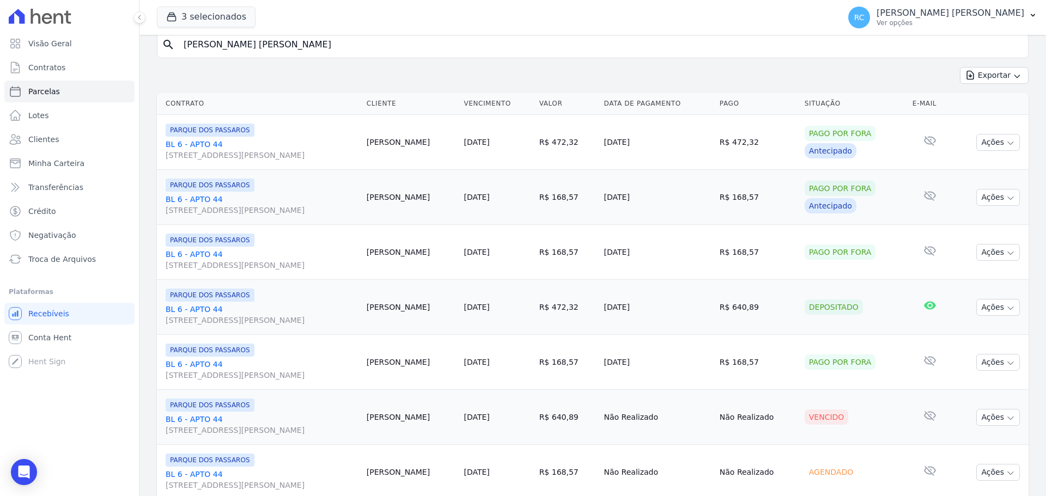
scroll to position [327, 0]
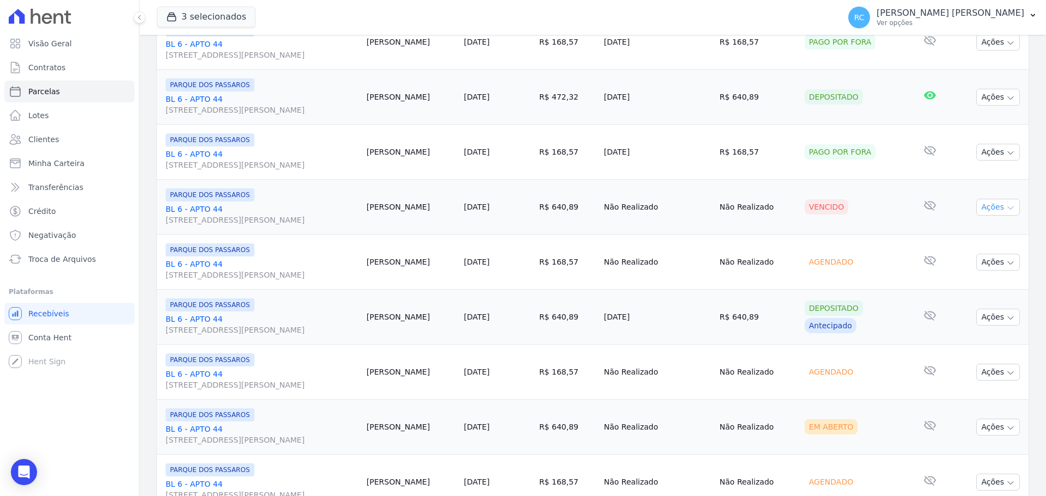
click at [986, 205] on button "Ações" at bounding box center [998, 207] width 44 height 17
click at [955, 295] on link "Liquidação Manual" at bounding box center [993, 293] width 105 height 20
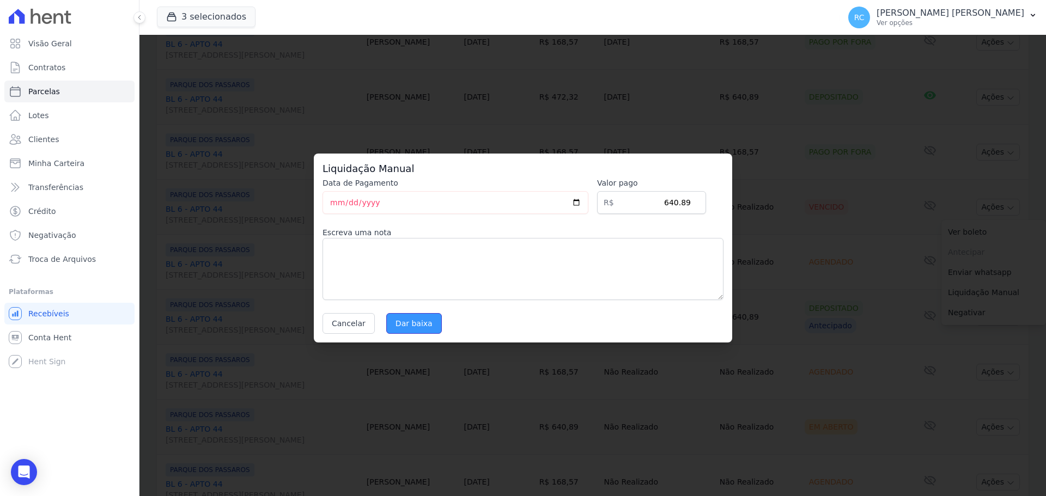
click at [404, 324] on input "Dar baixa" at bounding box center [414, 323] width 56 height 21
select select
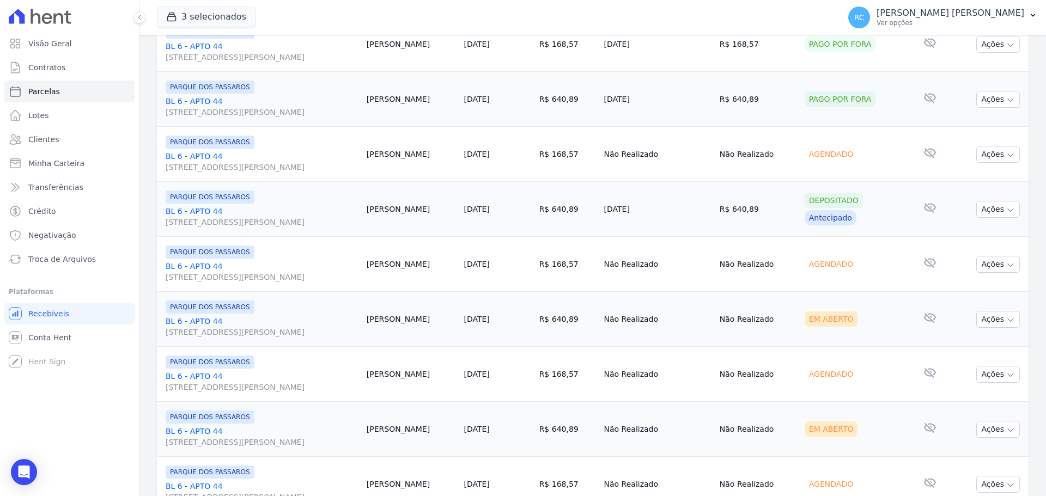
scroll to position [436, 0]
click at [994, 154] on button "Ações" at bounding box center [998, 153] width 44 height 17
click at [947, 243] on link "Liquidação Manual" at bounding box center [993, 239] width 105 height 20
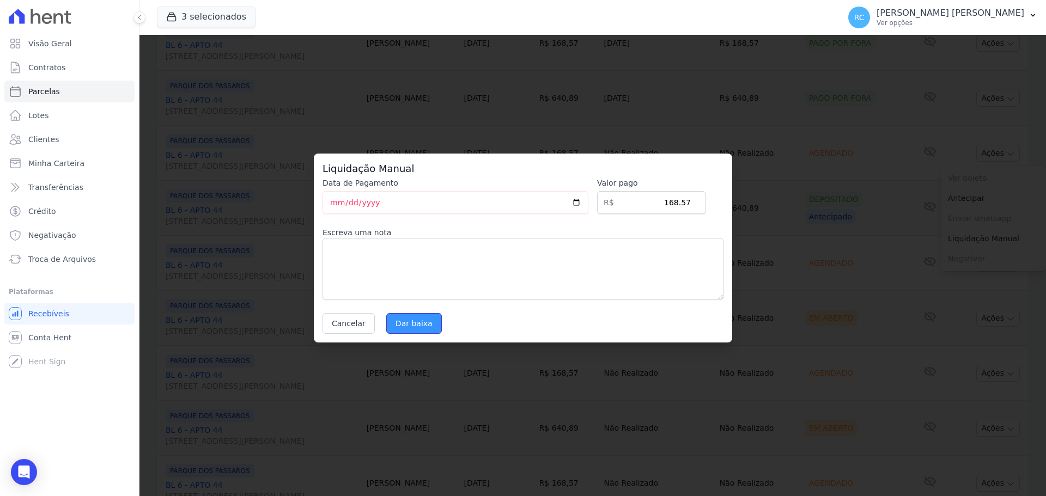
click at [405, 332] on input "Dar baixa" at bounding box center [414, 323] width 56 height 21
select select
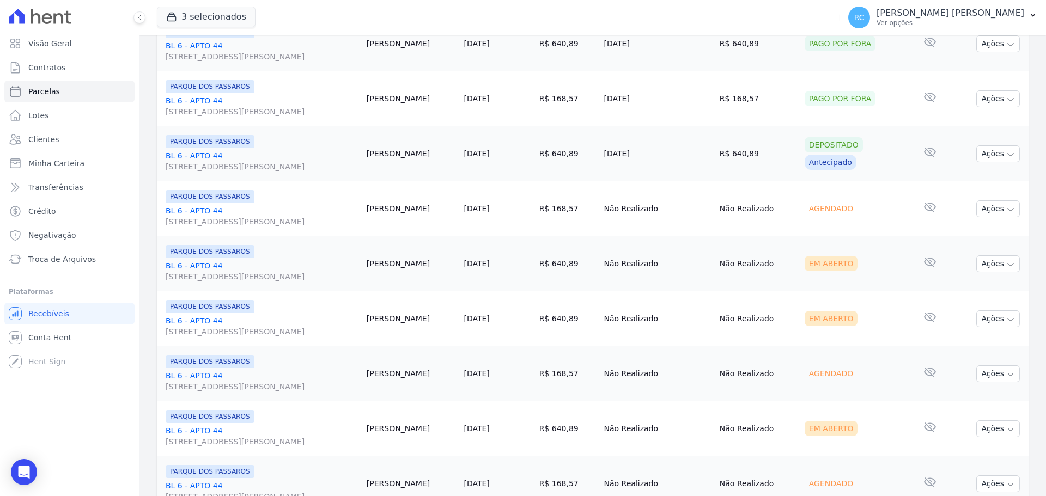
scroll to position [545, 0]
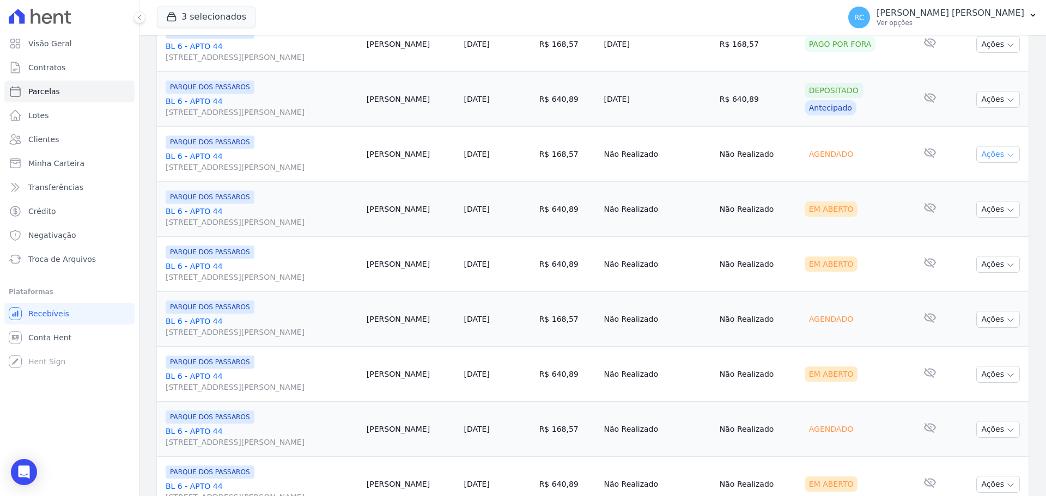
click at [1006, 154] on icon "button" at bounding box center [1010, 155] width 9 height 9
click at [958, 236] on link "Liquidação Manual" at bounding box center [993, 240] width 105 height 20
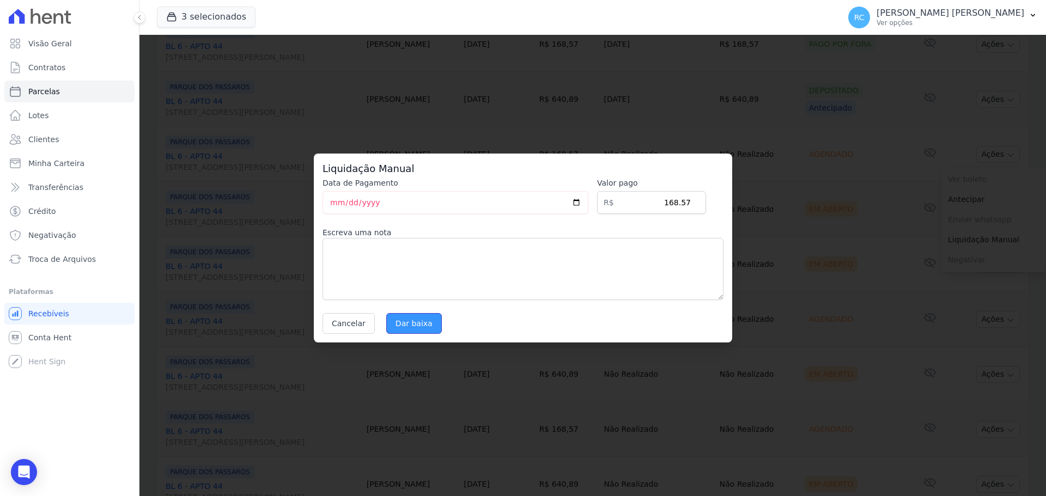
click at [425, 315] on input "Dar baixa" at bounding box center [414, 323] width 56 height 21
select select
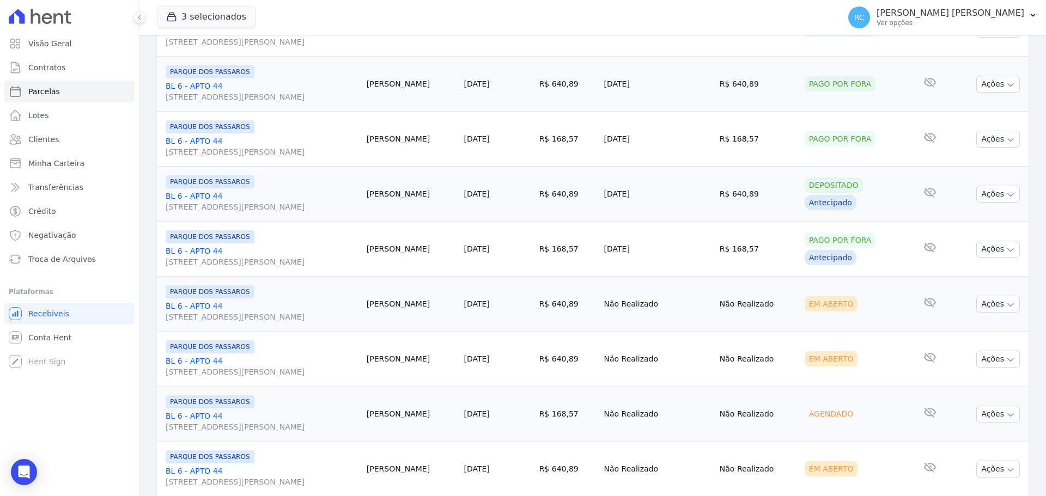
scroll to position [232, 0]
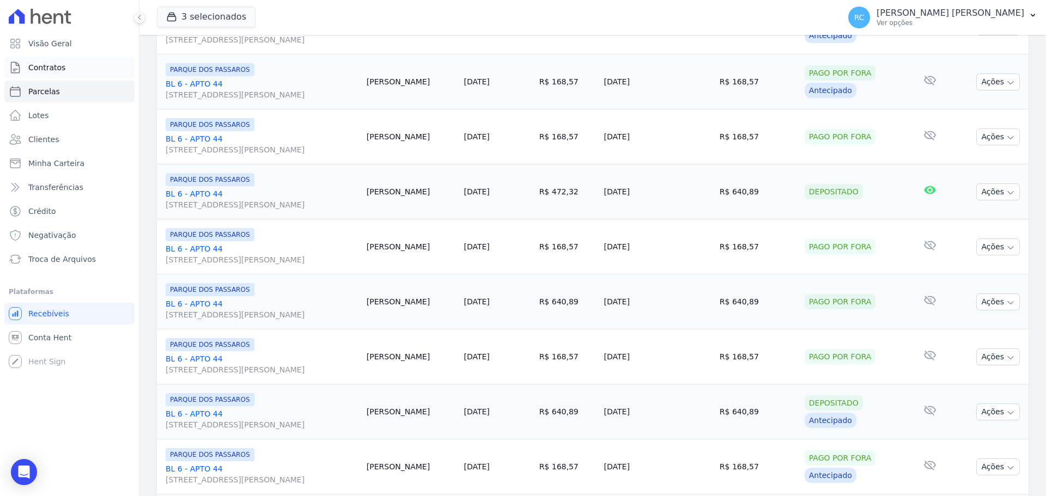
click at [71, 64] on link "Contratos" at bounding box center [69, 68] width 130 height 22
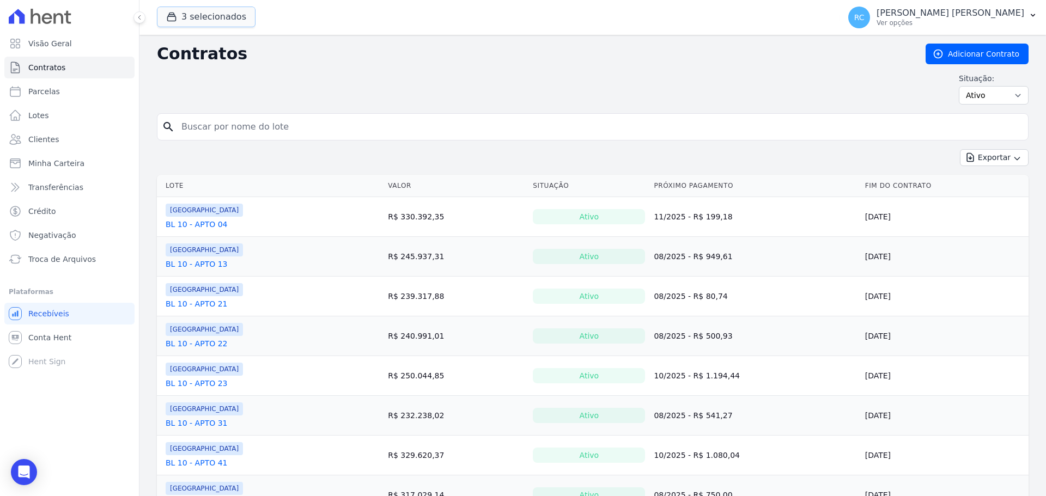
drag, startPoint x: 223, startPoint y: 22, endPoint x: 209, endPoint y: 36, distance: 20.8
click at [223, 21] on button "3 selecionados" at bounding box center [206, 17] width 99 height 21
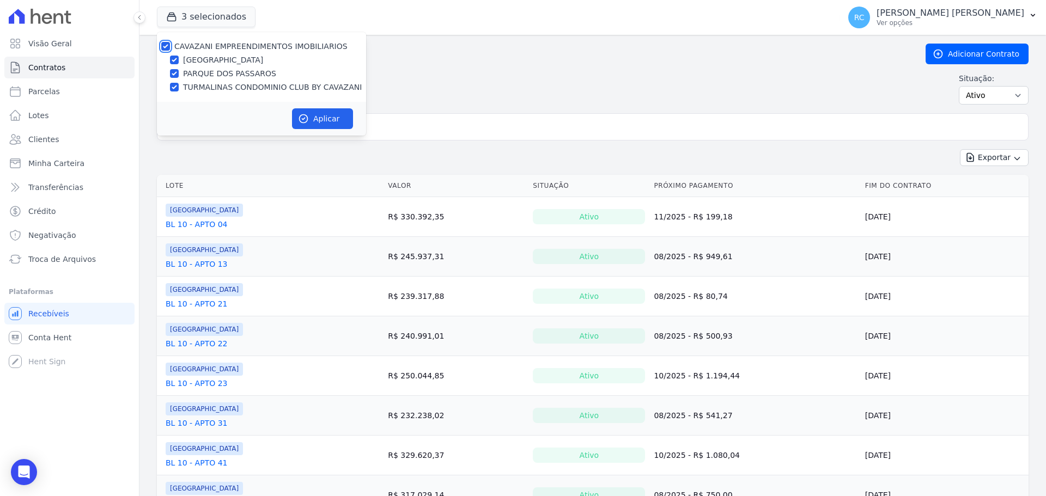
drag, startPoint x: 167, startPoint y: 42, endPoint x: 164, endPoint y: 48, distance: 6.9
click at [167, 45] on input "CAVAZANI EMPREENDIMENTOS IMOBILIARIOS" at bounding box center [165, 46] width 9 height 9
checkbox input "false"
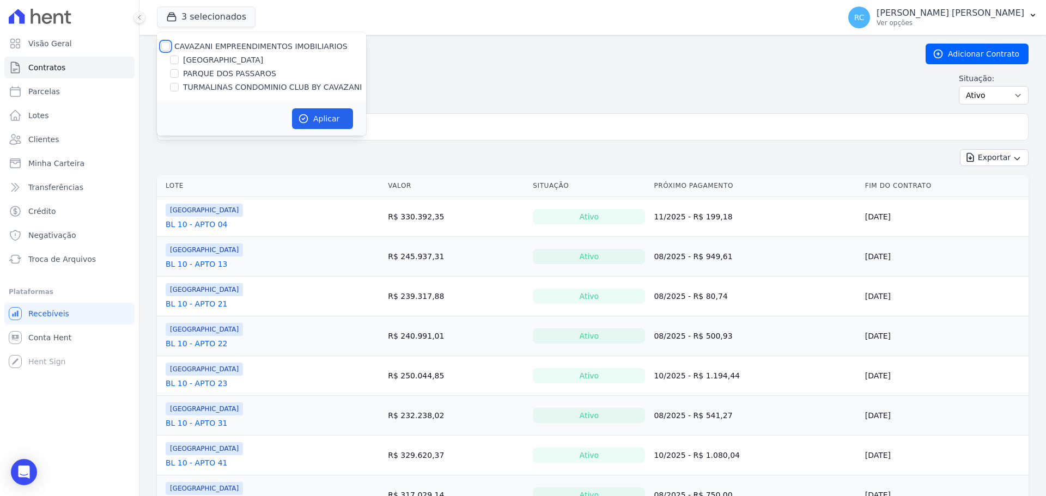
checkbox input "false"
click at [202, 74] on label "PARQUE DOS PASSAROS" at bounding box center [229, 73] width 93 height 11
click at [179, 74] on input "PARQUE DOS PASSAROS" at bounding box center [174, 73] width 9 height 9
checkbox input "true"
click at [308, 117] on icon "button" at bounding box center [303, 118] width 11 height 11
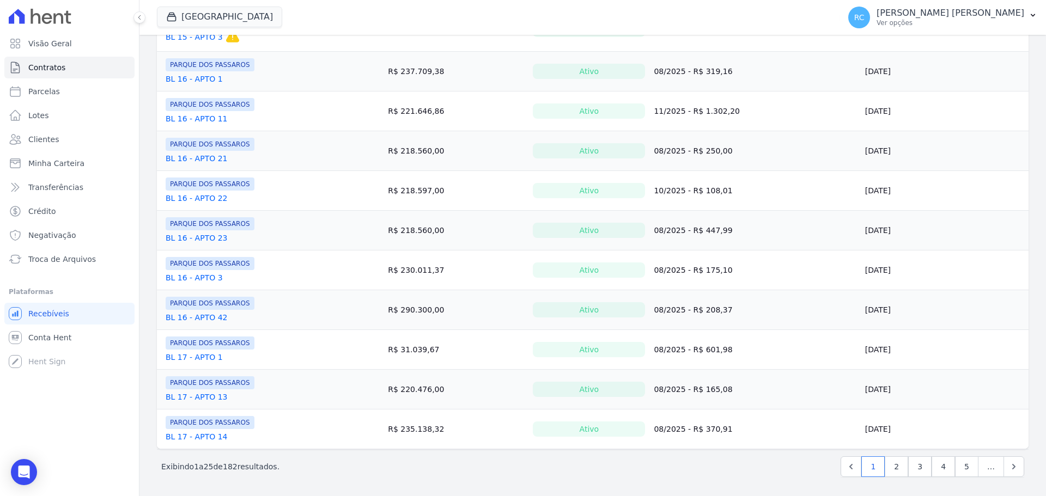
scroll to position [764, 0]
select select
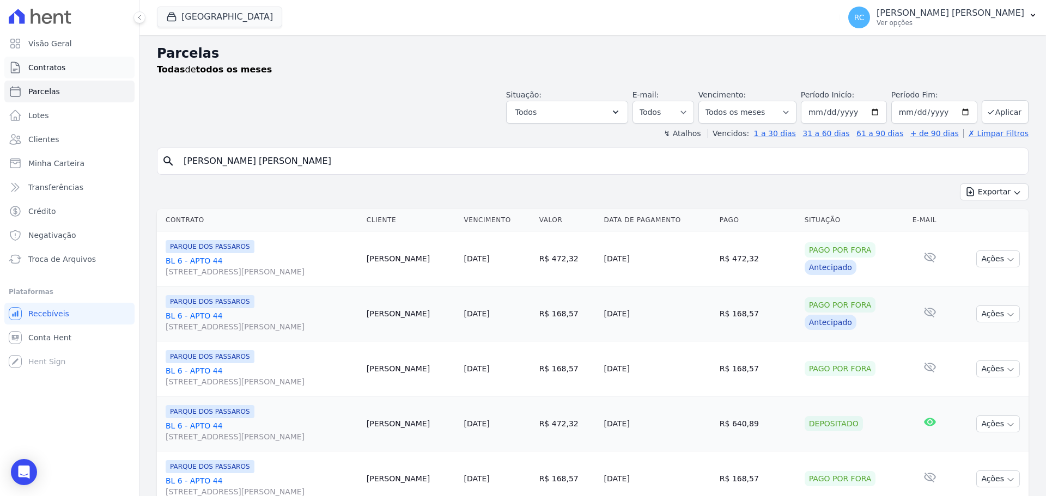
click at [74, 73] on link "Contratos" at bounding box center [69, 68] width 130 height 22
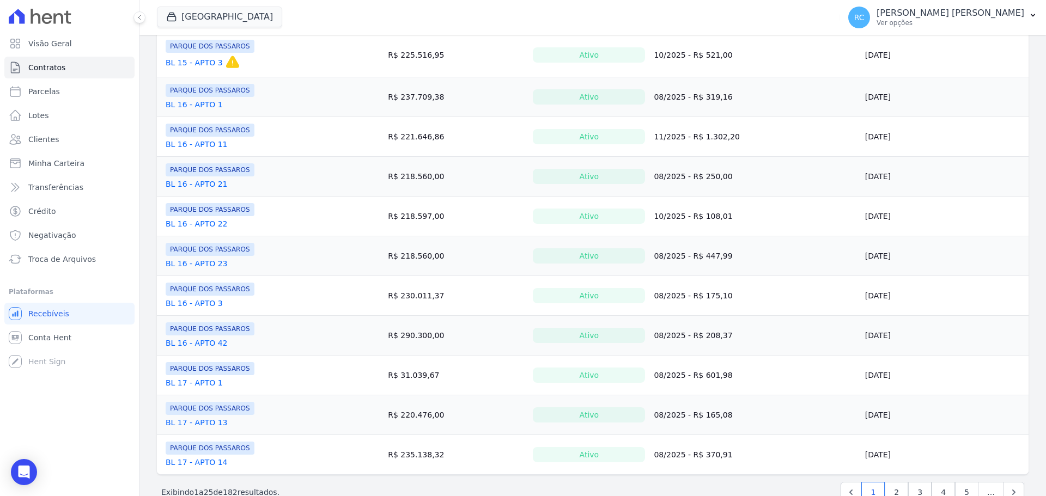
scroll to position [764, 0]
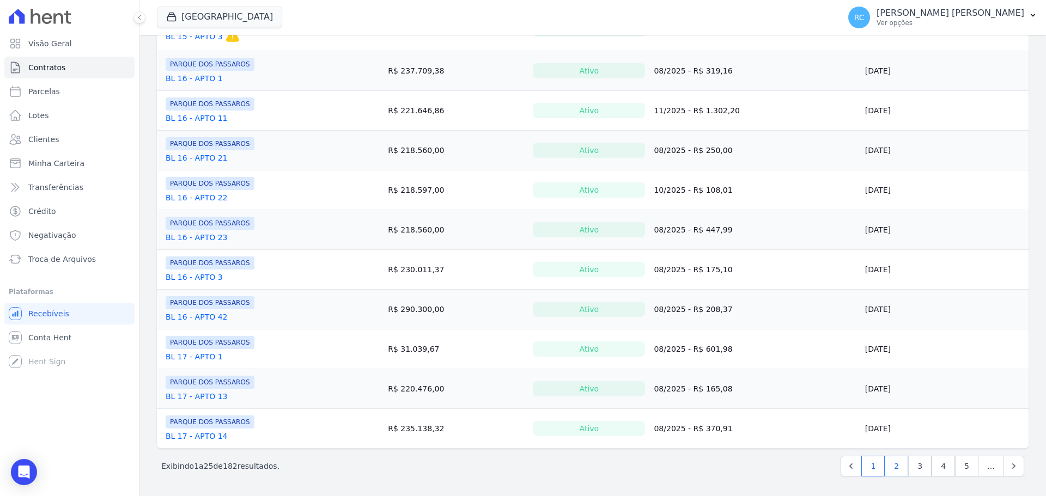
click at [884, 465] on link "2" at bounding box center [895, 466] width 23 height 21
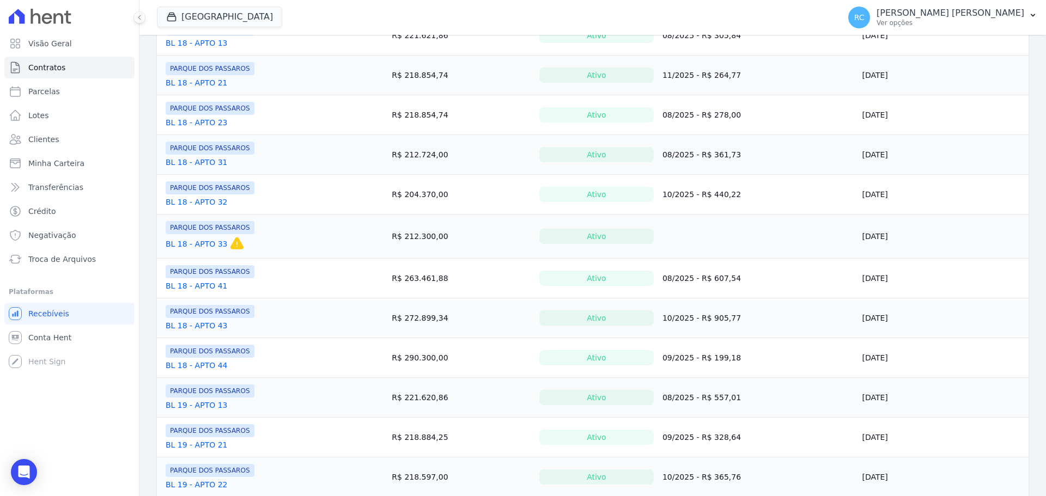
scroll to position [47, 0]
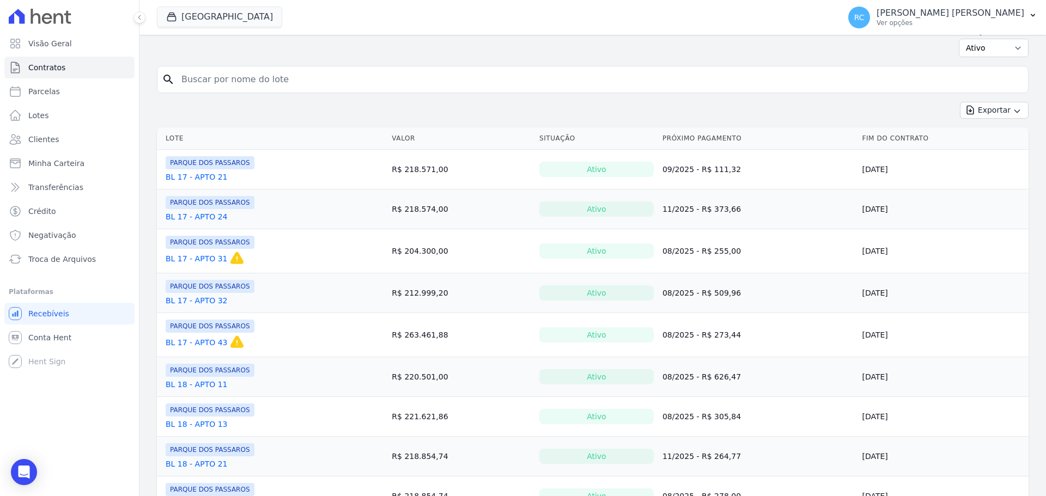
click at [306, 82] on input "search" at bounding box center [599, 80] width 848 height 22
type input "44"
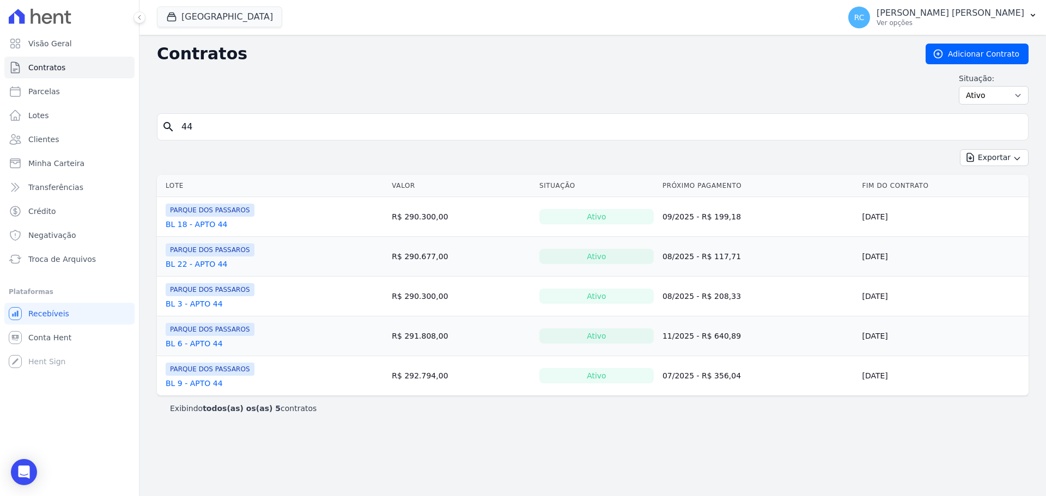
click at [205, 340] on link "BL 6 - APTO 44" at bounding box center [194, 343] width 57 height 11
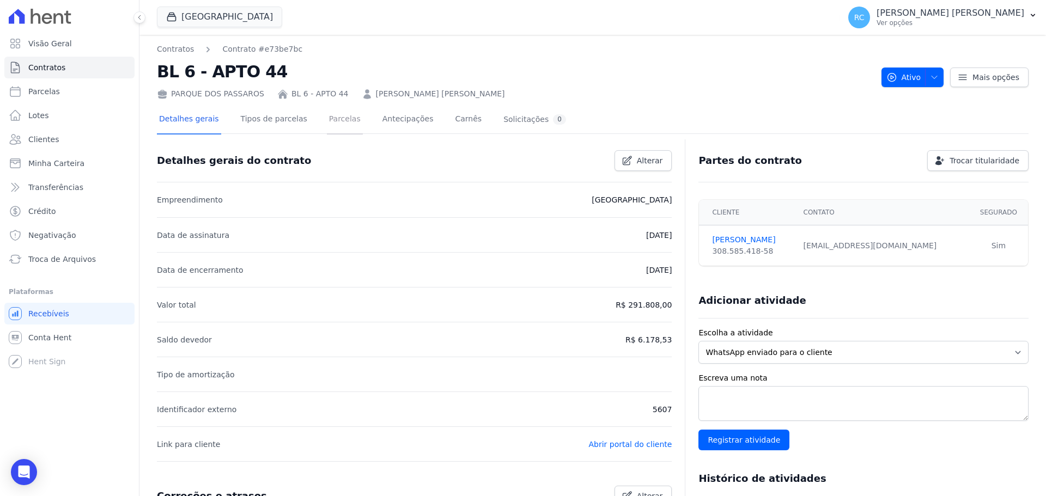
click at [332, 121] on link "Parcelas" at bounding box center [345, 120] width 36 height 29
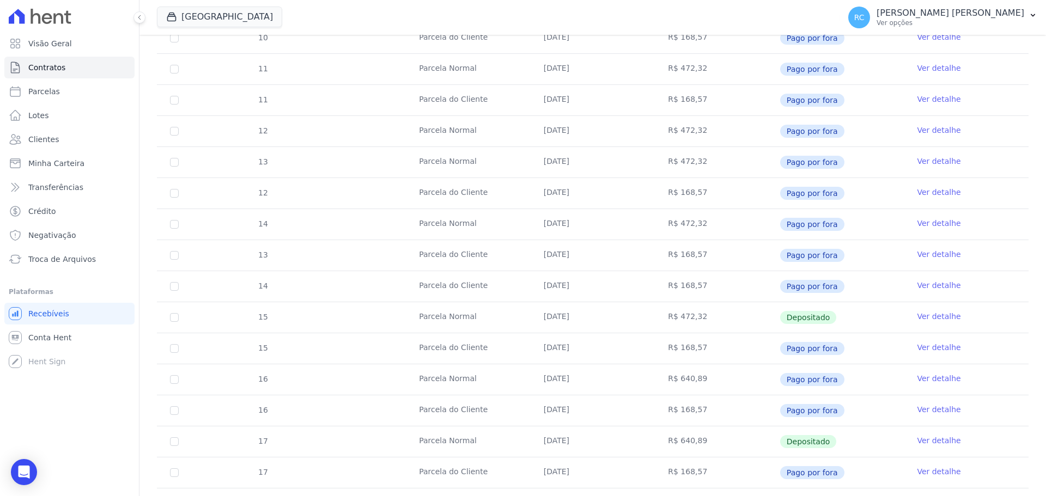
scroll to position [562, 0]
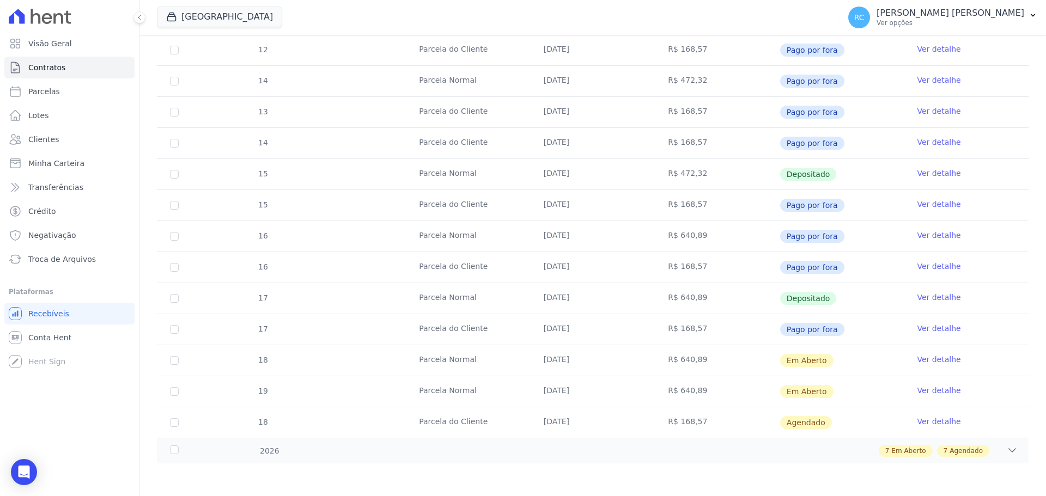
click at [179, 361] on td "18" at bounding box center [174, 360] width 35 height 30
click at [173, 360] on input "checkbox" at bounding box center [174, 360] width 9 height 9
checkbox input "true"
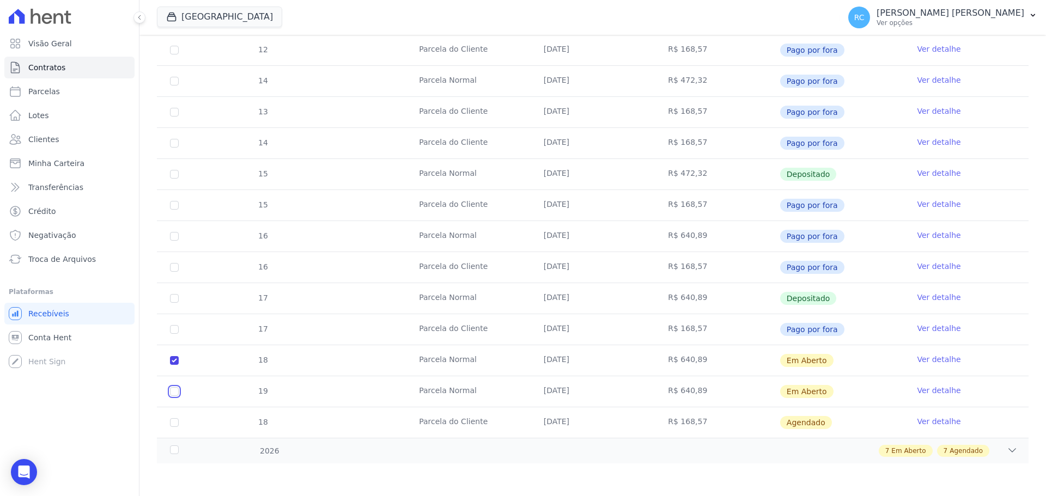
click at [173, 390] on input "checkbox" at bounding box center [174, 391] width 9 height 9
checkbox input "true"
click at [291, 455] on div "7 Em Aberto 7 Agendado" at bounding box center [635, 451] width 764 height 12
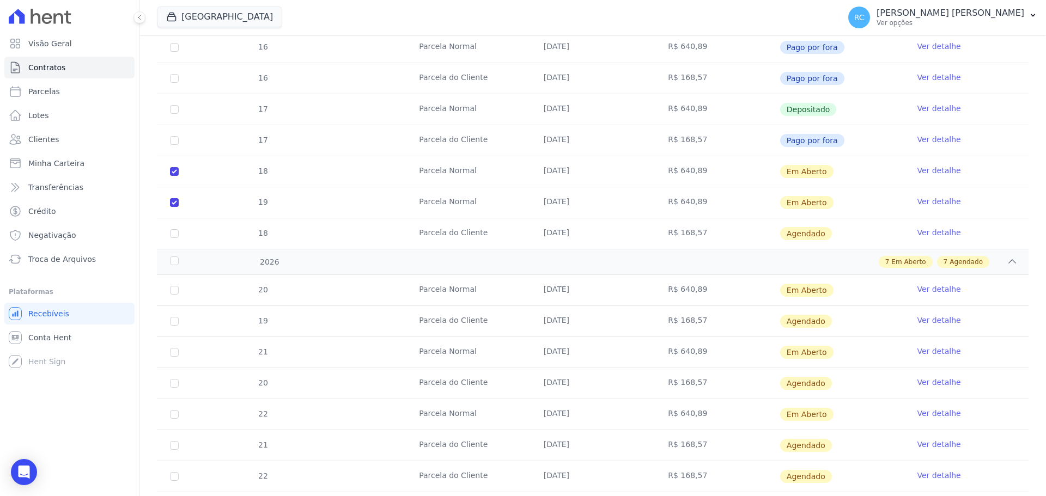
scroll to position [780, 0]
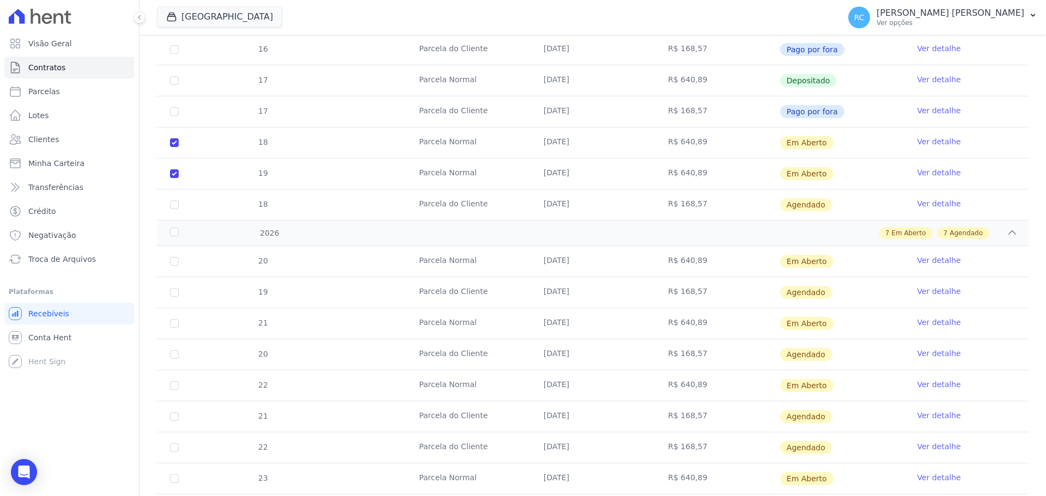
click at [169, 262] on td "20" at bounding box center [174, 261] width 35 height 30
click at [173, 264] on input "checkbox" at bounding box center [174, 261] width 9 height 9
checkbox input "true"
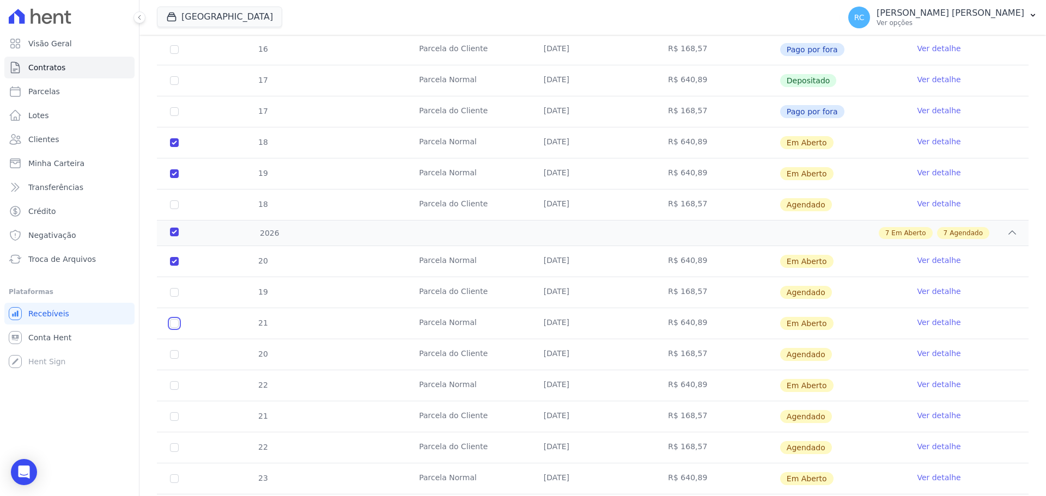
click at [172, 325] on input "checkbox" at bounding box center [174, 323] width 9 height 9
checkbox input "true"
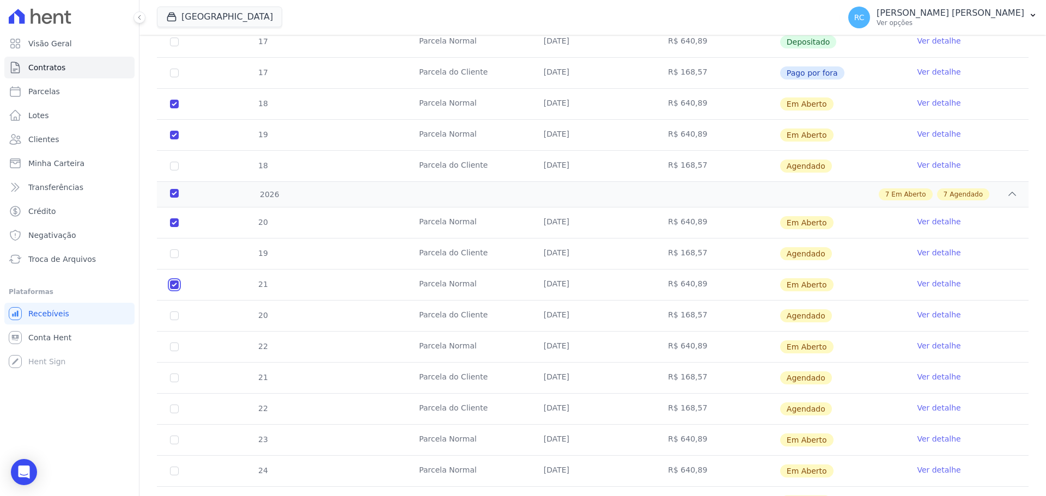
scroll to position [889, 0]
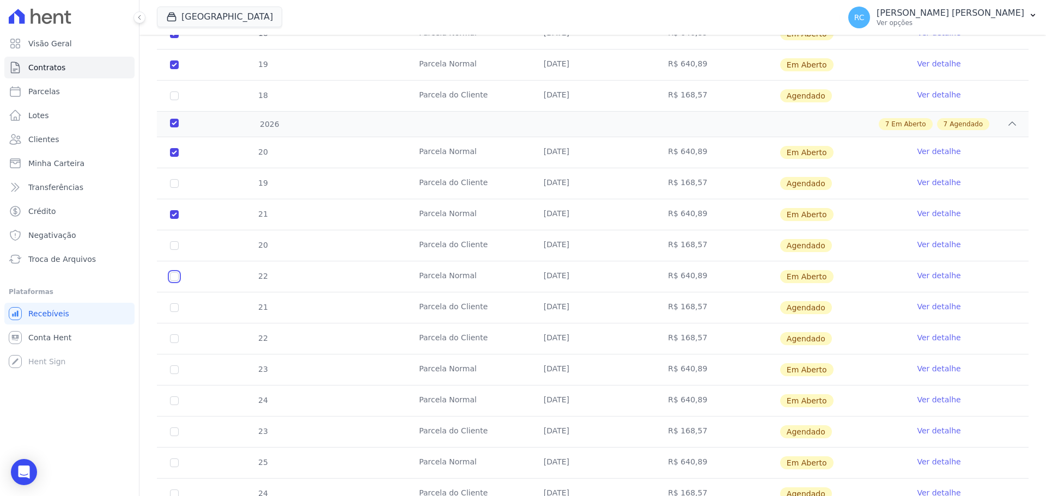
click at [175, 277] on input "checkbox" at bounding box center [174, 276] width 9 height 9
checkbox input "true"
drag, startPoint x: 175, startPoint y: 368, endPoint x: 169, endPoint y: 381, distance: 14.4
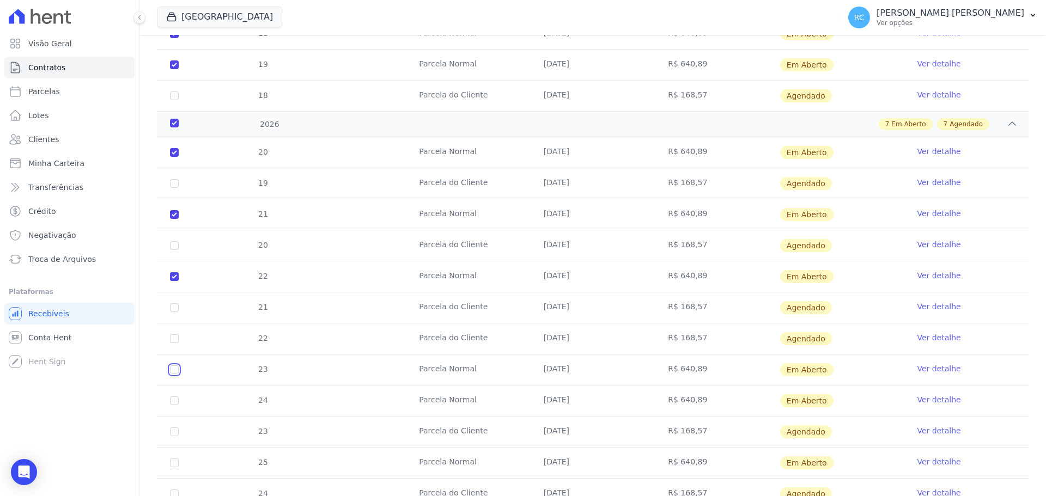
click at [174, 369] on input "checkbox" at bounding box center [174, 369] width 9 height 9
checkbox input "true"
click at [174, 401] on input "checkbox" at bounding box center [174, 400] width 9 height 9
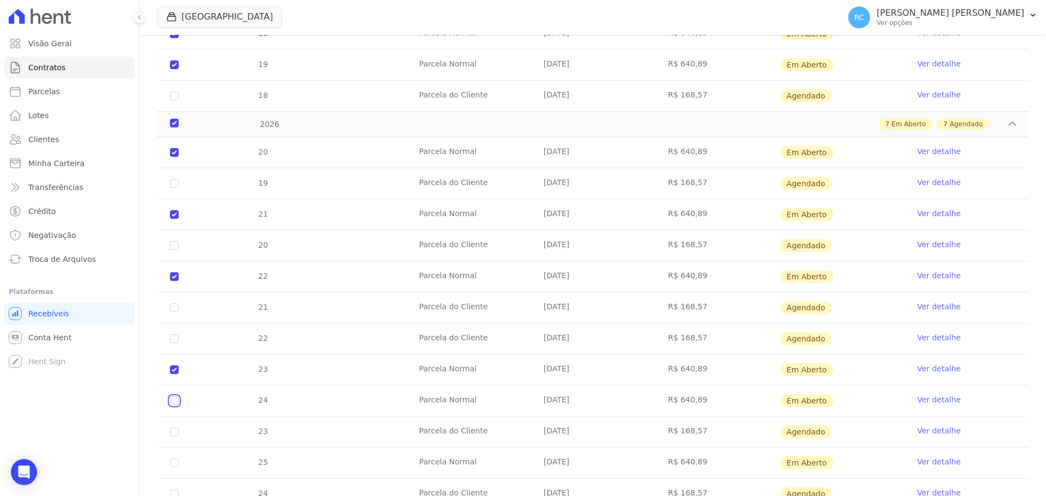
checkbox input "true"
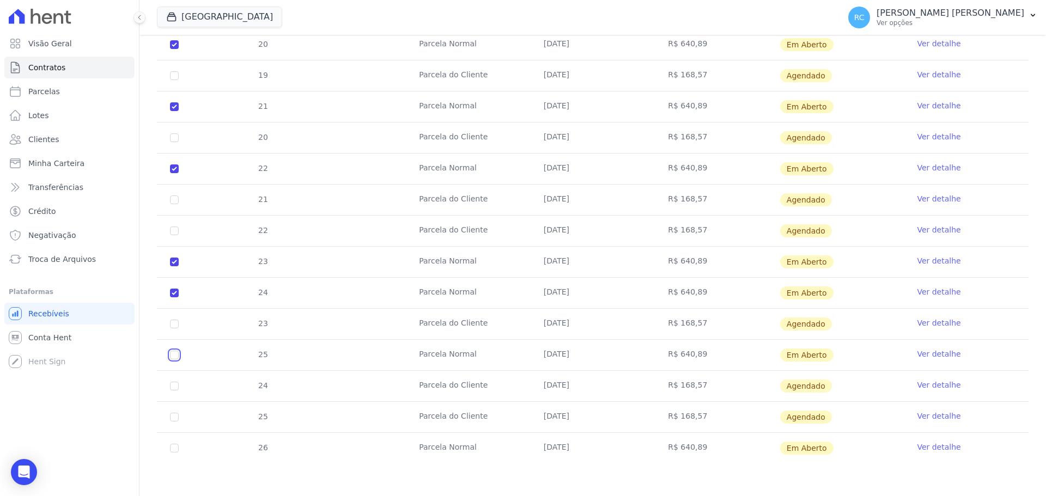
click at [173, 357] on input "checkbox" at bounding box center [174, 355] width 9 height 9
checkbox input "true"
click at [175, 448] on input "checkbox" at bounding box center [174, 448] width 9 height 9
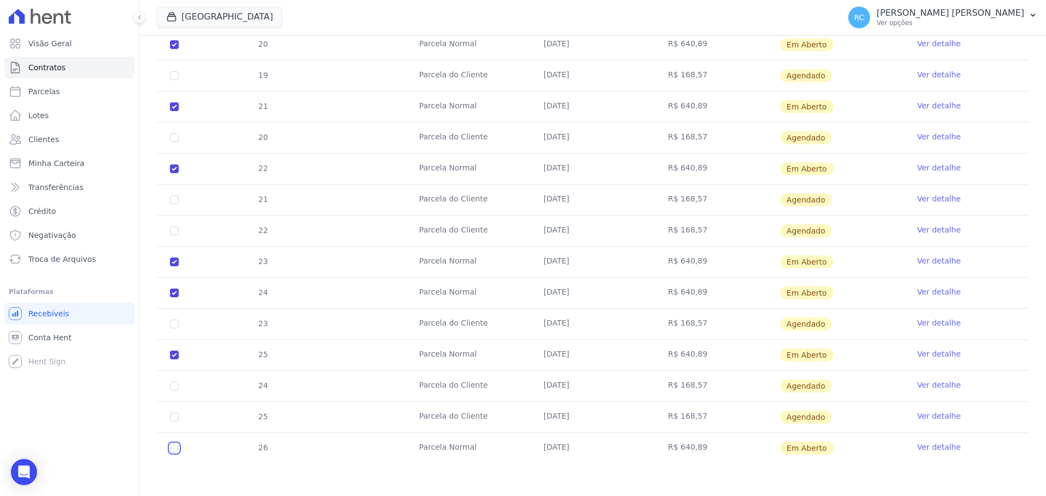
checkbox input "true"
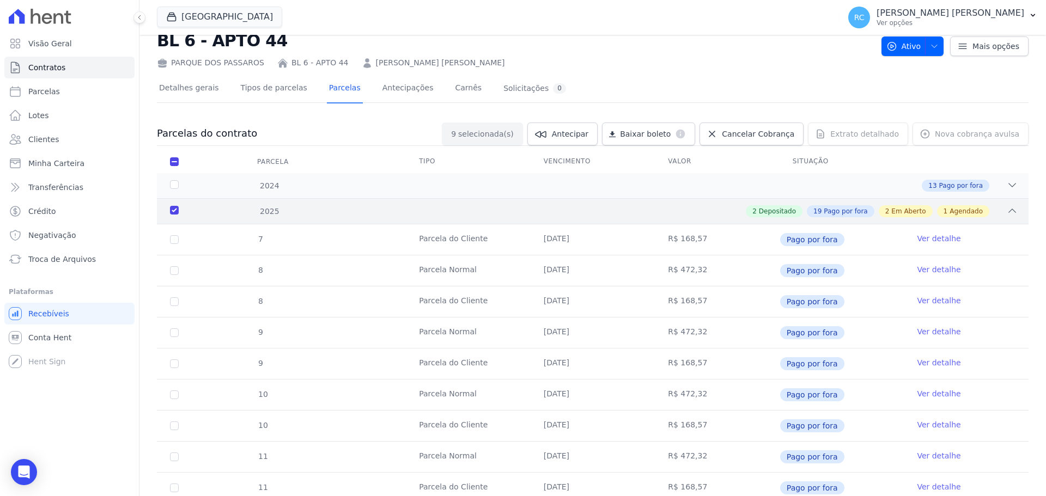
scroll to position [0, 0]
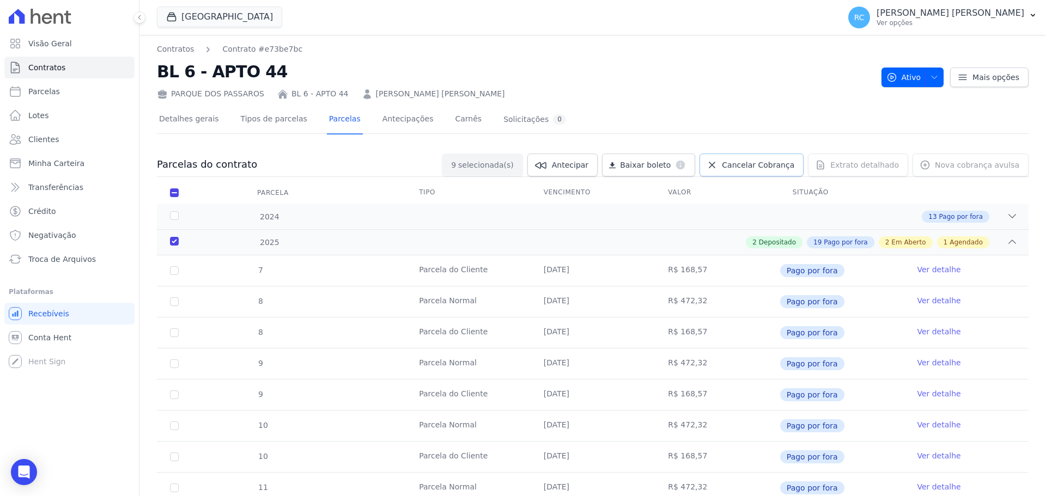
click at [743, 162] on span "Cancelar Cobrança" at bounding box center [758, 165] width 72 height 11
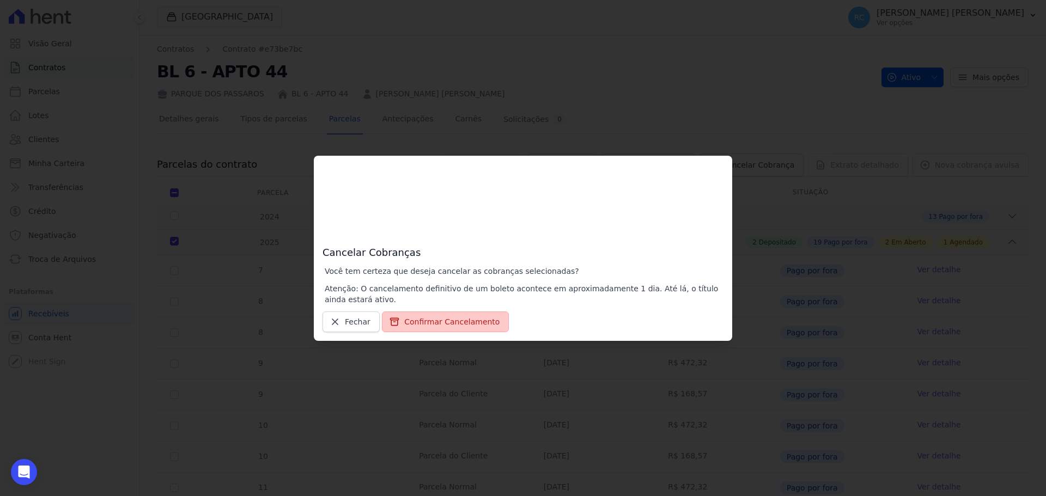
click at [443, 326] on button "Confirmar Cancelamento" at bounding box center [445, 322] width 127 height 21
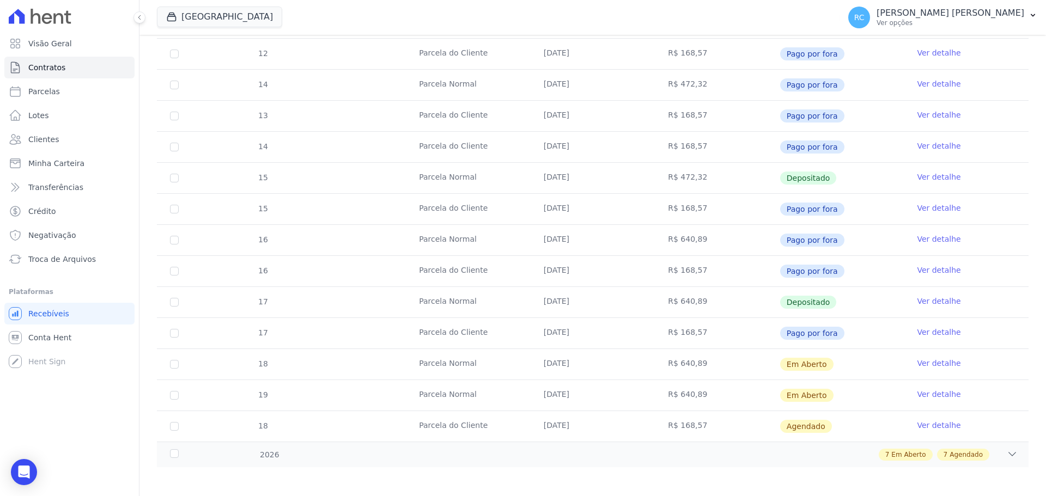
scroll to position [562, 0]
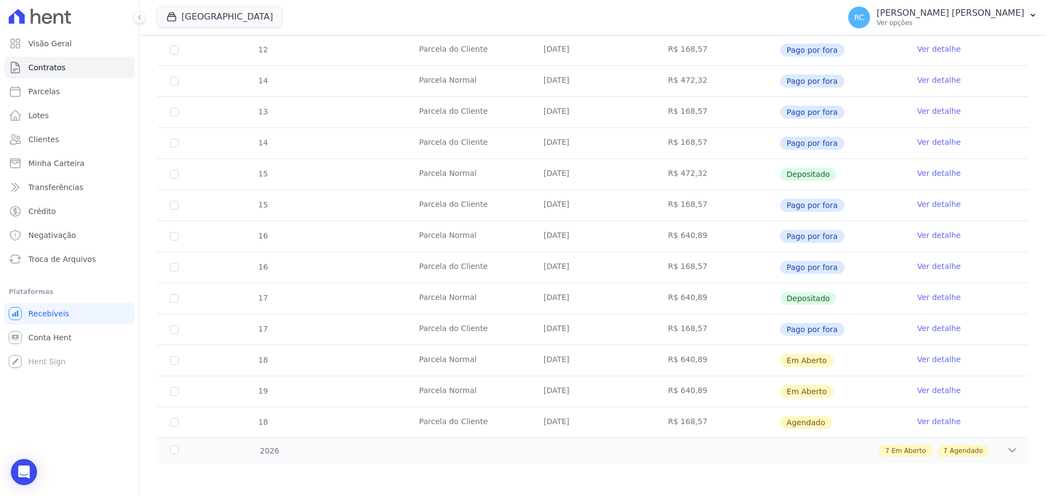
drag, startPoint x: 538, startPoint y: 292, endPoint x: 847, endPoint y: 294, distance: 308.8
click at [847, 294] on tr "17 Parcela Normal 10/10/2025 R$ 640,89 Depositado Ver detalhe" at bounding box center [592, 298] width 871 height 31
click at [837, 304] on td "Depositado" at bounding box center [841, 298] width 125 height 30
drag, startPoint x: 827, startPoint y: 296, endPoint x: 494, endPoint y: 266, distance: 334.0
click at [494, 266] on tbody "7 Parcela do Cliente 10/01/2025 R$ 168,57 Pago por fora Ver detalhe 8 Parcela N…" at bounding box center [592, 65] width 871 height 744
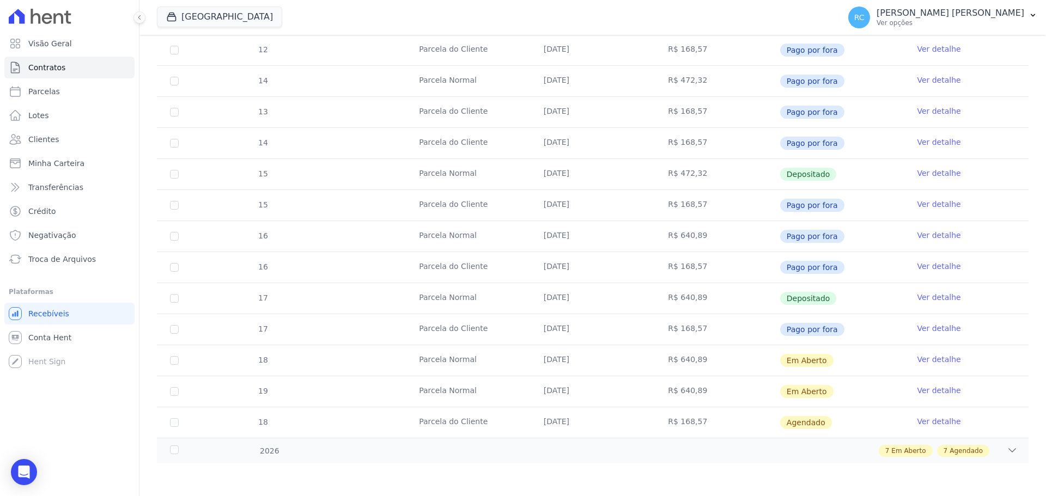
click at [870, 295] on td "Depositado" at bounding box center [841, 298] width 125 height 30
click at [934, 298] on link "Ver detalhe" at bounding box center [939, 297] width 44 height 11
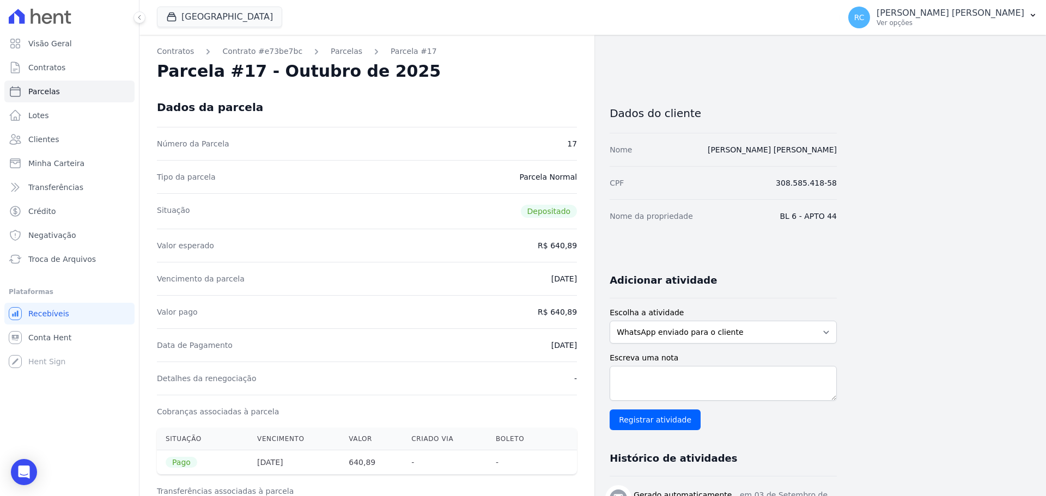
click at [543, 212] on span "Depositado" at bounding box center [549, 211] width 57 height 13
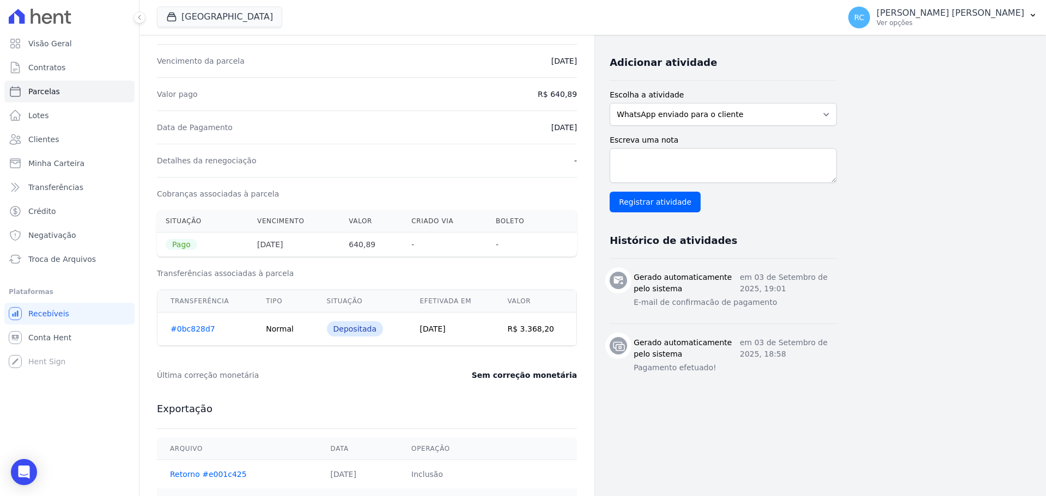
scroll to position [266, 0]
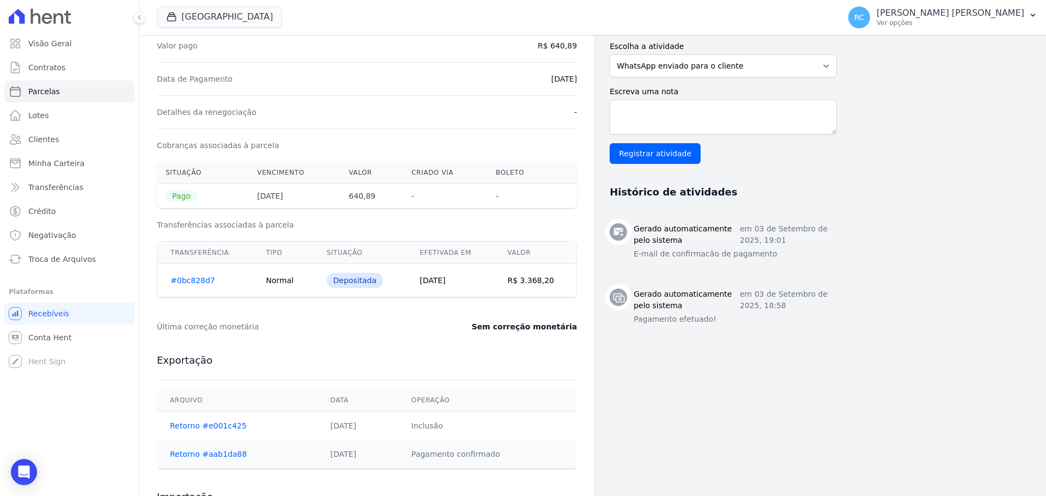
click at [183, 319] on div "Última correção monetária Sem correção monetária" at bounding box center [367, 326] width 420 height 33
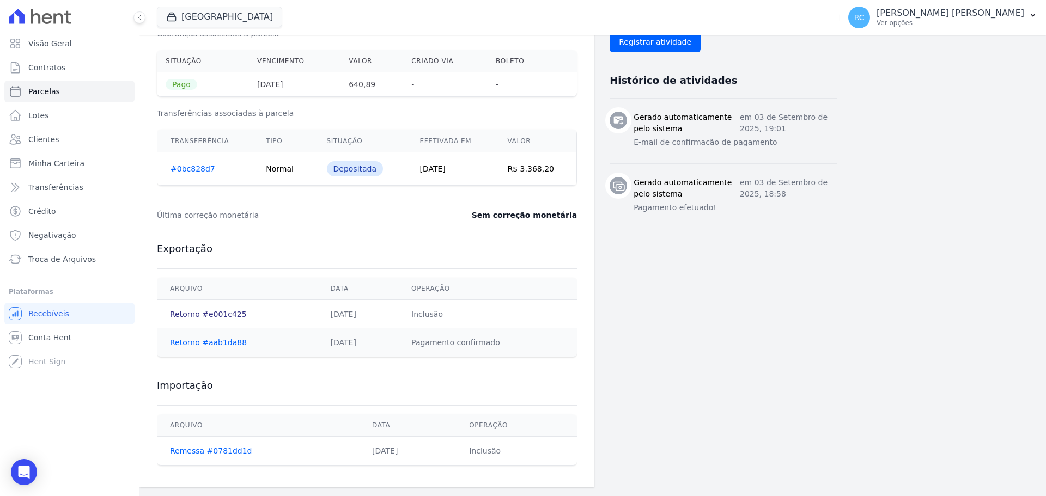
click at [187, 314] on div "Contratos Contrato #e73be7bc Parcelas Parcela #17 Parcela #17 - Outubro de 2025…" at bounding box center [366, 72] width 455 height 830
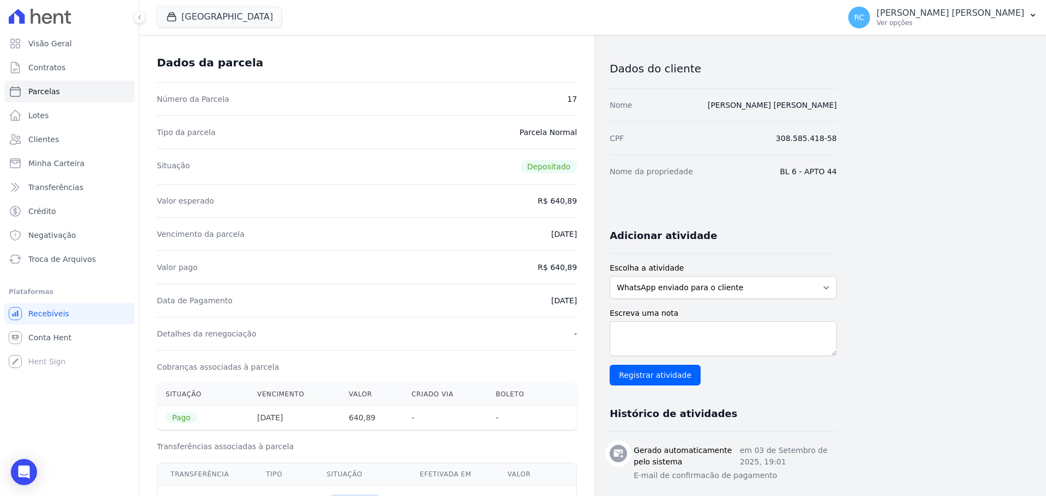
scroll to position [0, 0]
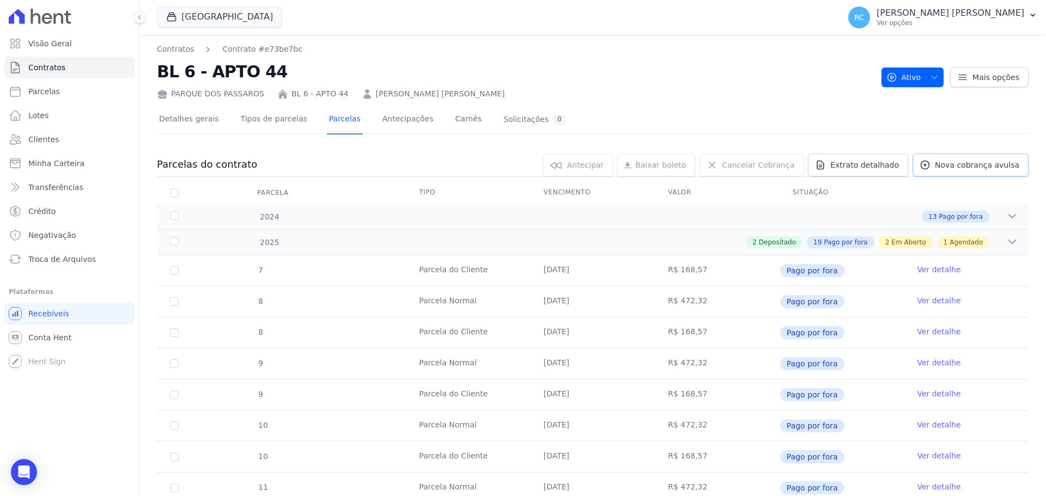
click at [965, 164] on span "Nova cobrança avulsa" at bounding box center [977, 165] width 84 height 11
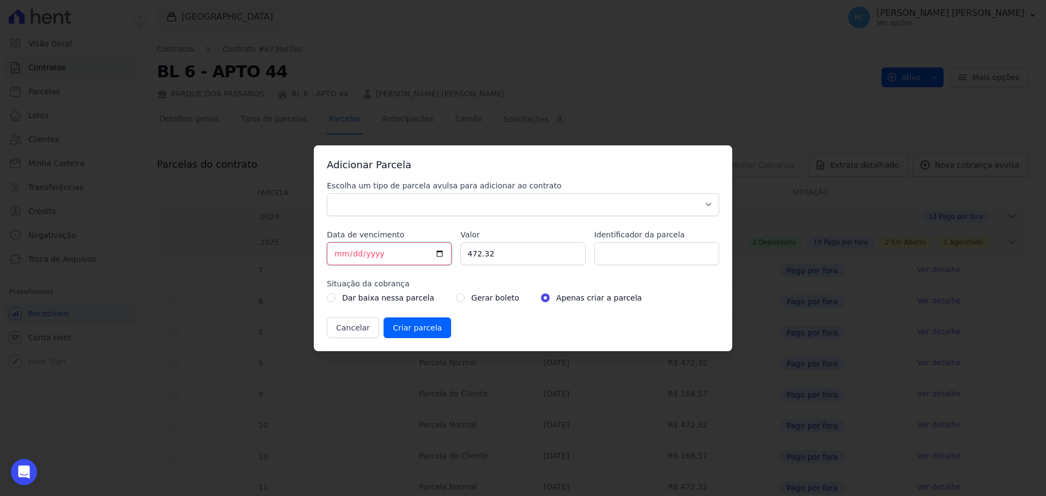
click at [438, 255] on input "[DATE]" at bounding box center [389, 253] width 125 height 23
type input "2025-10-10"
click at [491, 192] on div "Escolha um tipo de parcela avulsa para adicionar ao contrato Parcela Normal Sin…" at bounding box center [523, 198] width 392 height 36
click at [487, 196] on select "Parcela Normal Sinal Caução Intercalada Chaves Pré Chaves Pós Chaves Taxas Quit…" at bounding box center [523, 204] width 392 height 23
select select "standard"
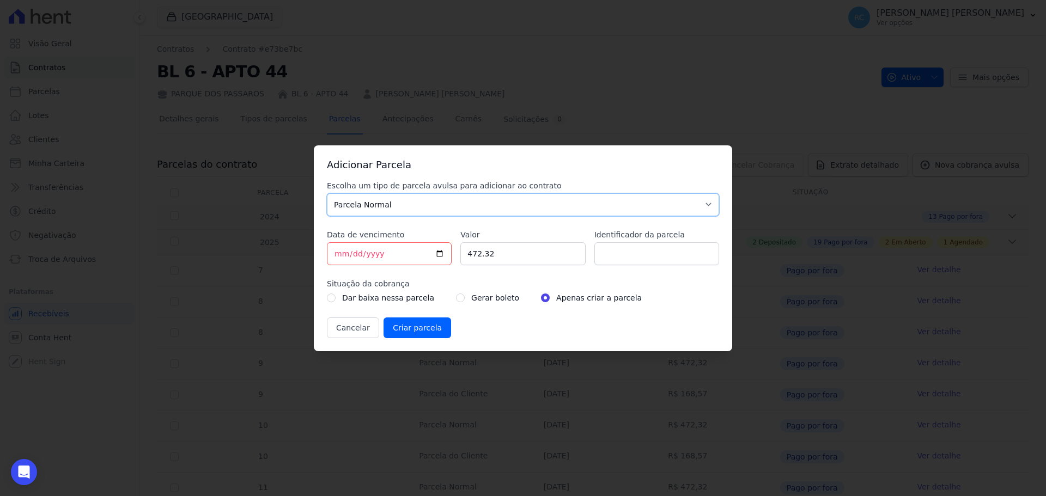
click at [327, 193] on select "Parcela Normal Sinal Caução Intercalada Chaves Pré Chaves Pós Chaves Taxas Quit…" at bounding box center [523, 204] width 392 height 23
drag, startPoint x: 506, startPoint y: 252, endPoint x: 442, endPoint y: 255, distance: 64.3
click at [442, 255] on div "Escolha um tipo de parcela avulsa para adicionar ao contrato Parcela Normal Sin…" at bounding box center [523, 259] width 392 height 158
paste input "640.89"
type input "640.89"
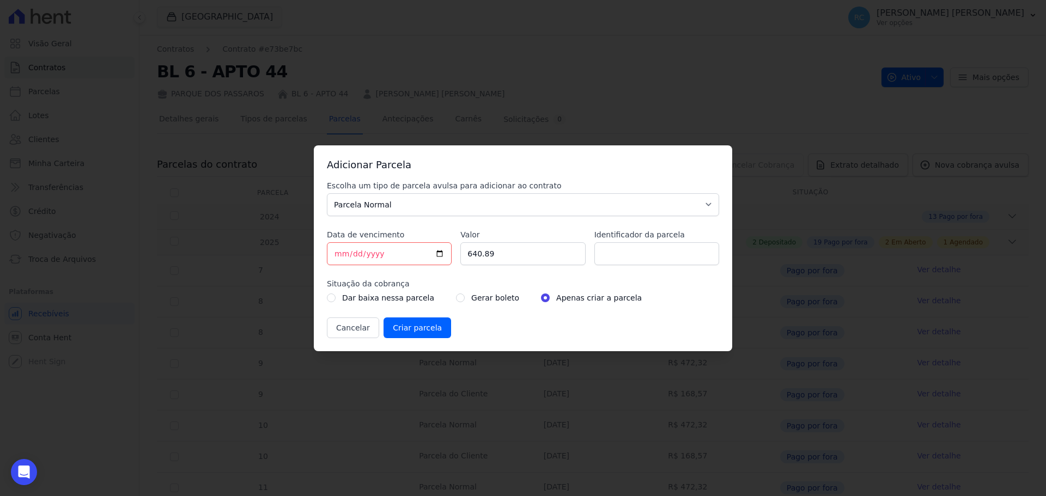
click at [510, 338] on div "Adicionar Parcela Escolha um tipo de parcela avulsa para adicionar ao contrato …" at bounding box center [523, 248] width 418 height 206
click at [456, 297] on input "radio" at bounding box center [460, 298] width 9 height 9
radio input "true"
click at [400, 331] on input "Criar parcela" at bounding box center [417, 327] width 68 height 21
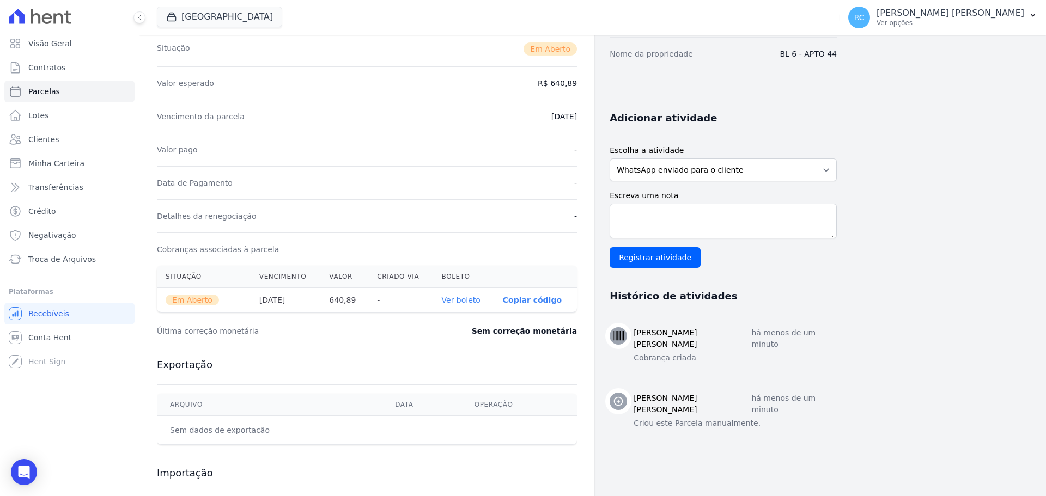
scroll to position [250, 0]
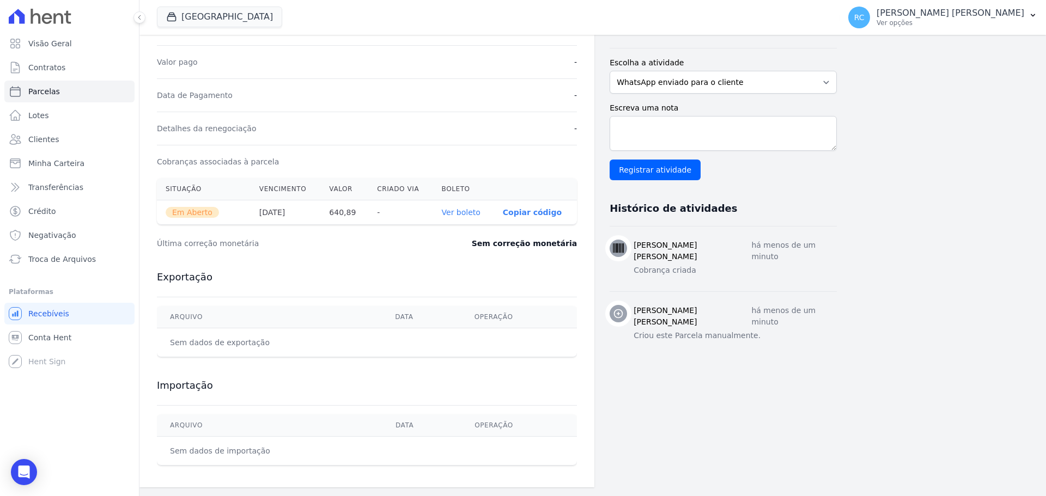
click at [469, 210] on link "Ver boleto" at bounding box center [461, 212] width 39 height 9
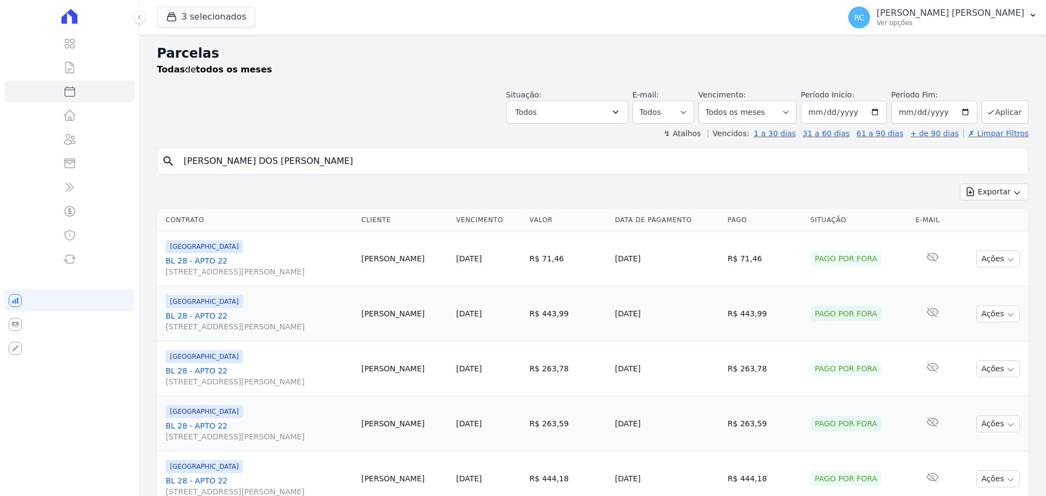
select select
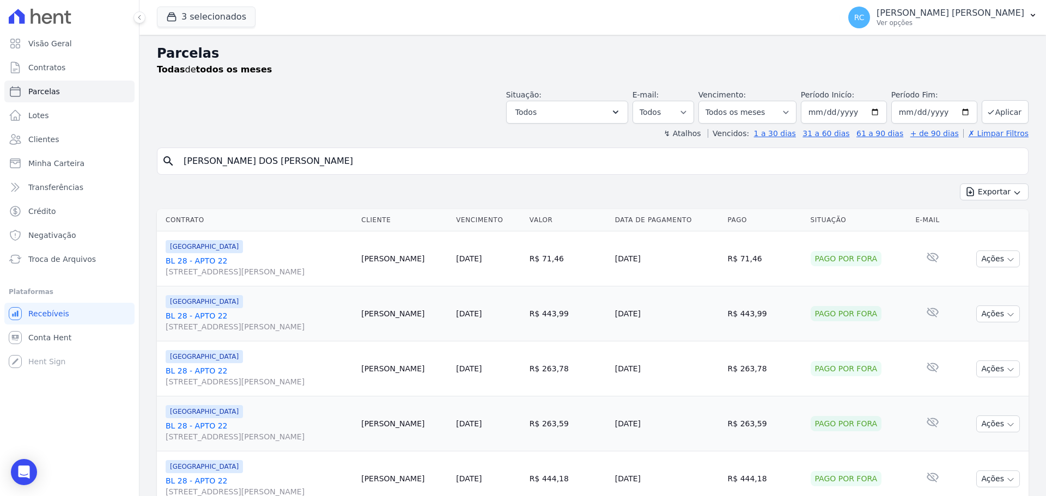
drag, startPoint x: 325, startPoint y: 164, endPoint x: 0, endPoint y: 192, distance: 325.8
click at [0, 186] on div "Visão Geral Contratos [GEOGRAPHIC_DATA] Lotes Clientes Minha Carteira Transferê…" at bounding box center [523, 248] width 1046 height 496
paste input "[PERSON_NAME] [PERSON_NAME]"
type input "[PERSON_NAME] [PERSON_NAME]"
select select
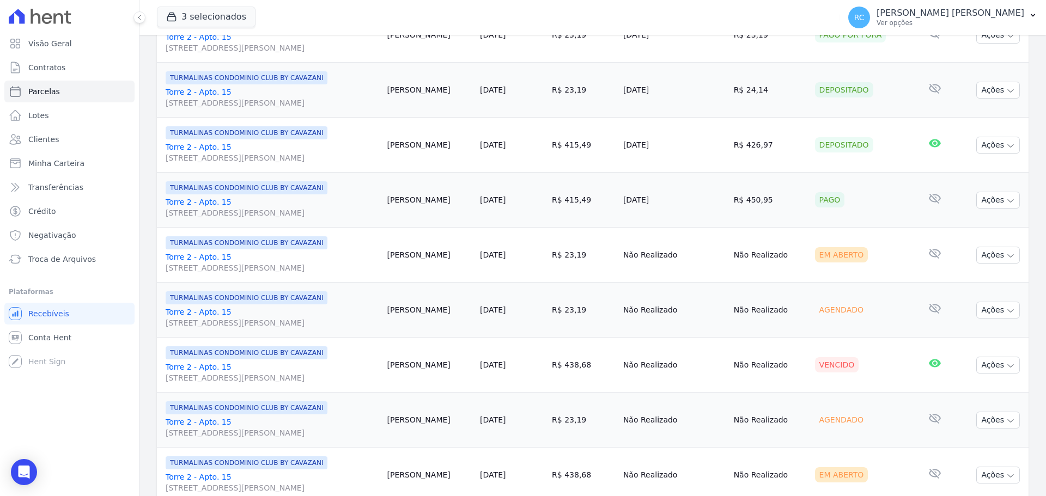
scroll to position [871, 0]
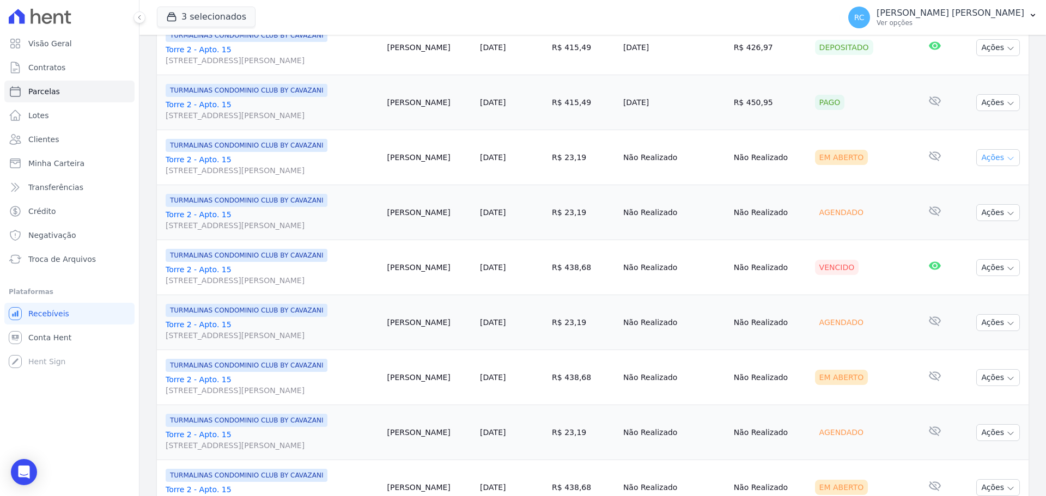
click at [1006, 161] on icon "button" at bounding box center [1010, 158] width 9 height 9
click at [969, 247] on link "Liquidação Manual" at bounding box center [993, 243] width 105 height 20
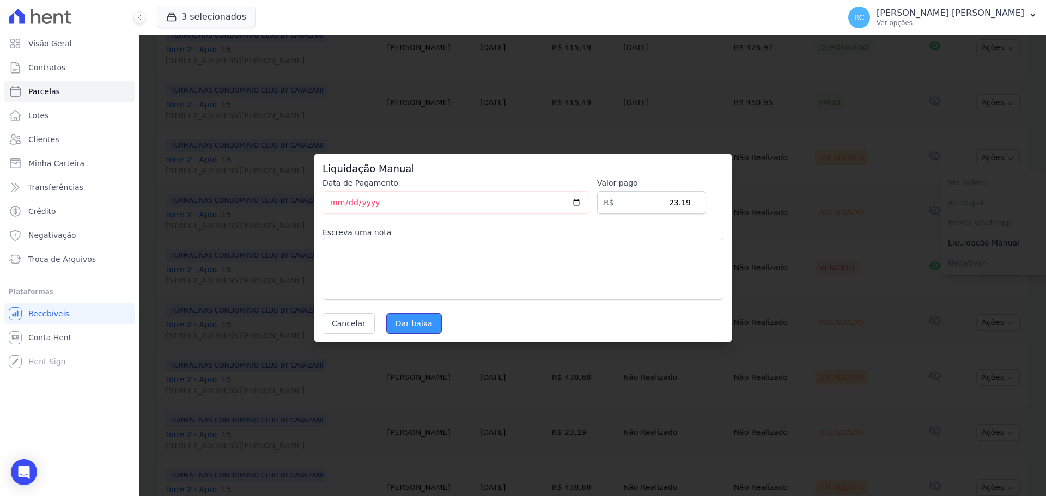
click at [400, 323] on input "Dar baixa" at bounding box center [414, 323] width 56 height 21
select select
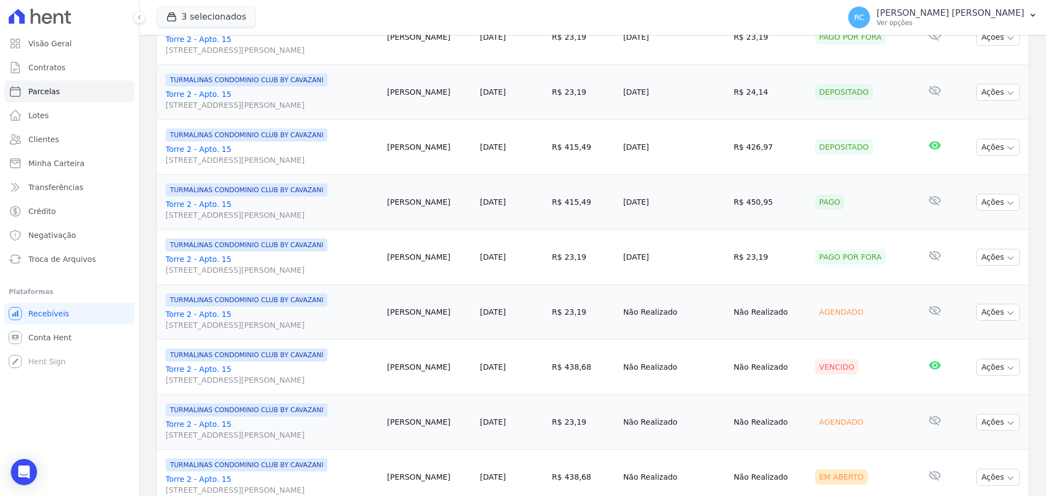
scroll to position [817, 0]
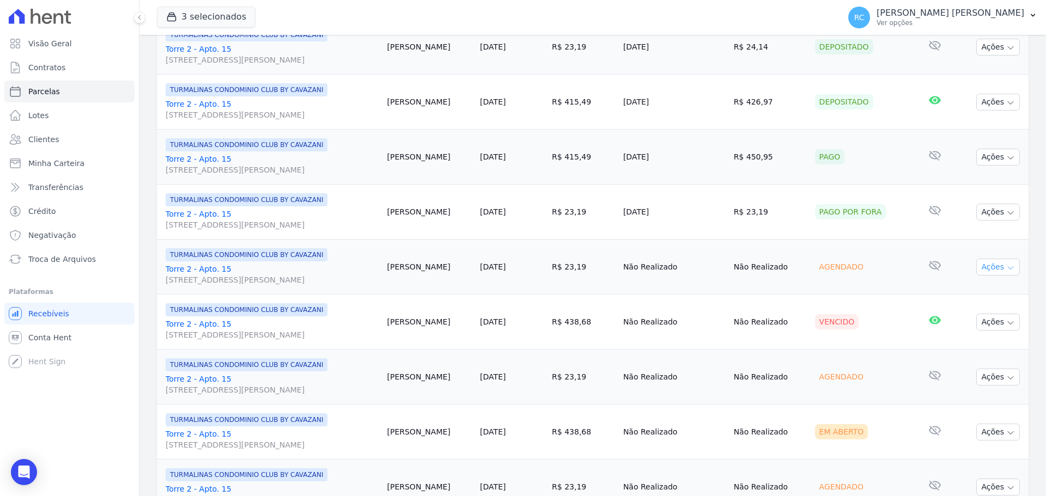
click at [997, 267] on button "Ações" at bounding box center [998, 267] width 44 height 17
click at [845, 282] on td "Agendado" at bounding box center [861, 267] width 103 height 55
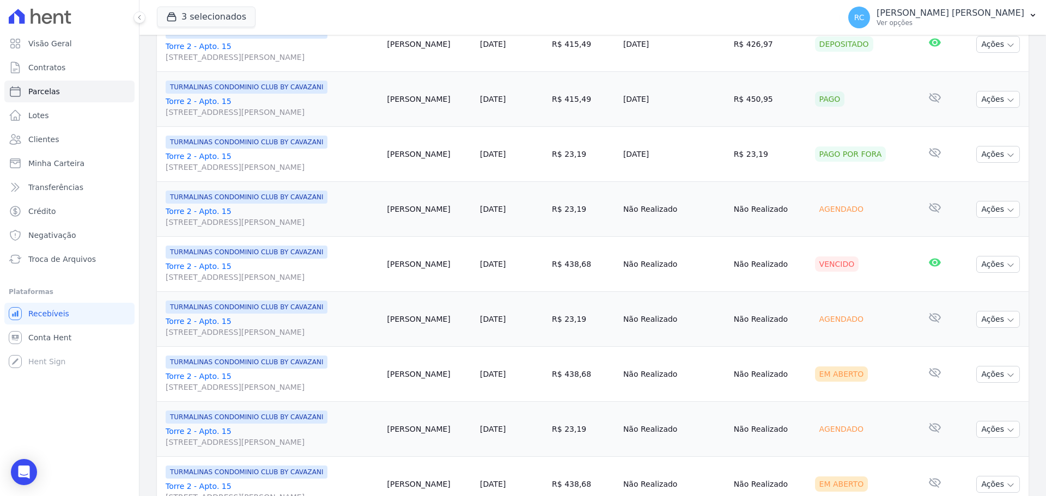
scroll to position [924, 0]
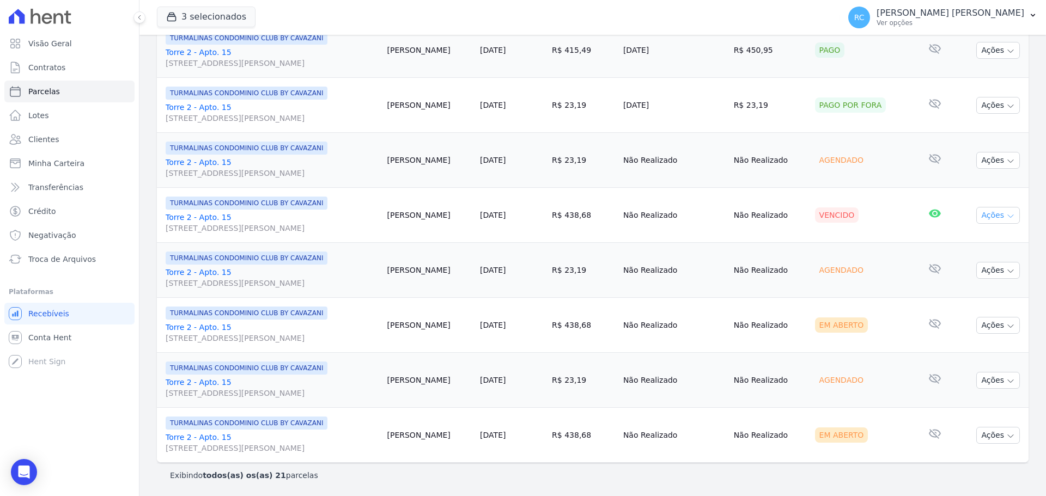
click at [994, 216] on button "Ações" at bounding box center [998, 215] width 44 height 17
click at [863, 215] on div "Vencido" at bounding box center [862, 214] width 94 height 15
click at [991, 216] on button "Ações" at bounding box center [998, 215] width 44 height 17
click at [963, 241] on link "Ver boleto" at bounding box center [993, 240] width 105 height 20
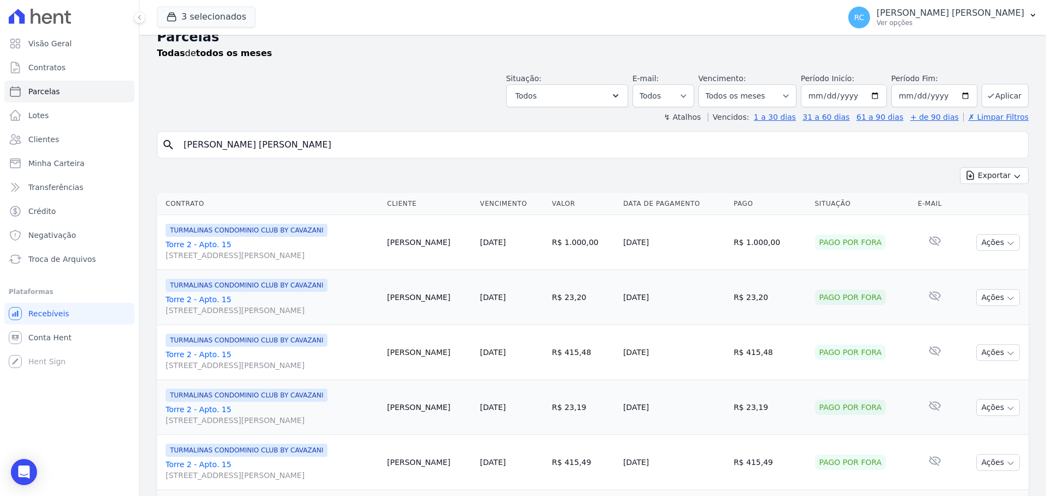
scroll to position [0, 0]
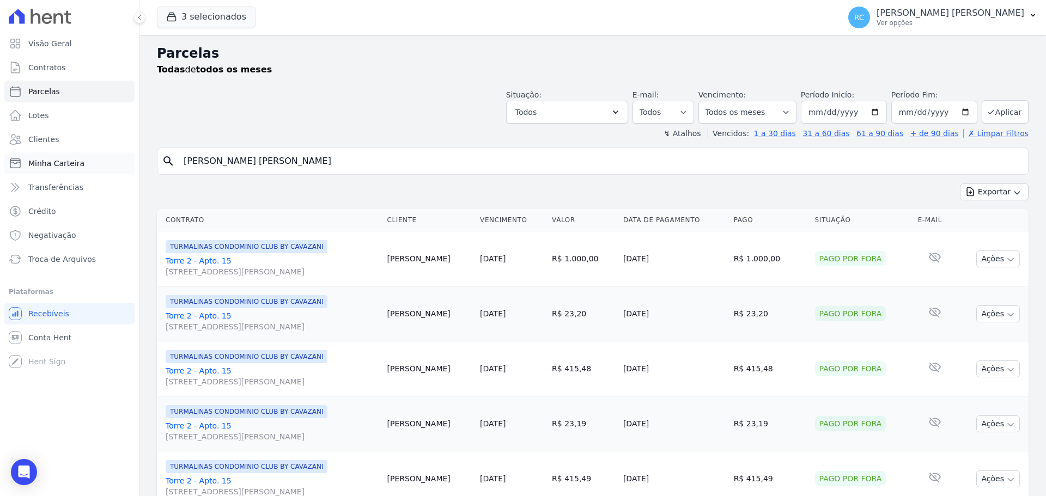
drag, startPoint x: 343, startPoint y: 157, endPoint x: 115, endPoint y: 154, distance: 227.1
click at [39, 174] on div "Visão Geral Contratos [GEOGRAPHIC_DATA] Lotes Clientes Minha Carteira Transferê…" at bounding box center [523, 248] width 1046 height 496
type input "[PERSON_NAME] [PERSON_NAME]"
select select
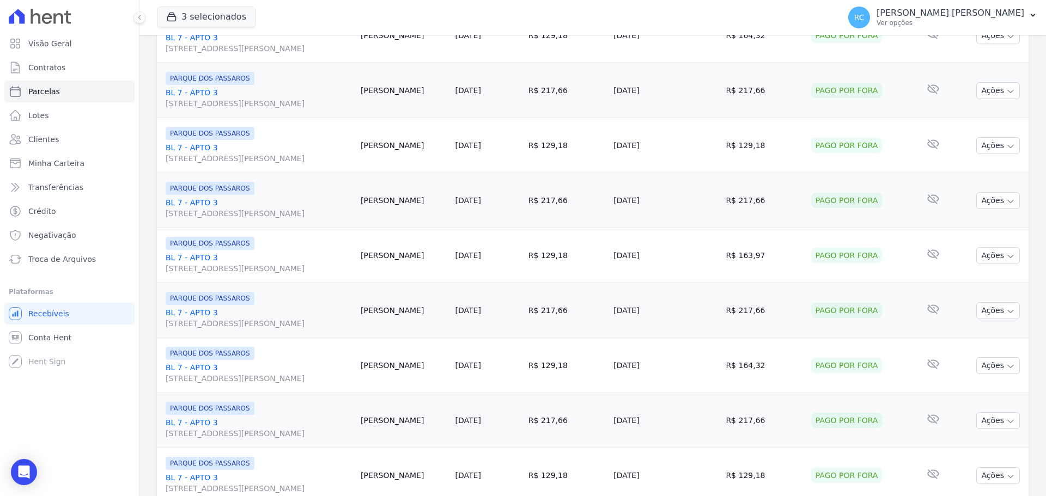
scroll to position [1158, 0]
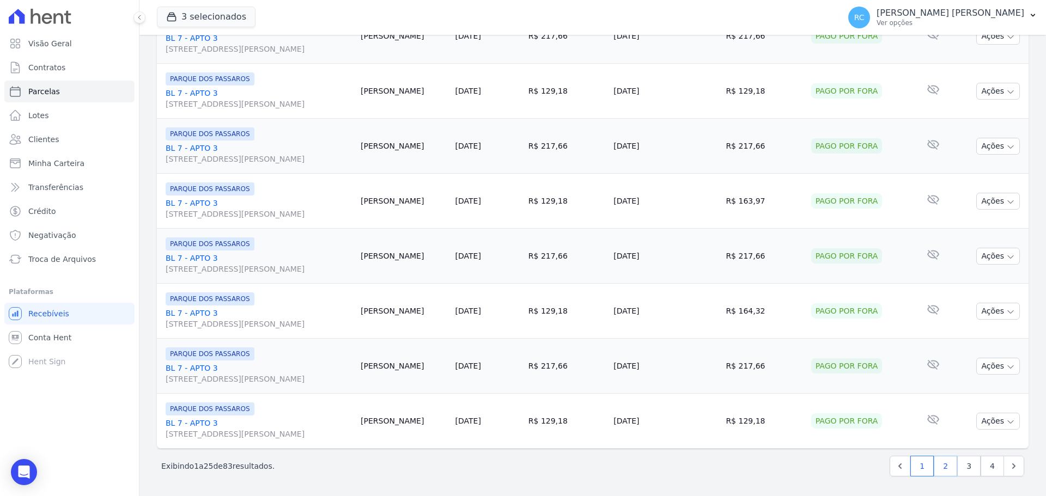
click at [935, 472] on link "2" at bounding box center [944, 466] width 23 height 21
select select
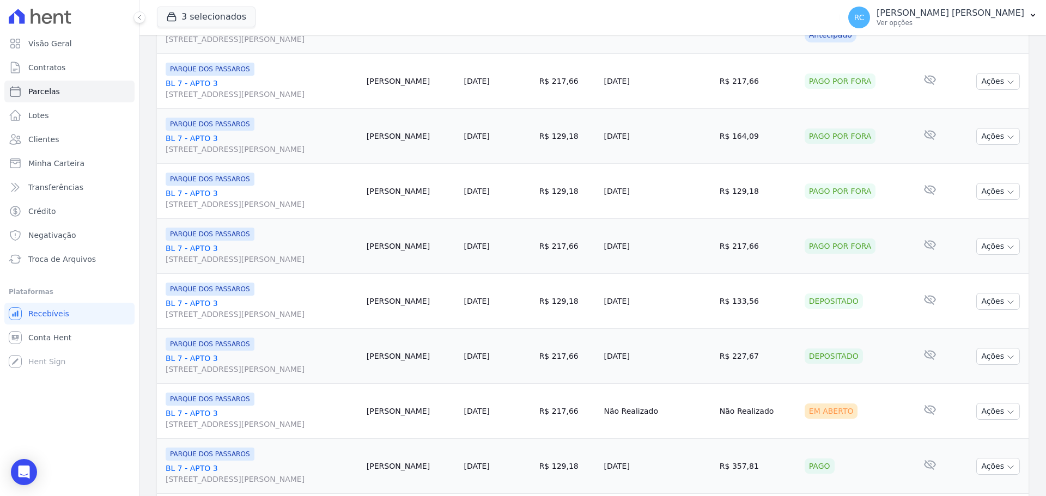
scroll to position [1158, 0]
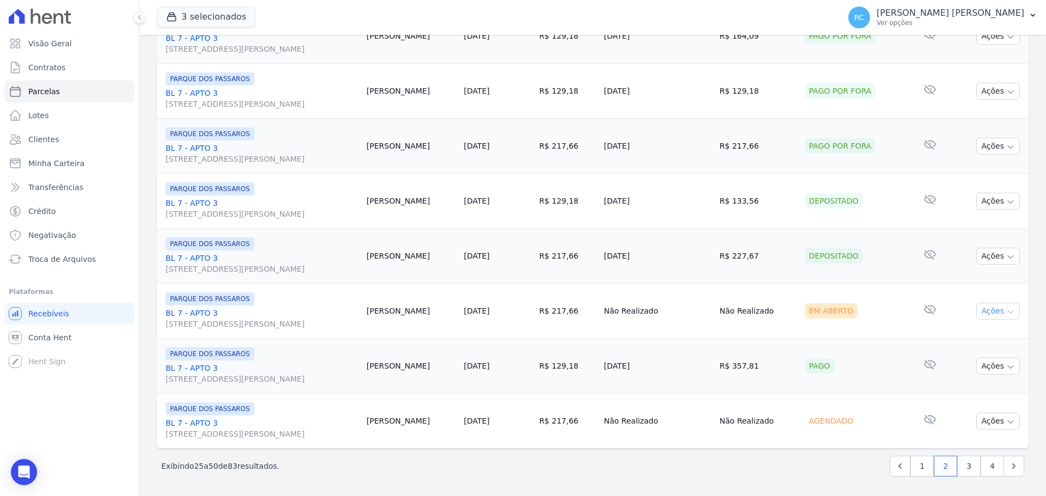
click at [988, 316] on button "Ações" at bounding box center [998, 311] width 44 height 17
click at [973, 397] on link "Liquidação Manual" at bounding box center [993, 397] width 105 height 20
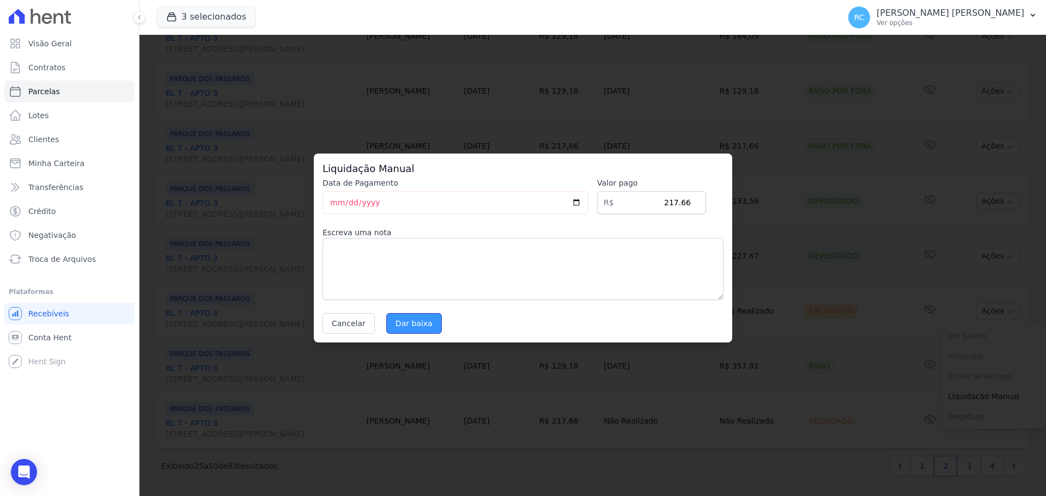
click at [412, 328] on input "Dar baixa" at bounding box center [414, 323] width 56 height 21
select select
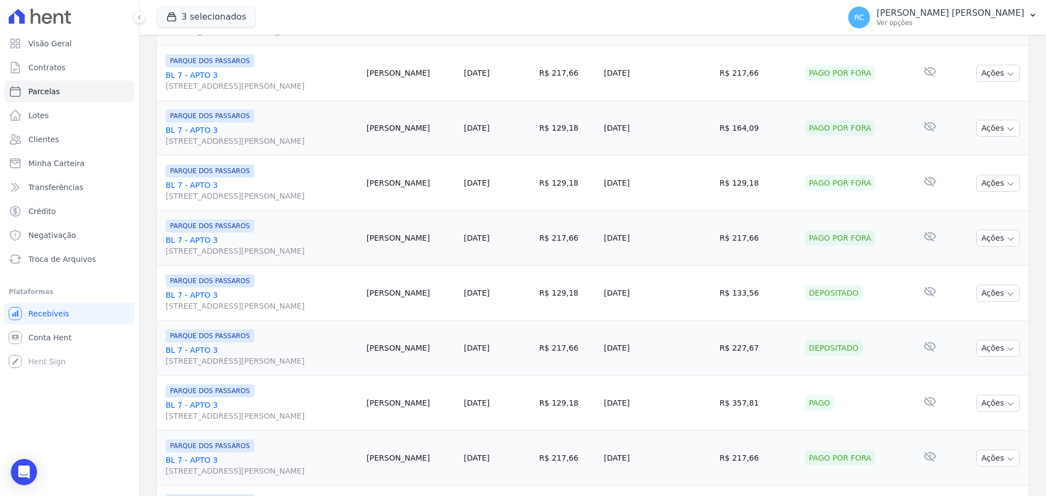
scroll to position [1158, 0]
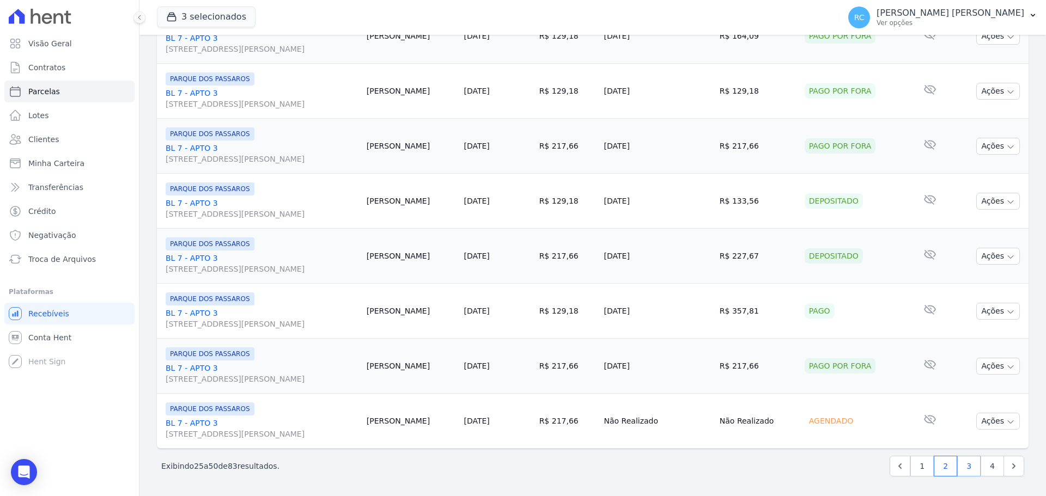
click at [957, 469] on link "3" at bounding box center [968, 466] width 23 height 21
select select
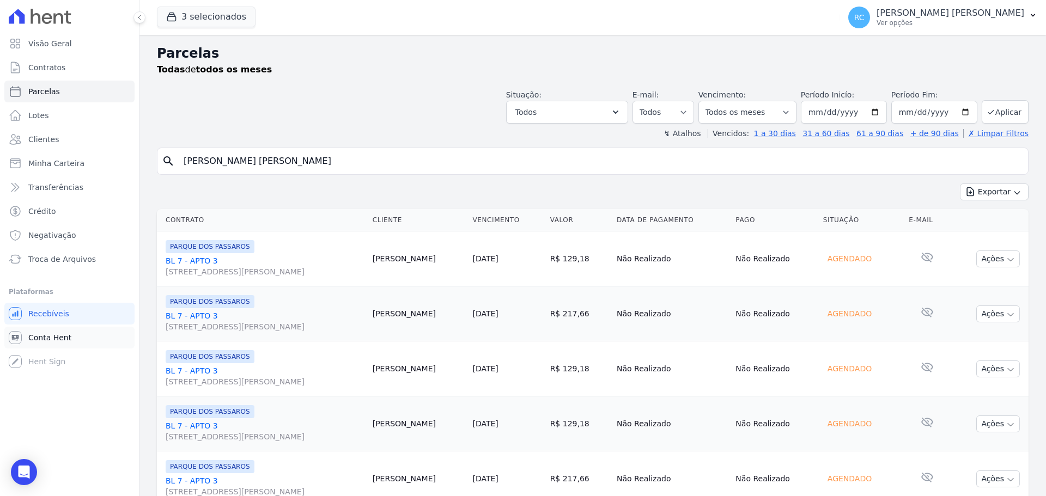
click at [61, 333] on span "Conta Hent" at bounding box center [49, 337] width 43 height 11
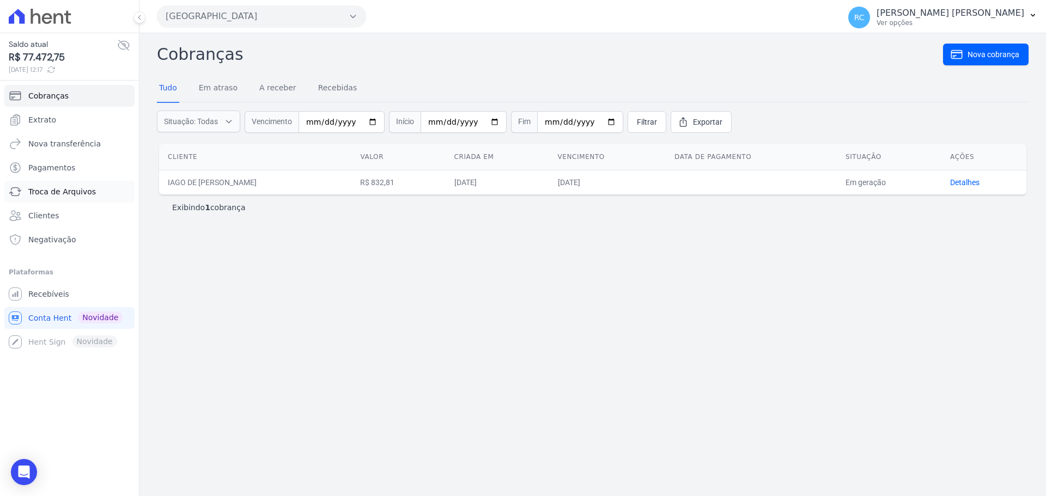
click at [59, 196] on span "Troca de Arquivos" at bounding box center [62, 191] width 68 height 11
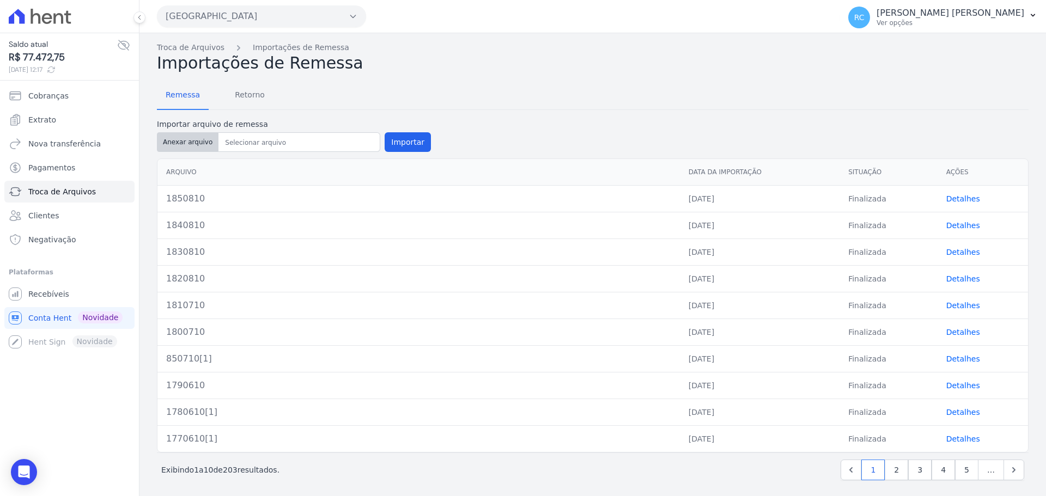
click at [195, 139] on button "Anexar arquivo" at bounding box center [188, 142] width 62 height 20
type input "1860810"
click at [405, 147] on button "Importar" at bounding box center [407, 142] width 46 height 20
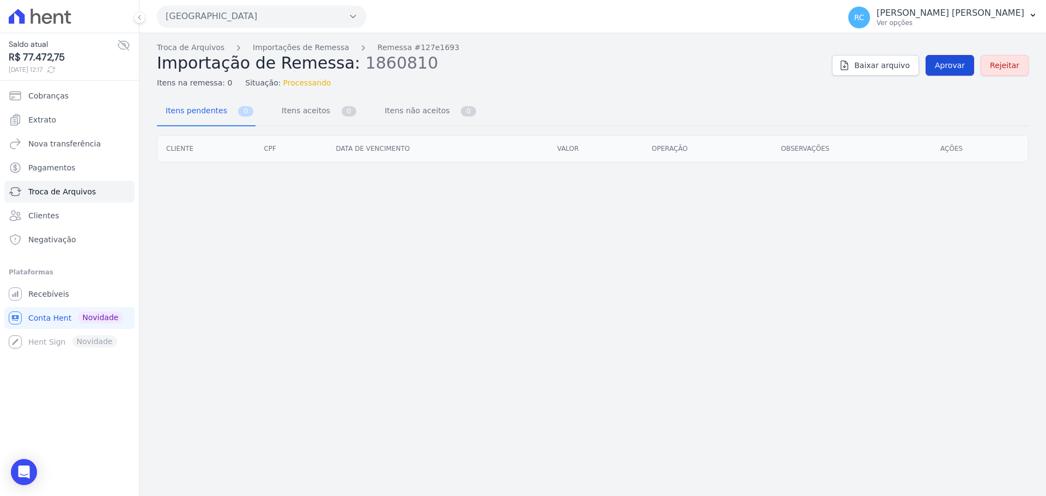
click at [949, 65] on span "Aprovar" at bounding box center [950, 65] width 30 height 11
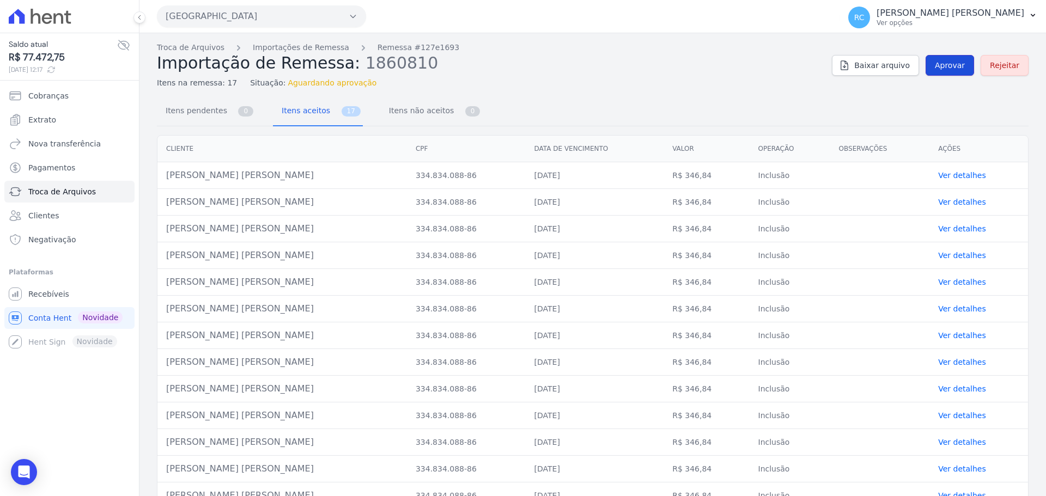
click at [926, 71] on link "Aprovar" at bounding box center [949, 65] width 48 height 21
